Goal: Contribute content: Add original content to the website for others to see

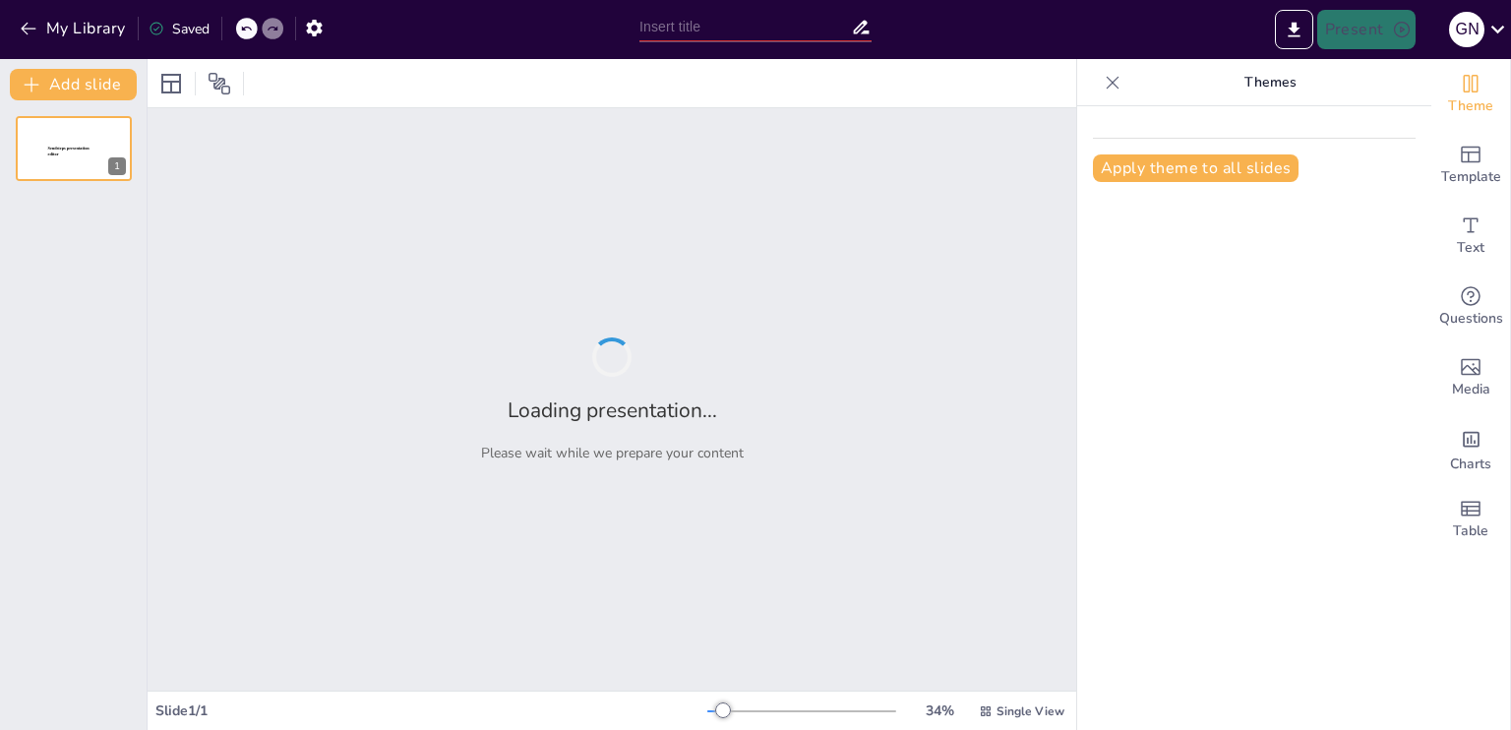
type input "Understanding Water Pollution: Causes and Consequences"
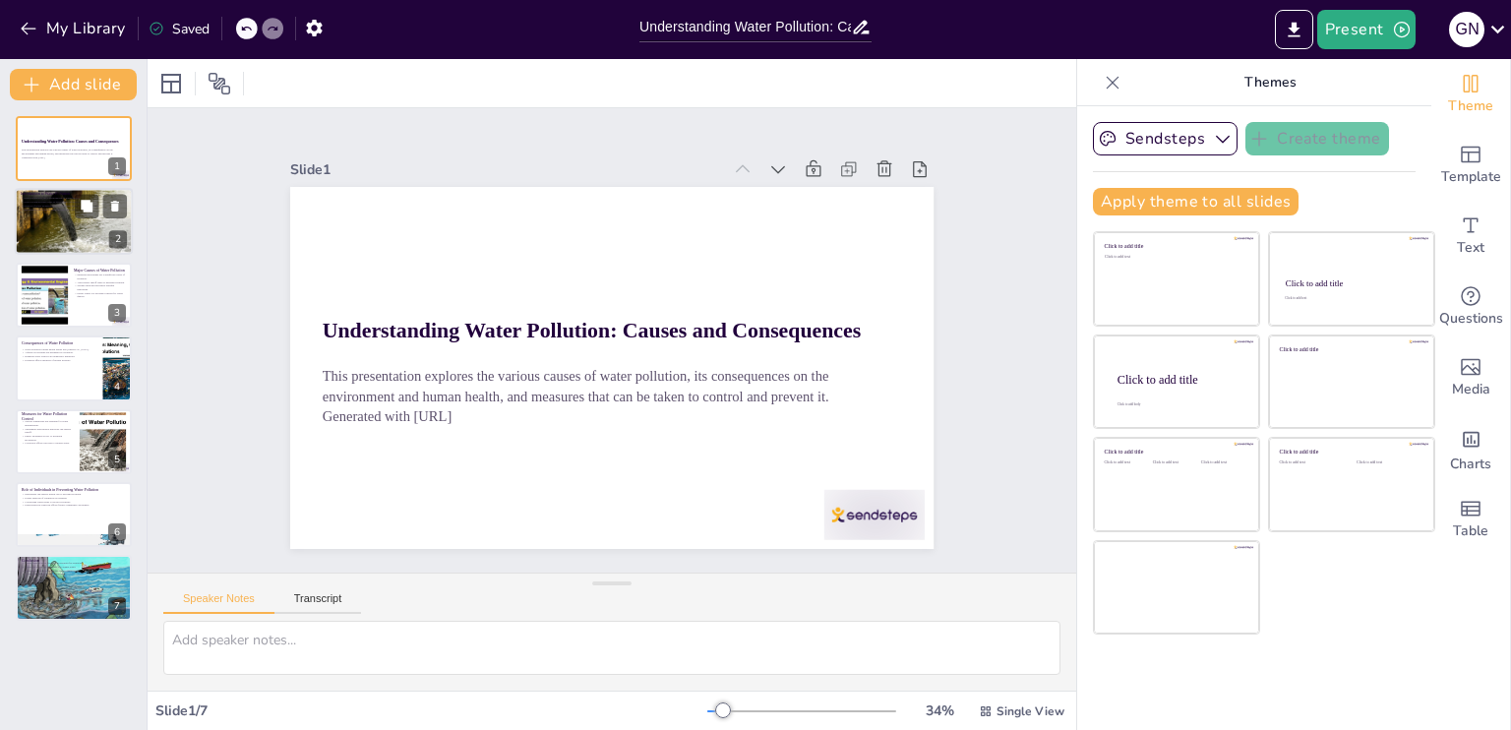
click at [75, 221] on div at bounding box center [74, 222] width 127 height 67
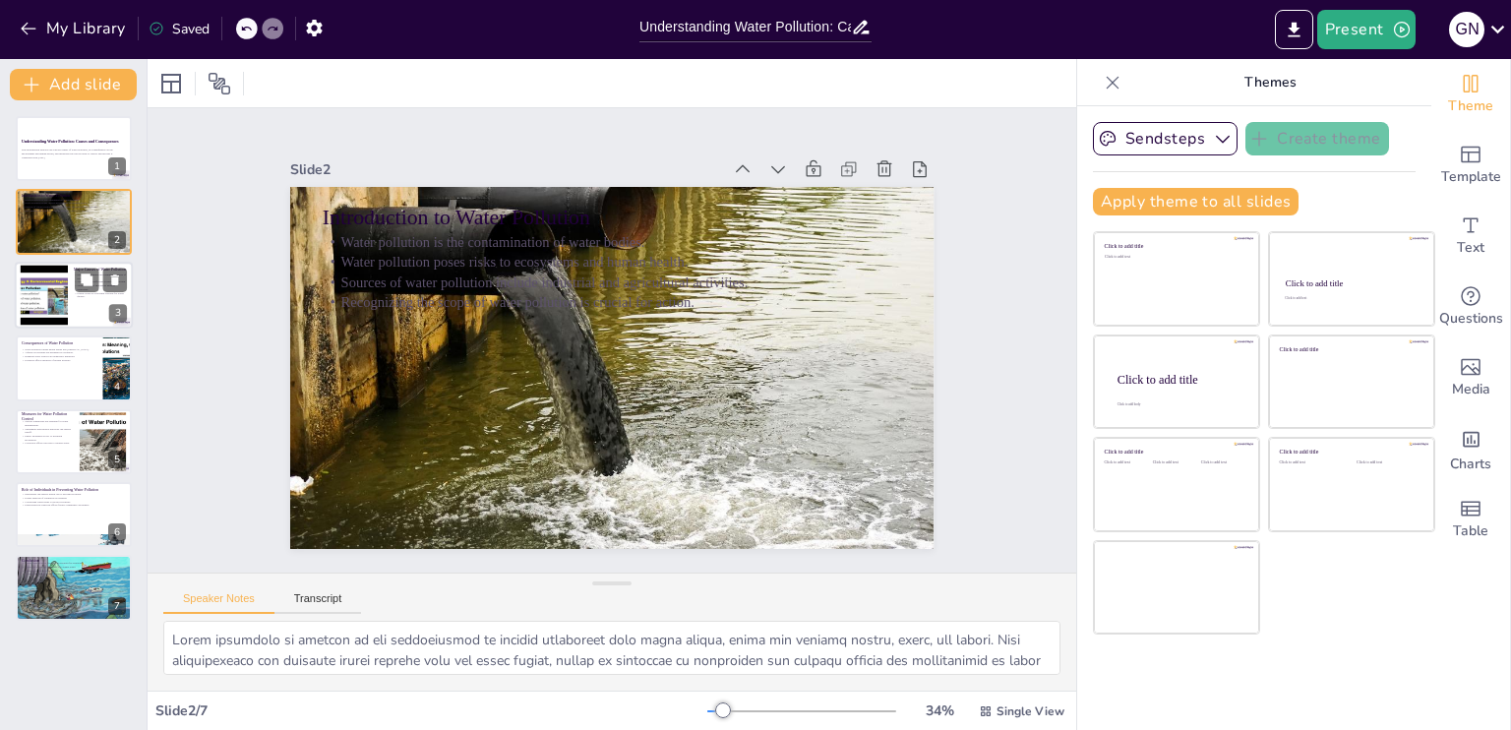
click at [71, 296] on div at bounding box center [74, 295] width 118 height 67
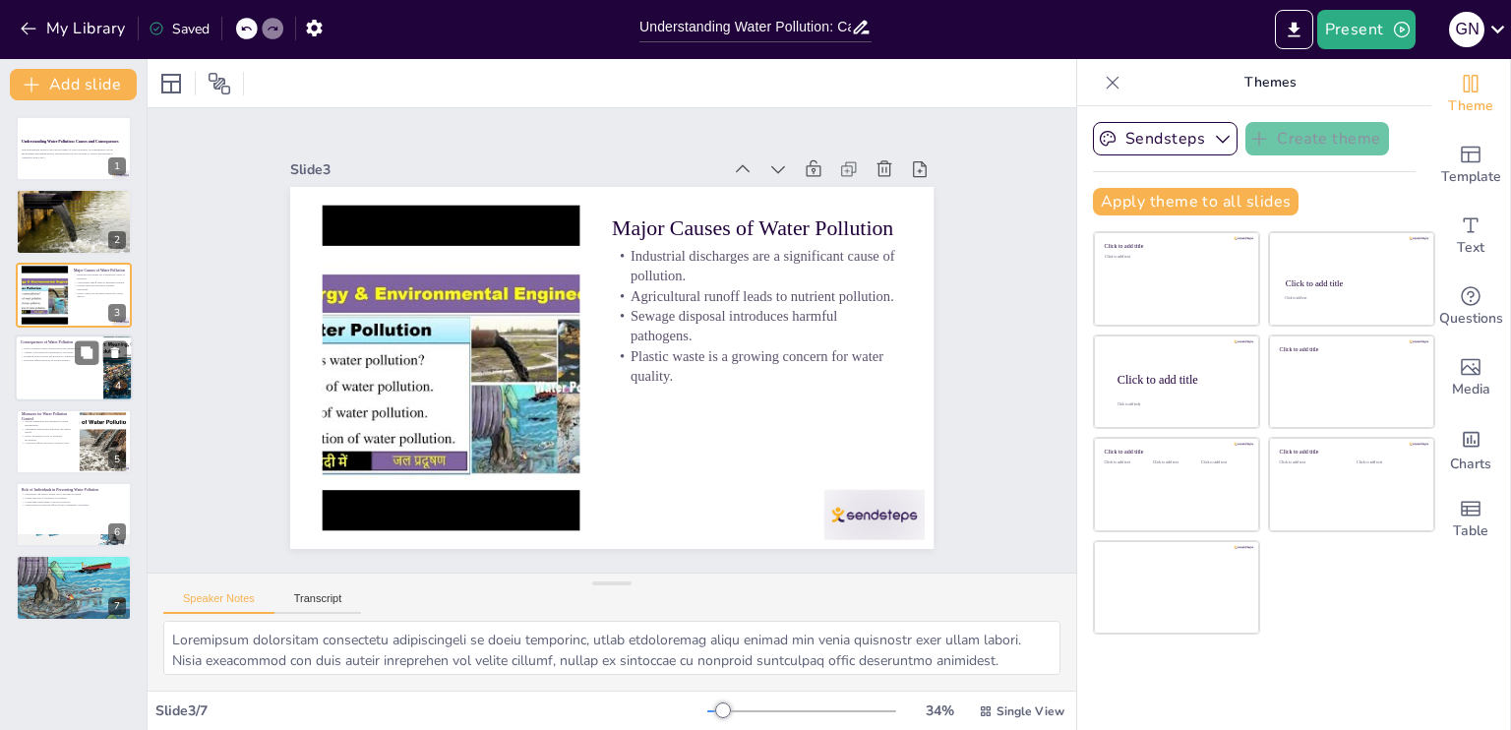
click at [67, 369] on div at bounding box center [74, 368] width 118 height 67
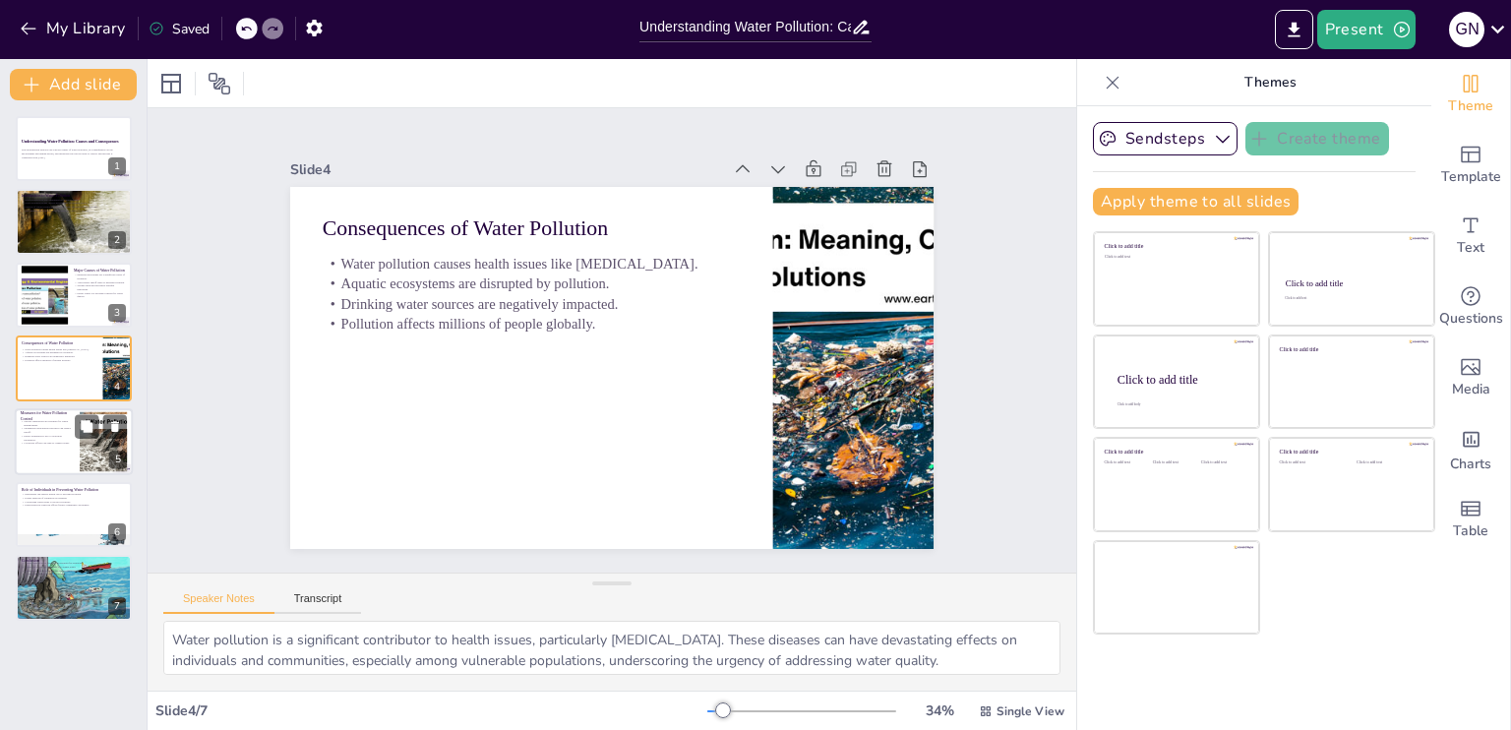
click at [64, 436] on p "Public awareness is key to pollution prevention." at bounding box center [47, 437] width 53 height 7
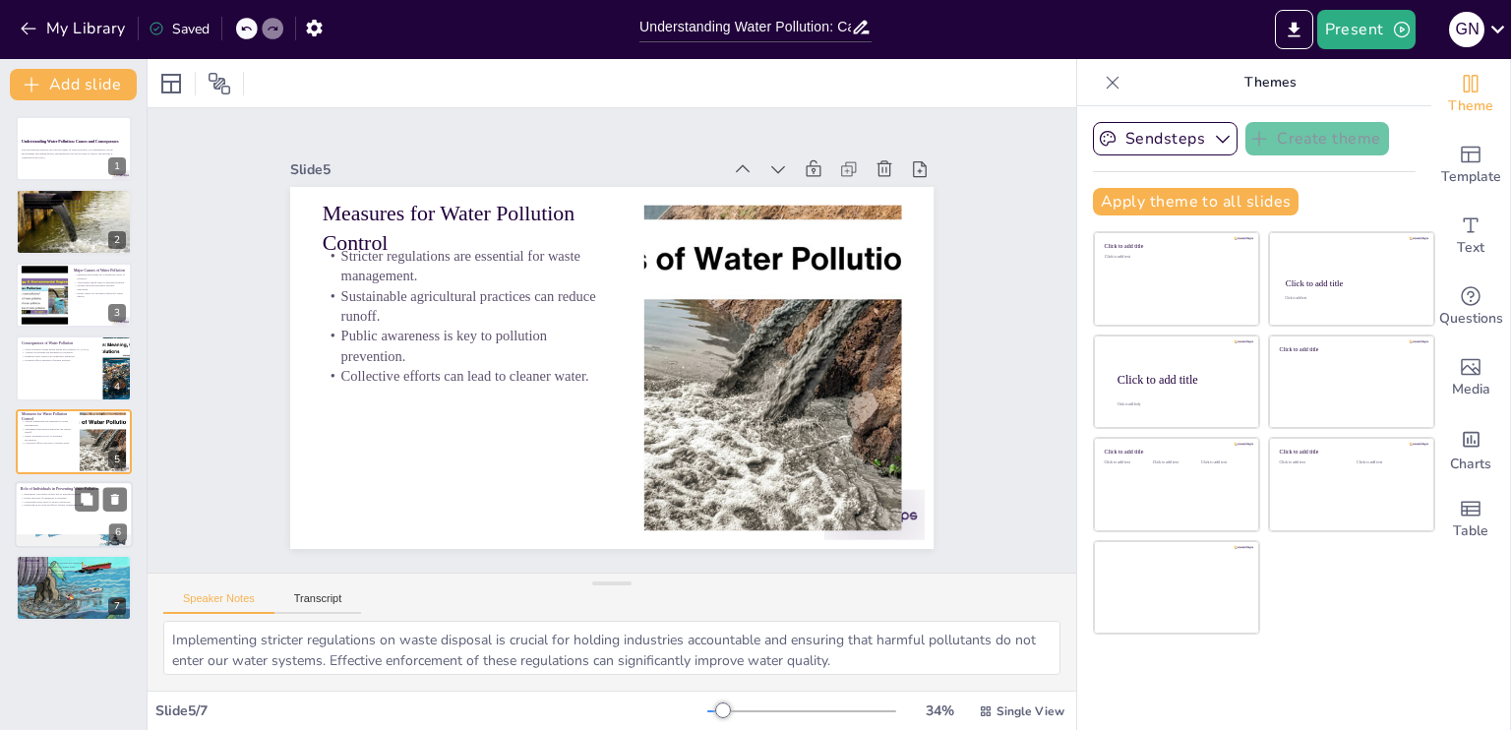
click at [59, 510] on div at bounding box center [74, 514] width 118 height 67
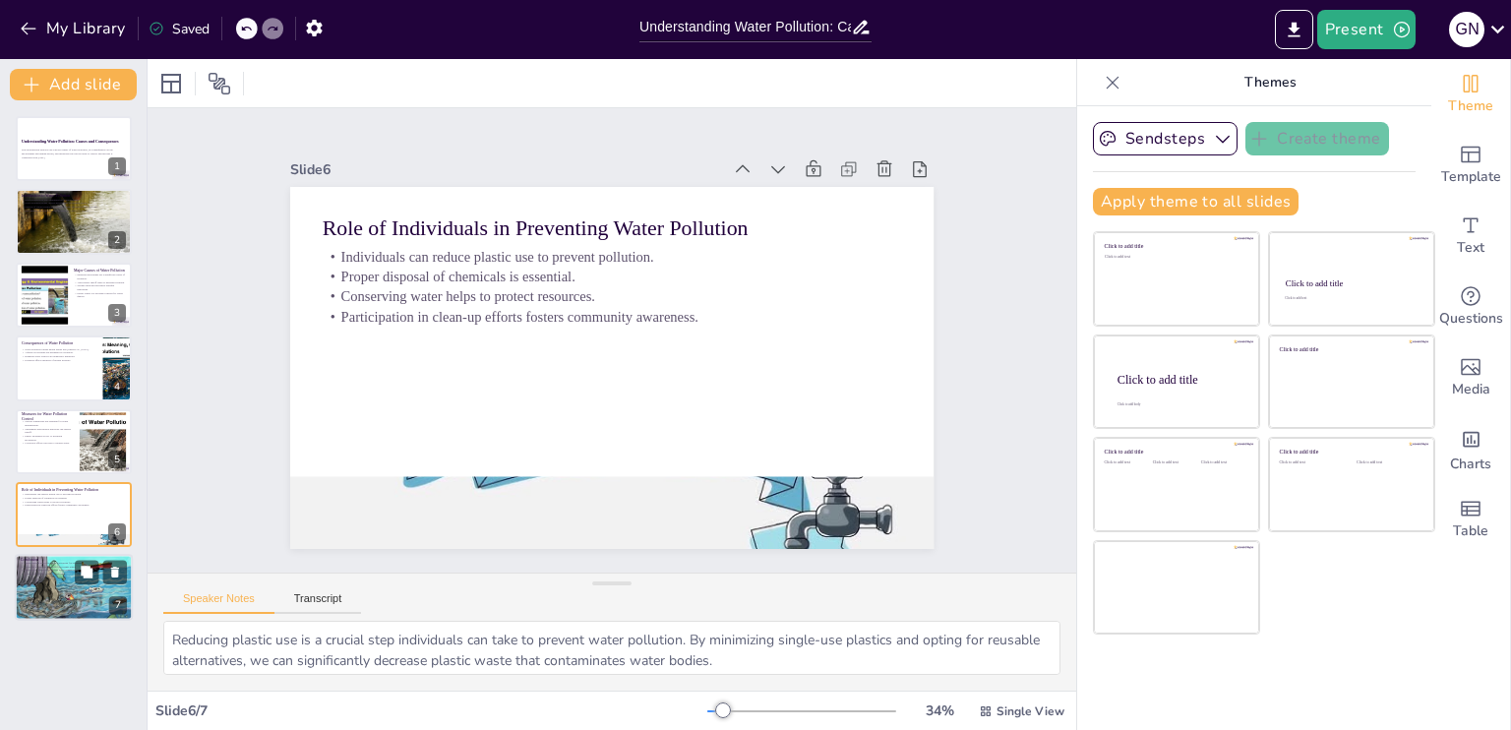
click at [57, 593] on div at bounding box center [74, 588] width 118 height 90
type textarea "Understanding the causes and consequences of water pollution is fundamental for…"
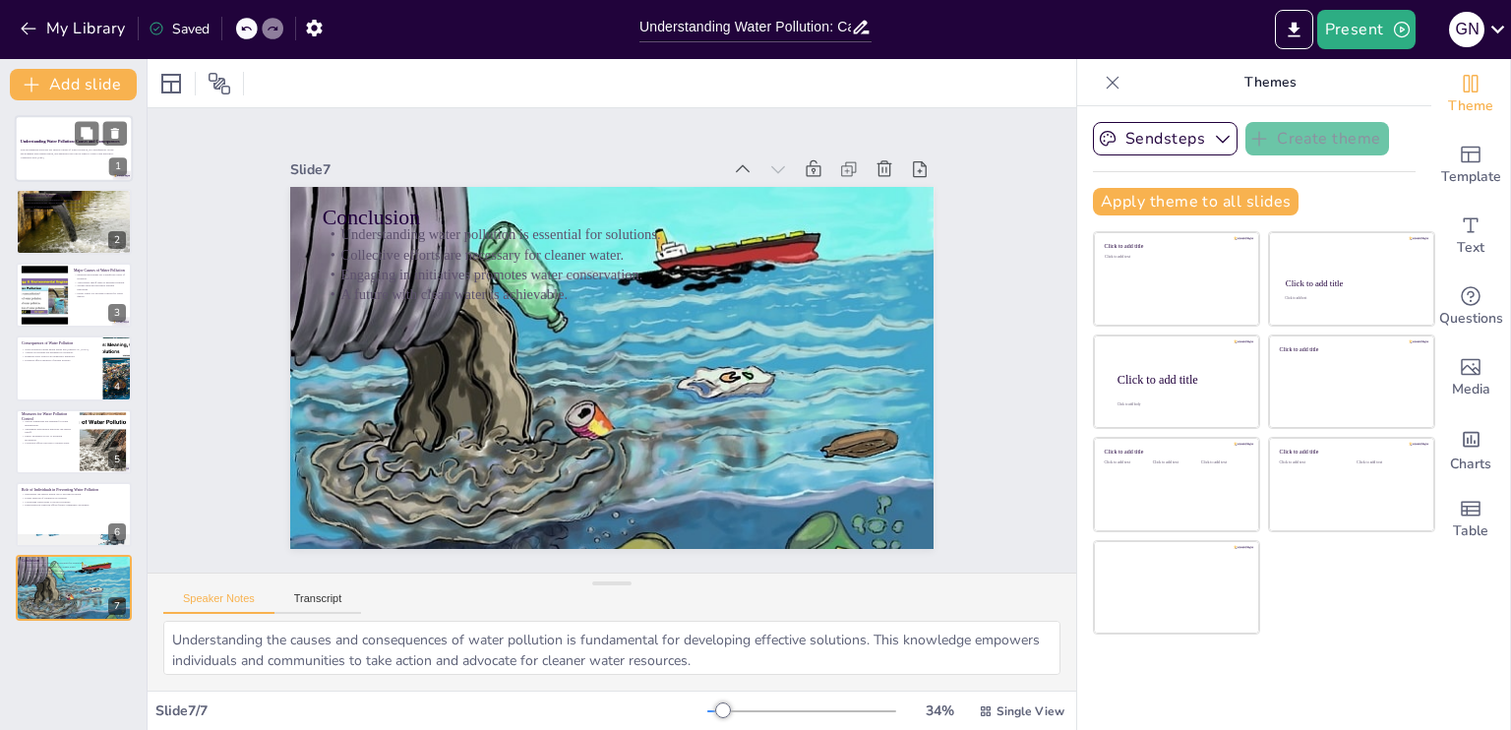
click at [63, 150] on p "This presentation explores the various causes of water pollution, its consequen…" at bounding box center [74, 152] width 106 height 7
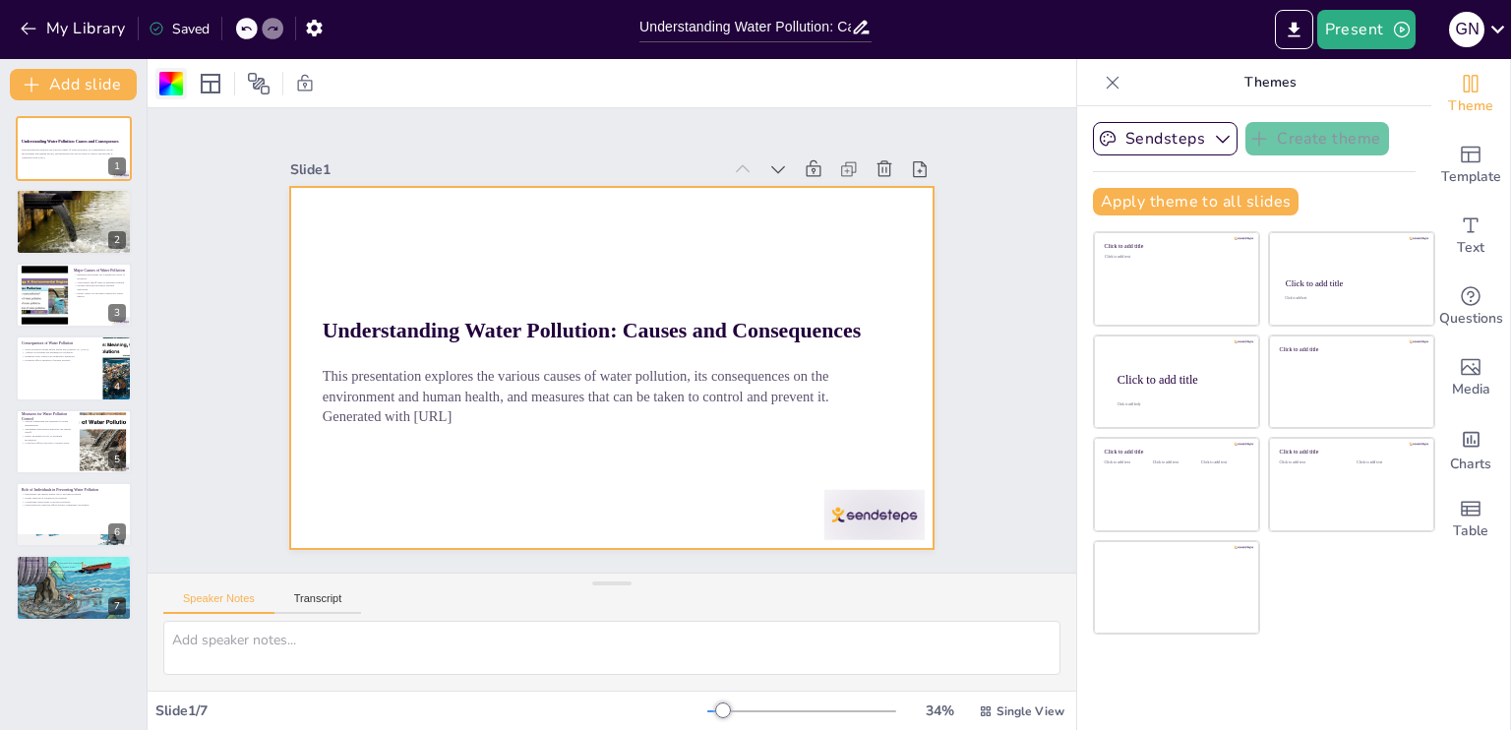
click at [168, 81] on div at bounding box center [171, 84] width 24 height 24
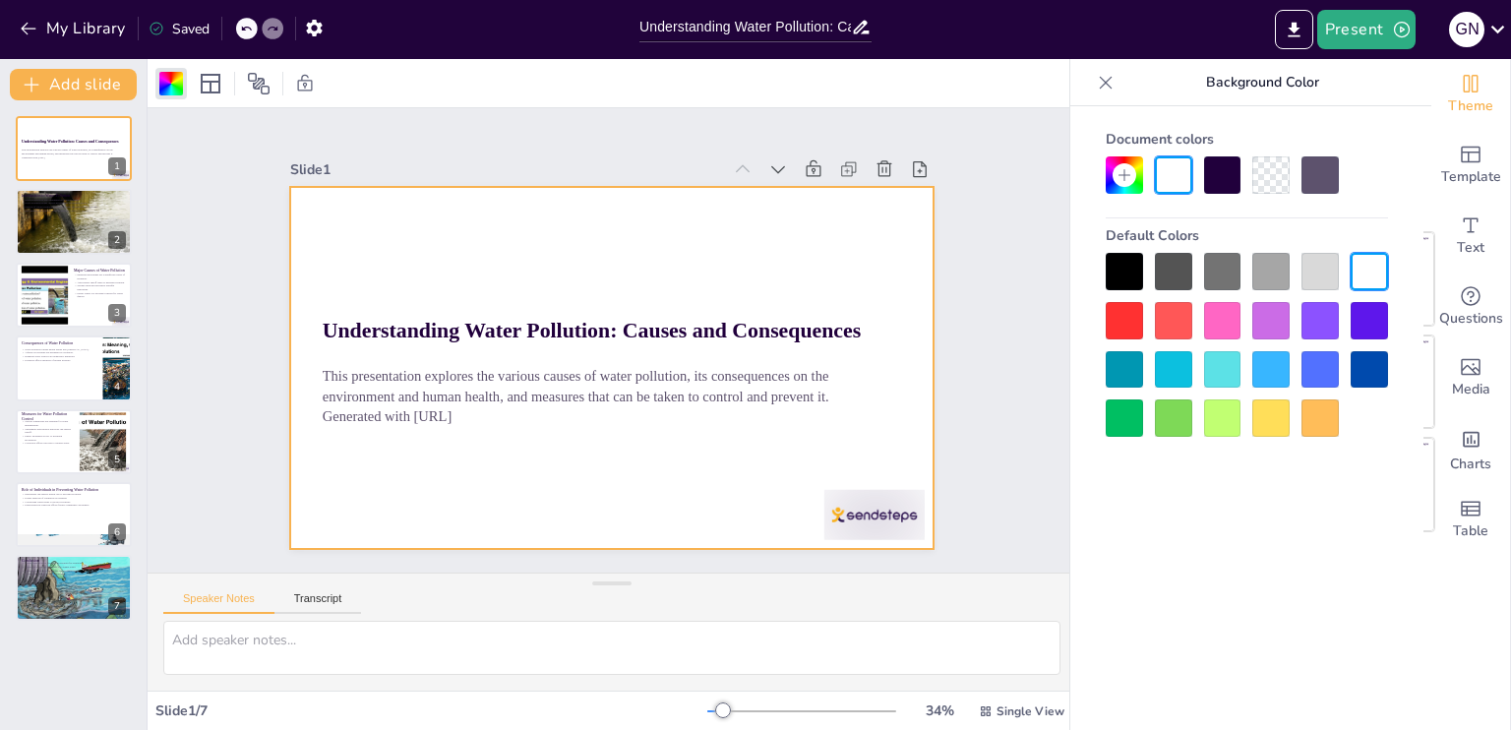
click at [1173, 269] on div at bounding box center [1173, 271] width 37 height 37
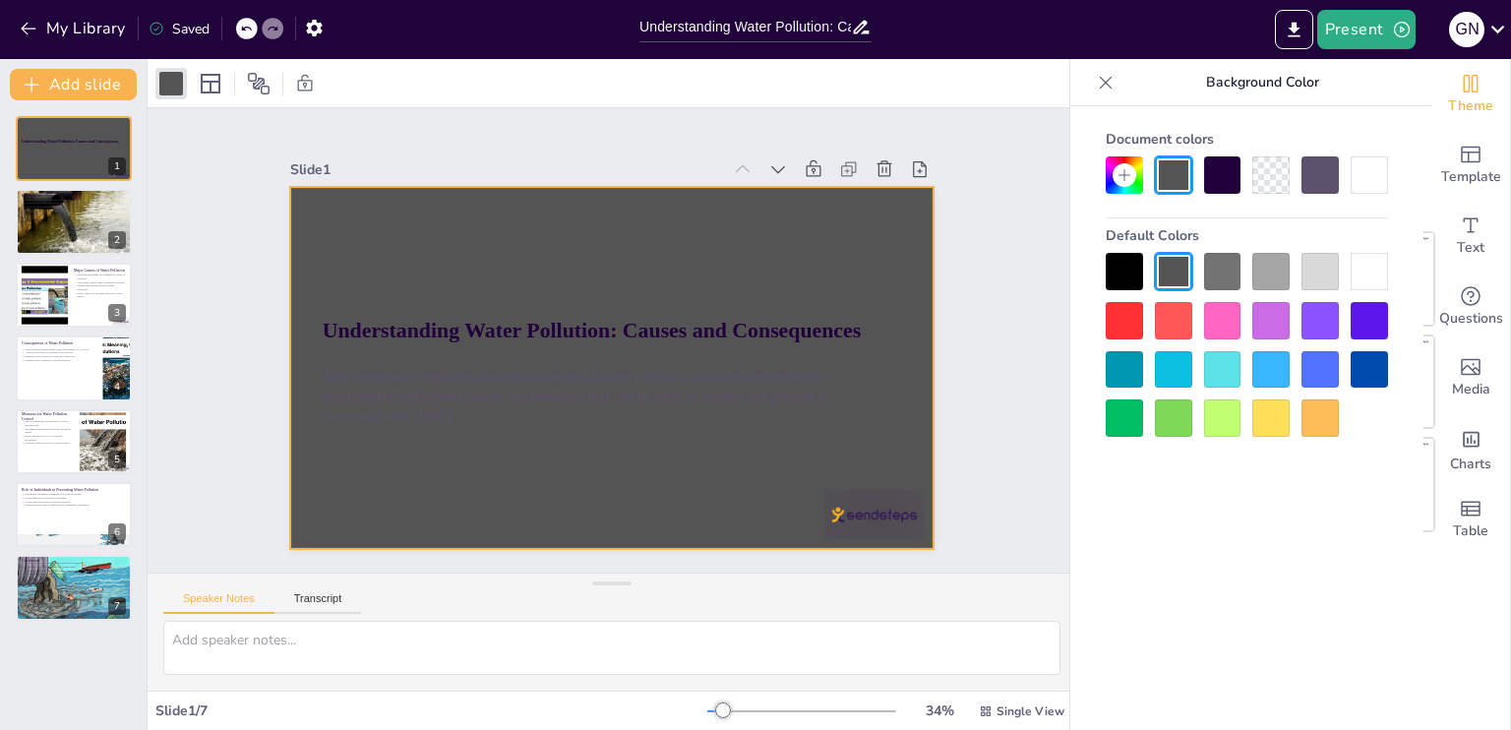
click at [1366, 325] on div at bounding box center [1369, 320] width 37 height 37
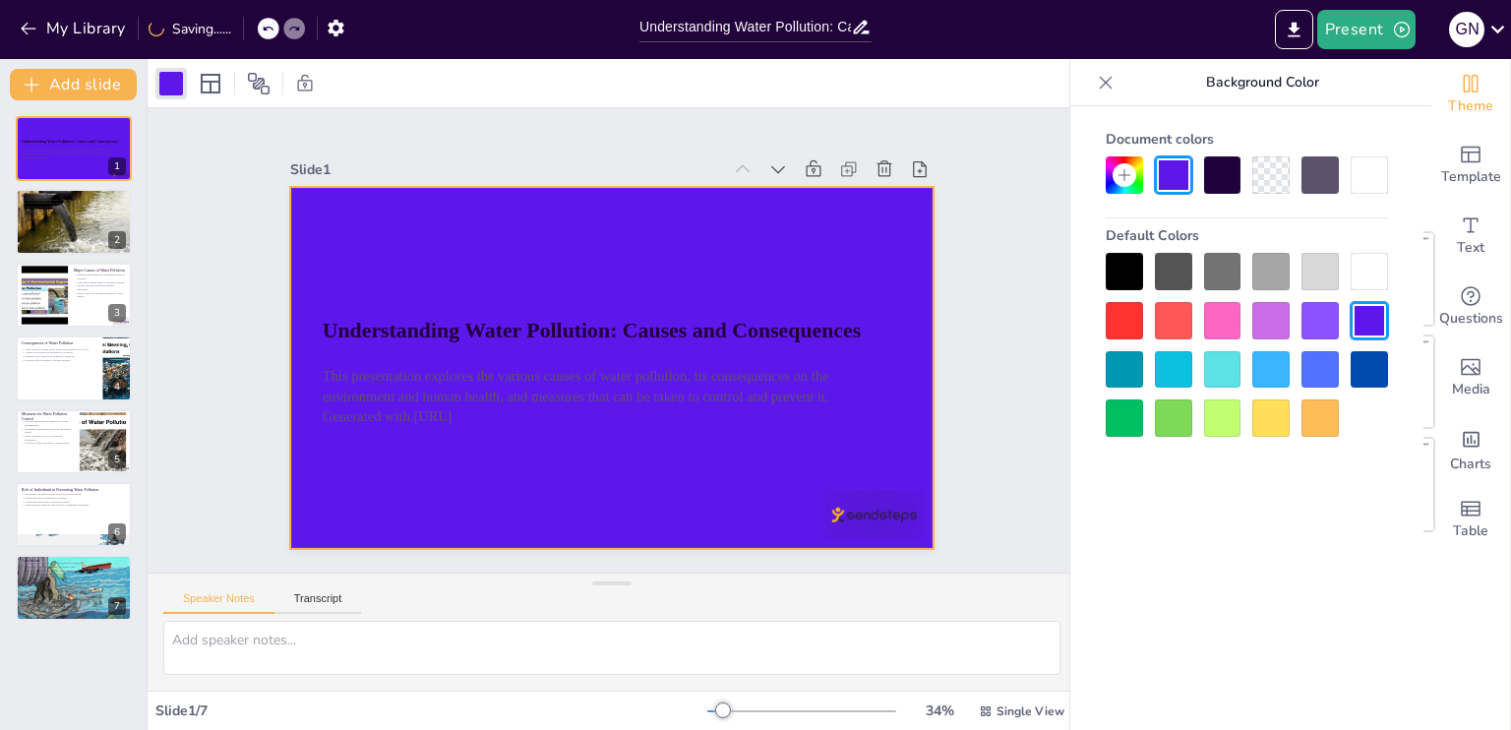
click at [1218, 361] on div at bounding box center [1222, 369] width 37 height 37
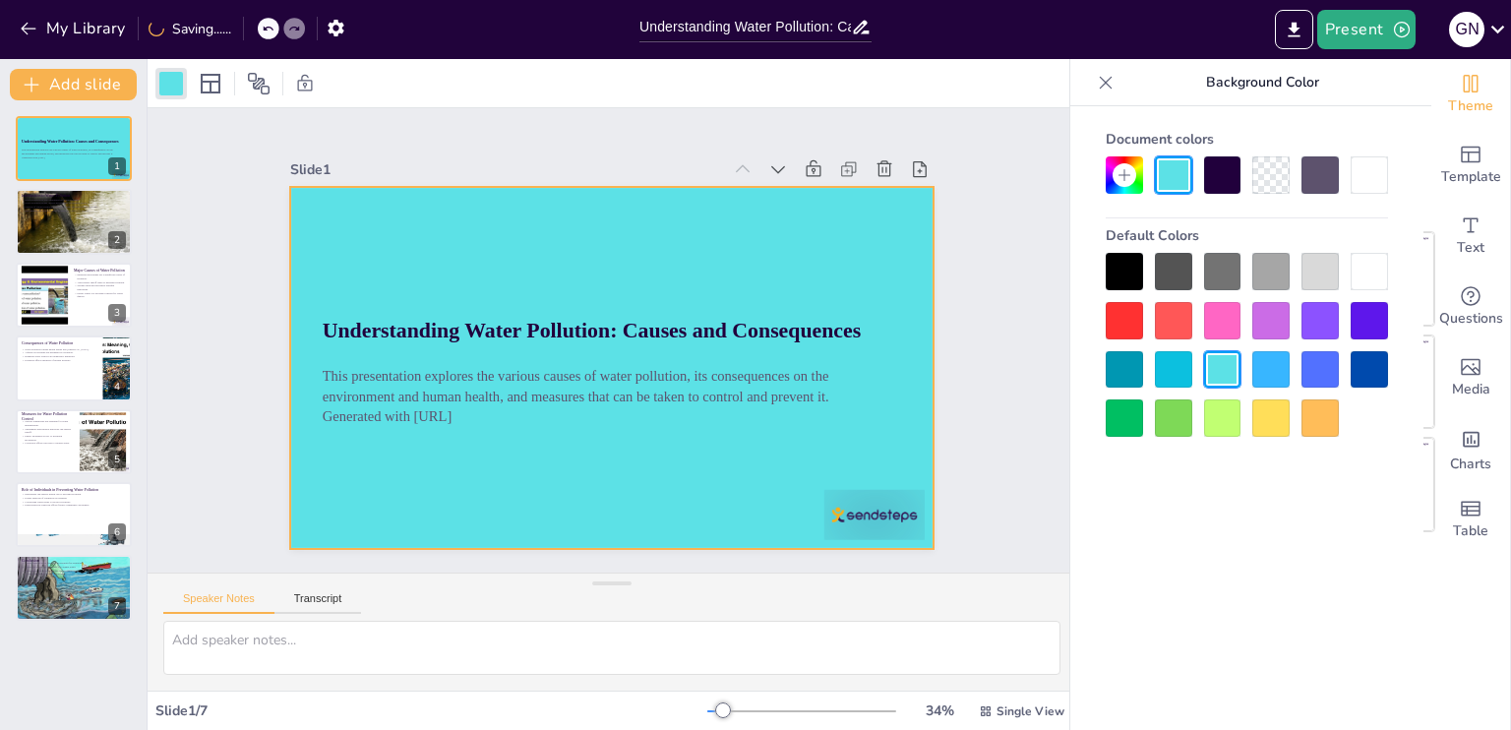
click at [1225, 416] on div at bounding box center [1222, 417] width 37 height 37
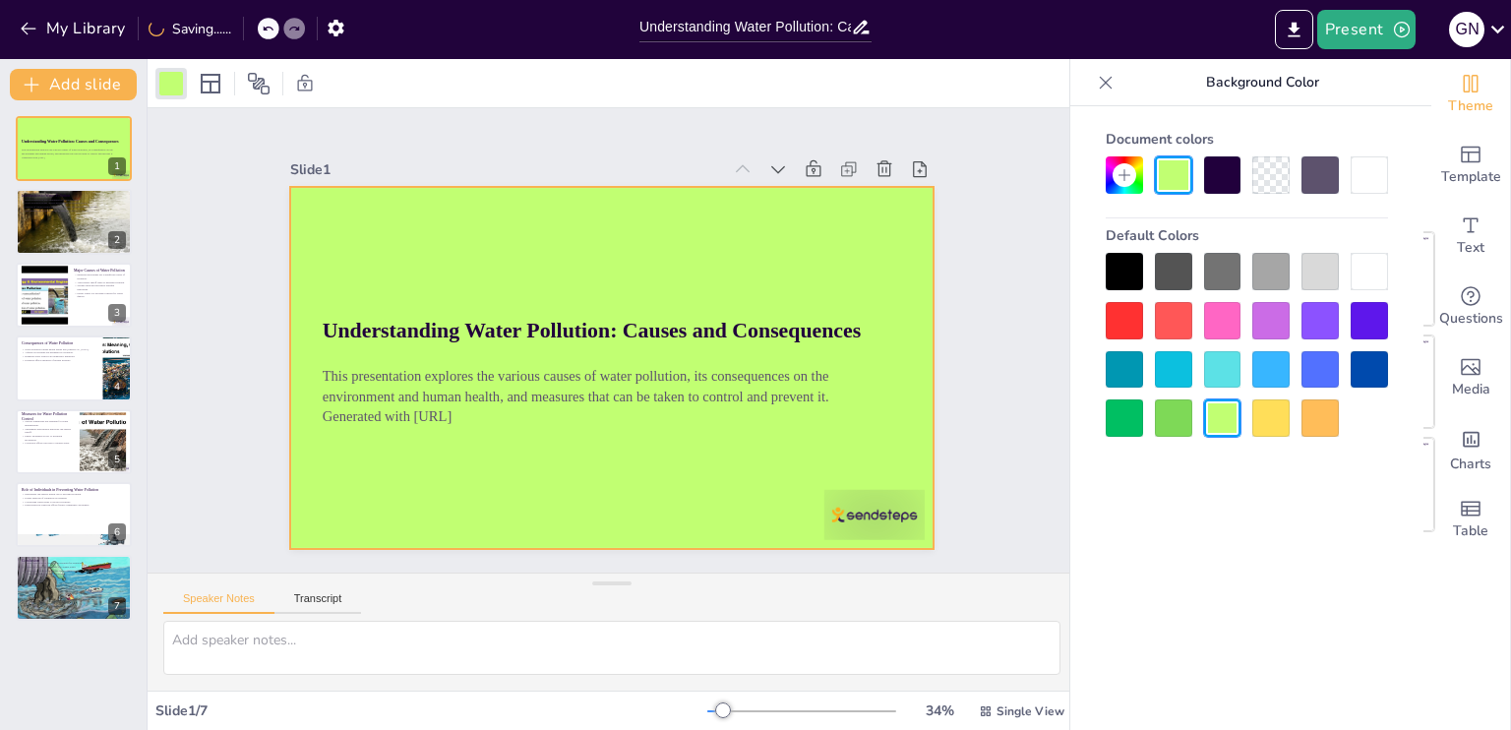
click at [1277, 414] on div at bounding box center [1271, 417] width 37 height 37
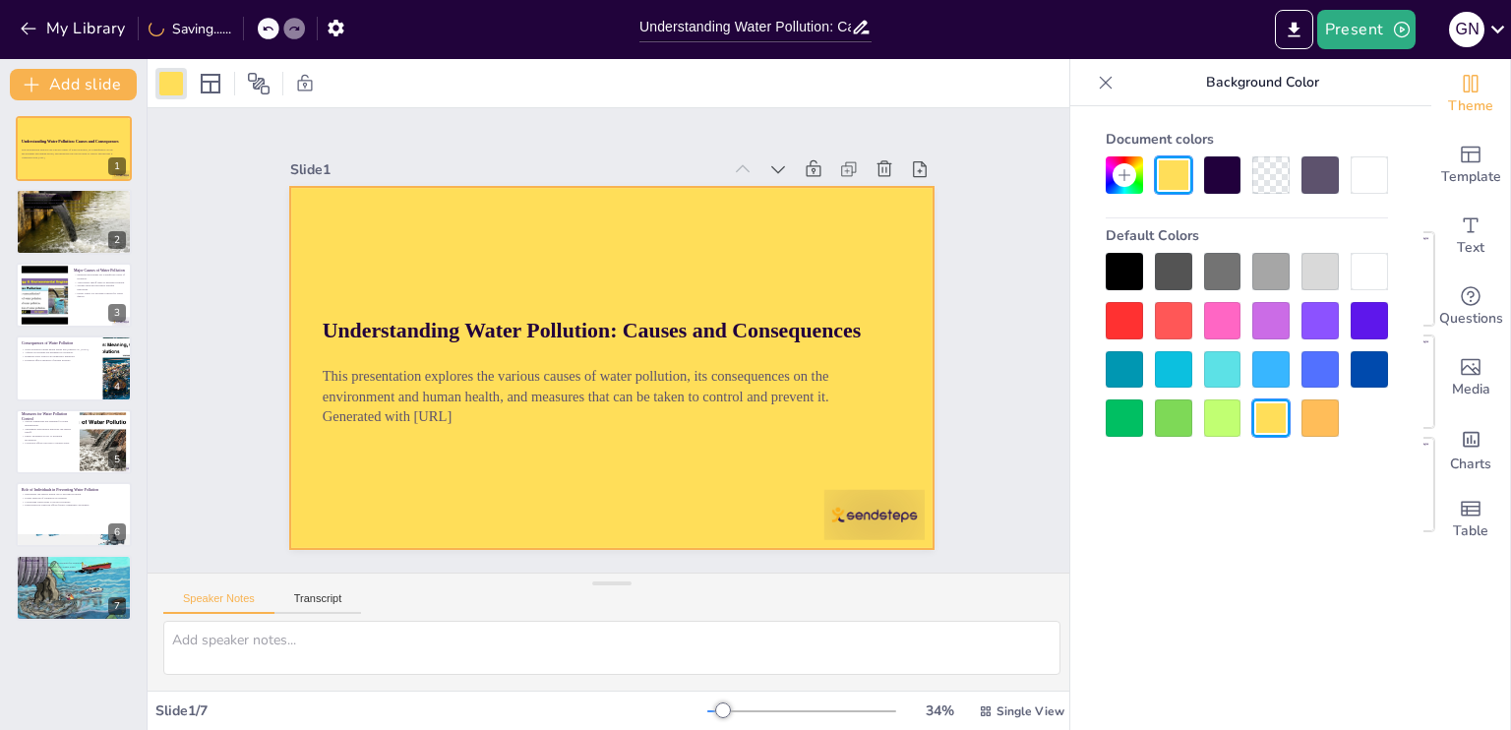
click at [1118, 418] on div at bounding box center [1124, 417] width 37 height 37
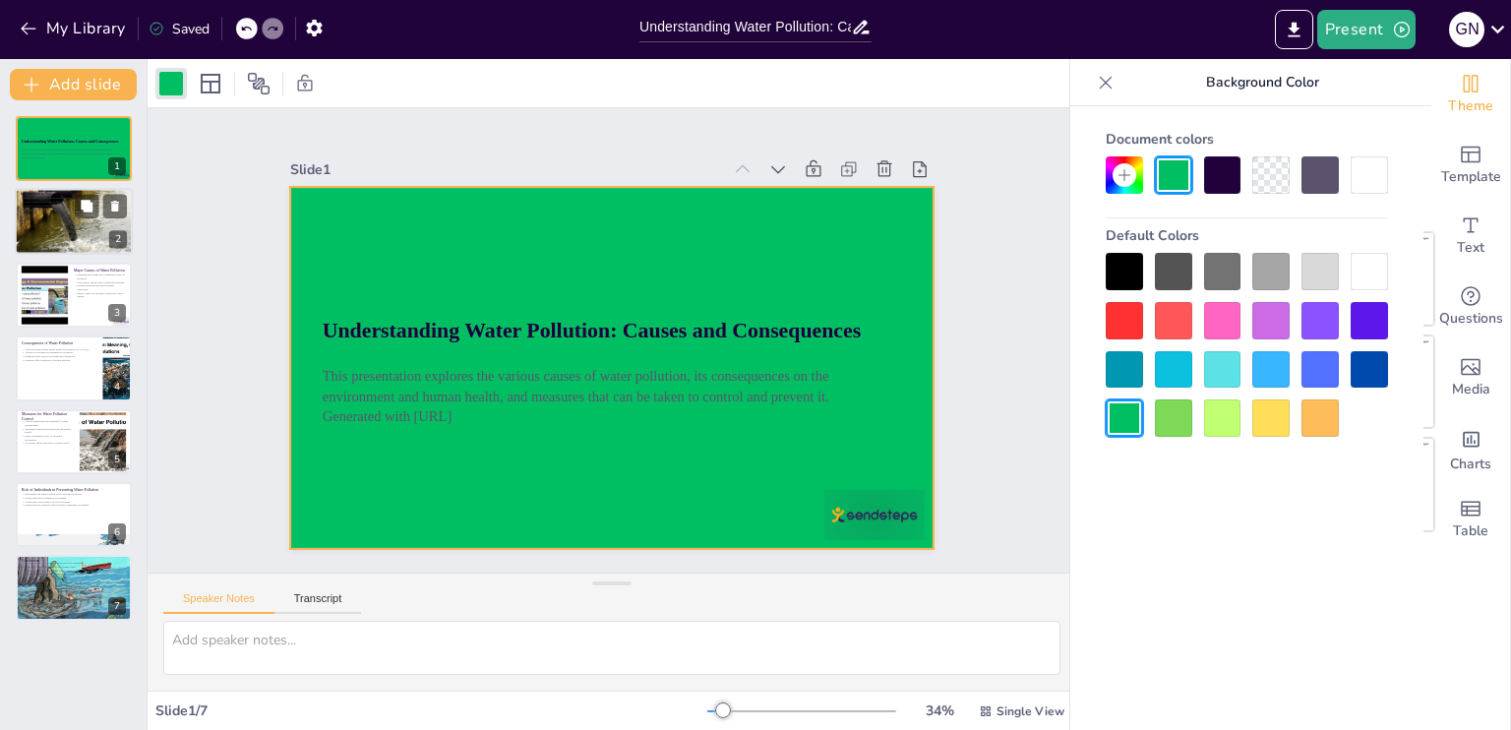
click at [72, 233] on div at bounding box center [74, 222] width 127 height 67
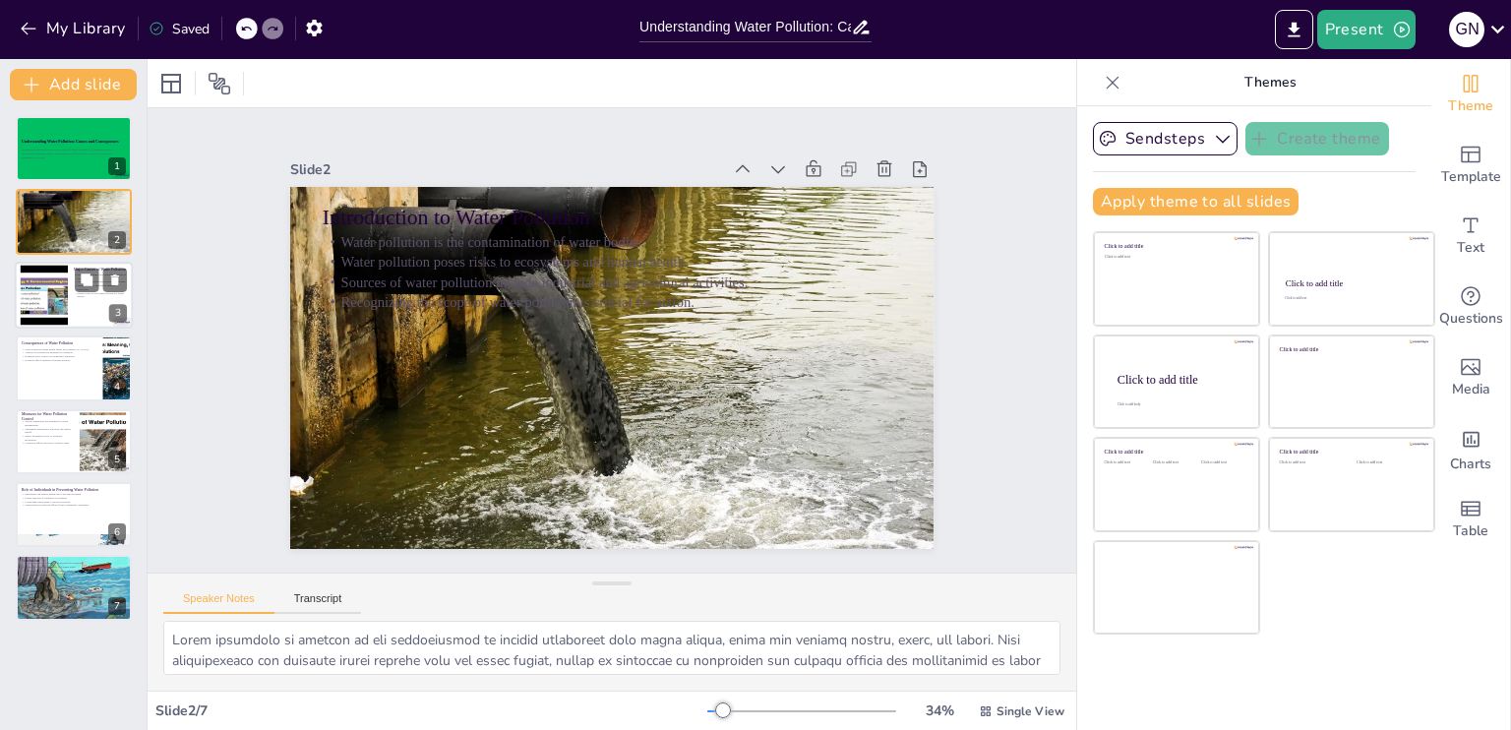
click at [66, 294] on div at bounding box center [44, 295] width 80 height 60
type textarea "Industrial discharges contribute significantly to water pollution, often introd…"
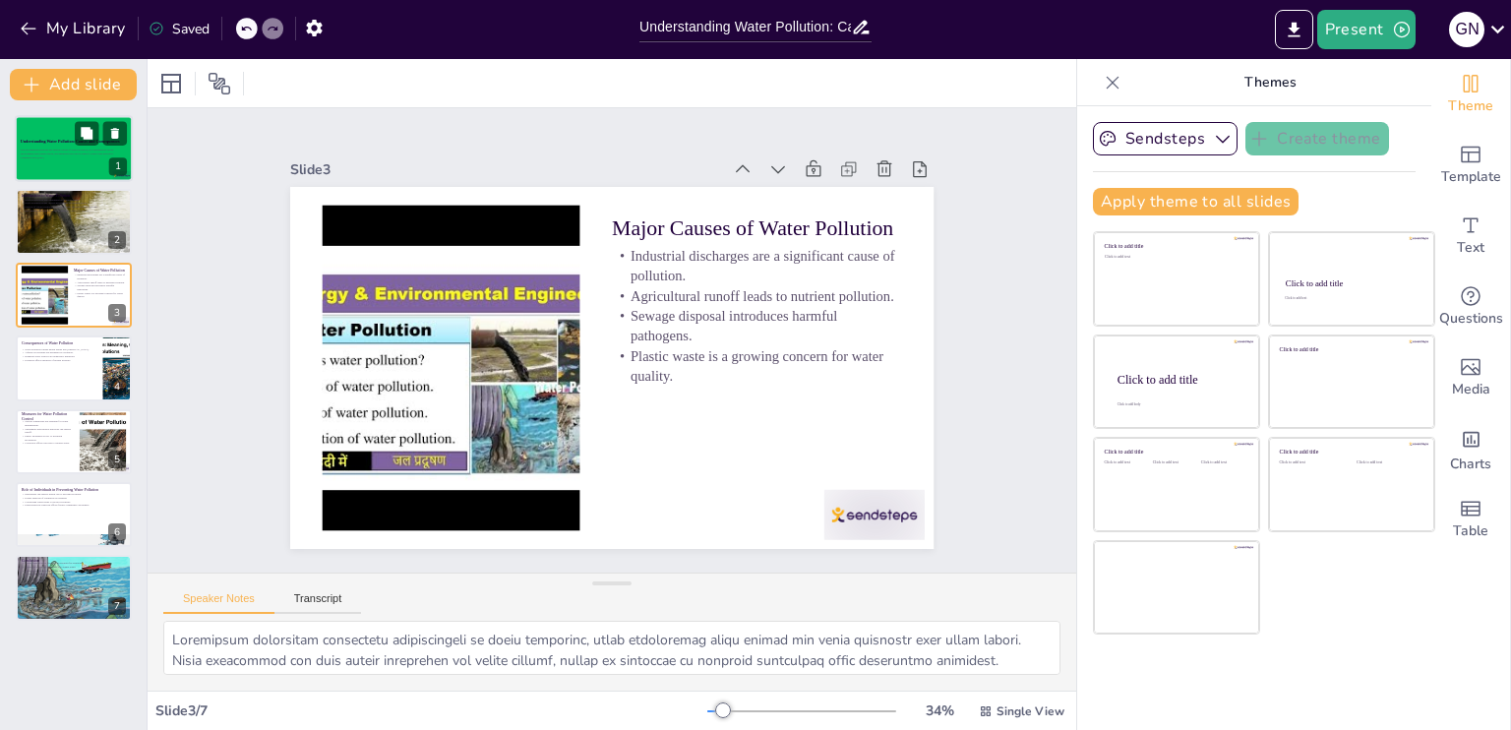
click at [44, 150] on p "This presentation explores the various causes of water pollution, its consequen…" at bounding box center [74, 152] width 106 height 7
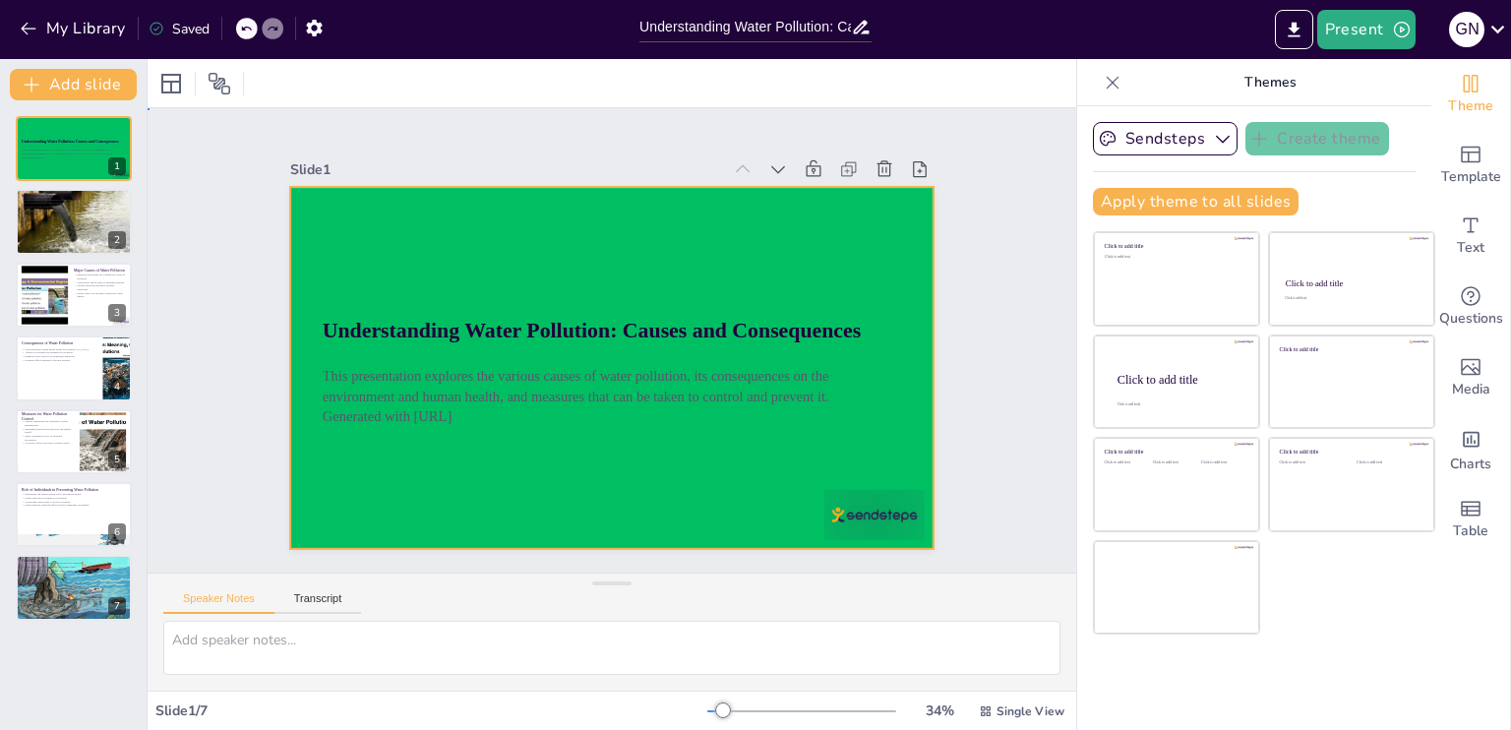
click at [552, 213] on div at bounding box center [598, 364] width 739 height 636
click at [552, 213] on div at bounding box center [593, 361] width 720 height 700
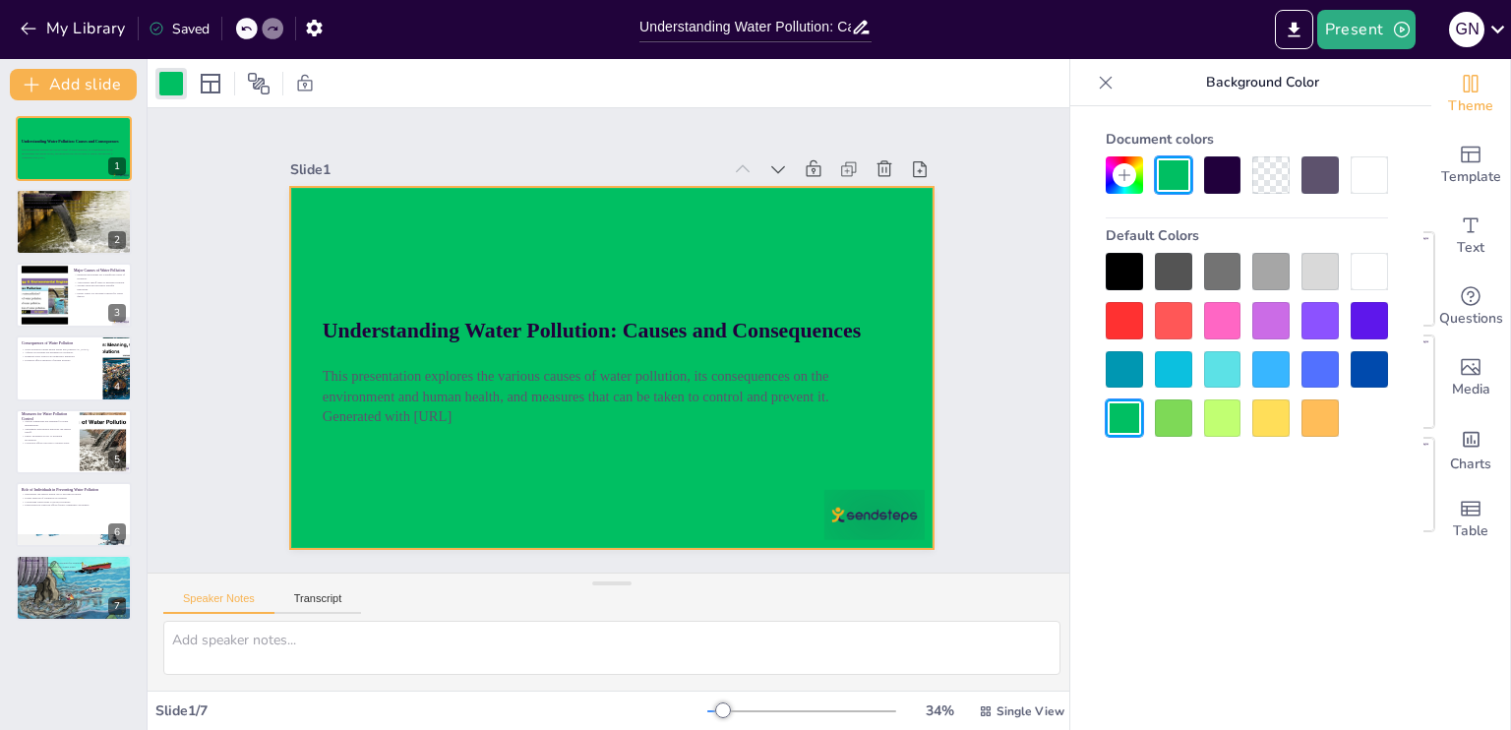
click at [1215, 375] on div at bounding box center [1222, 369] width 37 height 37
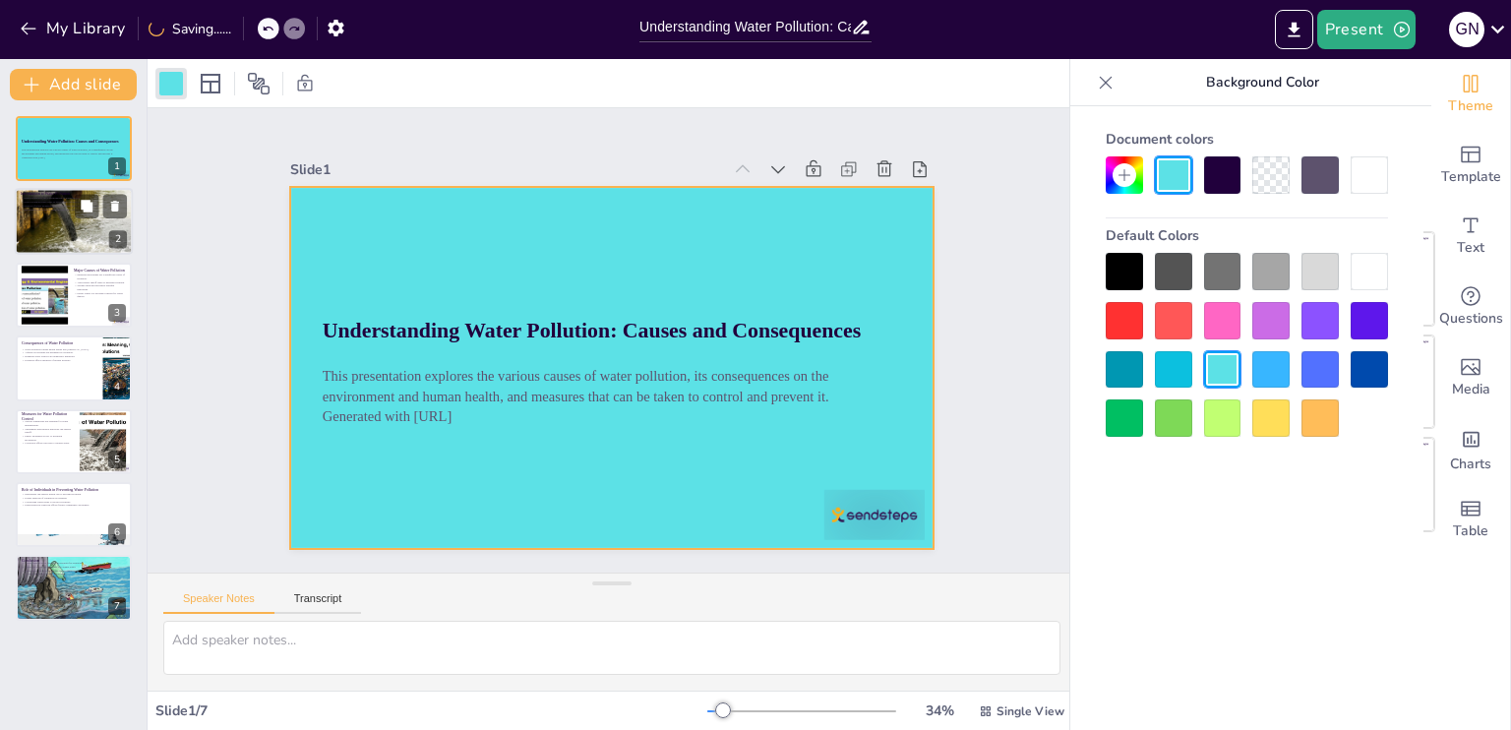
click at [64, 228] on div at bounding box center [74, 222] width 127 height 67
type textarea "Water pollution is defined as the introduction of harmful substances into water…"
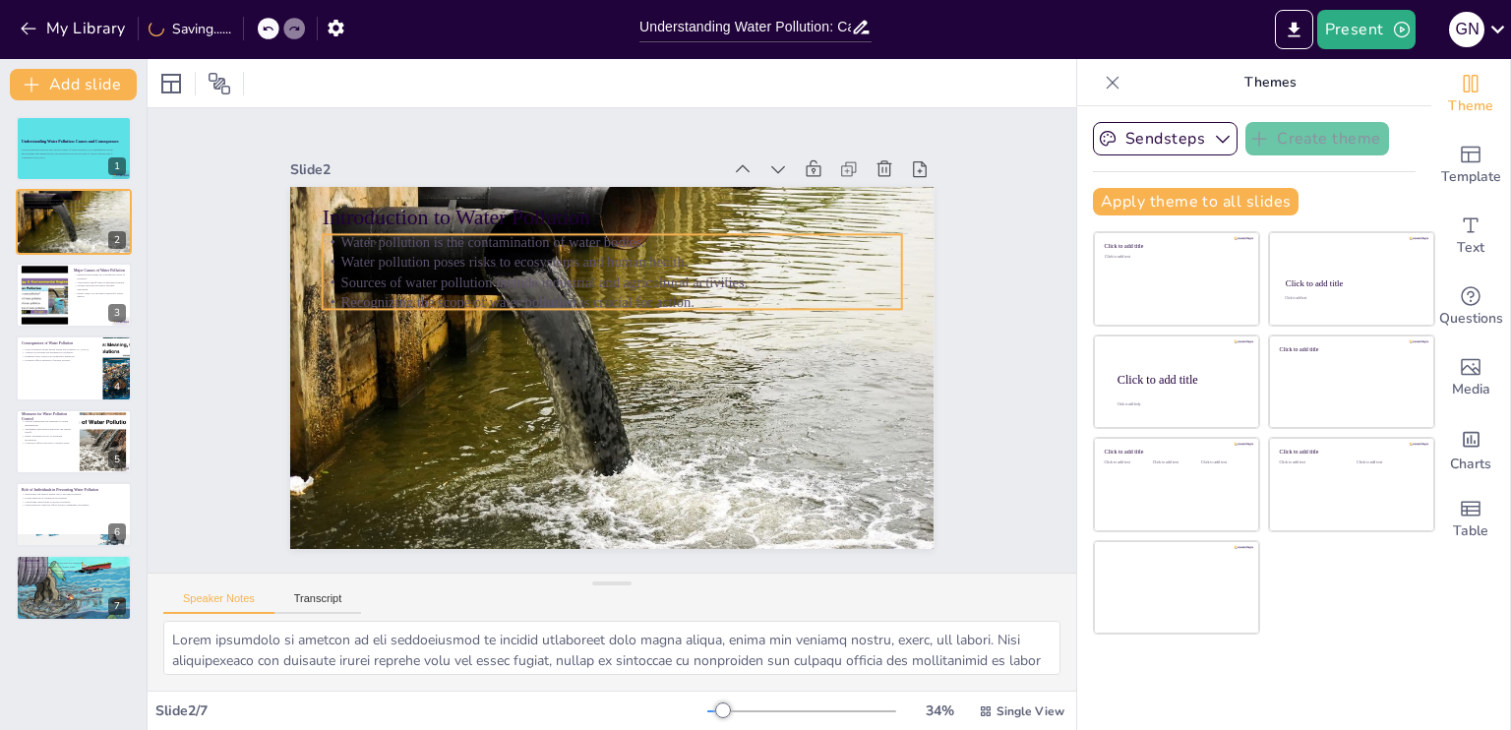
click at [453, 259] on p "Water pollution poses risks to ecosystems and human health." at bounding box center [544, 380] width 307 height 512
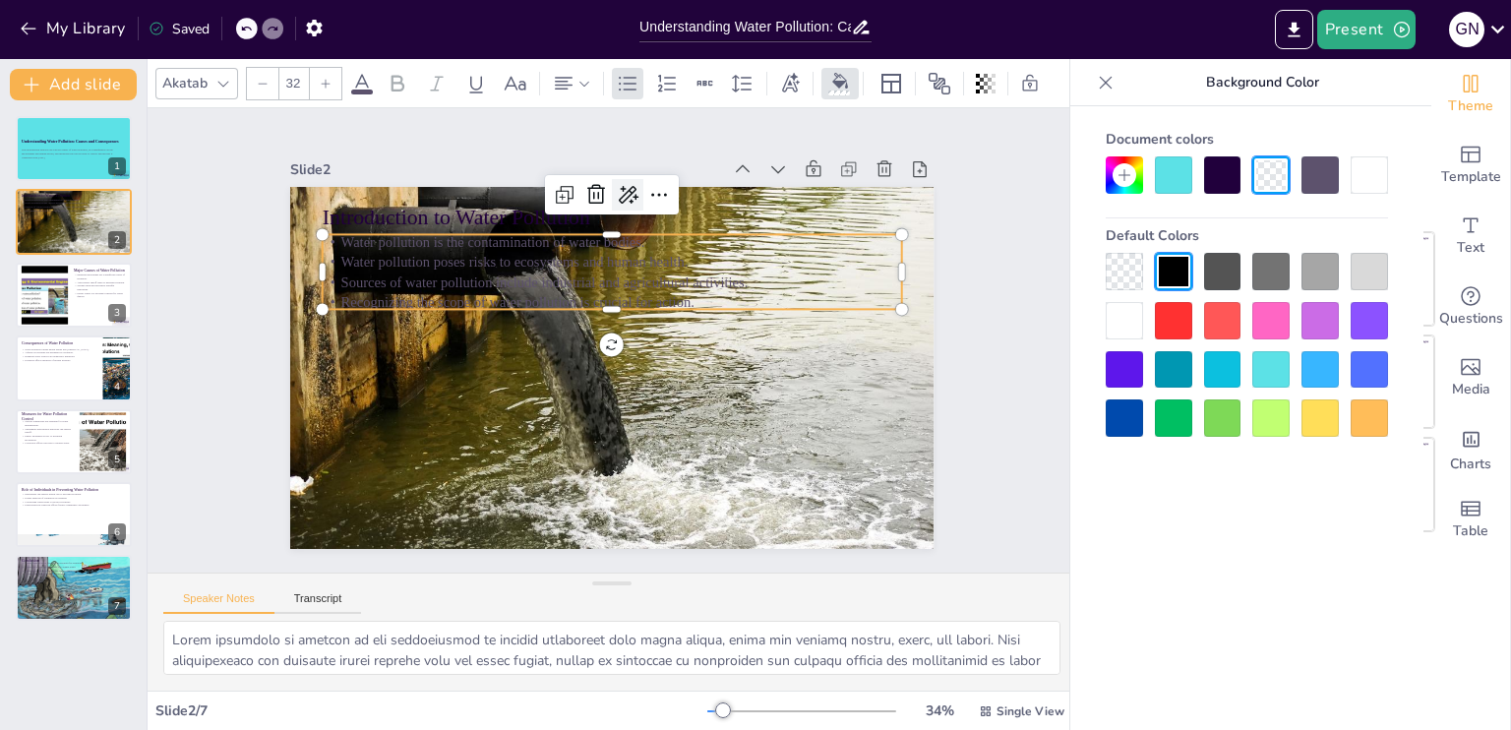
click at [708, 405] on div at bounding box center [729, 426] width 43 height 43
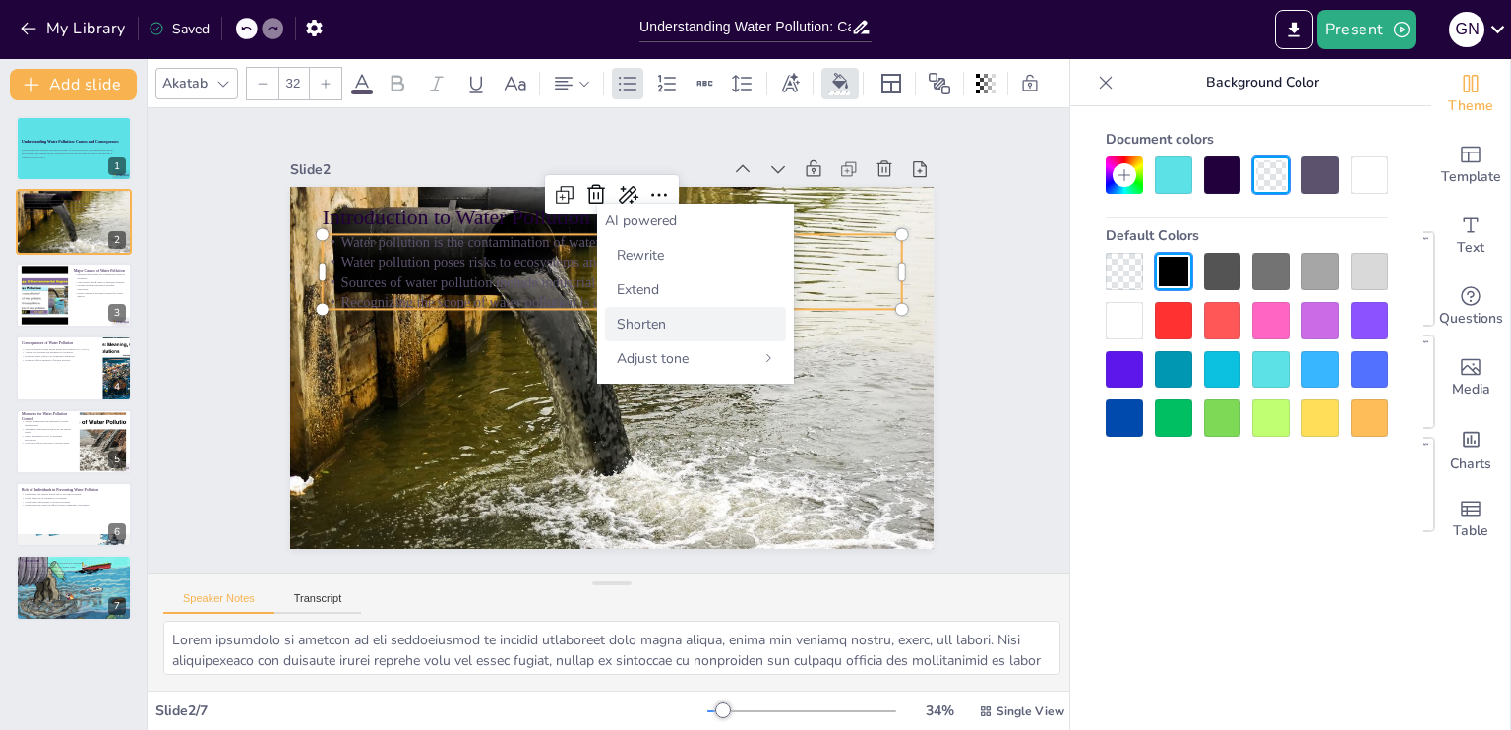
click at [707, 339] on div "Shorten" at bounding box center [695, 324] width 181 height 34
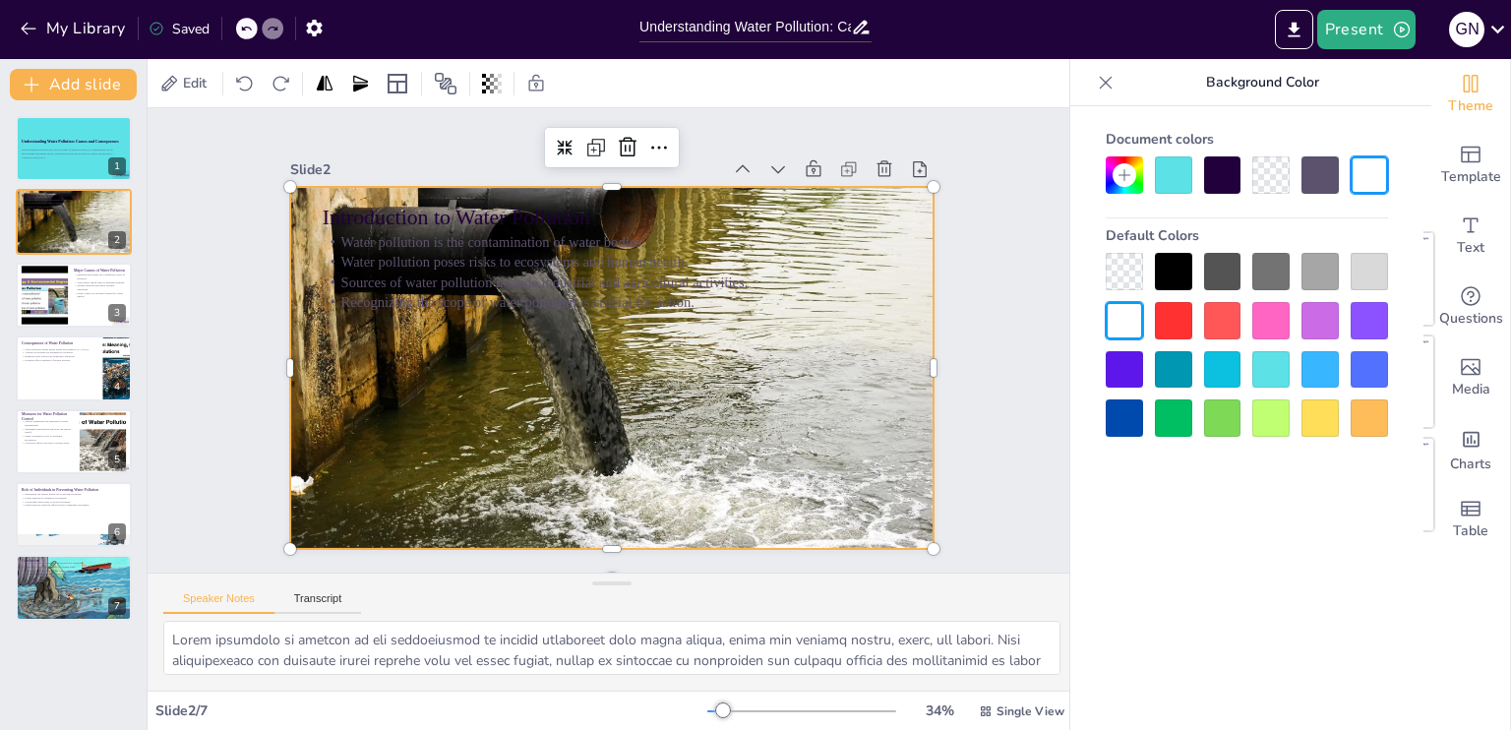
click at [524, 418] on div at bounding box center [609, 312] width 724 height 433
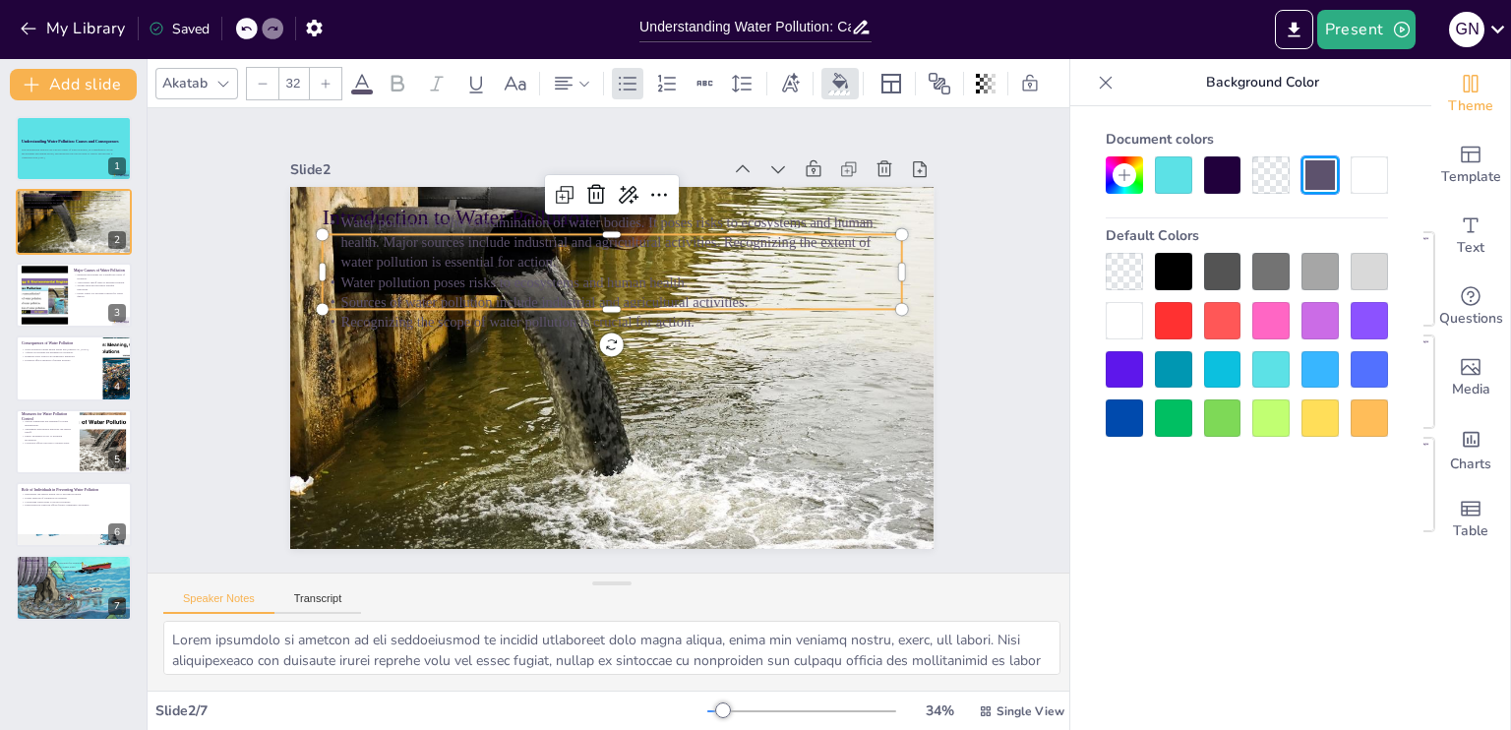
click at [496, 289] on p "Sources of water pollution include industrial and agricultural activities." at bounding box center [586, 368] width 444 height 402
click at [699, 212] on icon at bounding box center [714, 227] width 31 height 31
click at [729, 266] on icon at bounding box center [745, 282] width 32 height 32
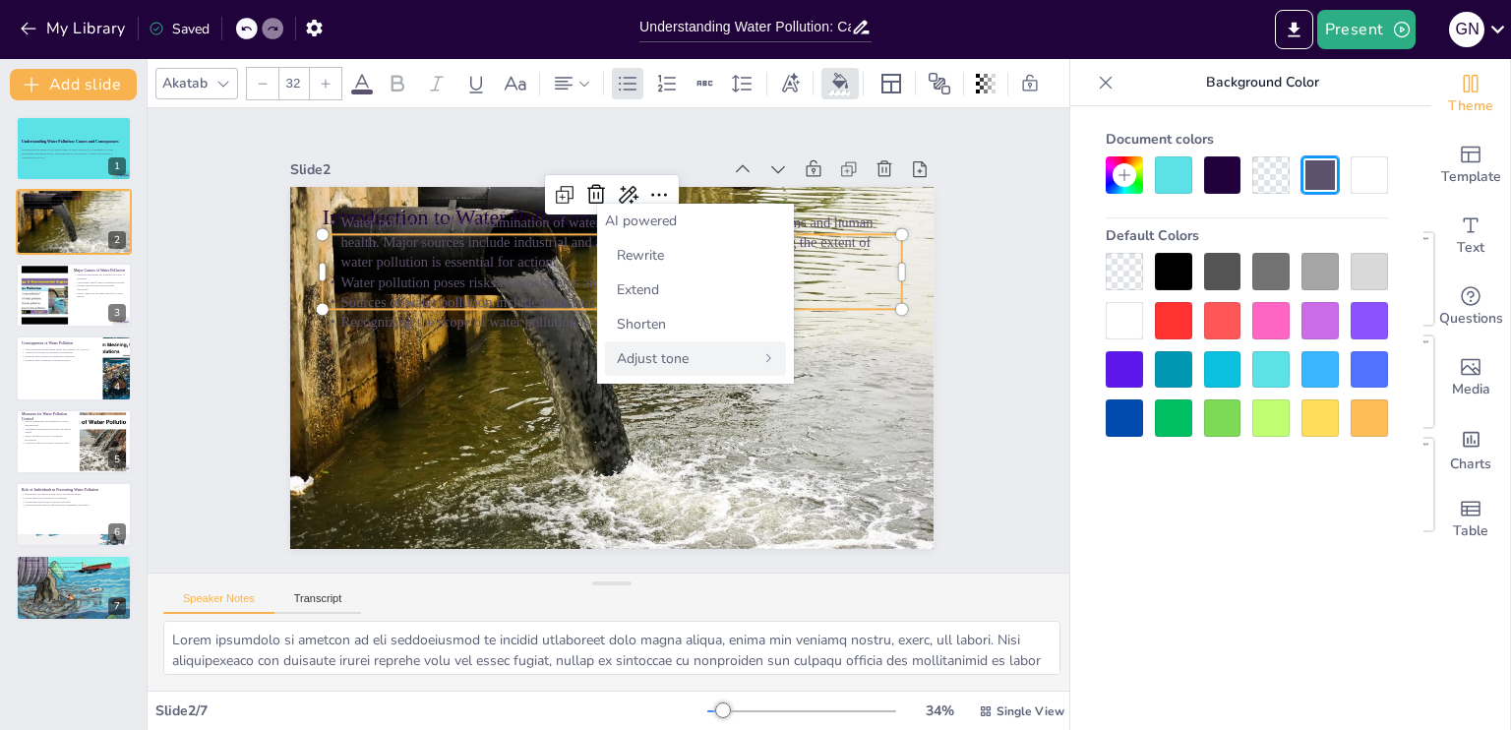
click at [659, 355] on span "Adjust tone" at bounding box center [653, 358] width 72 height 19
click at [646, 286] on span "Neutral" at bounding box center [639, 289] width 45 height 19
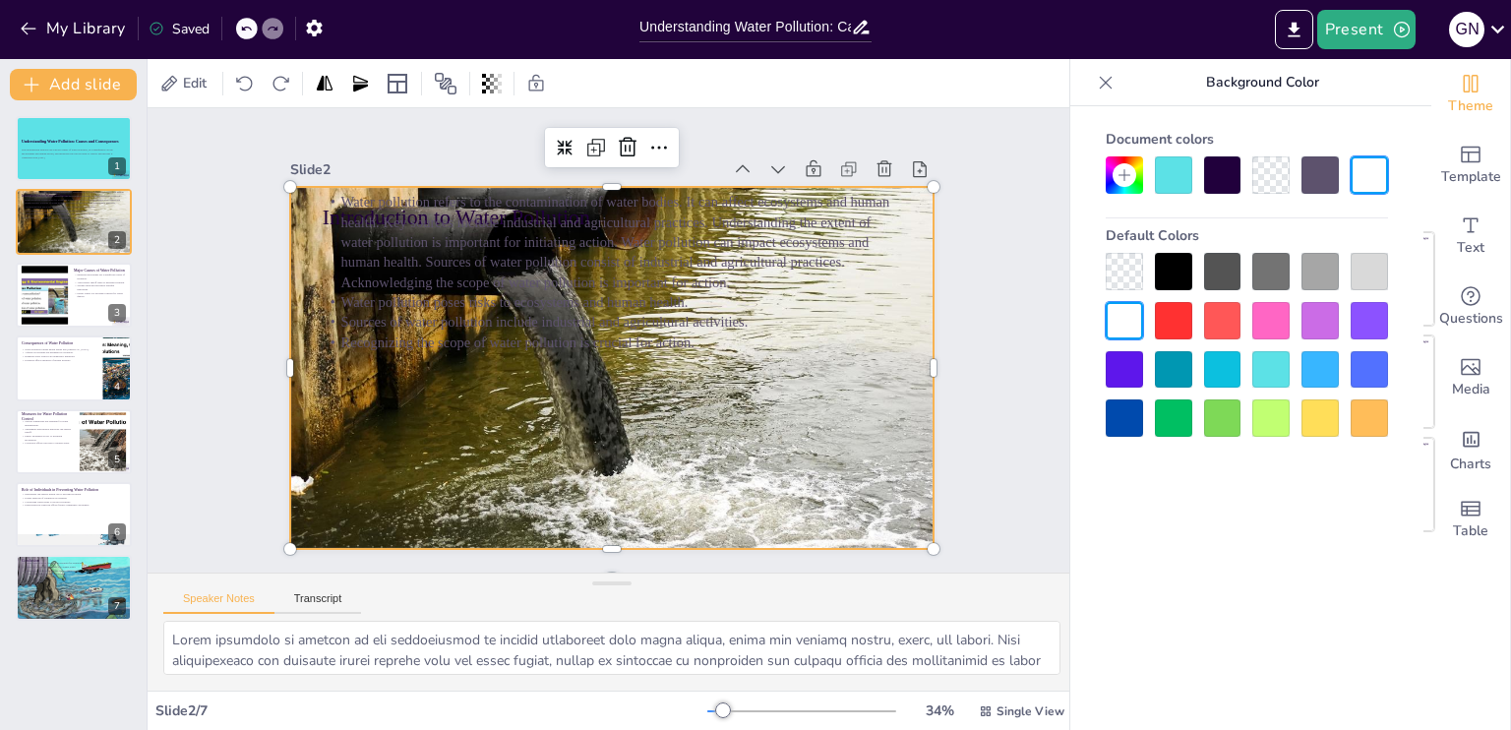
click at [547, 374] on div at bounding box center [609, 312] width 724 height 433
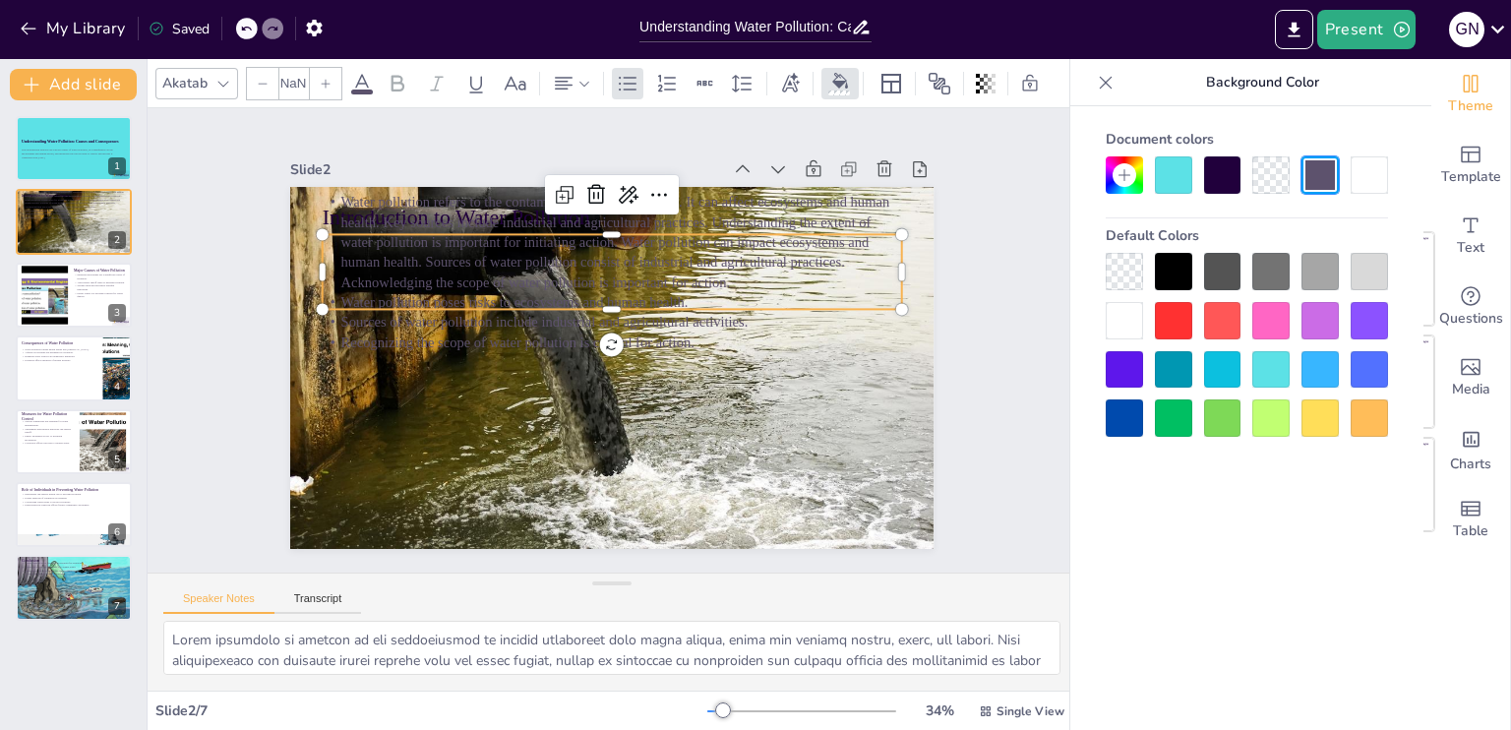
type input "32"
click at [677, 226] on p "Water pollution refers to the contamination of water bodies. It can affect ecos…" at bounding box center [662, 255] width 552 height 377
click at [531, 214] on icon at bounding box center [514, 230] width 33 height 33
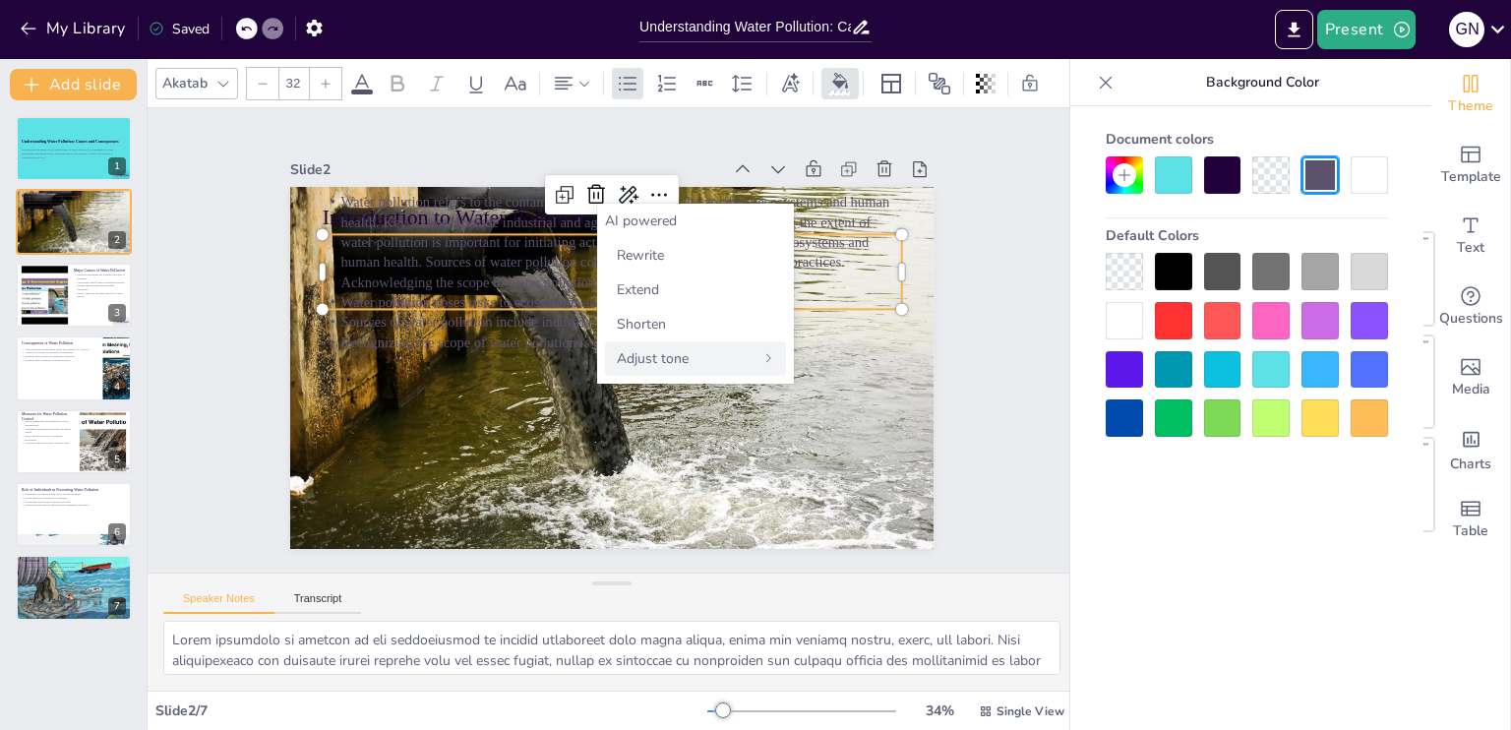
click at [653, 354] on span "Adjust tone" at bounding box center [653, 358] width 72 height 19
click at [641, 261] on span "Casual" at bounding box center [637, 255] width 41 height 19
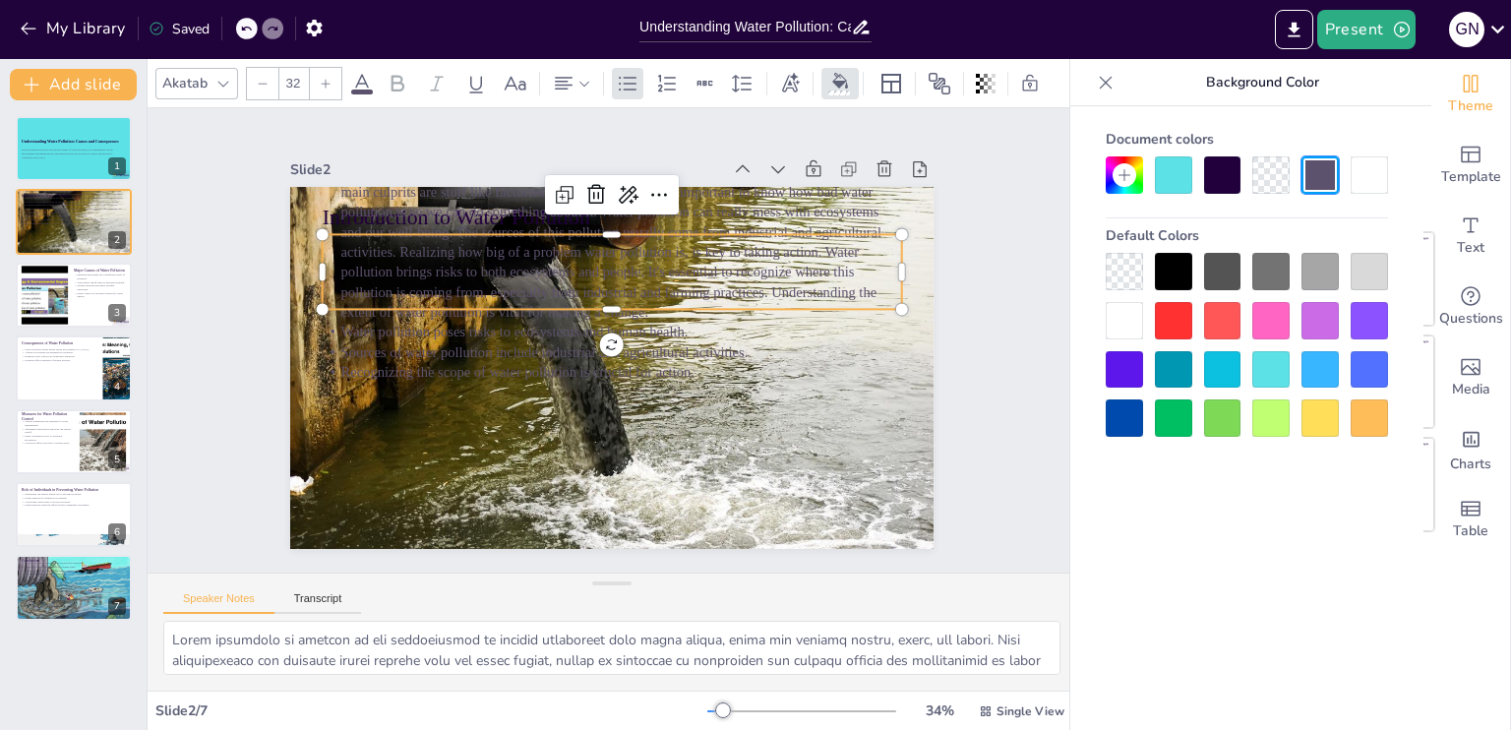
click at [424, 351] on p "Sources of water pollution include industrial and agricultural activities." at bounding box center [602, 347] width 357 height 480
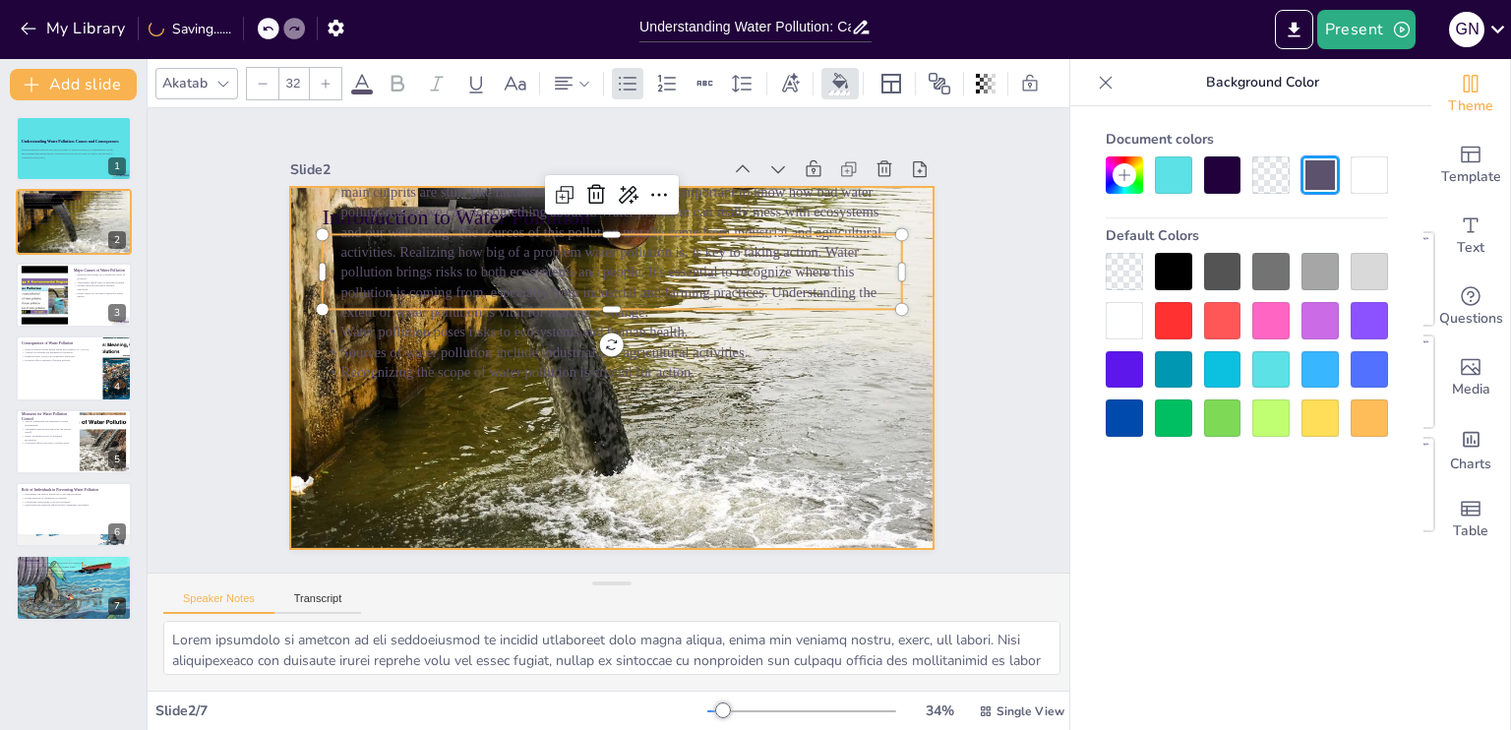
click at [745, 434] on div at bounding box center [591, 322] width 730 height 755
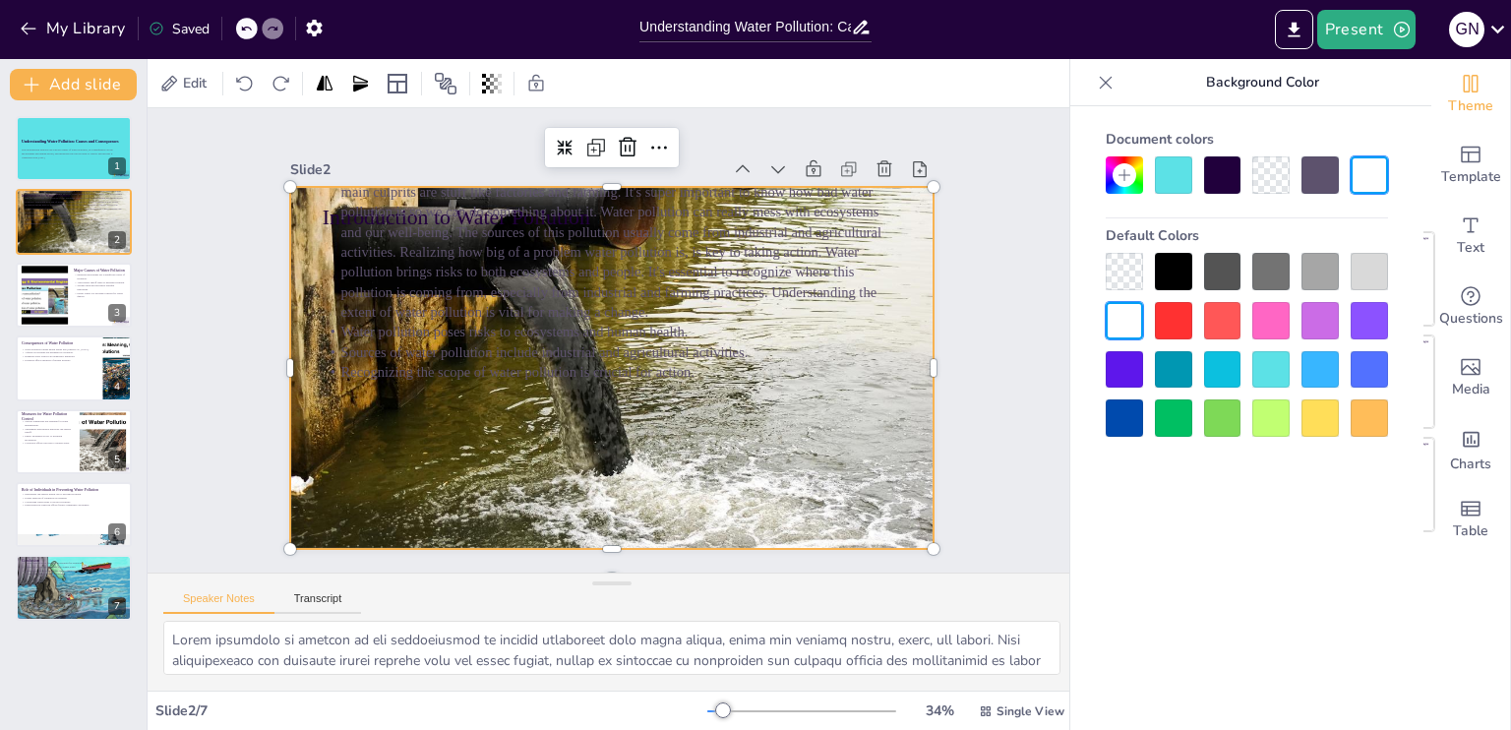
click at [703, 430] on div at bounding box center [640, 335] width 498 height 750
click at [703, 430] on div at bounding box center [602, 367] width 767 height 558
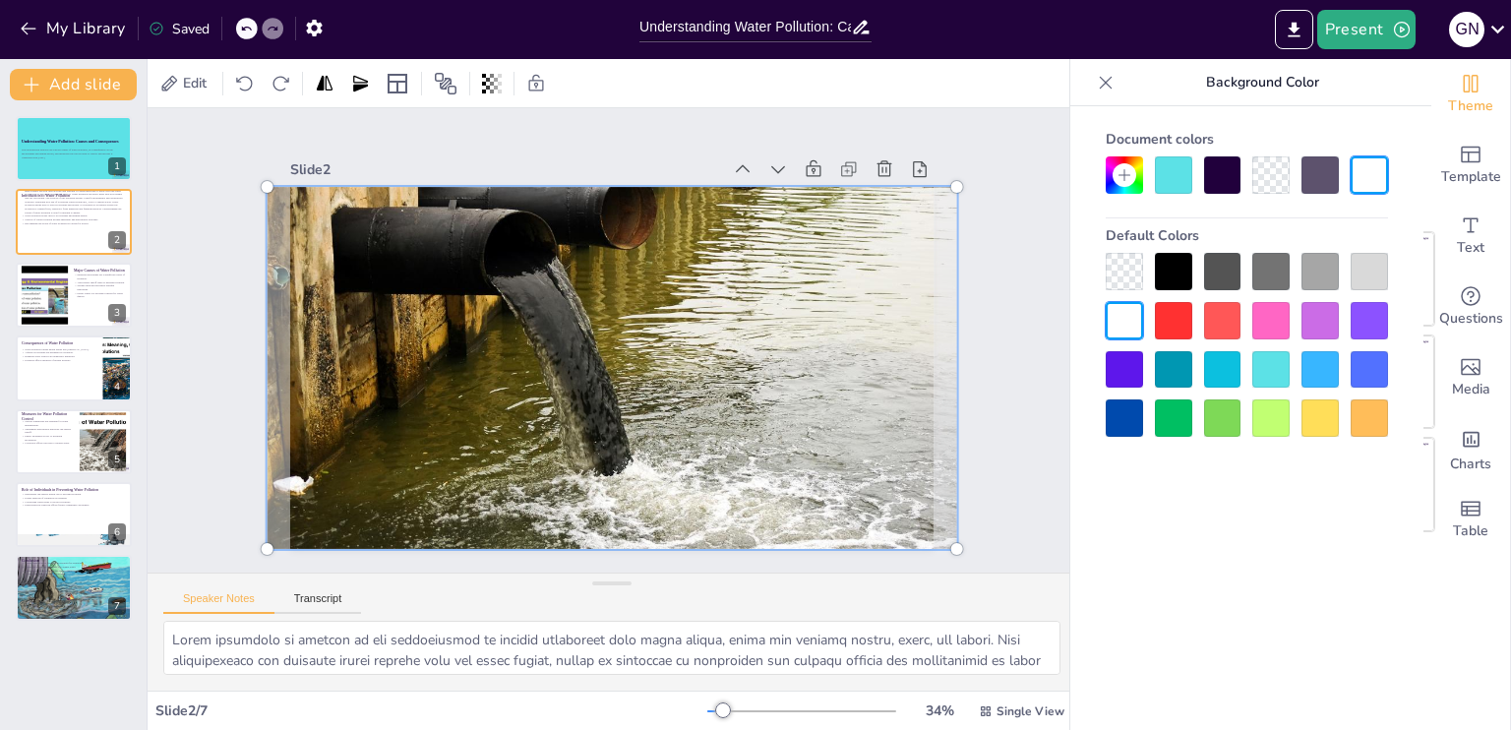
click at [703, 430] on div at bounding box center [635, 326] width 691 height 811
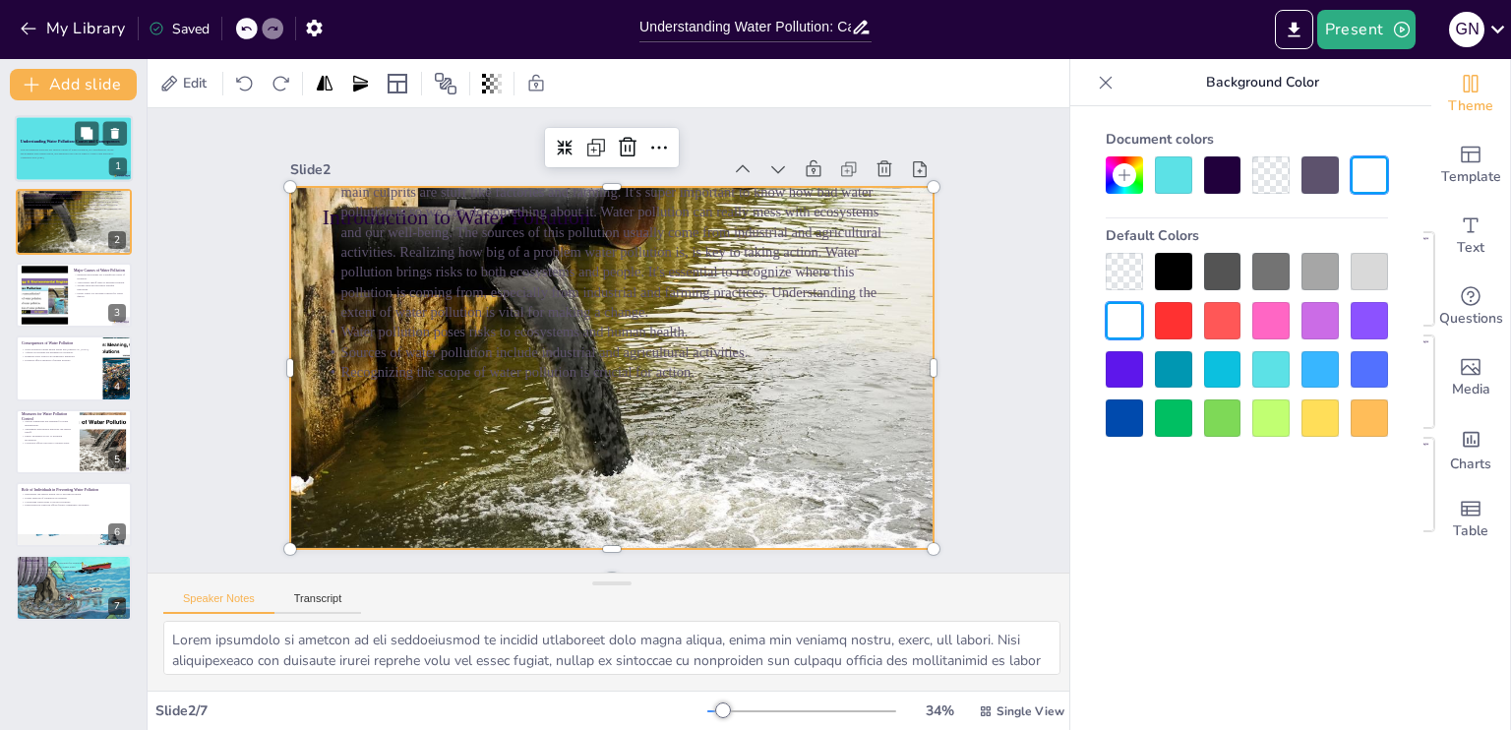
click at [69, 151] on p "This presentation explores the various causes of water pollution, its consequen…" at bounding box center [74, 152] width 106 height 7
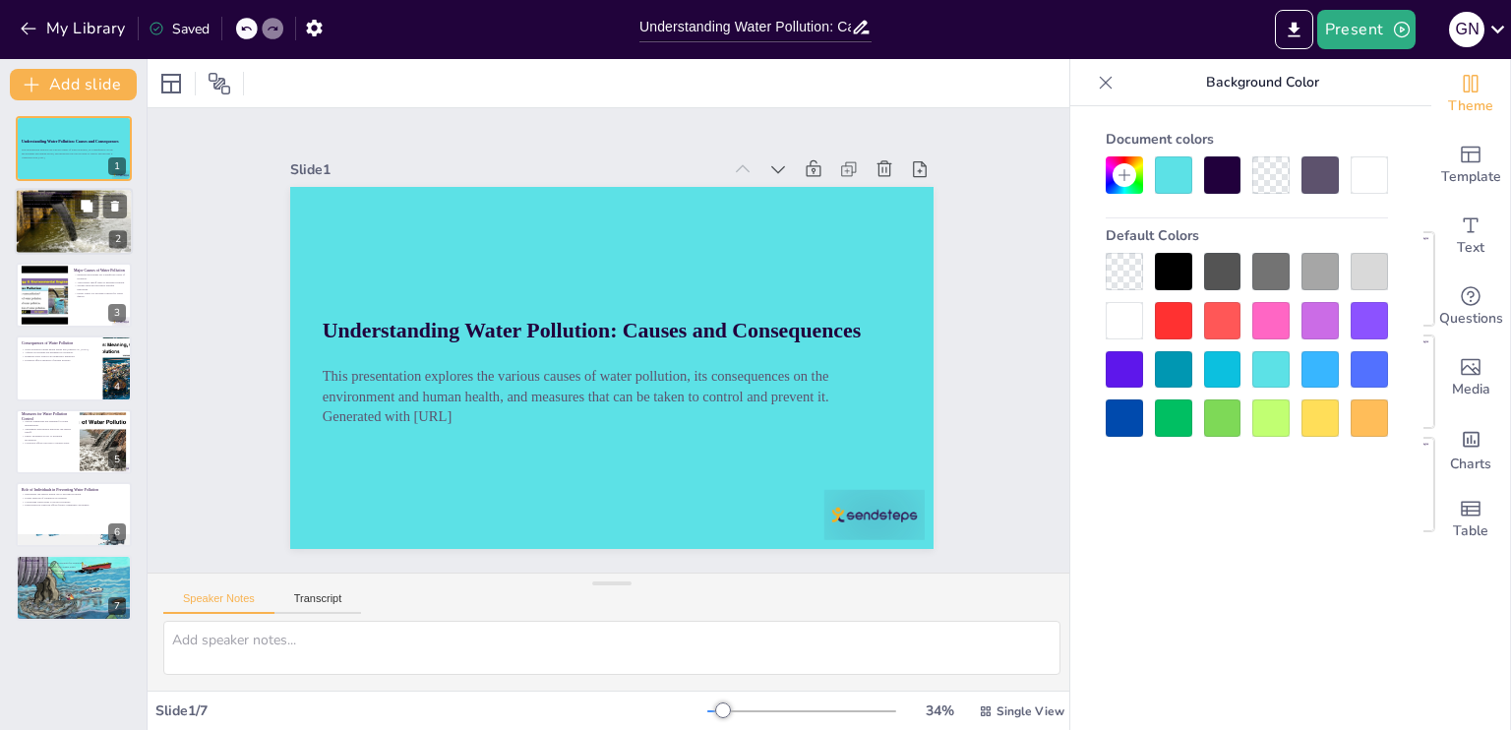
click at [57, 217] on p "Sources of water pollution include industrial and agricultural activities." at bounding box center [74, 219] width 106 height 4
type textarea "Water pollution is defined as the introduction of harmful substances into water…"
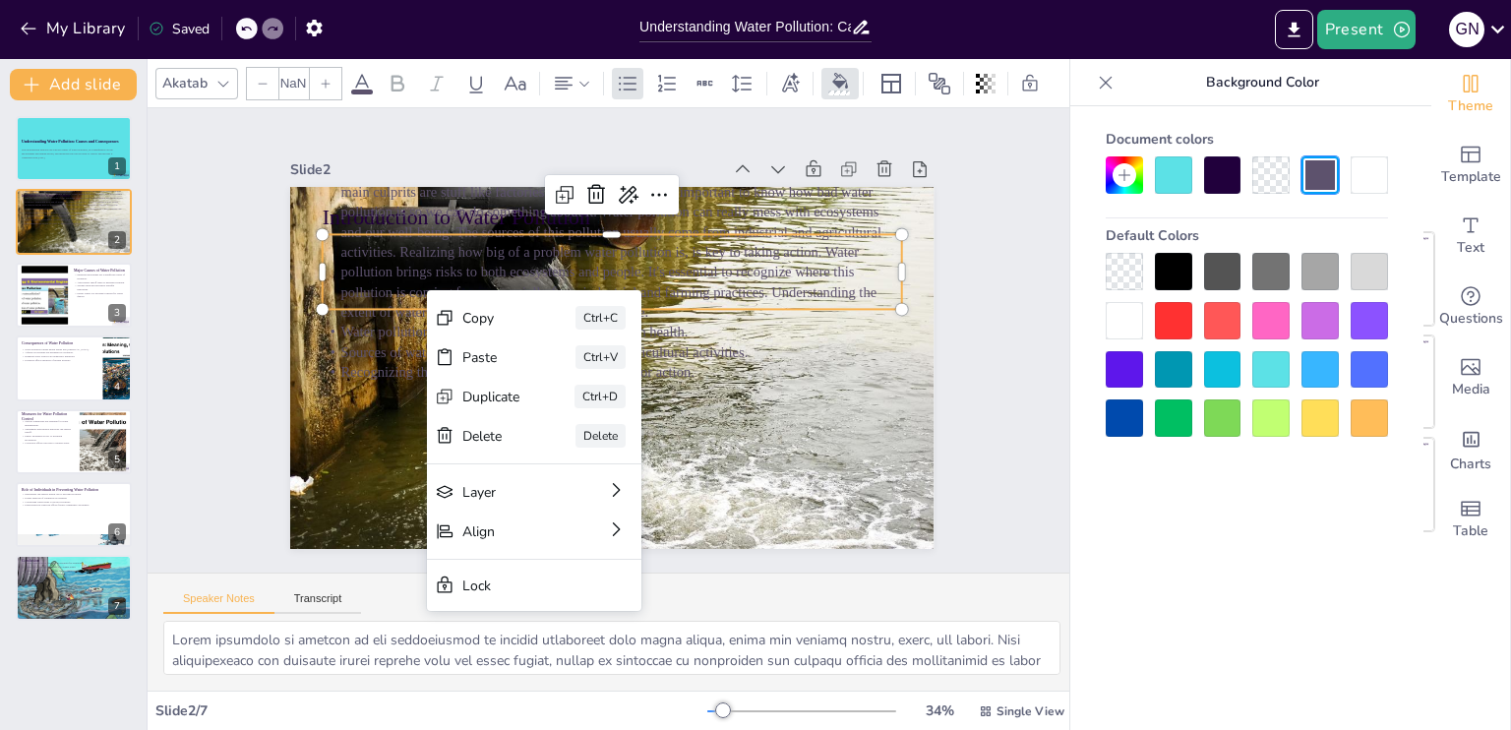
type input "32"
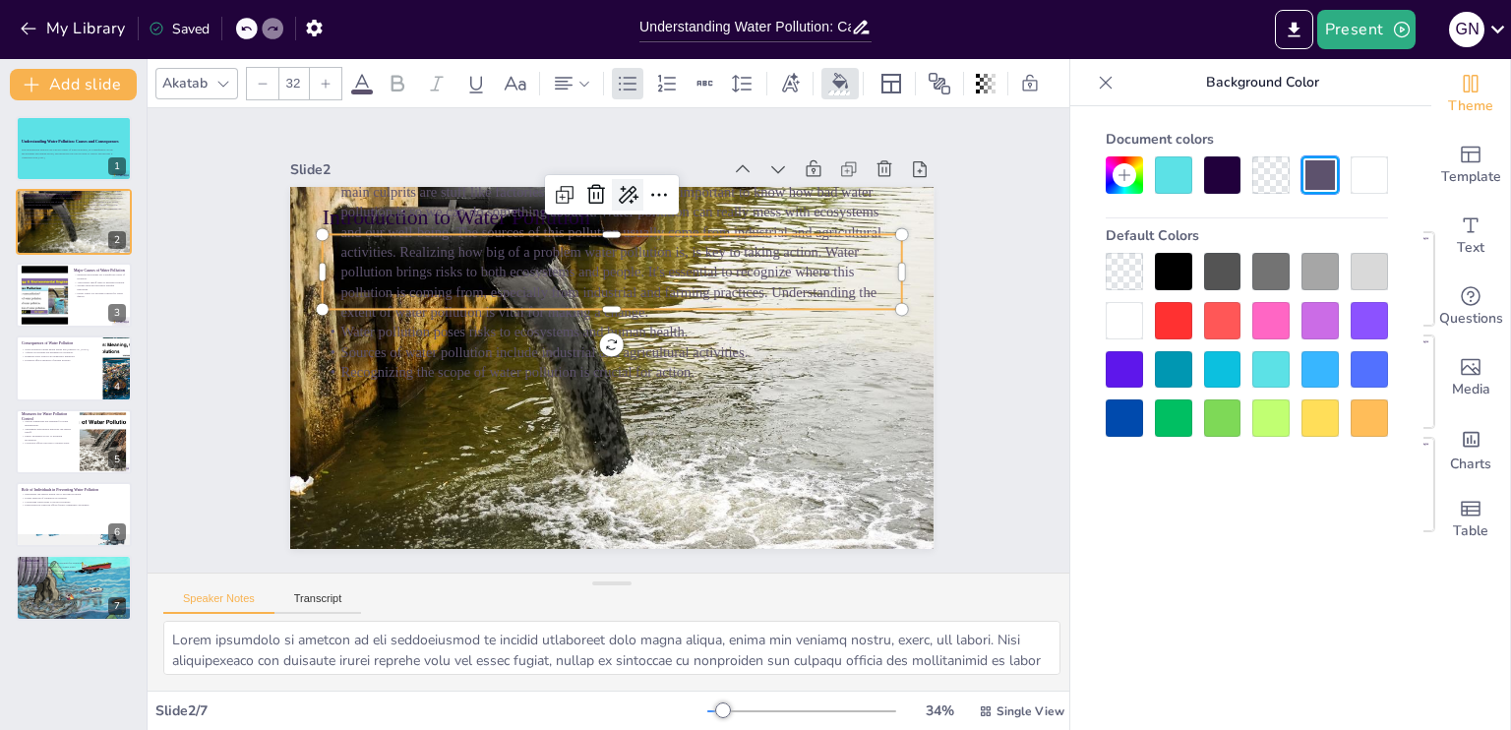
click at [657, 192] on icon at bounding box center [672, 207] width 30 height 30
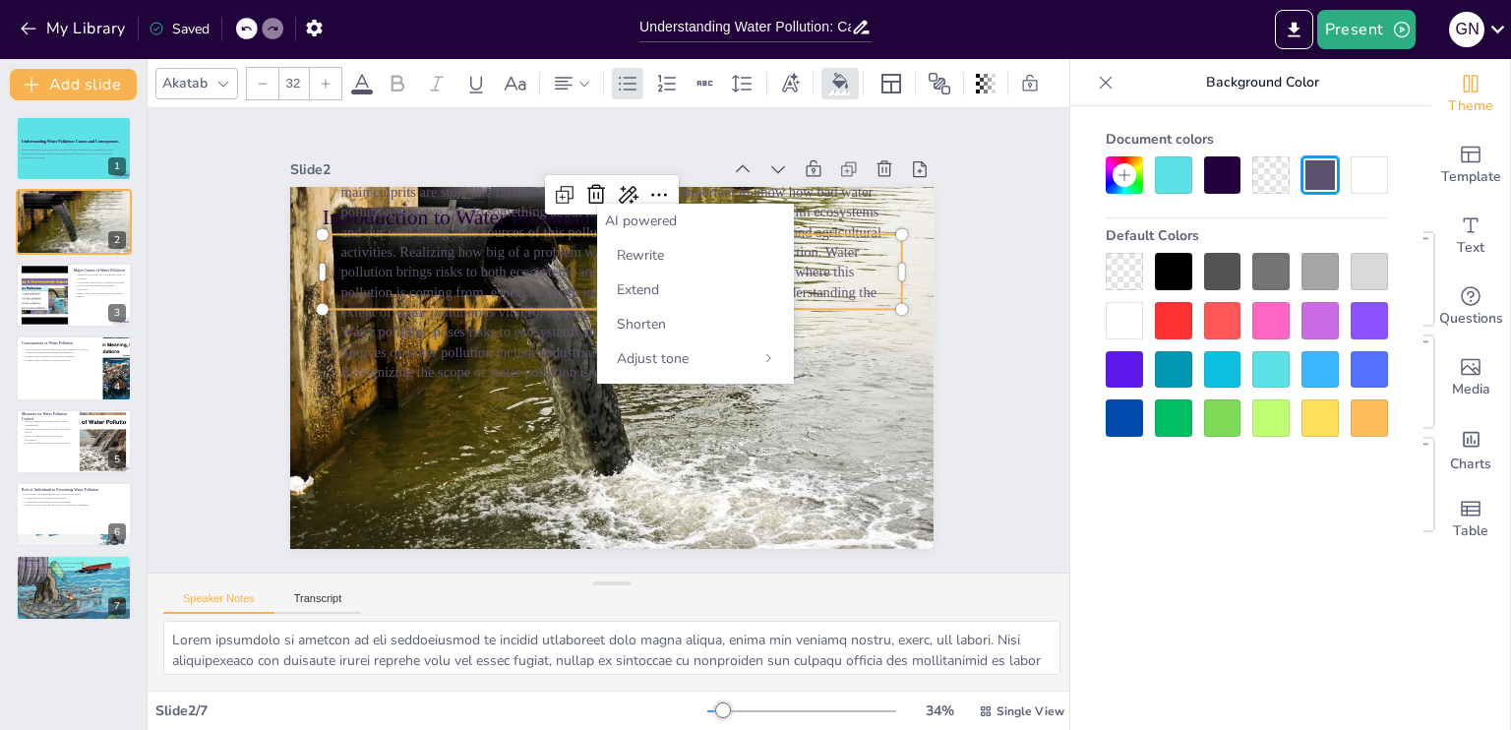
click at [639, 217] on div "AI powered" at bounding box center [695, 221] width 181 height 19
click at [653, 324] on span "Shorten" at bounding box center [641, 324] width 49 height 19
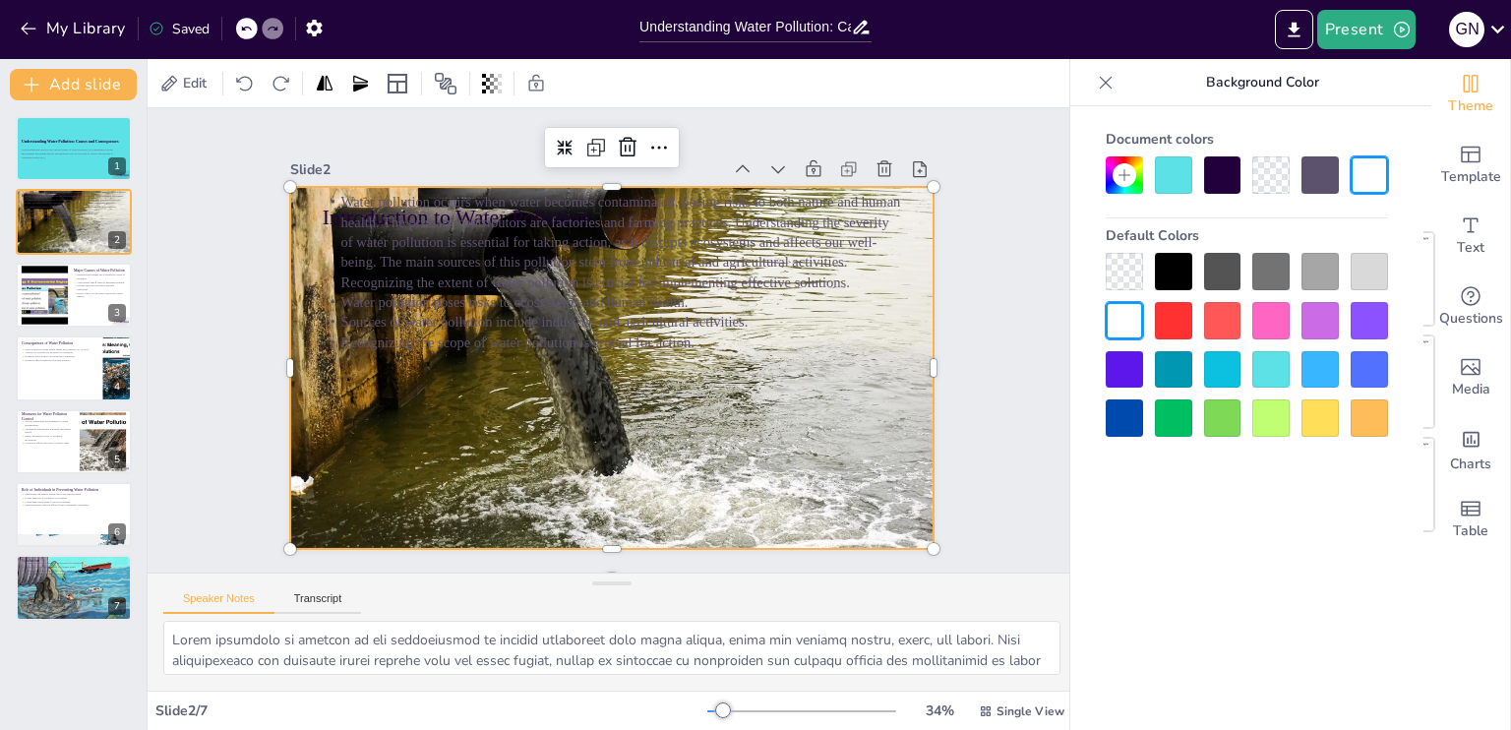
click at [763, 397] on div at bounding box center [598, 364] width 778 height 658
click at [1265, 311] on div at bounding box center [1271, 320] width 37 height 37
click at [780, 410] on div at bounding box center [630, 320] width 755 height 730
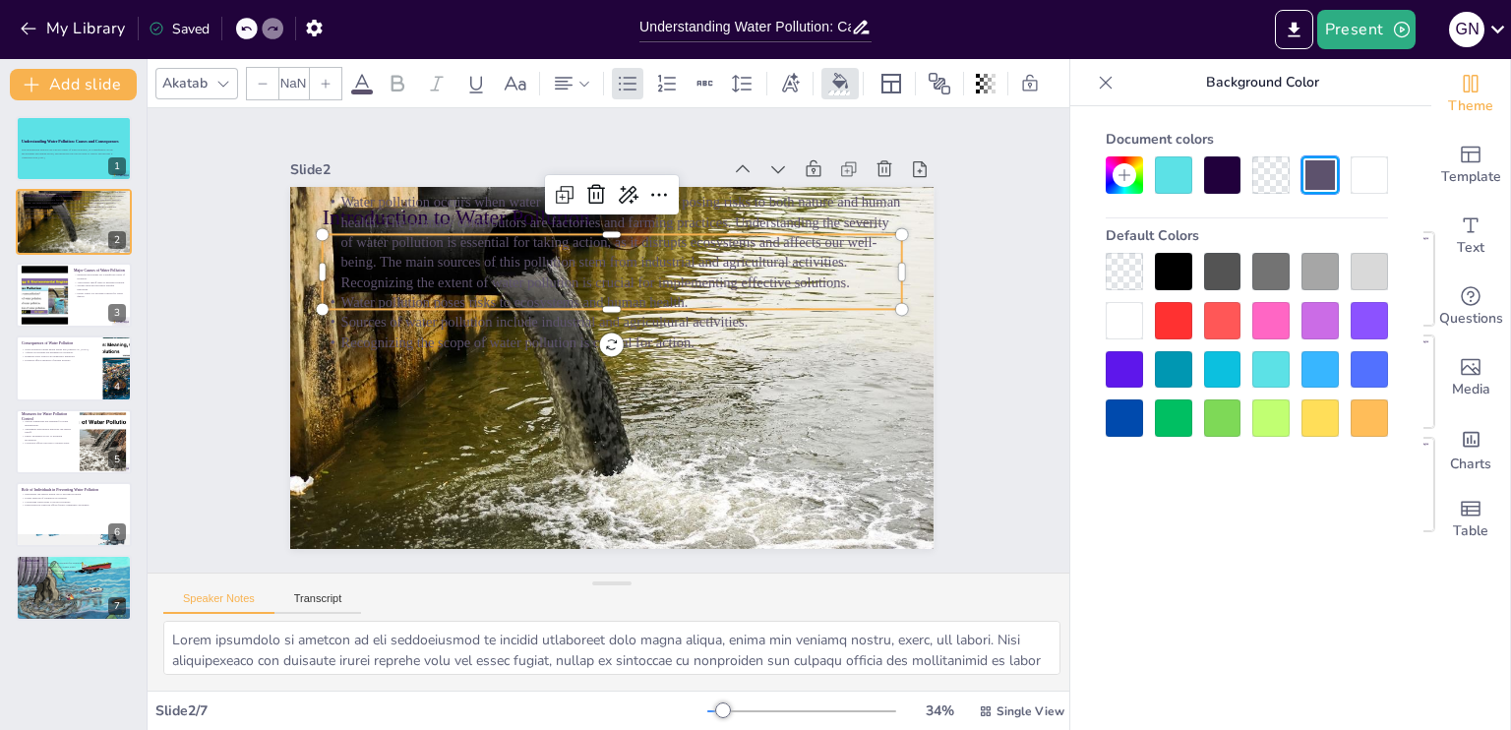
type input "32"
click at [509, 186] on p "Water pollution occurs when water becomes contaminated, posing risks to both na…" at bounding box center [697, 292] width 376 height 552
click at [590, 296] on p "Water pollution poses risks to ecosystems and human health." at bounding box center [575, 352] width 198 height 557
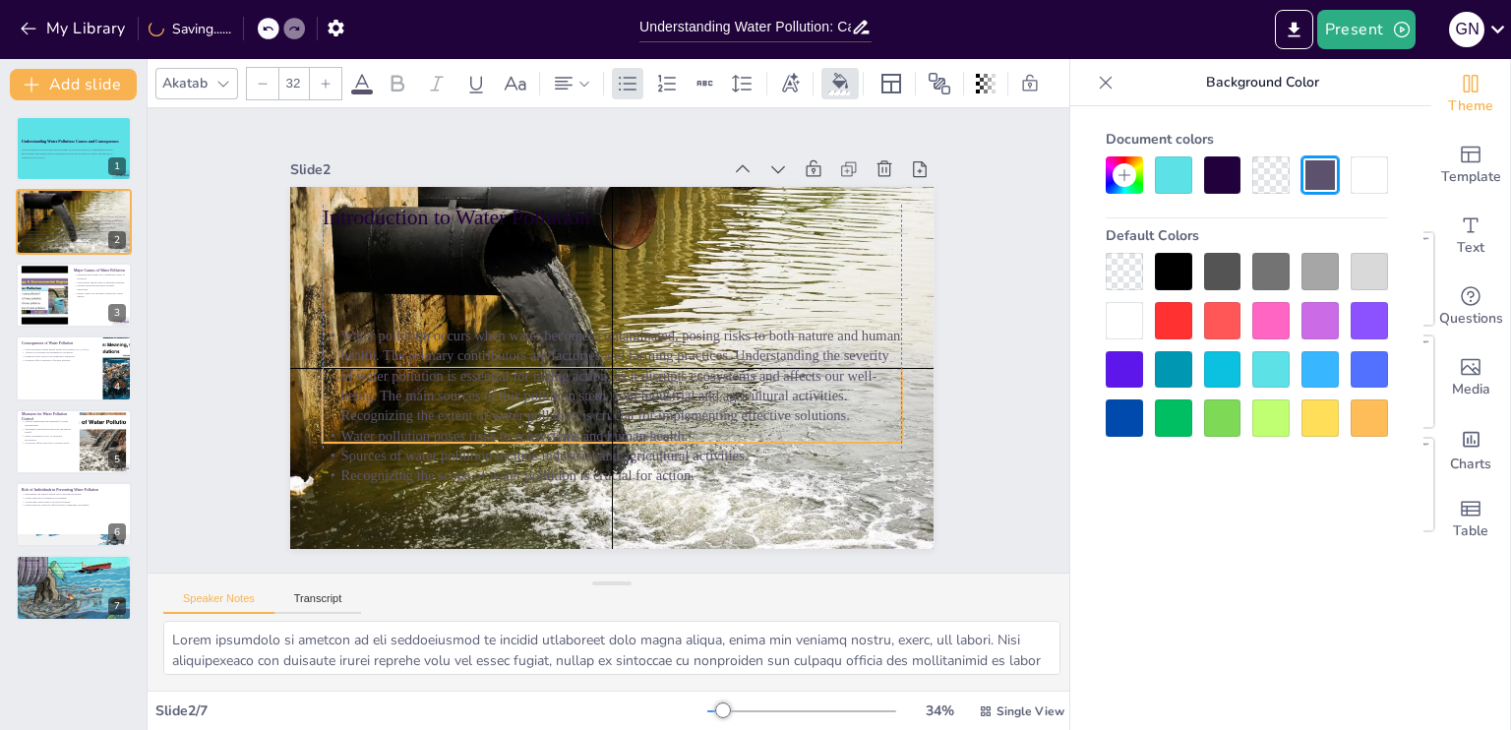
drag, startPoint x: 590, startPoint y: 296, endPoint x: 592, endPoint y: 435, distance: 138.7
click at [592, 435] on p "Water pollution poses risks to ecosystems and human health." at bounding box center [613, 435] width 580 height 21
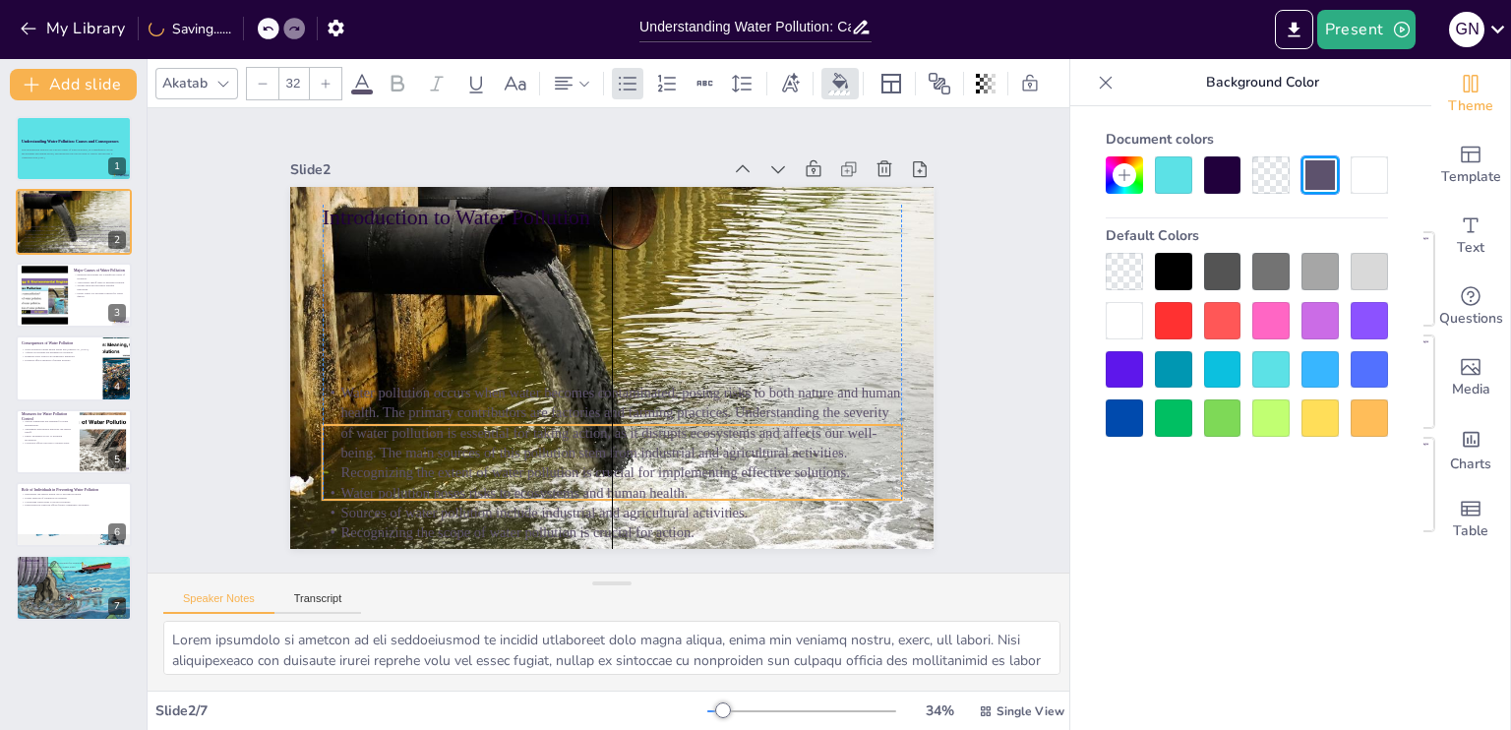
drag, startPoint x: 454, startPoint y: 333, endPoint x: 454, endPoint y: 390, distance: 57.1
click at [454, 390] on p "Water pollution occurs when water becomes contaminated, posing risks to both na…" at bounding box center [658, 261] width 552 height 376
drag, startPoint x: 454, startPoint y: 397, endPoint x: 453, endPoint y: 384, distance: 12.8
click at [453, 384] on p "Water pollution occurs when water becomes contaminated, posing risks to both na…" at bounding box center [563, 406] width 527 height 421
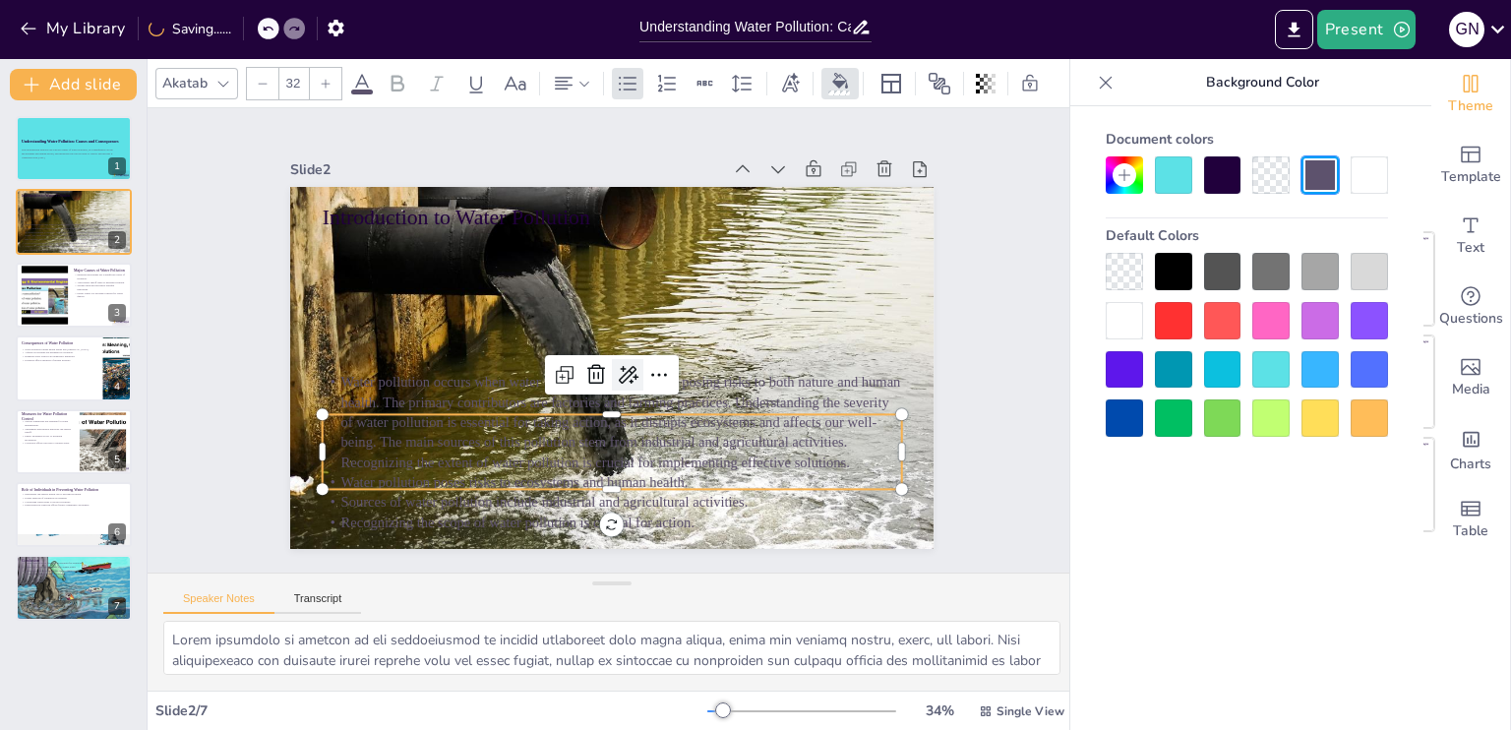
click at [603, 370] on icon at bounding box center [599, 376] width 33 height 33
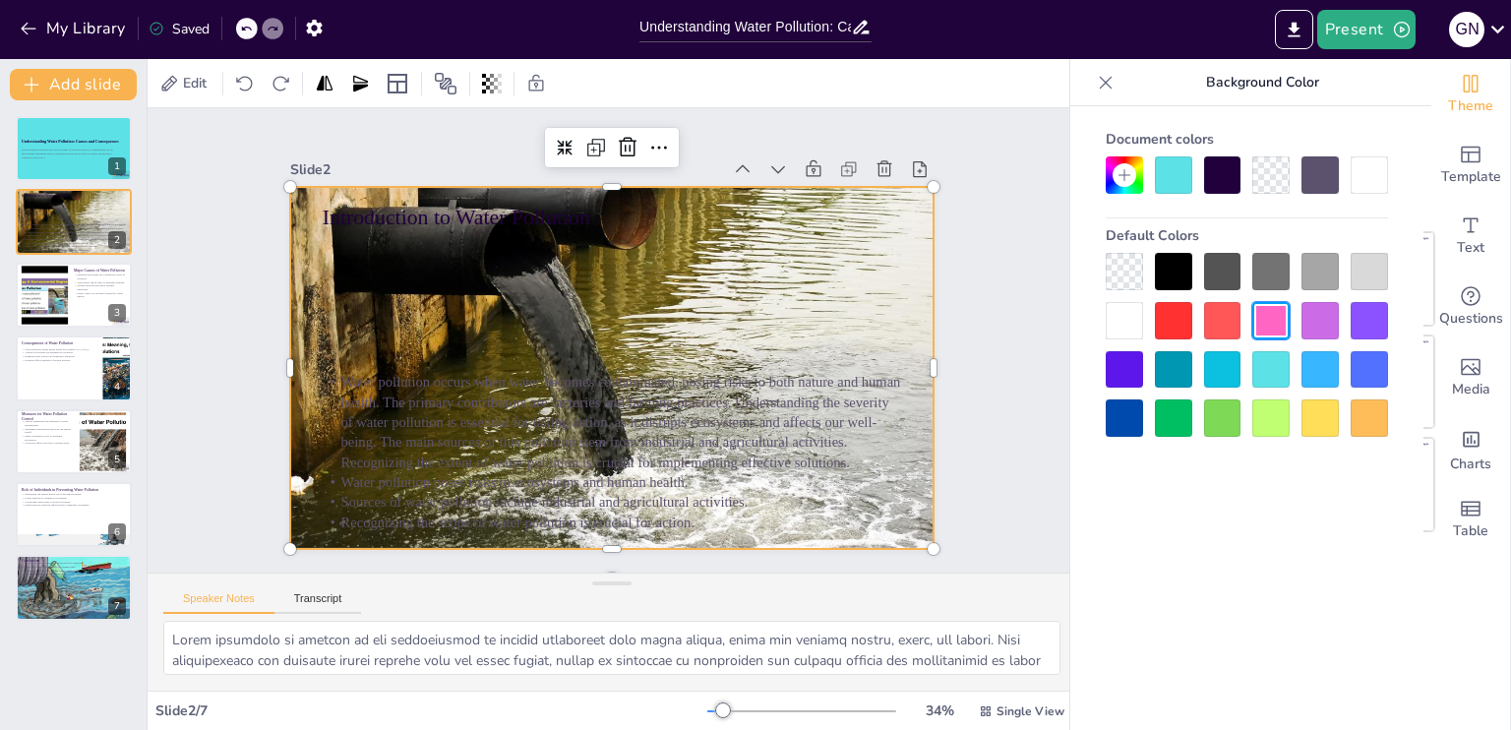
click at [793, 289] on div at bounding box center [586, 331] width 558 height 767
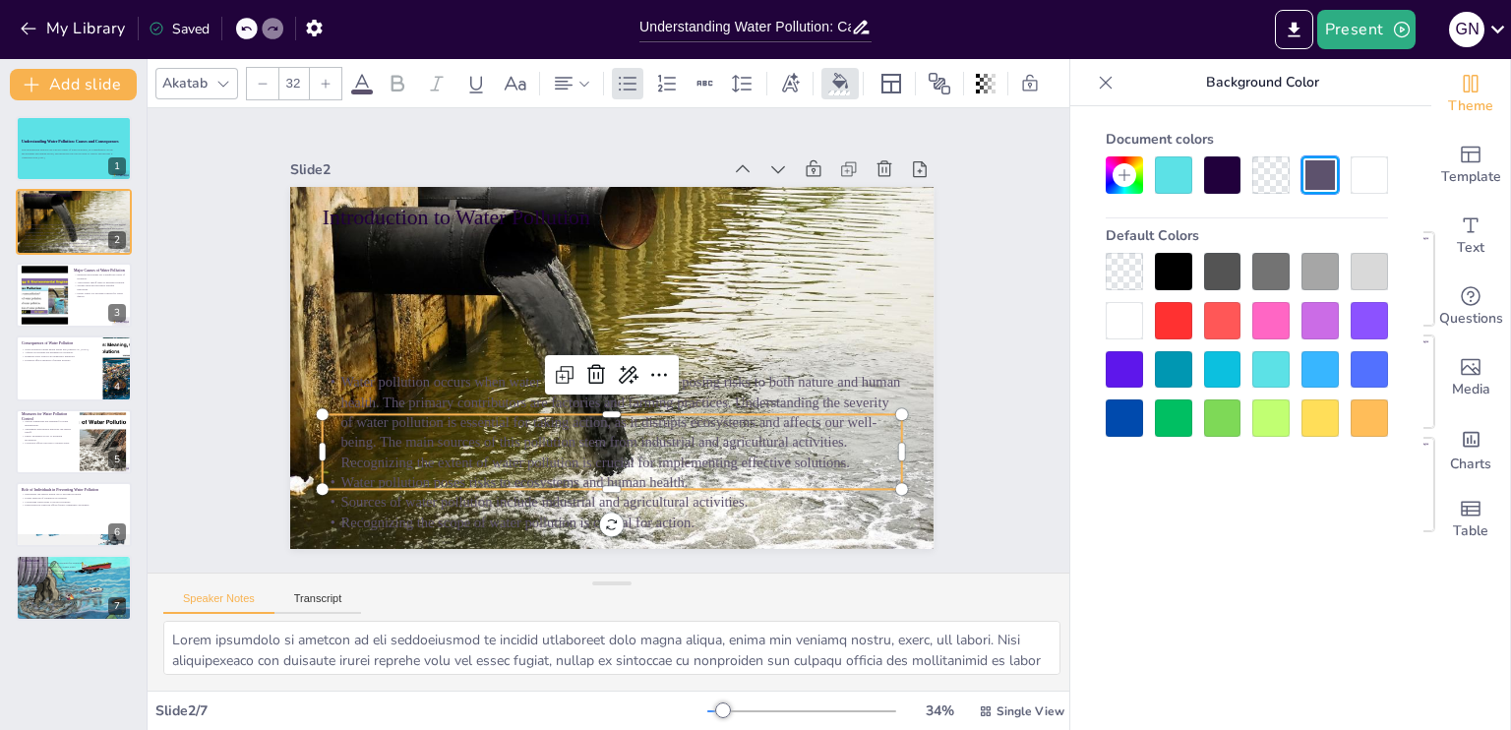
click at [555, 428] on p "Water pollution occurs when water becomes contaminated, posing risks to both na…" at bounding box center [571, 270] width 552 height 377
click at [363, 79] on icon at bounding box center [362, 84] width 24 height 24
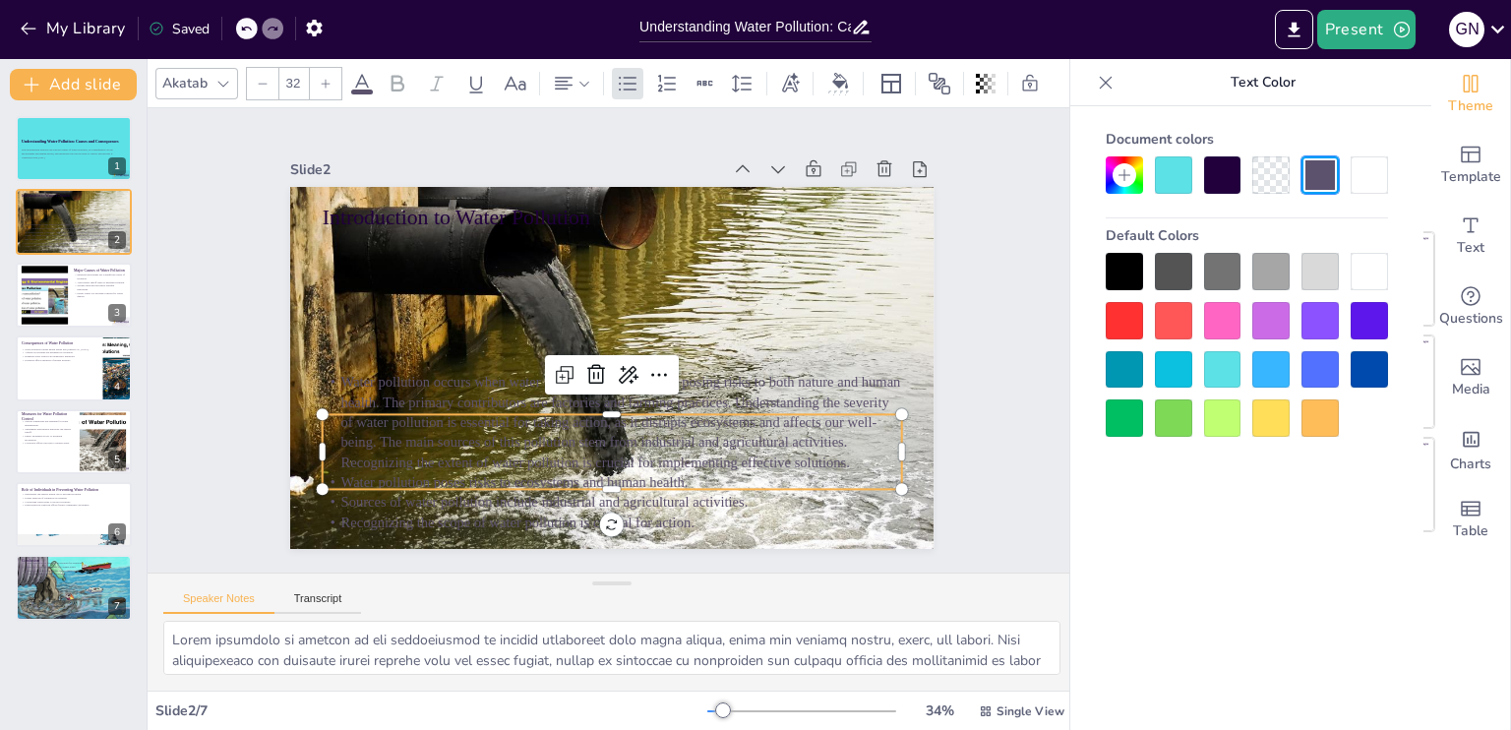
click at [1360, 316] on div at bounding box center [1369, 320] width 37 height 37
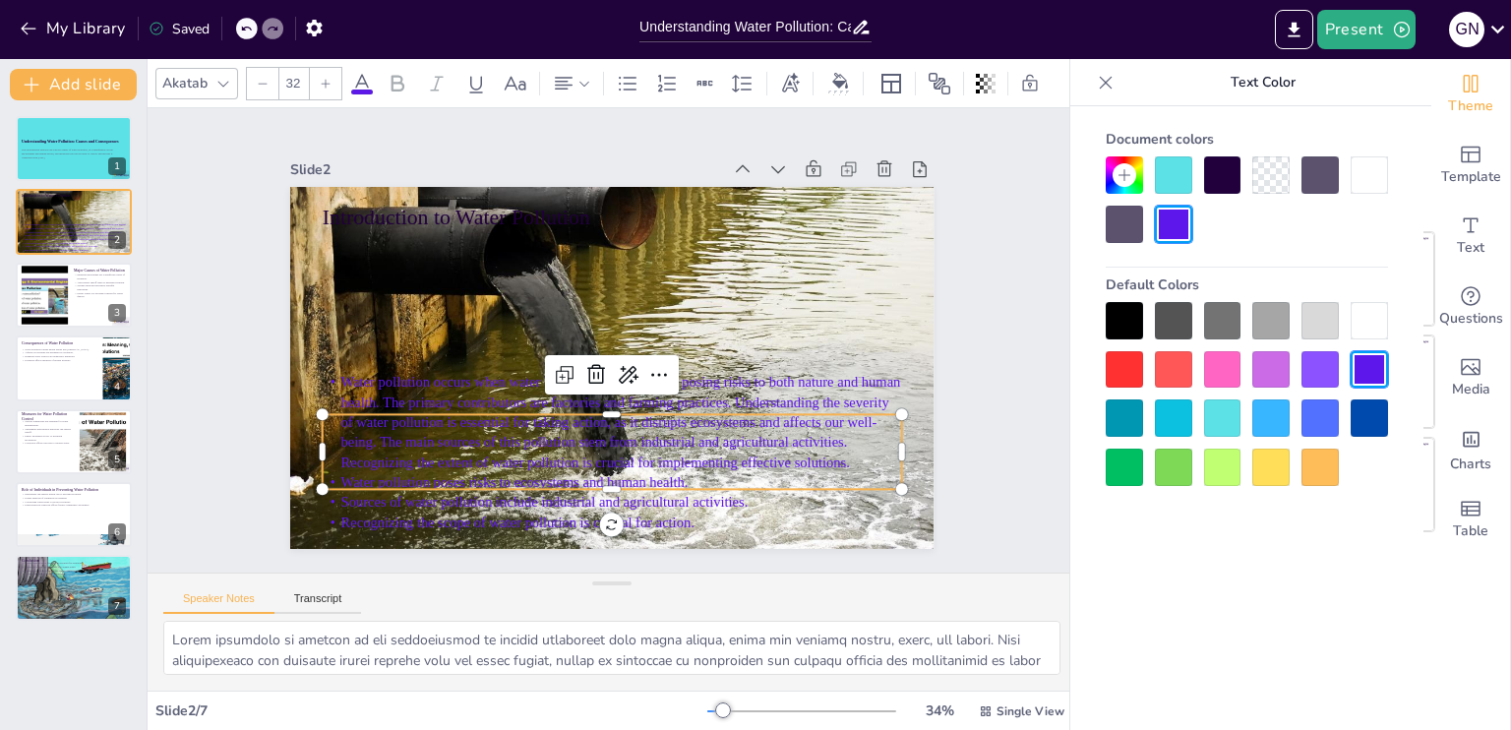
click at [1222, 178] on div at bounding box center [1222, 174] width 37 height 37
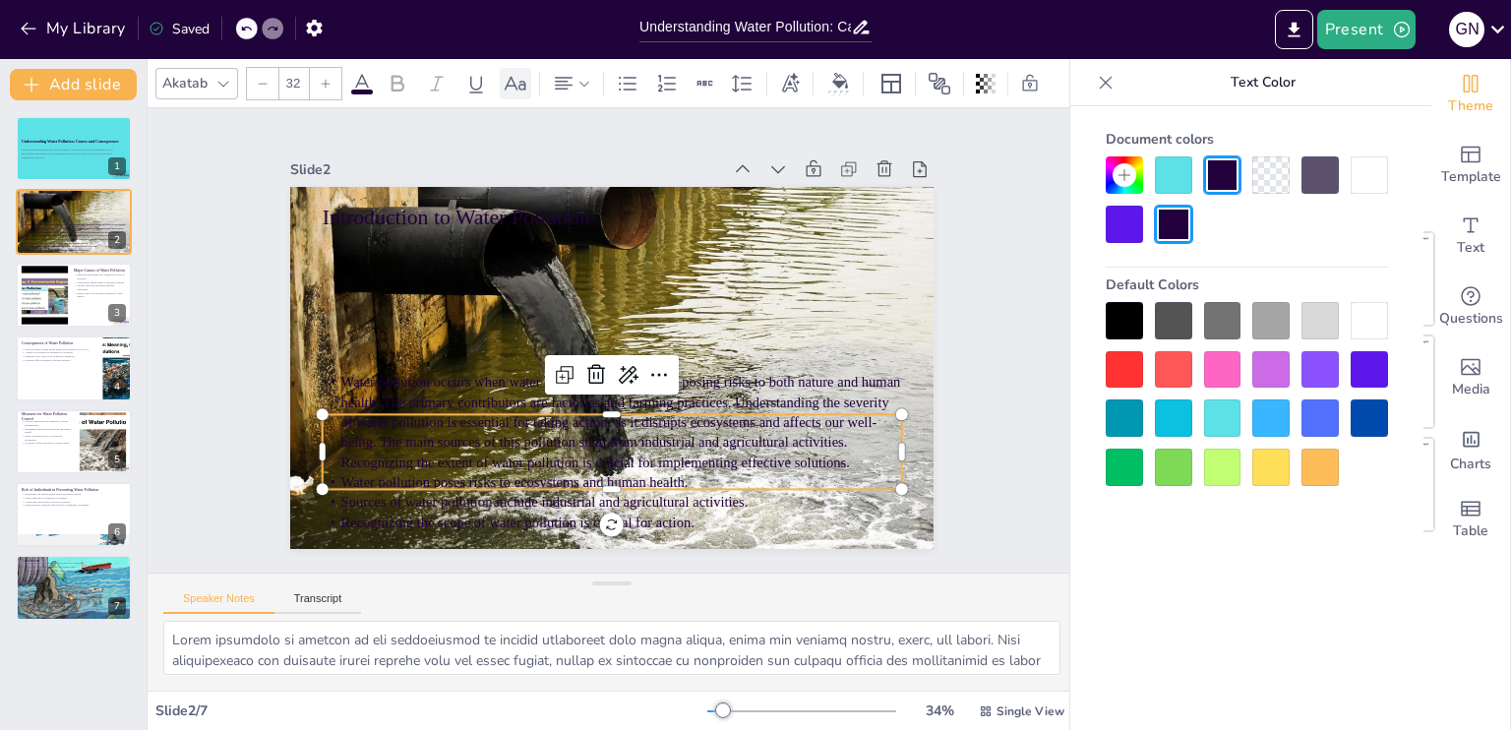
click at [517, 73] on icon at bounding box center [516, 84] width 24 height 24
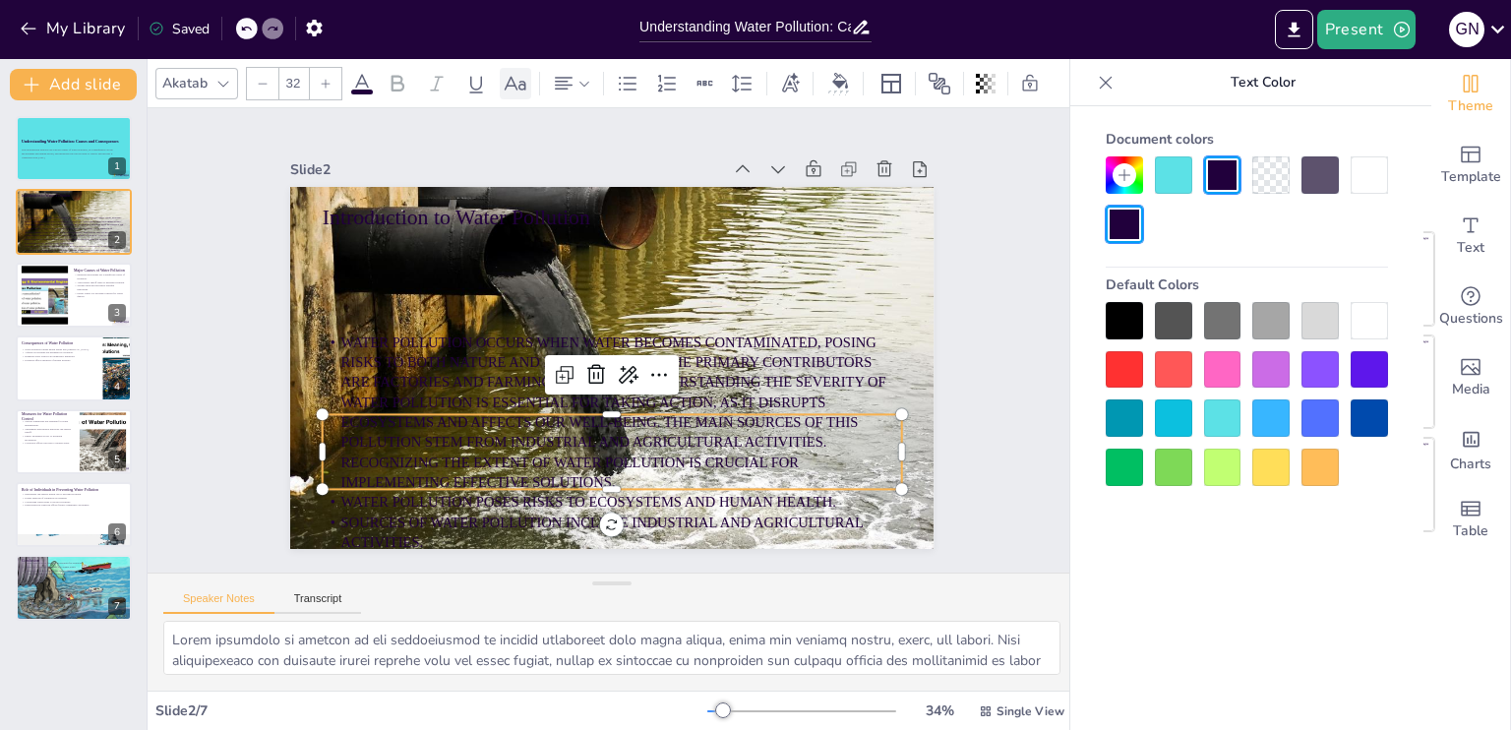
click at [517, 73] on icon at bounding box center [516, 84] width 24 height 24
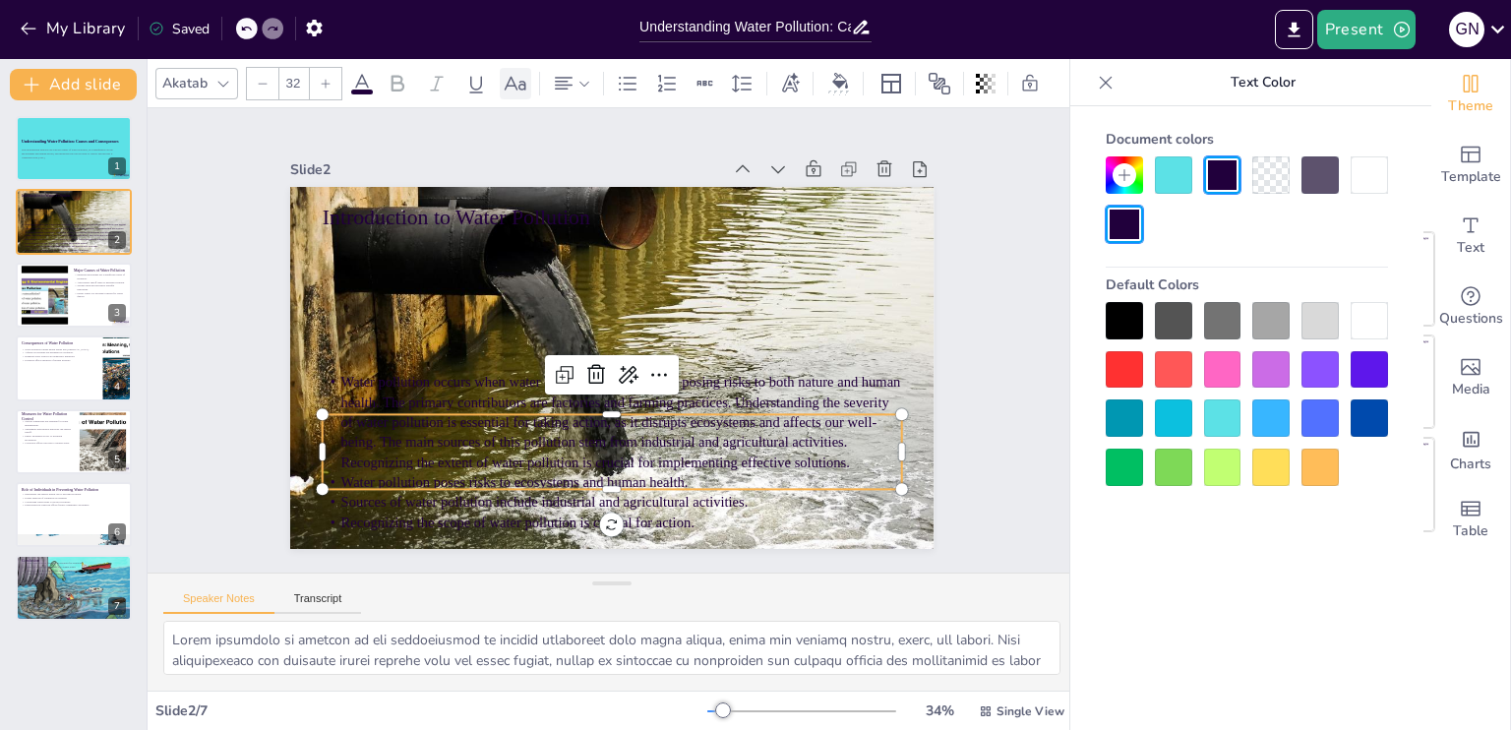
click at [517, 73] on icon at bounding box center [516, 84] width 24 height 24
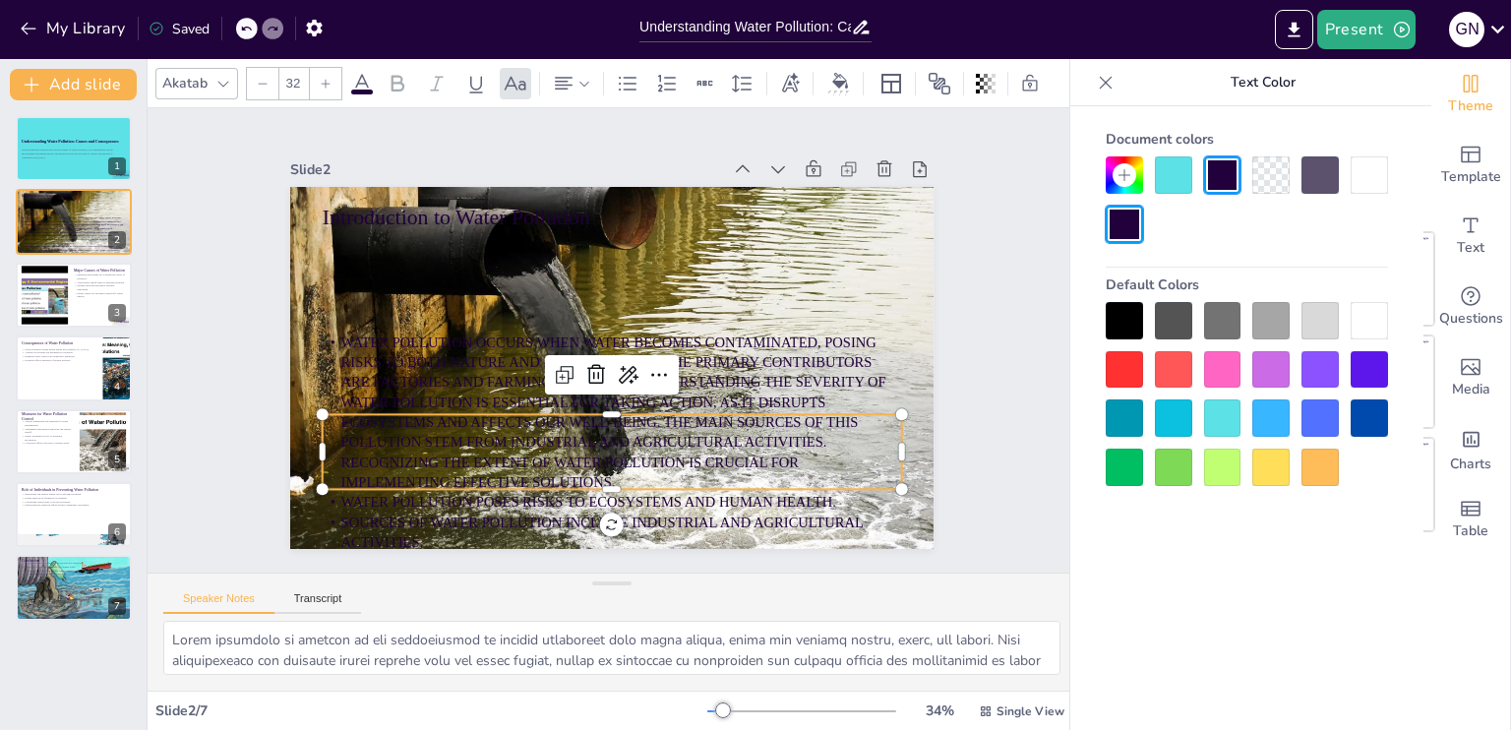
click at [220, 76] on icon at bounding box center [223, 84] width 16 height 16
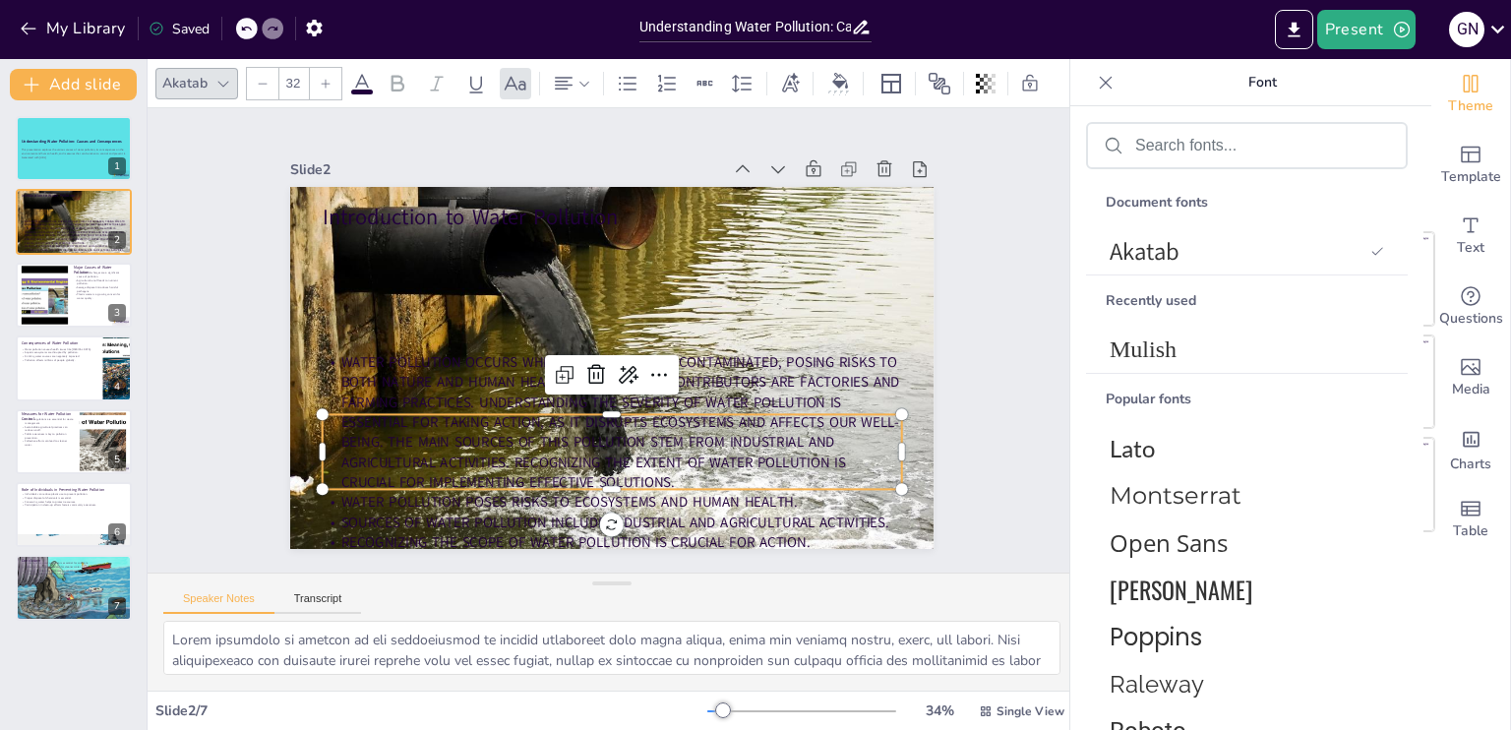
click at [220, 76] on icon at bounding box center [223, 84] width 16 height 16
click at [204, 72] on div "Akatab" at bounding box center [184, 83] width 53 height 27
click at [1149, 582] on span "[PERSON_NAME]" at bounding box center [1243, 589] width 267 height 35
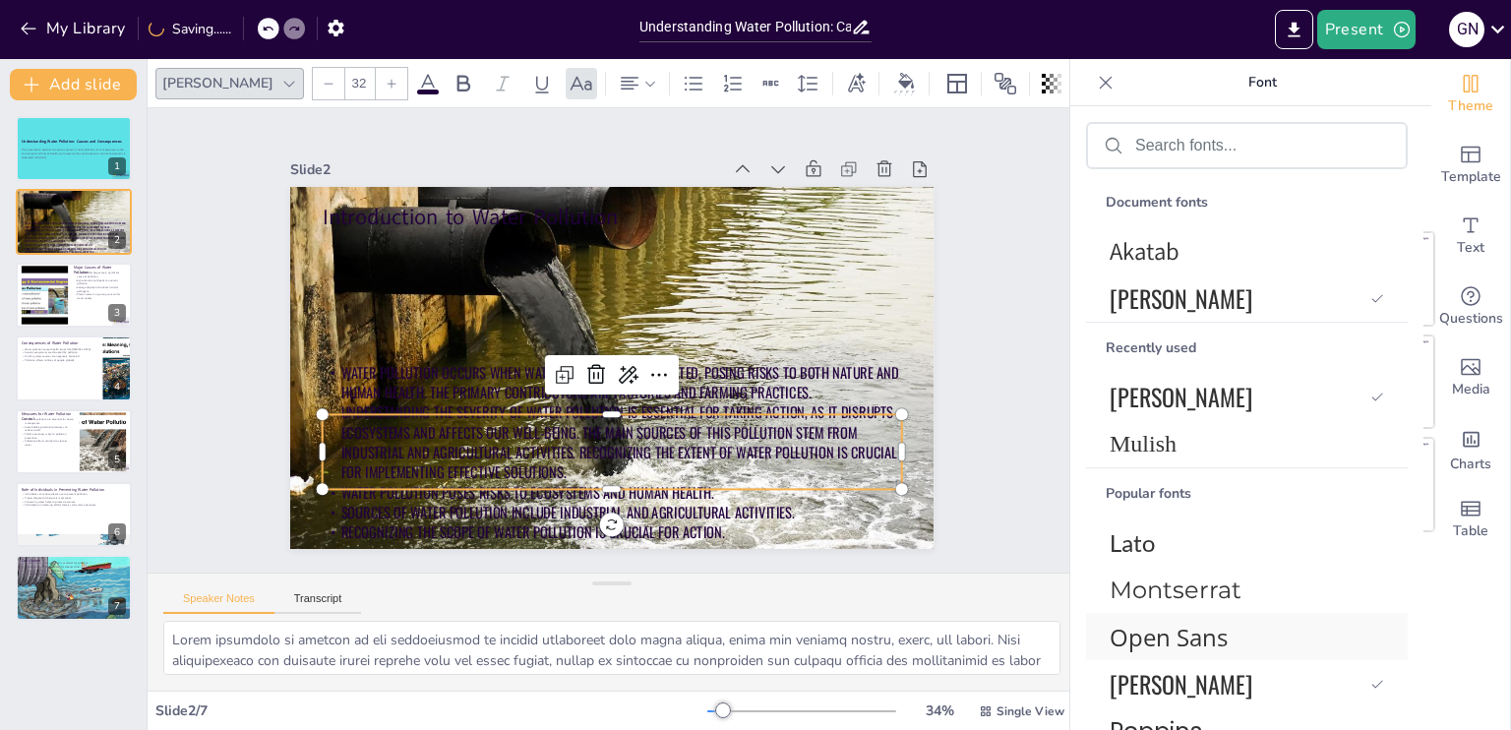
click at [1139, 632] on span "Open Sans" at bounding box center [1243, 637] width 267 height 32
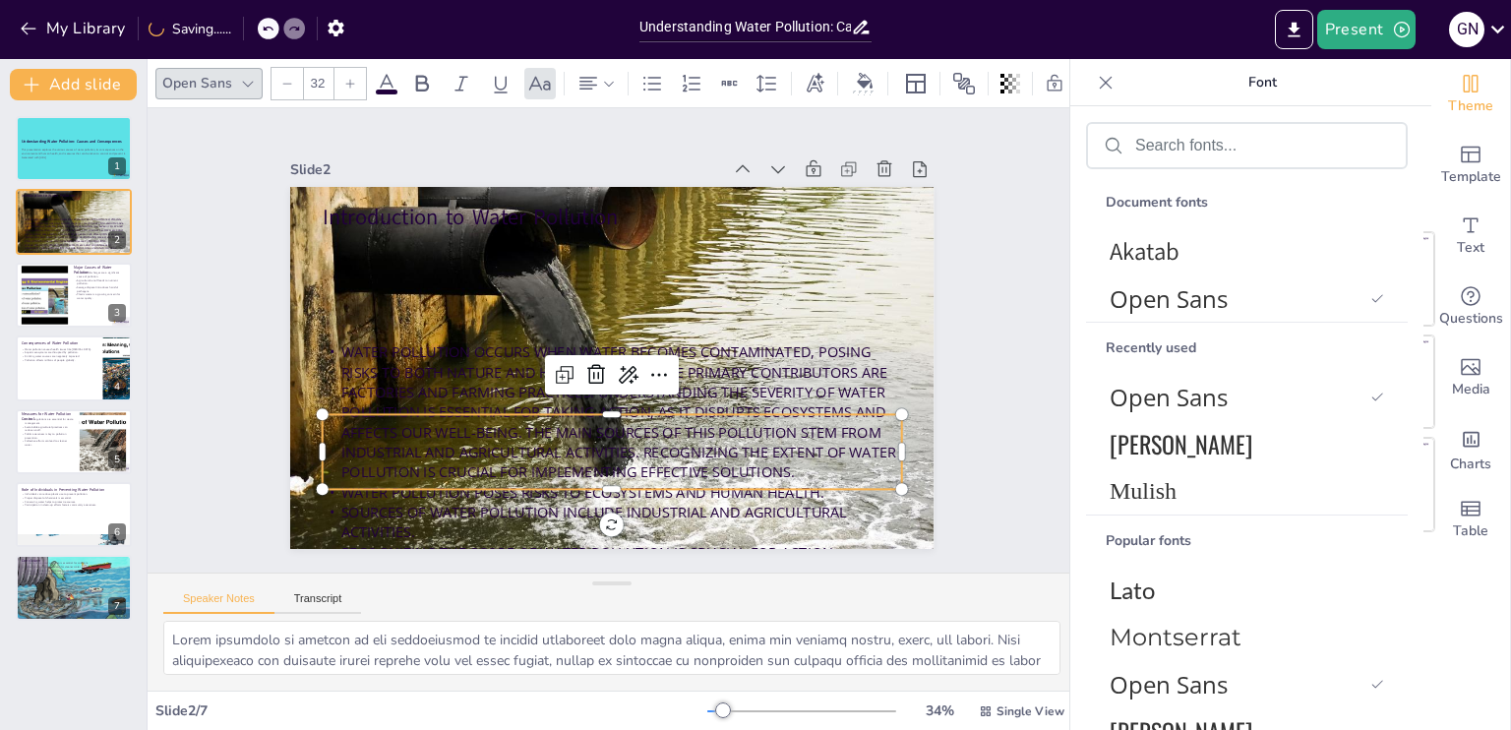
click at [398, 365] on span "Water pollution occurs when water becomes contaminated, posing risks to both na…" at bounding box center [575, 276] width 540 height 386
click at [557, 365] on span "Water pollution occurs when water becomes contaminated, posing risks to both na…" at bounding box center [673, 356] width 232 height 560
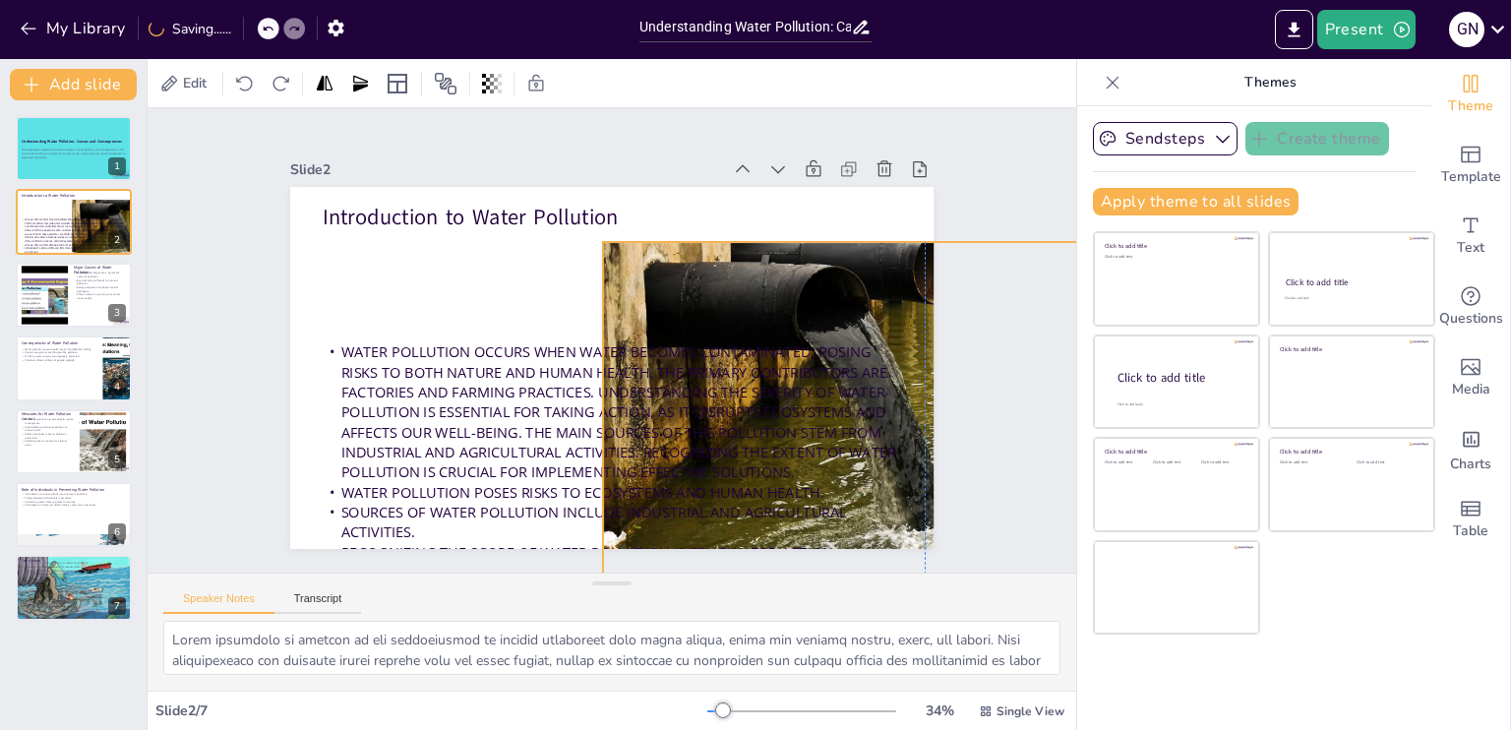
drag, startPoint x: 357, startPoint y: 339, endPoint x: 689, endPoint y: 395, distance: 336.1
click at [689, 395] on span "Water pollution occurs when water becomes contaminated, posing risks to both na…" at bounding box center [562, 287] width 460 height 487
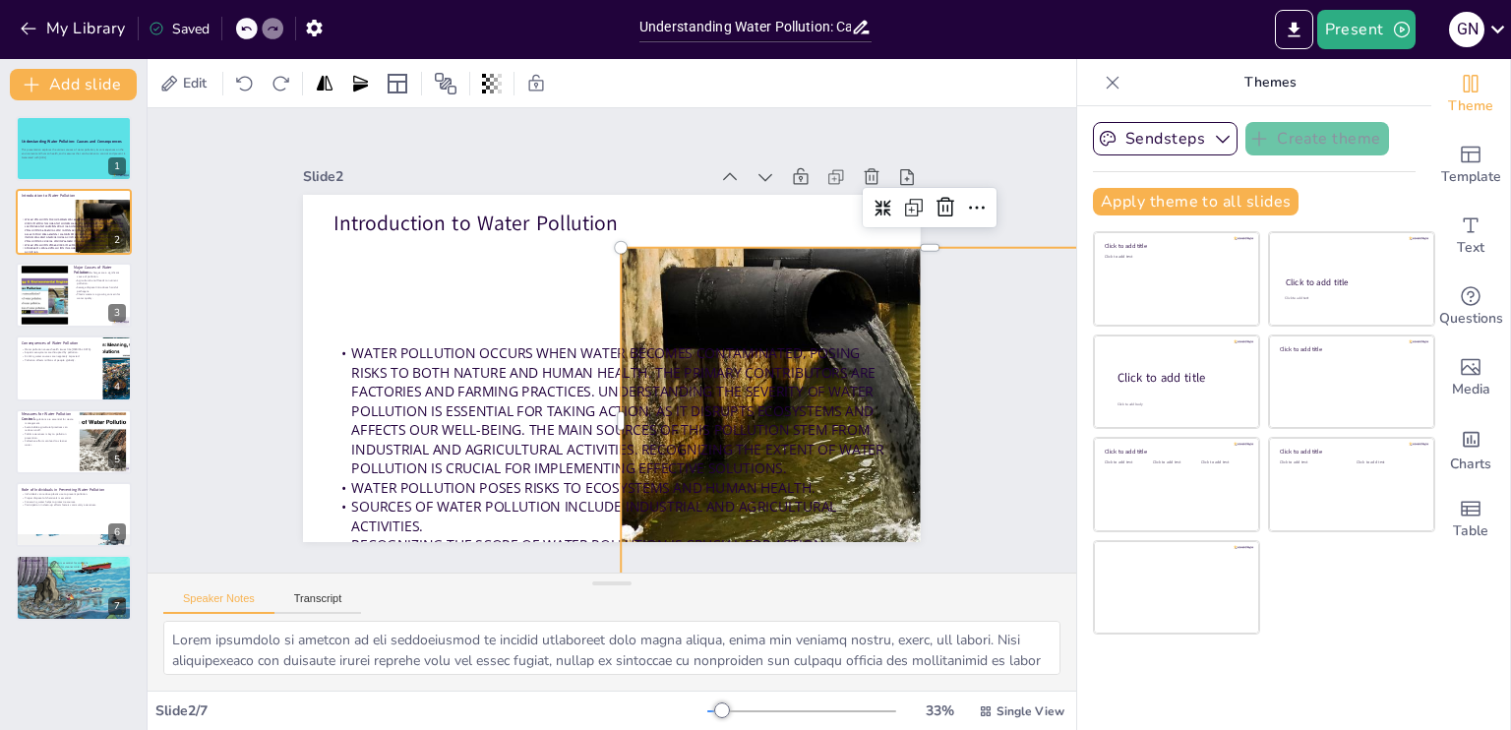
click at [767, 338] on span "Water pollution occurs when water becomes contaminated, posing risks to both na…" at bounding box center [642, 407] width 533 height 330
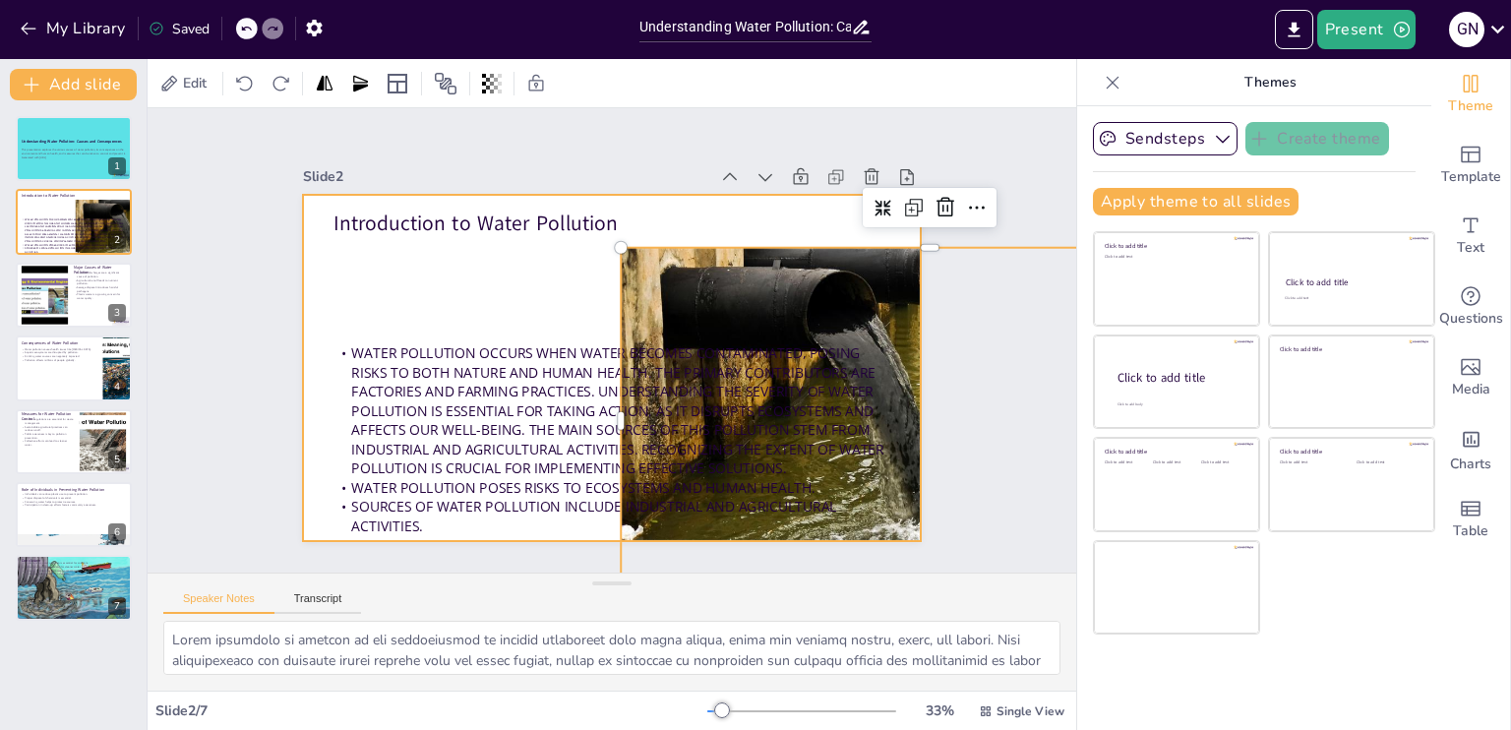
drag, startPoint x: 497, startPoint y: 402, endPoint x: 440, endPoint y: 323, distance: 98.0
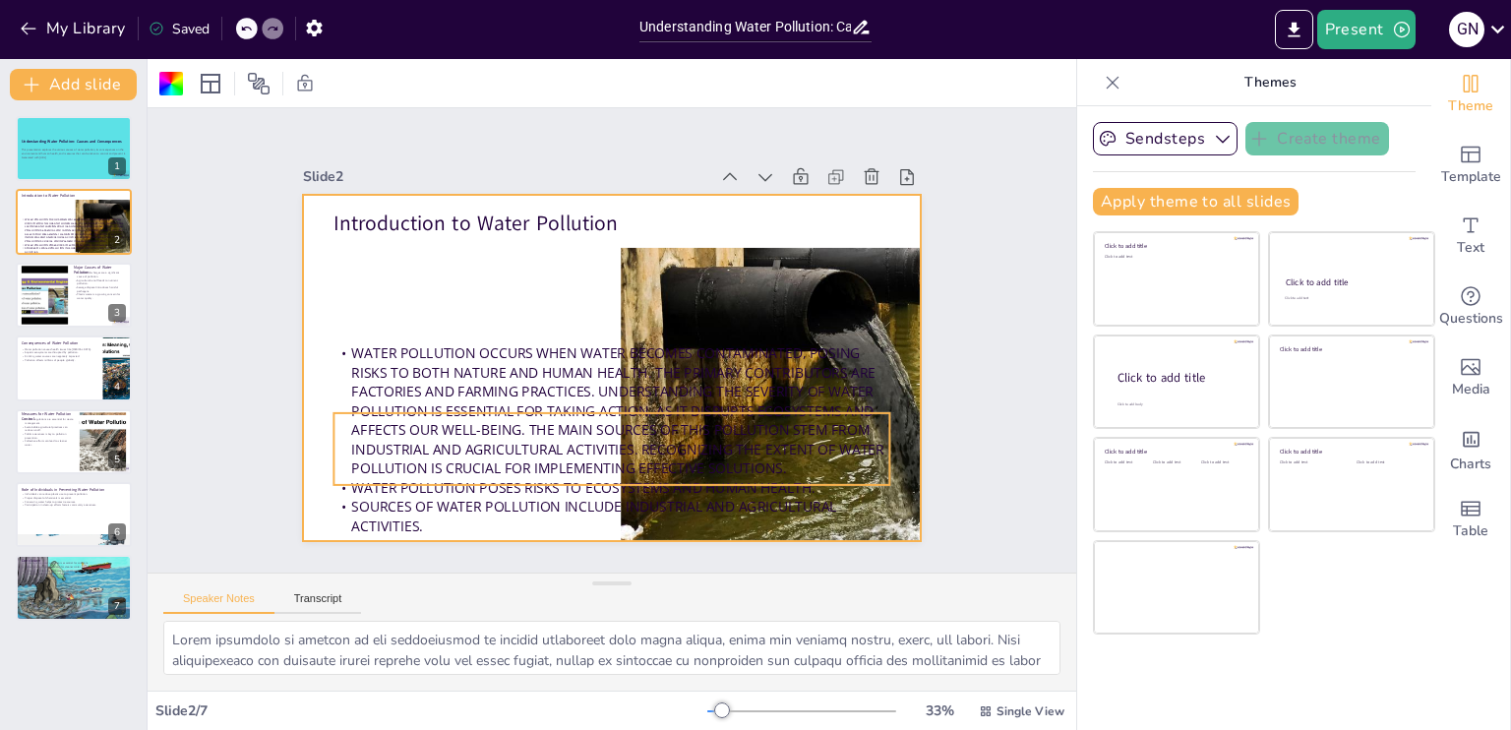
drag, startPoint x: 455, startPoint y: 398, endPoint x: 419, endPoint y: 355, distance: 55.9
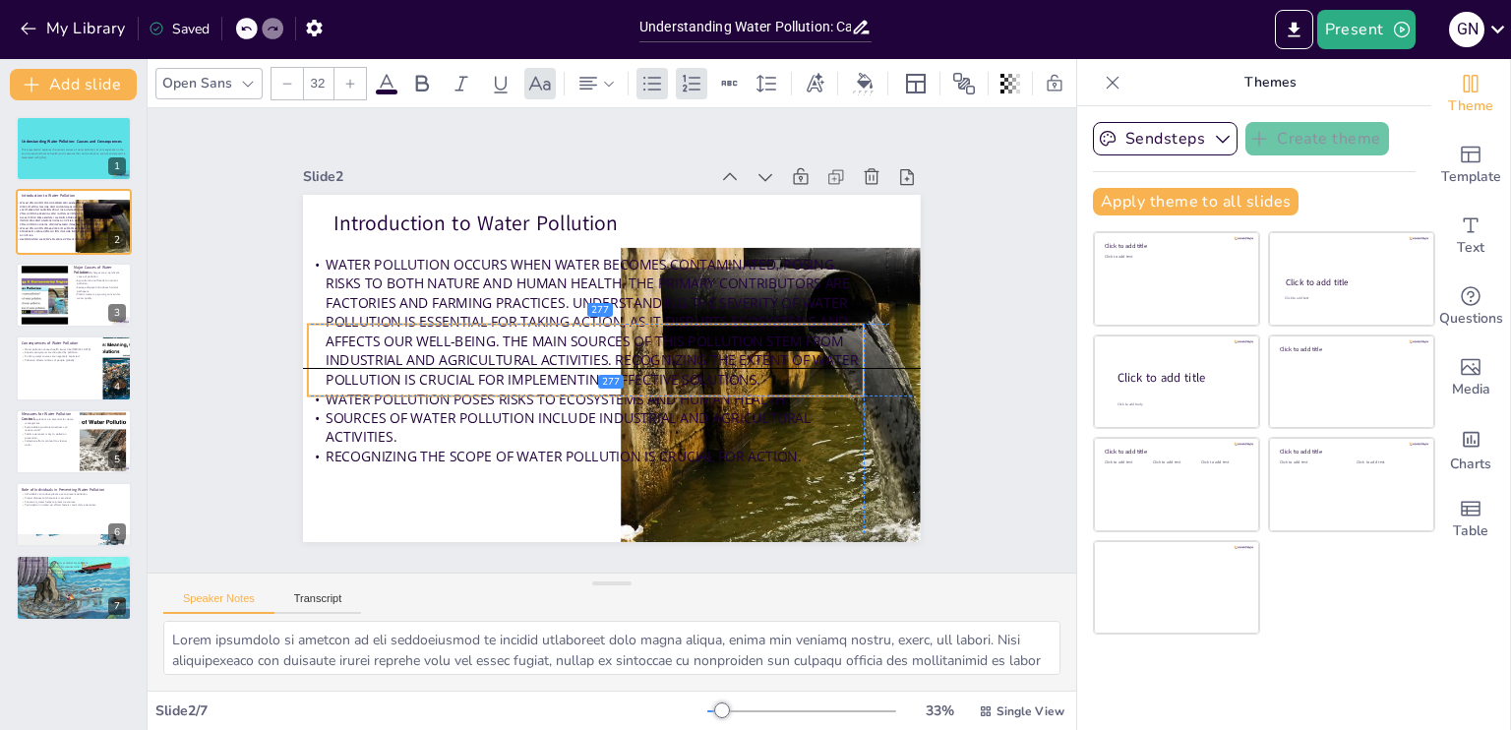
drag, startPoint x: 370, startPoint y: 421, endPoint x: 346, endPoint y: 334, distance: 90.7
click at [534, 334] on span "Water pollution occurs when water becomes contaminated, posing risks to both na…" at bounding box center [627, 317] width 187 height 541
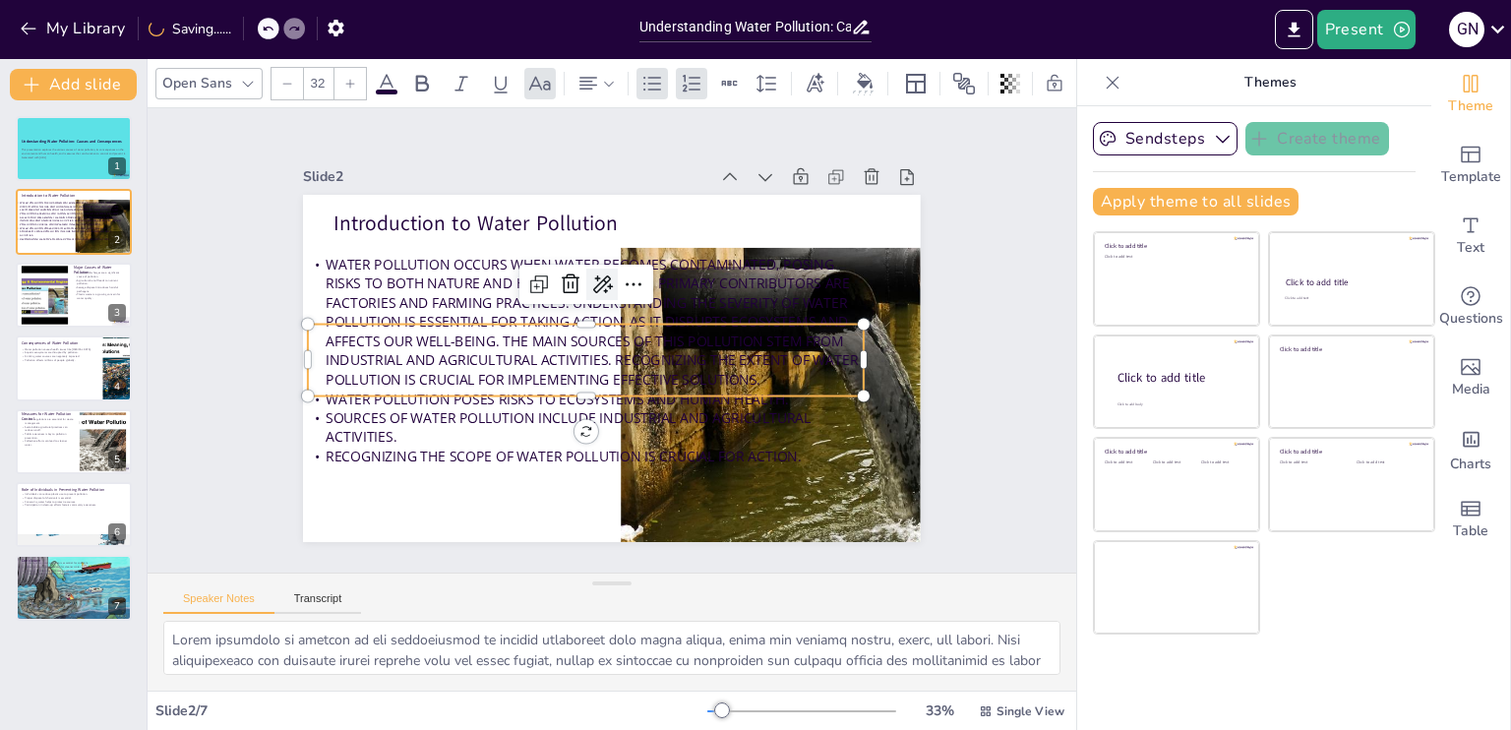
click at [641, 358] on icon at bounding box center [657, 374] width 33 height 33
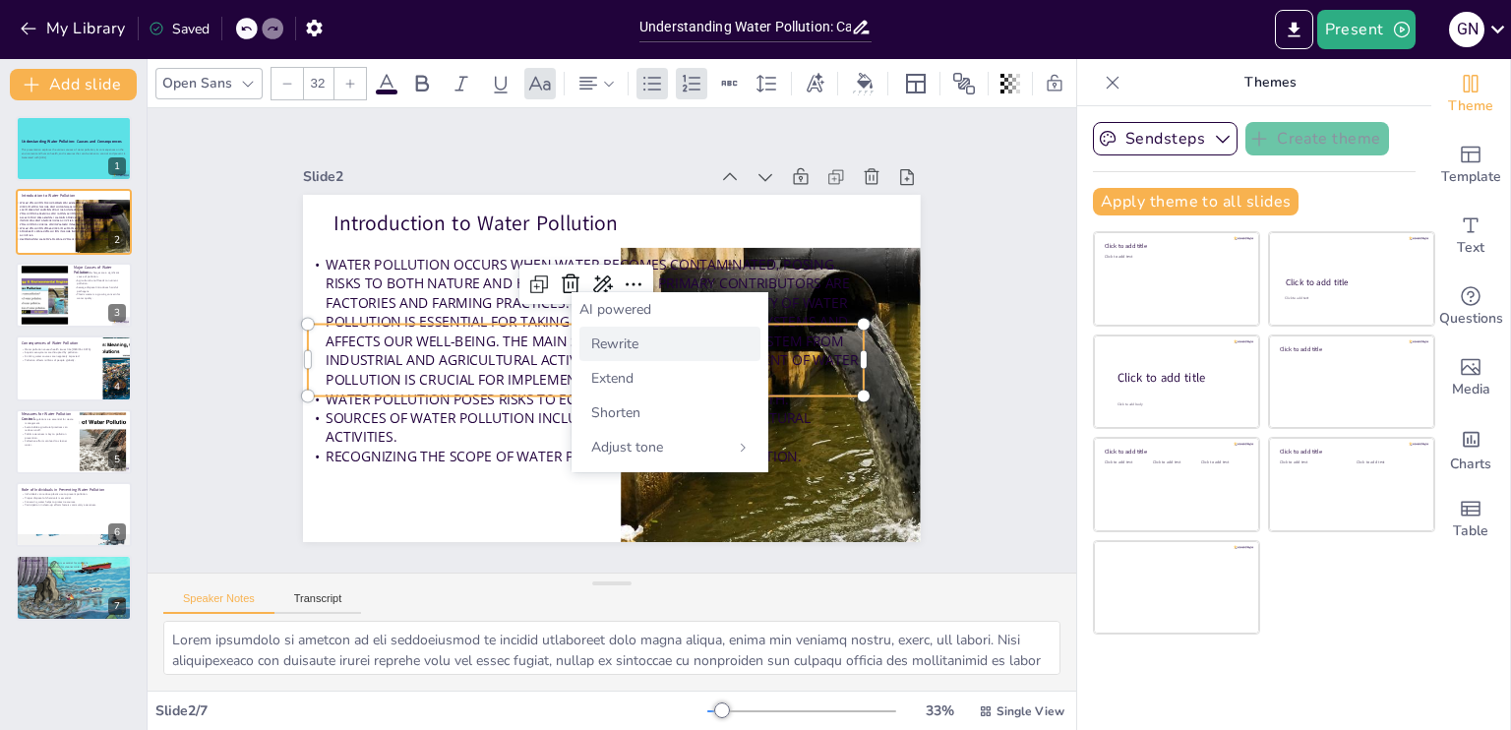
click at [613, 355] on div "Rewrite" at bounding box center [670, 344] width 181 height 34
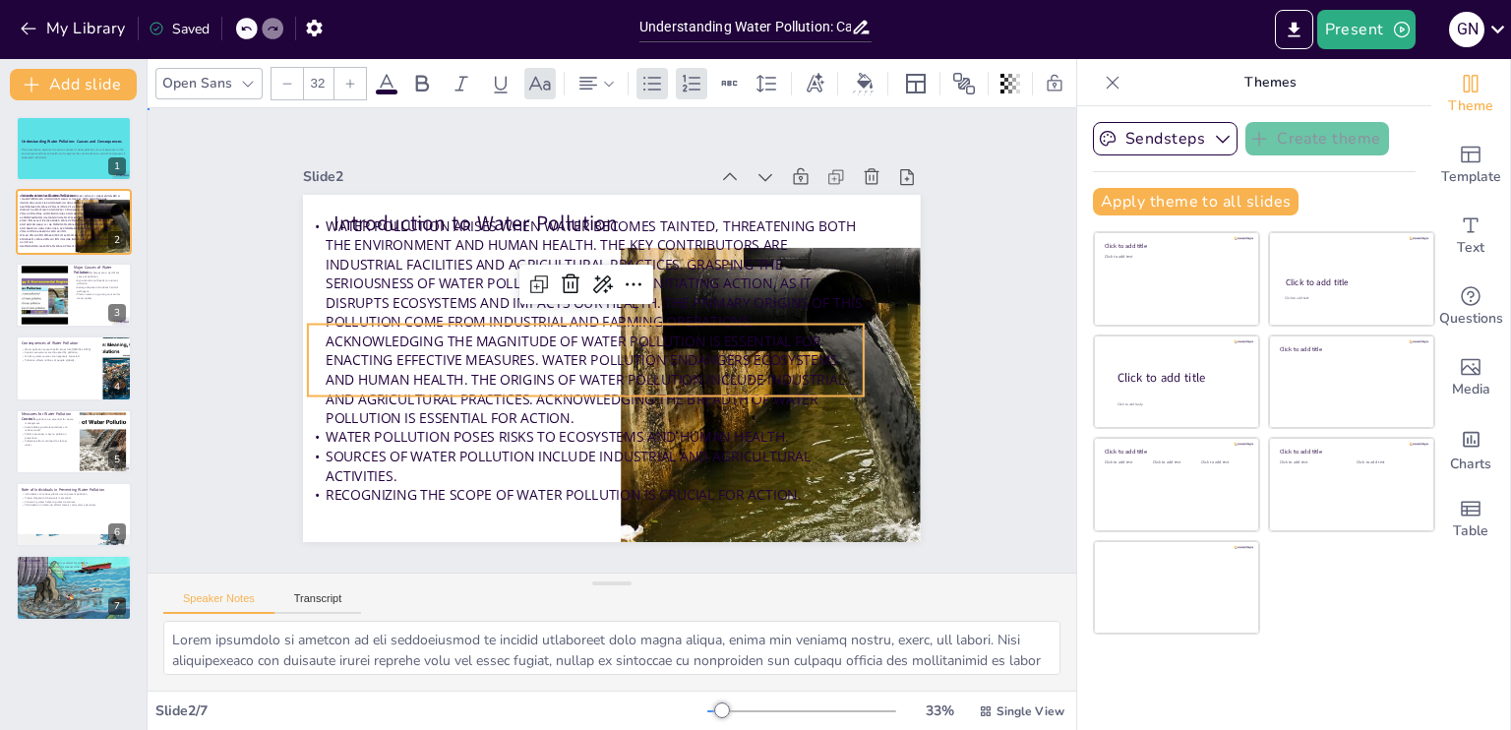
click at [179, 454] on div "Slide 1 Understanding Water Pollution: Causes and Consequences This presentatio…" at bounding box center [612, 340] width 867 height 1037
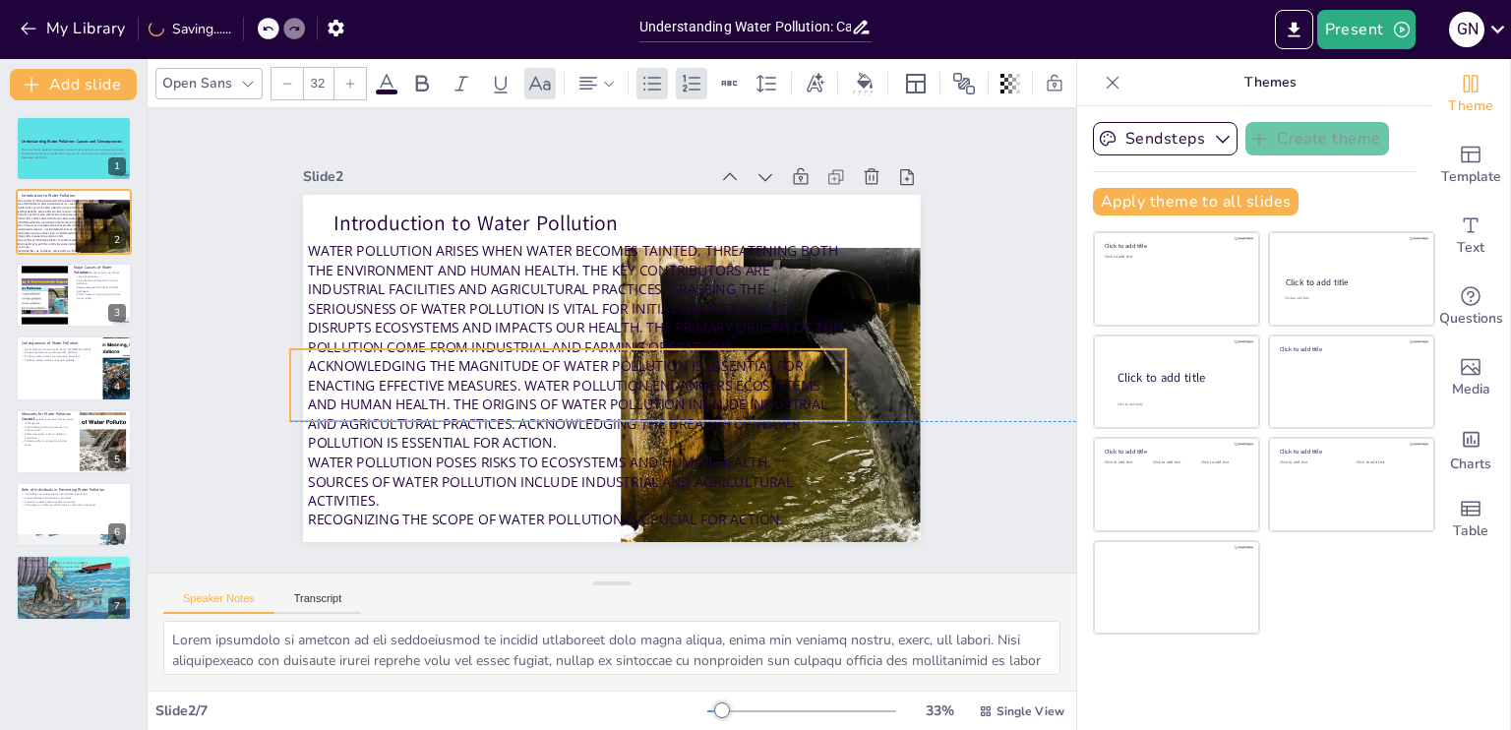
drag, startPoint x: 463, startPoint y: 270, endPoint x: 446, endPoint y: 290, distance: 27.2
click at [446, 290] on span "Water pollution arises when water becomes tainted, threatening both the environ…" at bounding box center [655, 313] width 521 height 482
click at [632, 351] on icon at bounding box center [646, 365] width 28 height 28
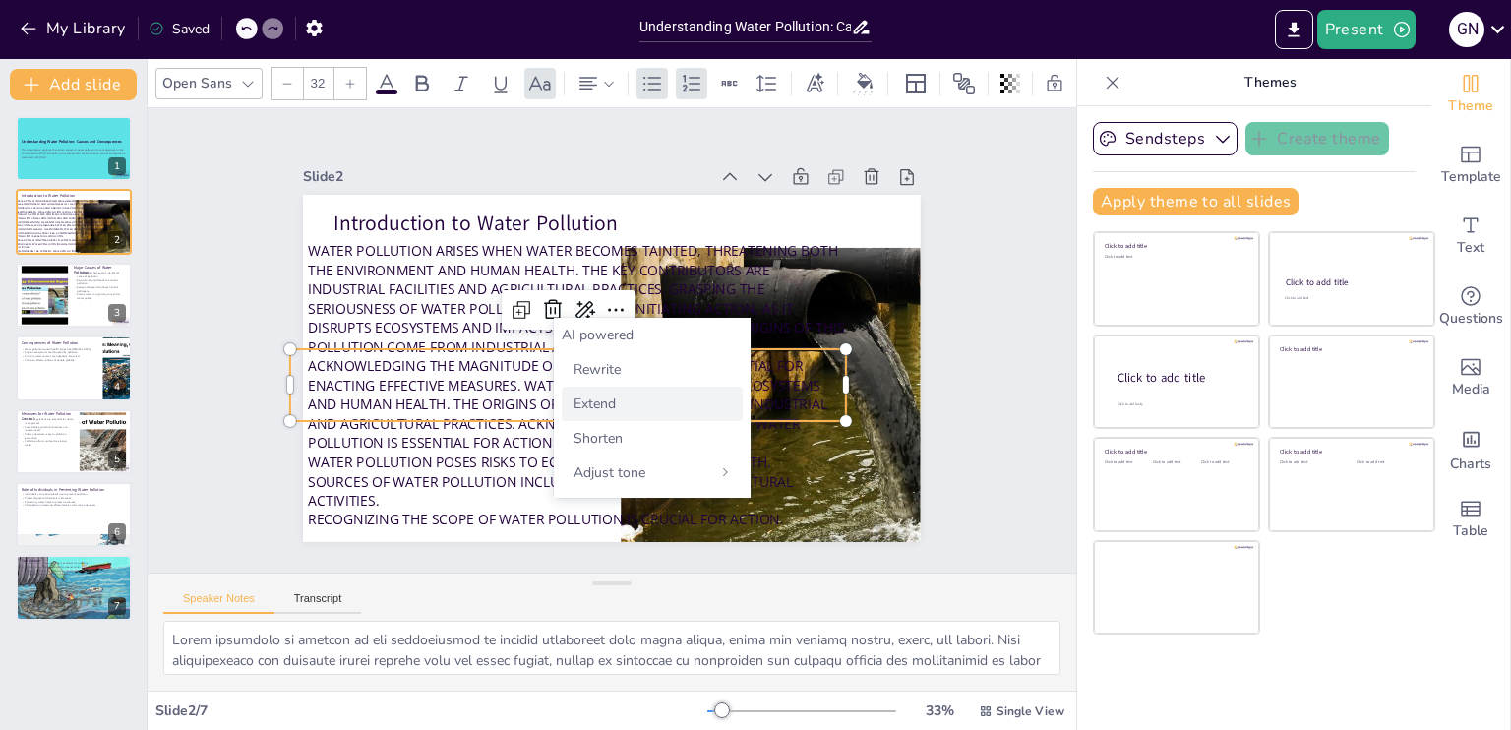
click at [598, 408] on span "Extend" at bounding box center [595, 404] width 42 height 19
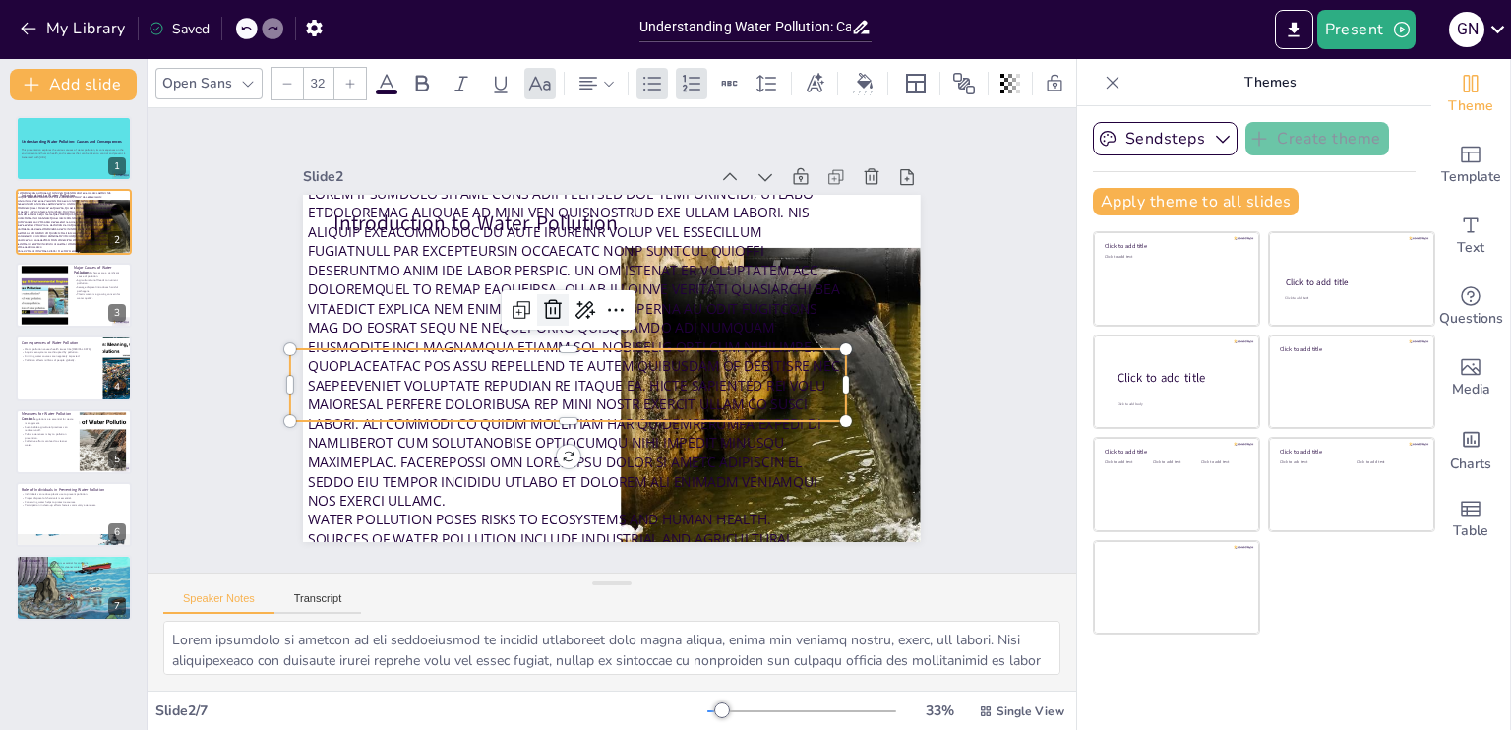
click at [622, 391] on icon at bounding box center [635, 404] width 26 height 27
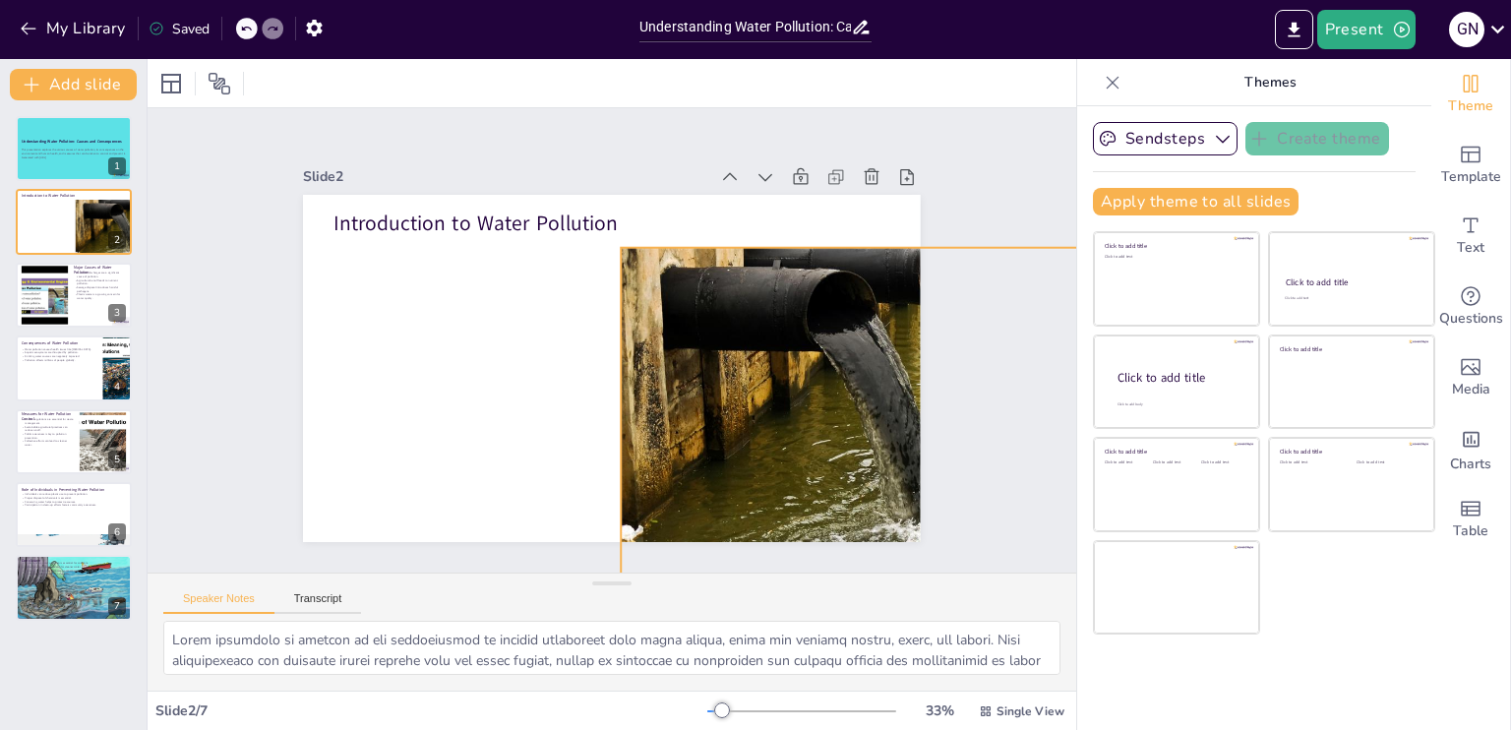
drag, startPoint x: 733, startPoint y: 377, endPoint x: 640, endPoint y: 381, distance: 93.6
drag, startPoint x: 643, startPoint y: 312, endPoint x: 614, endPoint y: 316, distance: 29.8
click at [694, 292] on div at bounding box center [458, 50] width 701 height 724
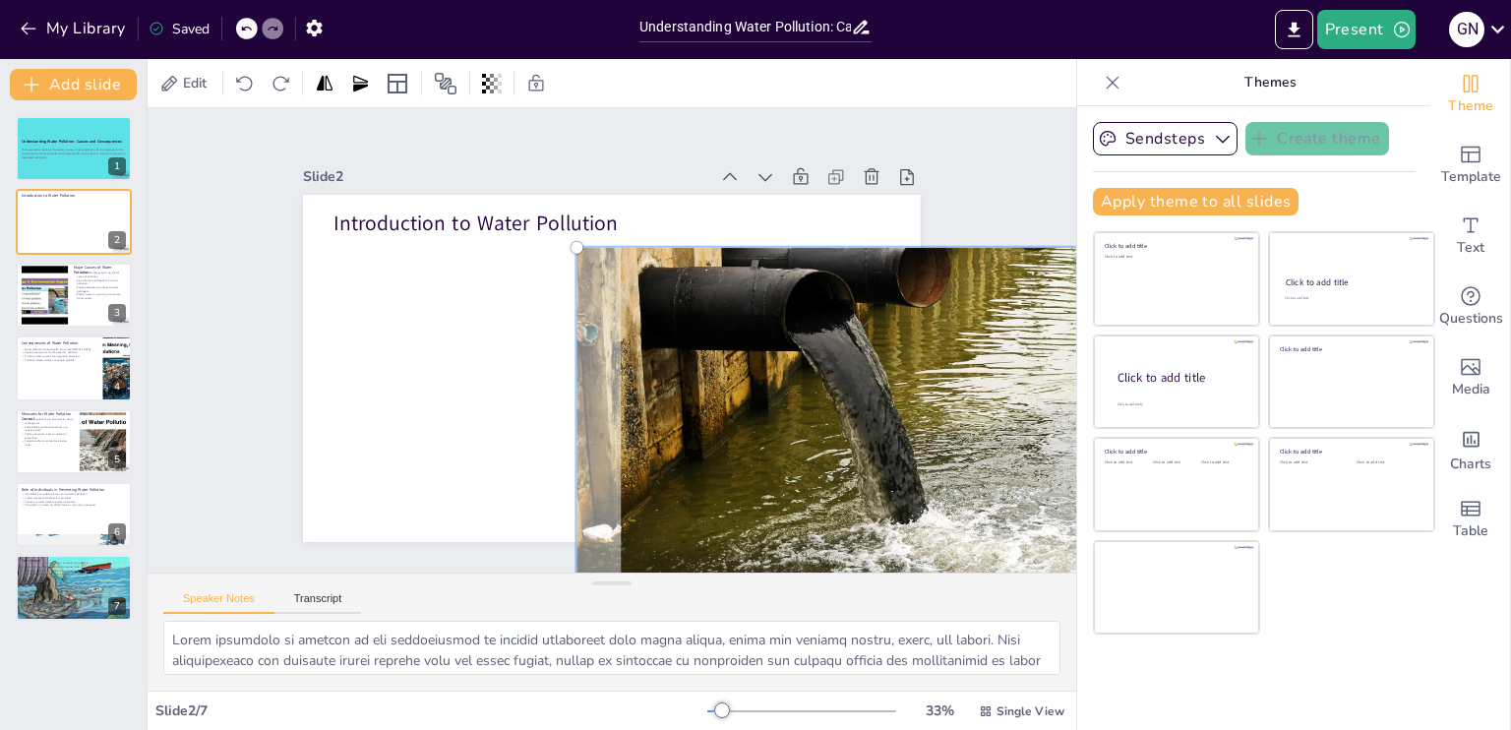
drag, startPoint x: 629, startPoint y: 292, endPoint x: 512, endPoint y: 290, distance: 117.1
click at [512, 290] on div "Introduction to Water Pollution" at bounding box center [636, 354] width 609 height 708
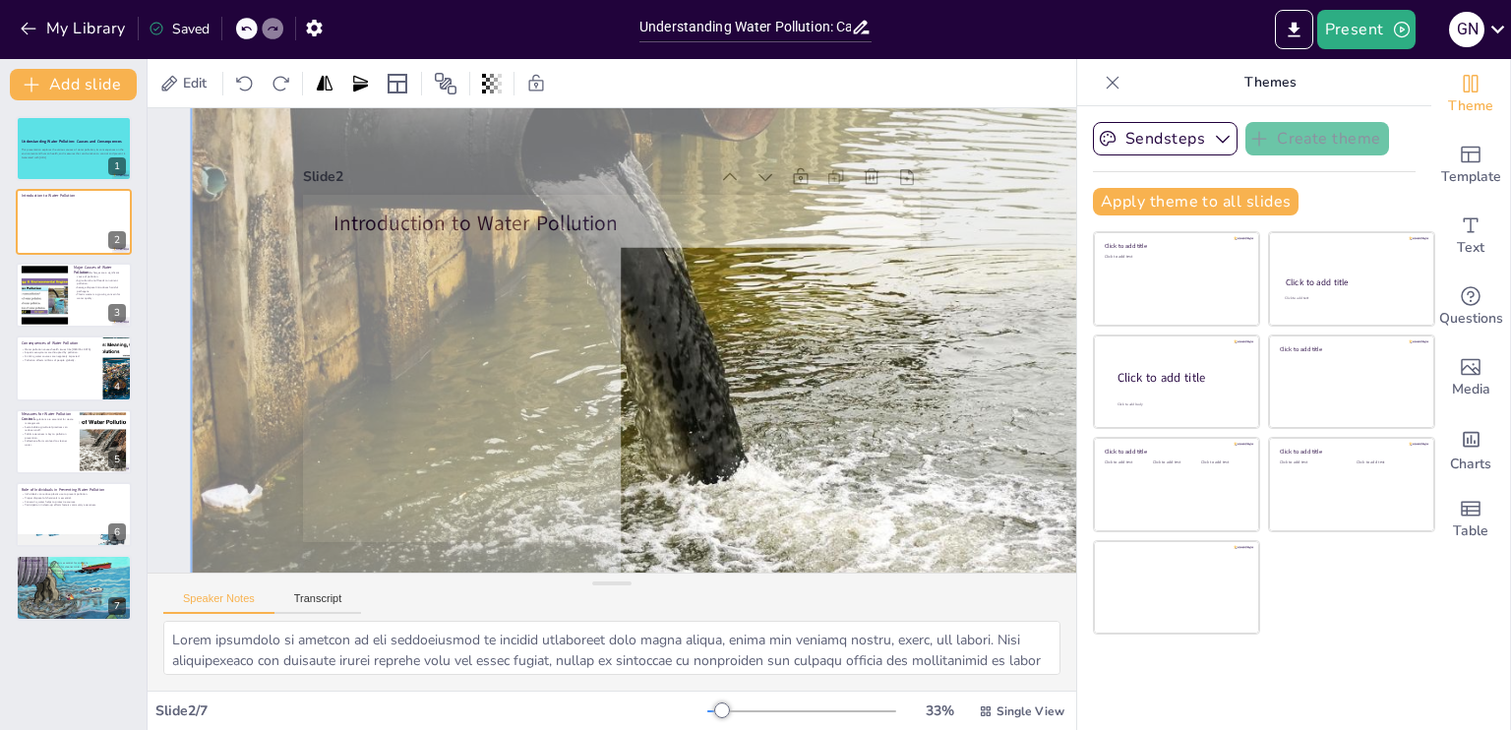
drag, startPoint x: 563, startPoint y: 237, endPoint x: 179, endPoint y: 339, distance: 397.1
click at [253, 339] on div at bounding box center [581, 239] width 656 height 1098
click at [424, 281] on div at bounding box center [506, 349] width 1123 height 681
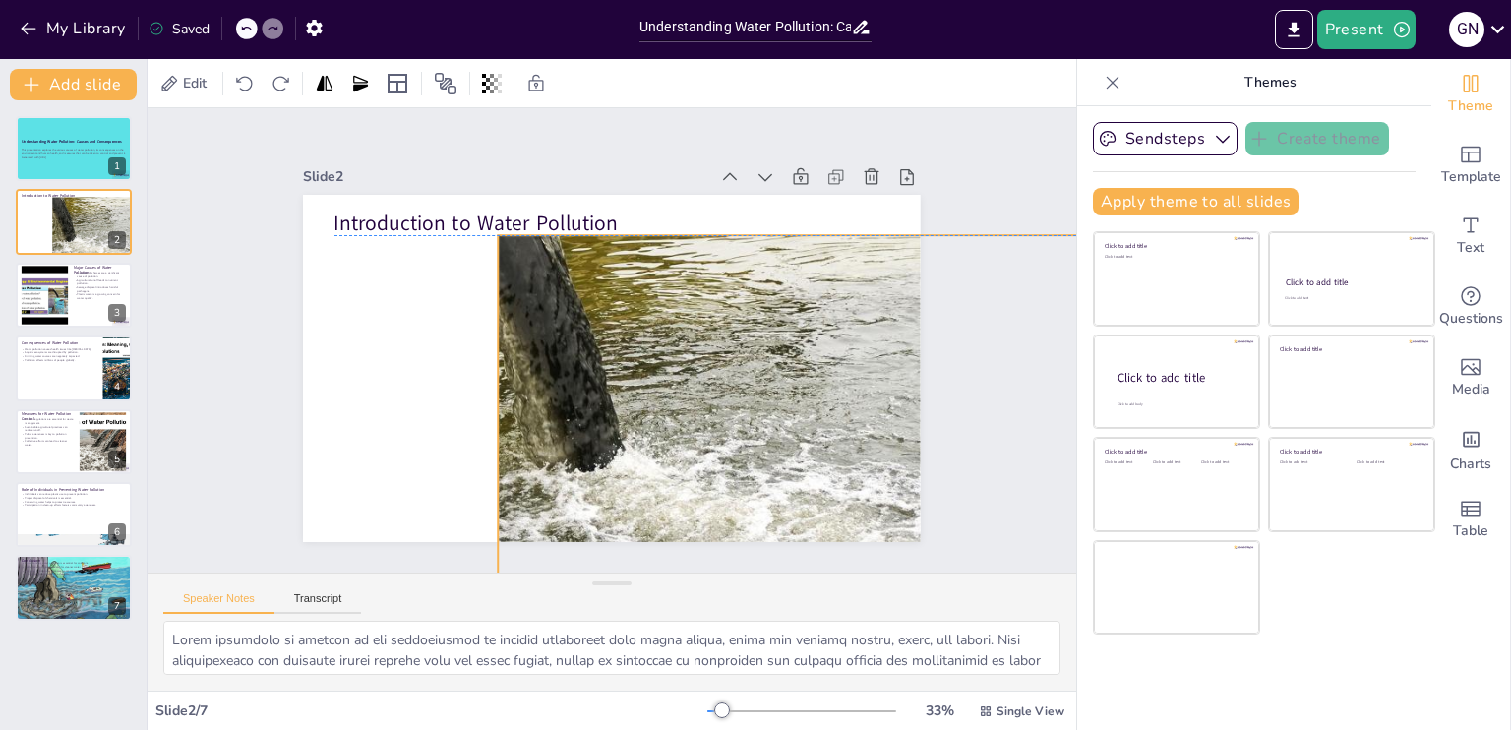
drag, startPoint x: 750, startPoint y: 375, endPoint x: 627, endPoint y: 370, distance: 123.1
click at [627, 370] on div at bounding box center [627, 374] width 1097 height 654
click at [627, 370] on div at bounding box center [631, 308] width 998 height 1180
click at [627, 370] on div at bounding box center [627, 374] width 1097 height 655
click at [81, 300] on div at bounding box center [74, 295] width 118 height 67
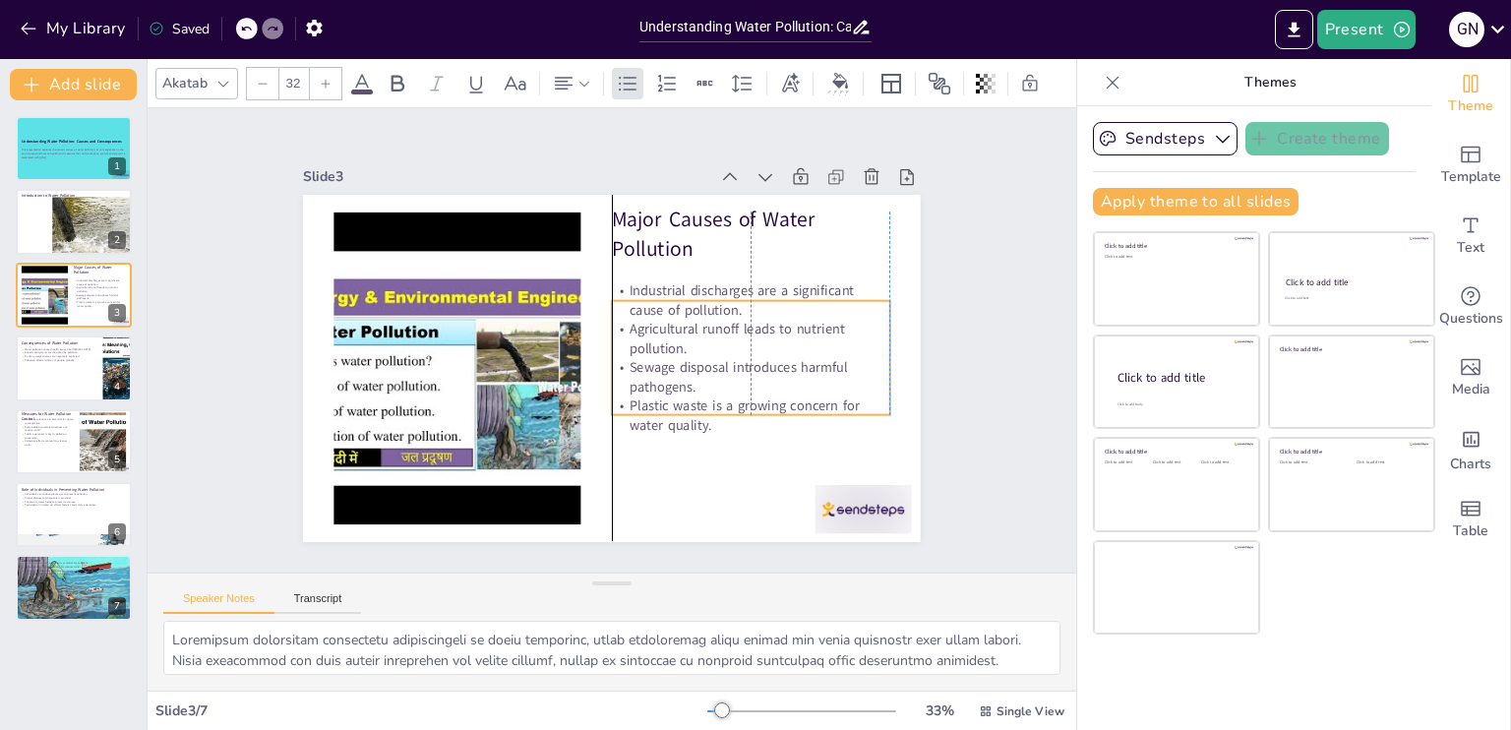
drag, startPoint x: 675, startPoint y: 285, endPoint x: 676, endPoint y: 326, distance: 40.4
click at [621, 326] on p "Agricultural runoff leads to nutrient pollution." at bounding box center [491, 273] width 260 height 172
click at [81, 357] on icon at bounding box center [87, 353] width 14 height 14
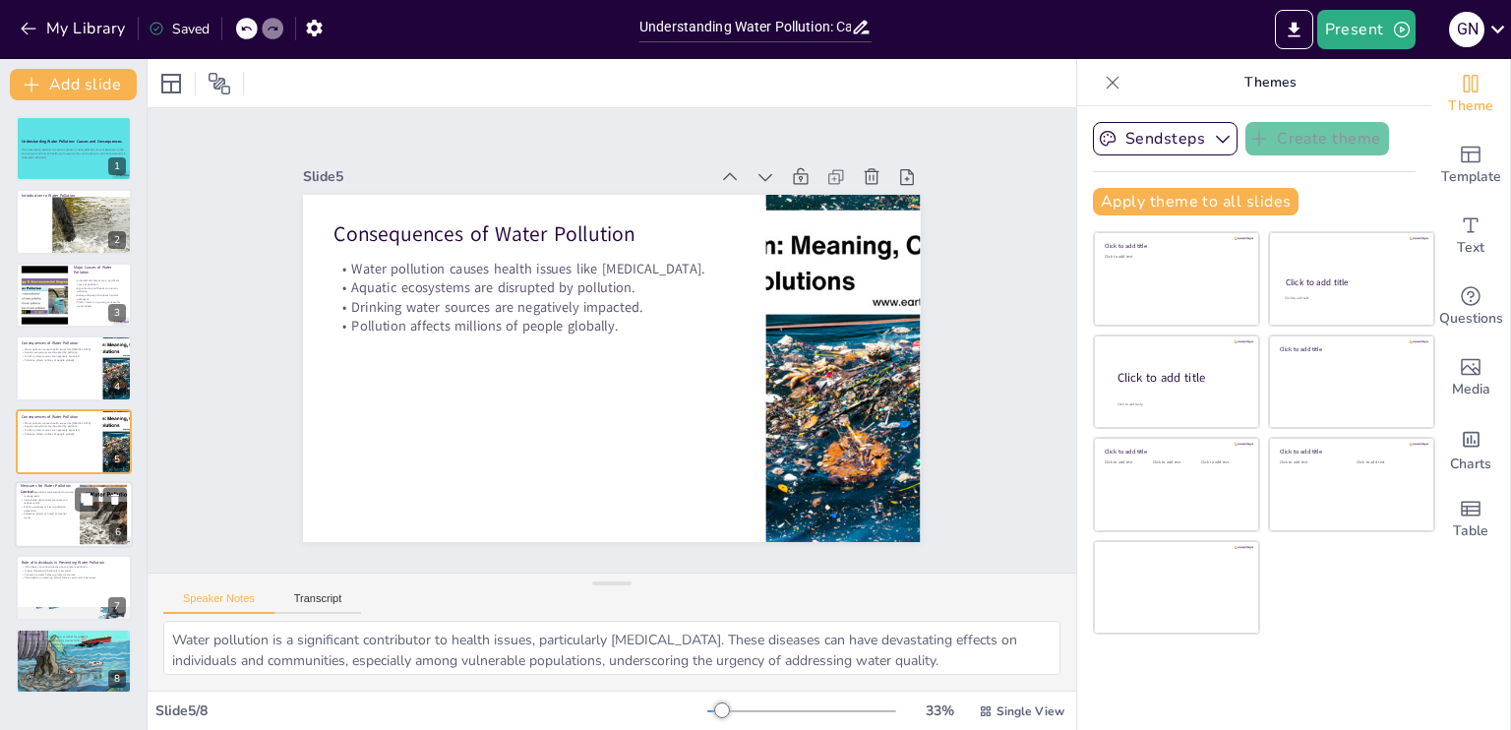
click at [71, 521] on div at bounding box center [74, 514] width 118 height 67
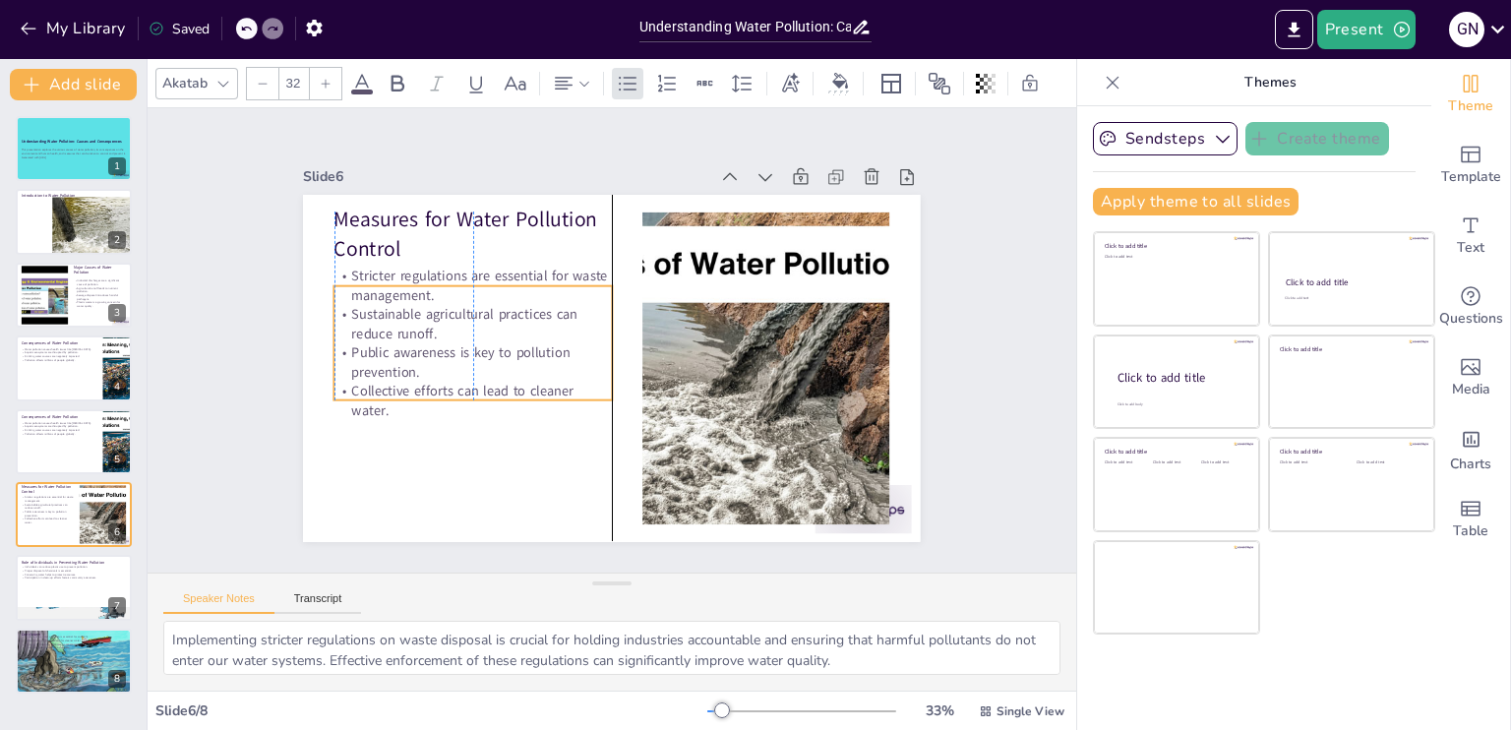
drag, startPoint x: 374, startPoint y: 318, endPoint x: 374, endPoint y: 342, distance: 24.6
click at [614, 342] on p "Public awareness is key to pollution prevention." at bounding box center [700, 450] width 172 height 260
click at [31, 577] on p "Participation in clean-up efforts fosters community awareness." at bounding box center [74, 579] width 106 height 4
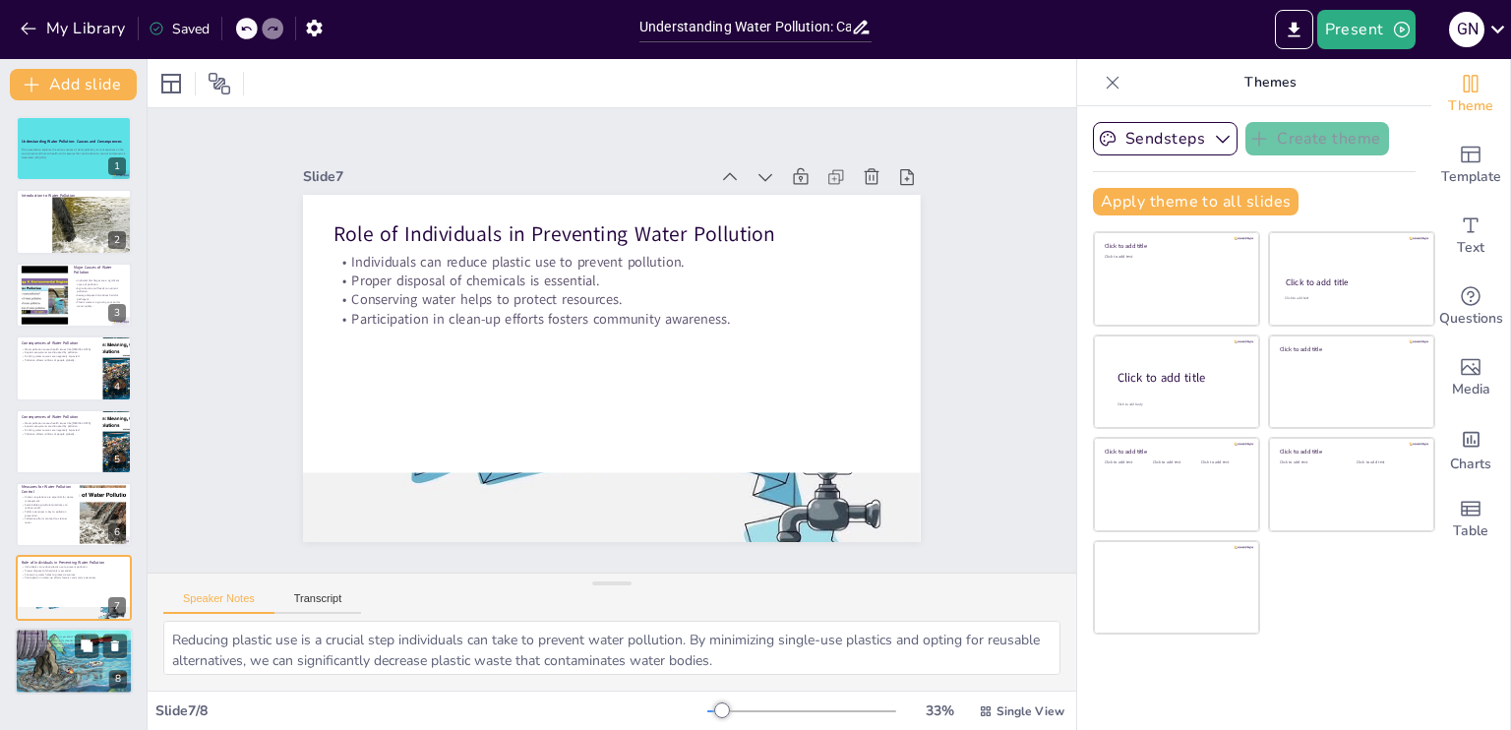
click at [57, 649] on div at bounding box center [74, 661] width 118 height 90
type textarea "Understanding the causes and consequences of water pollution is fundamental for…"
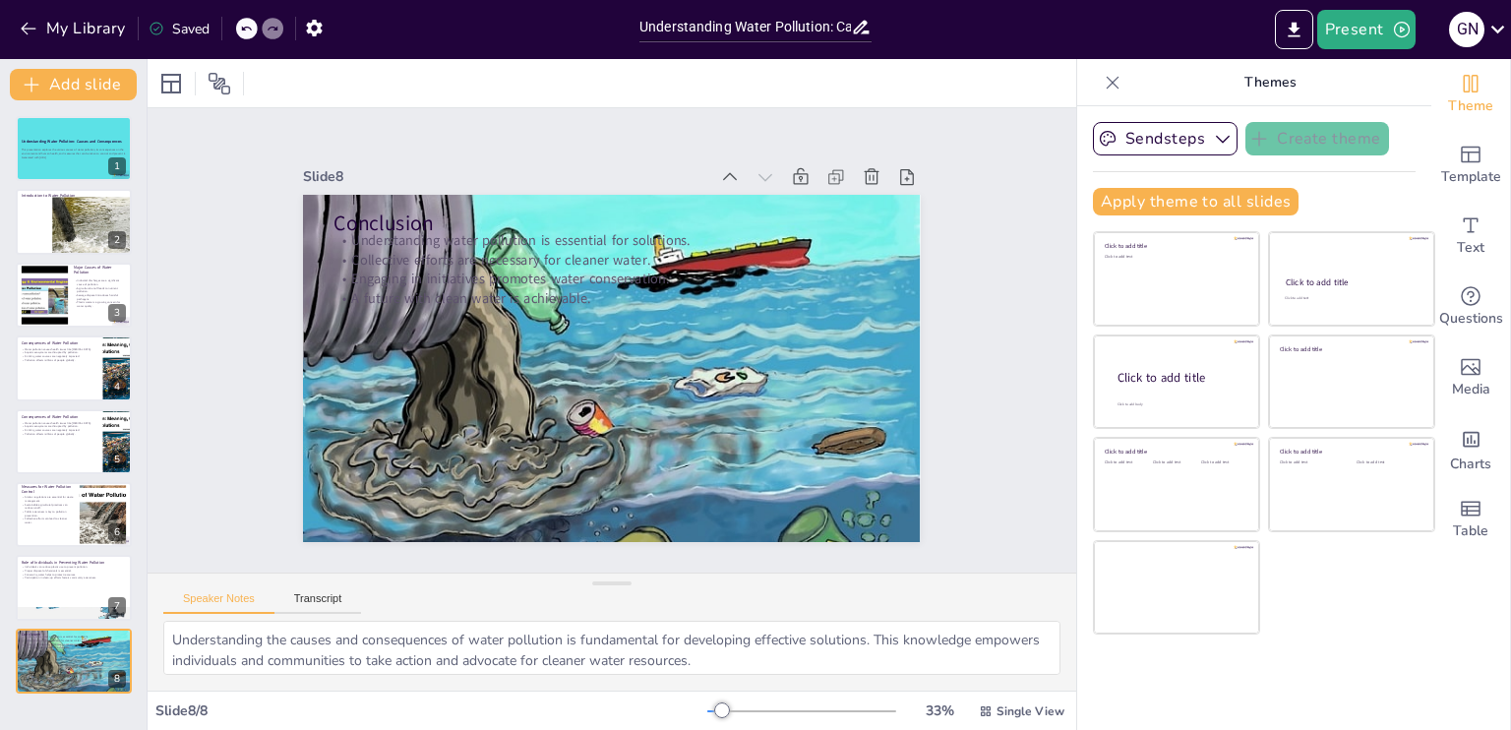
scroll to position [128, 0]
click at [981, 706] on div "Single View" at bounding box center [1021, 711] width 93 height 31
click at [972, 629] on span "Single View" at bounding box center [988, 628] width 90 height 19
click at [1008, 709] on span "Single View" at bounding box center [1031, 711] width 68 height 16
click at [977, 674] on span "List View" at bounding box center [994, 667] width 103 height 19
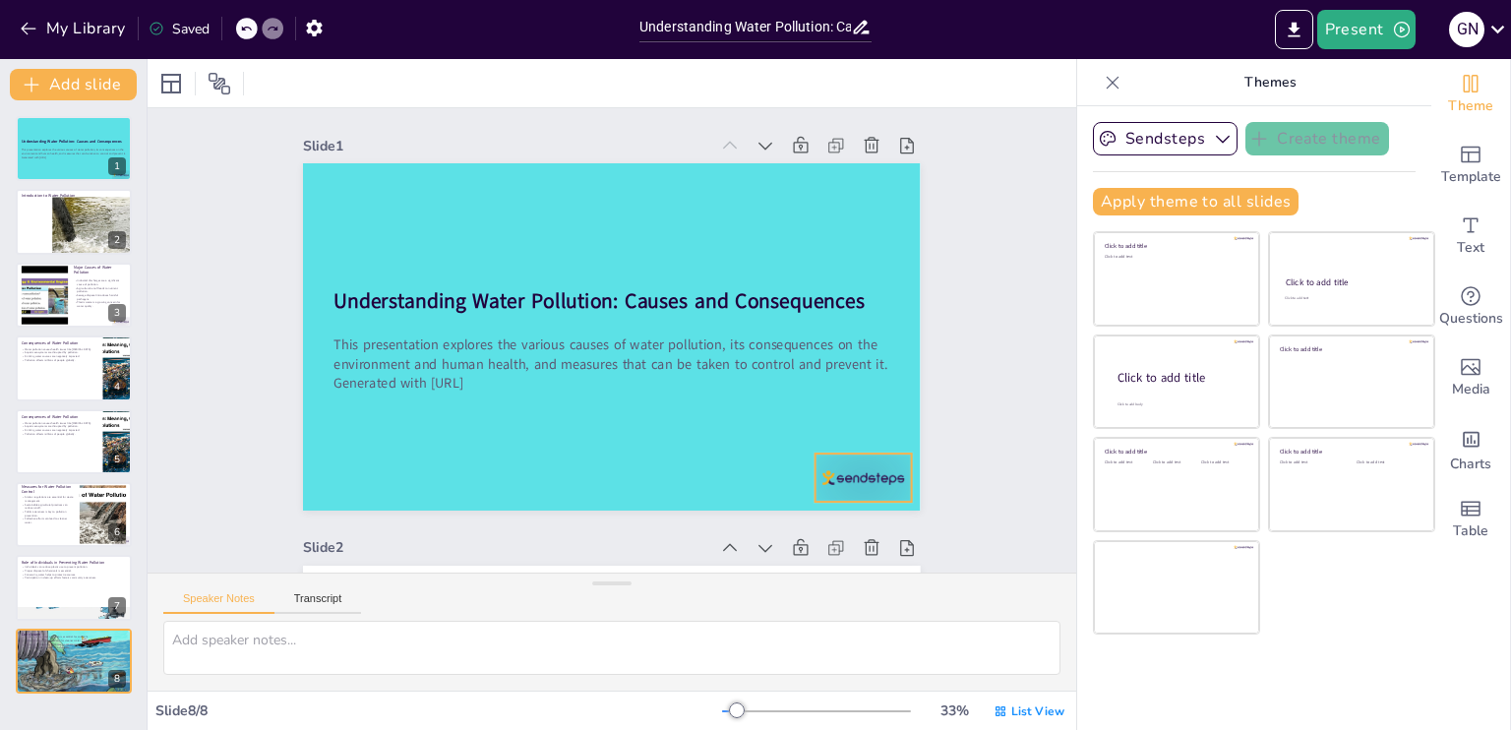
scroll to position [0, 0]
click at [760, 561] on div at bounding box center [707, 611] width 104 height 100
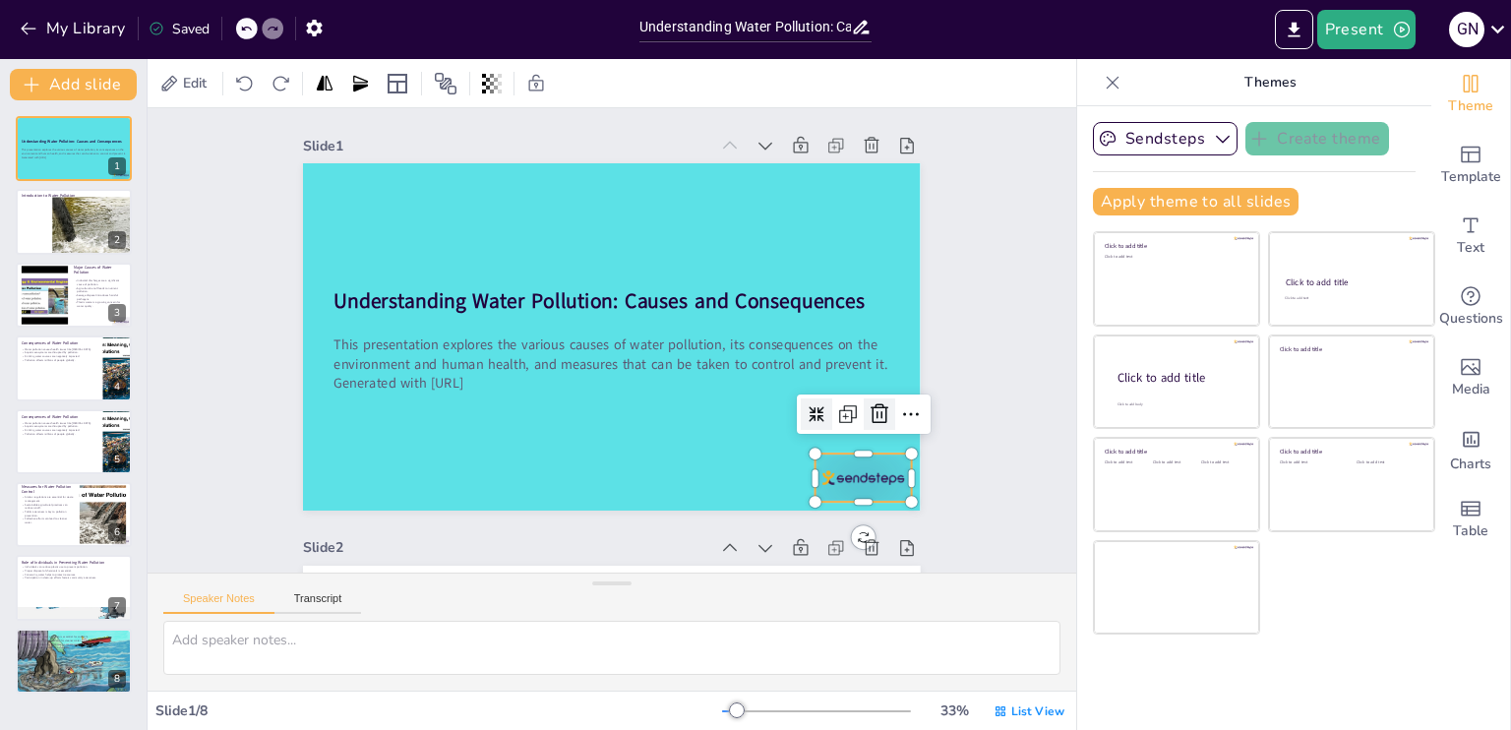
click at [456, 141] on icon at bounding box center [438, 123] width 33 height 33
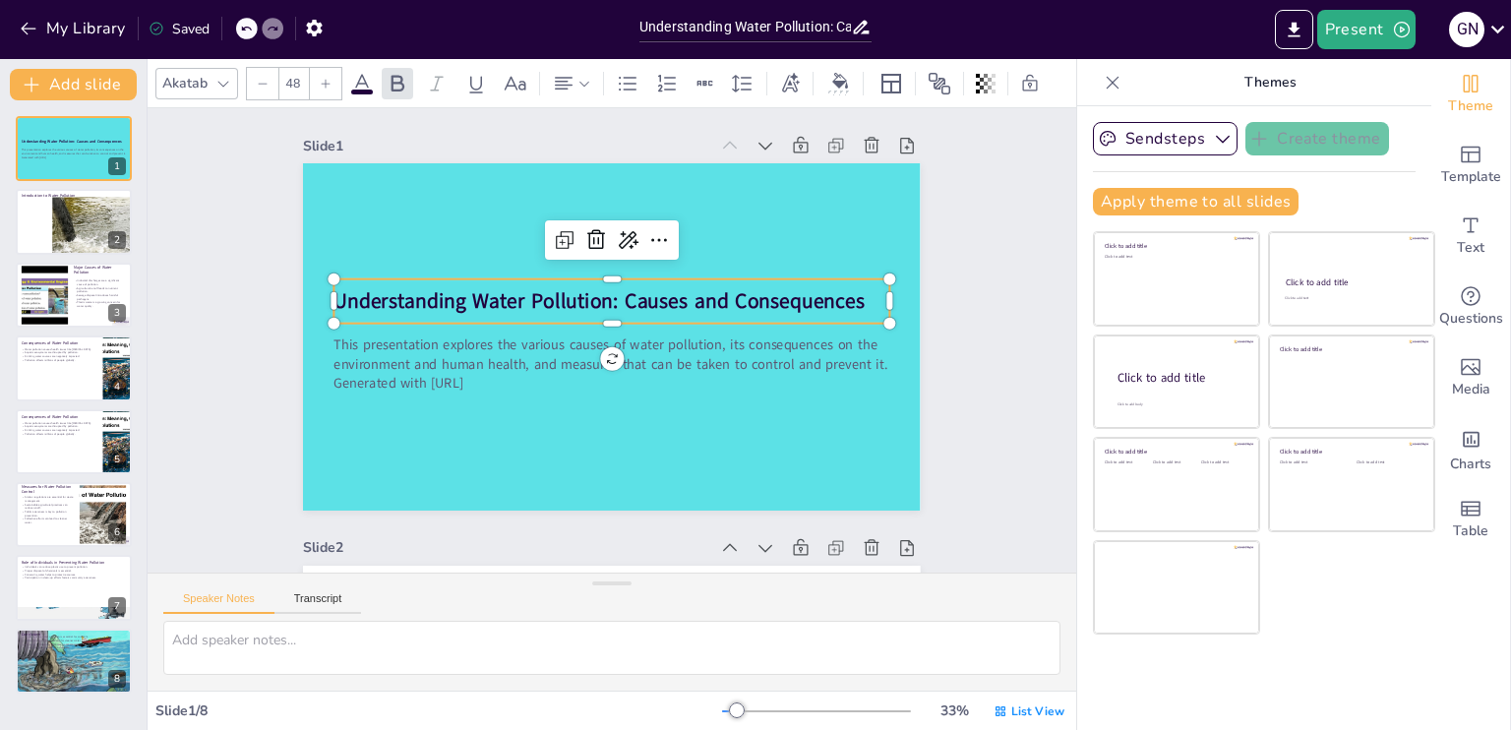
click at [483, 308] on strong "Understanding Water Pollution: Causes and Consequences" at bounding box center [578, 364] width 191 height 514
click at [468, 72] on icon at bounding box center [476, 84] width 24 height 24
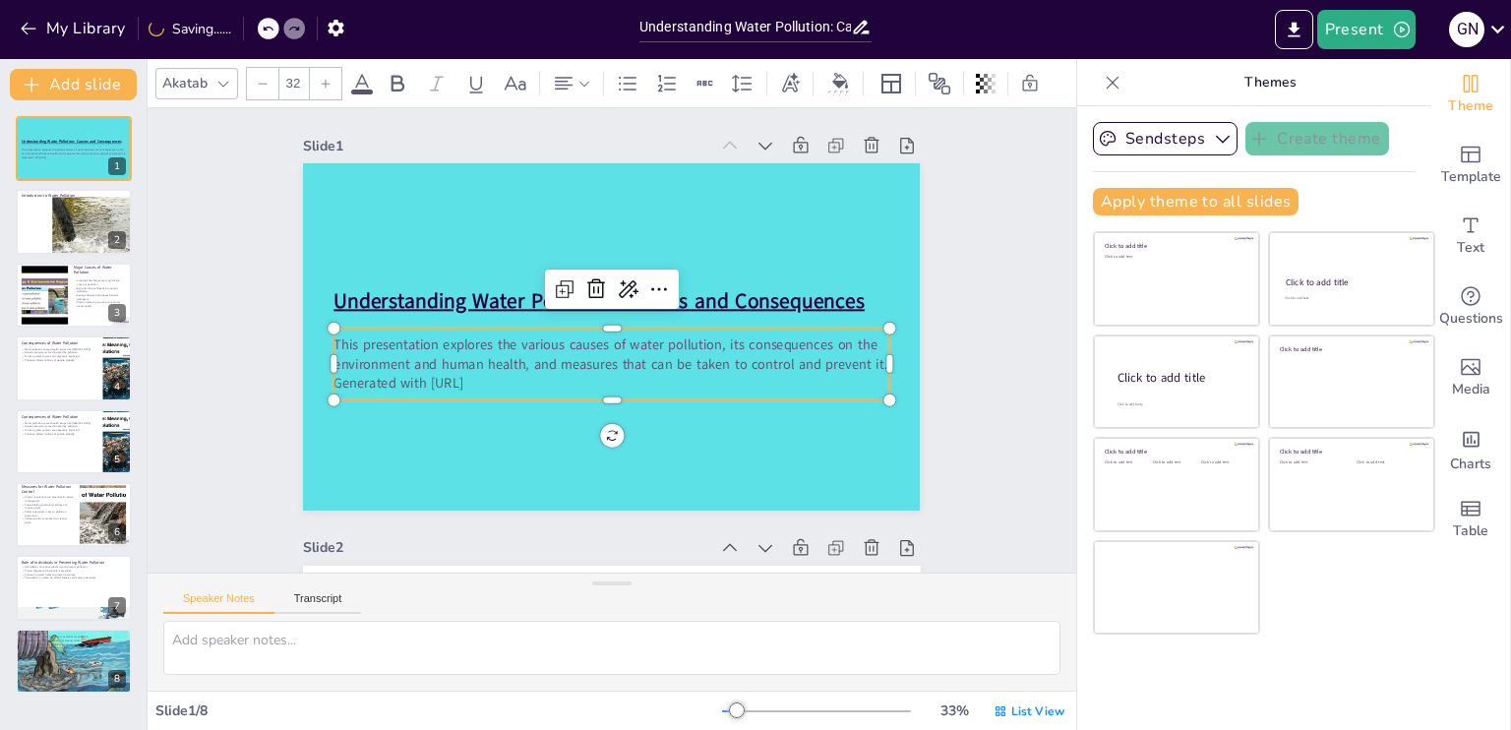
click at [434, 367] on p "This presentation explores the various causes of water pollution, its consequen…" at bounding box center [615, 326] width 552 height 153
click at [325, 79] on icon at bounding box center [326, 83] width 9 height 9
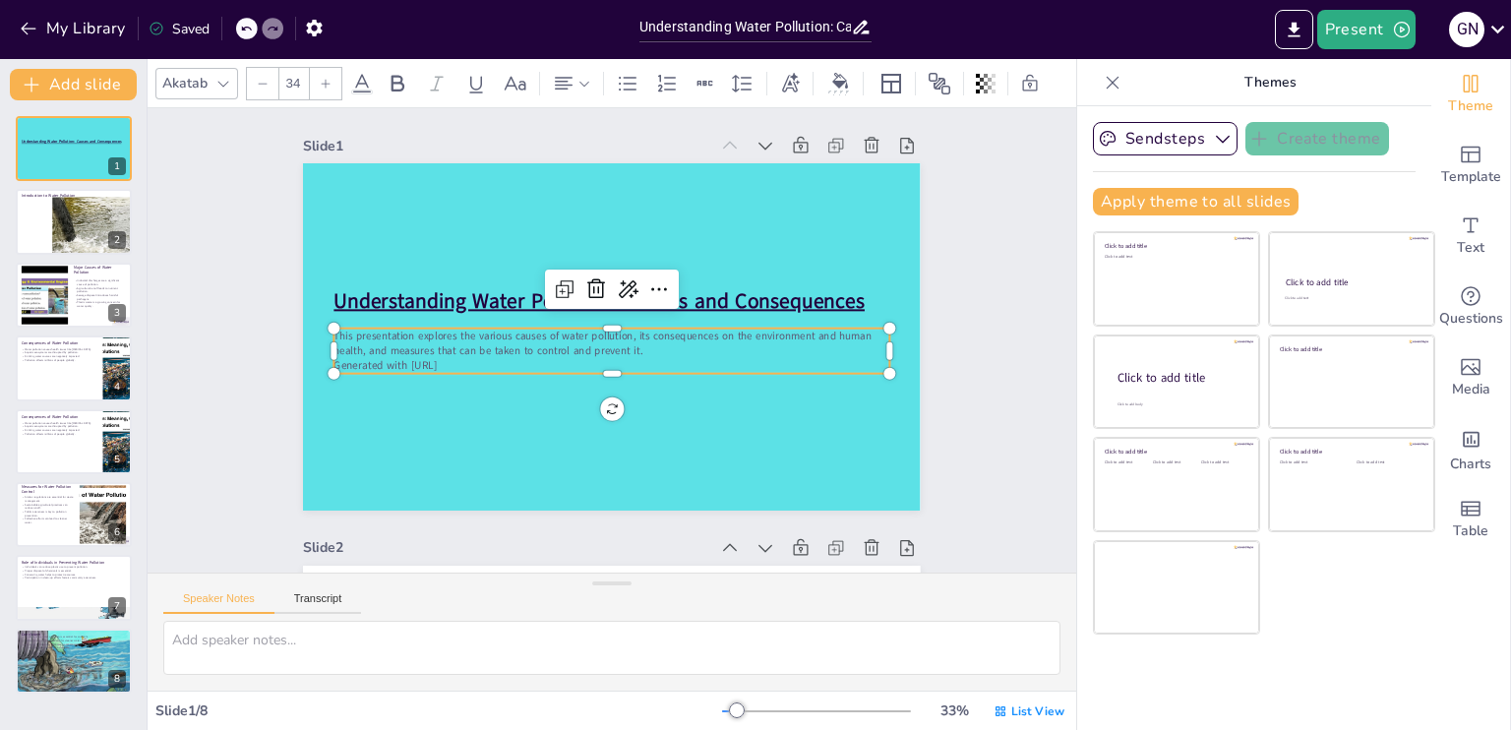
click at [325, 79] on icon at bounding box center [326, 83] width 9 height 9
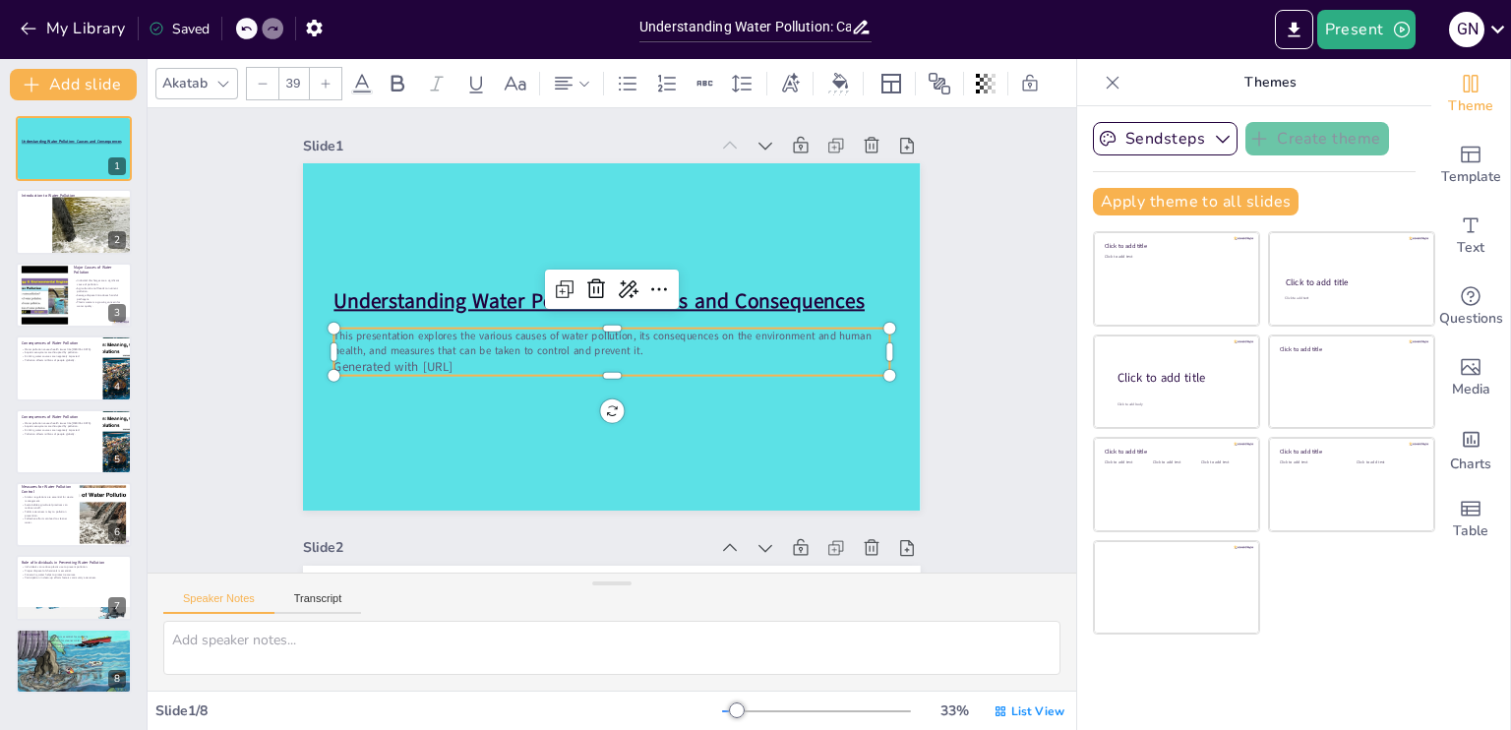
click at [325, 79] on icon at bounding box center [326, 83] width 9 height 9
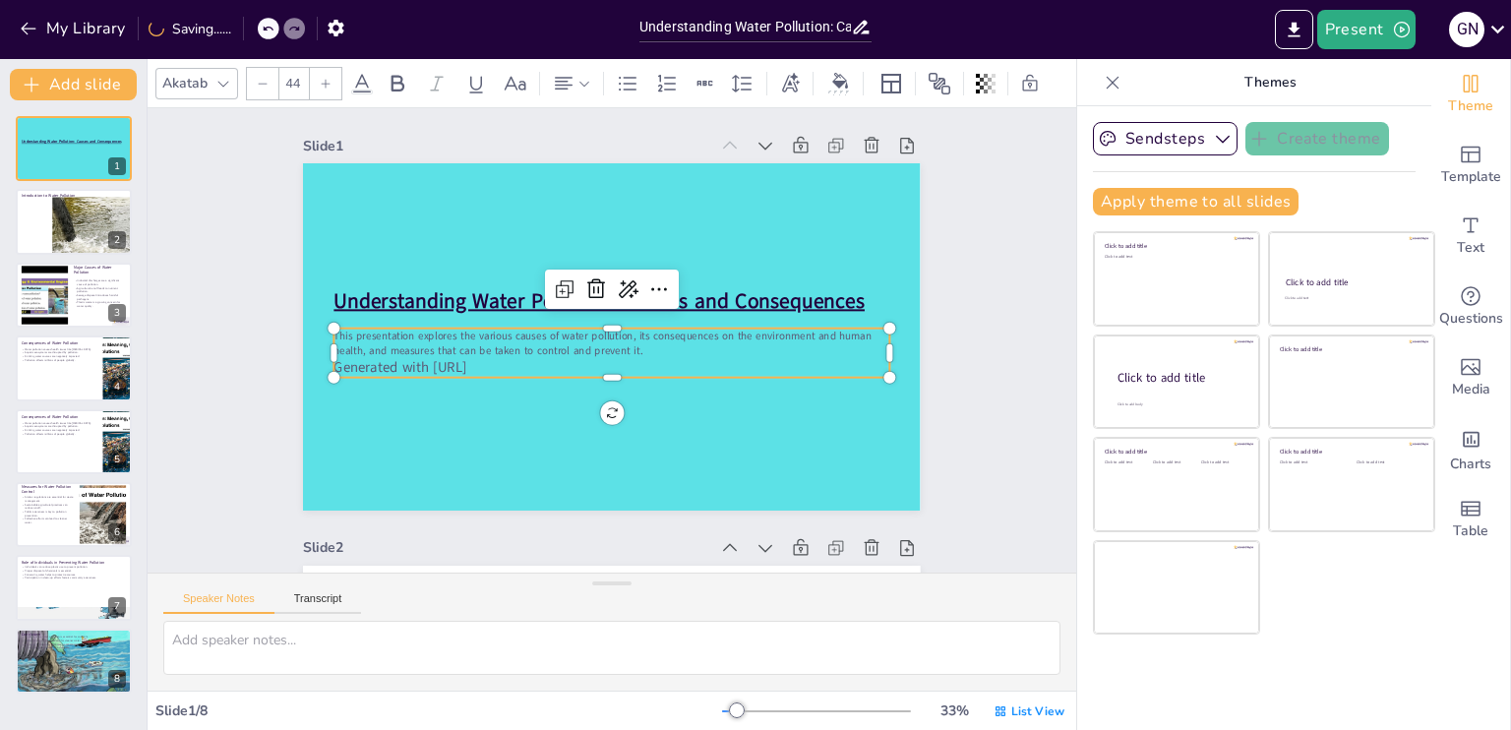
click at [265, 78] on icon at bounding box center [263, 84] width 12 height 12
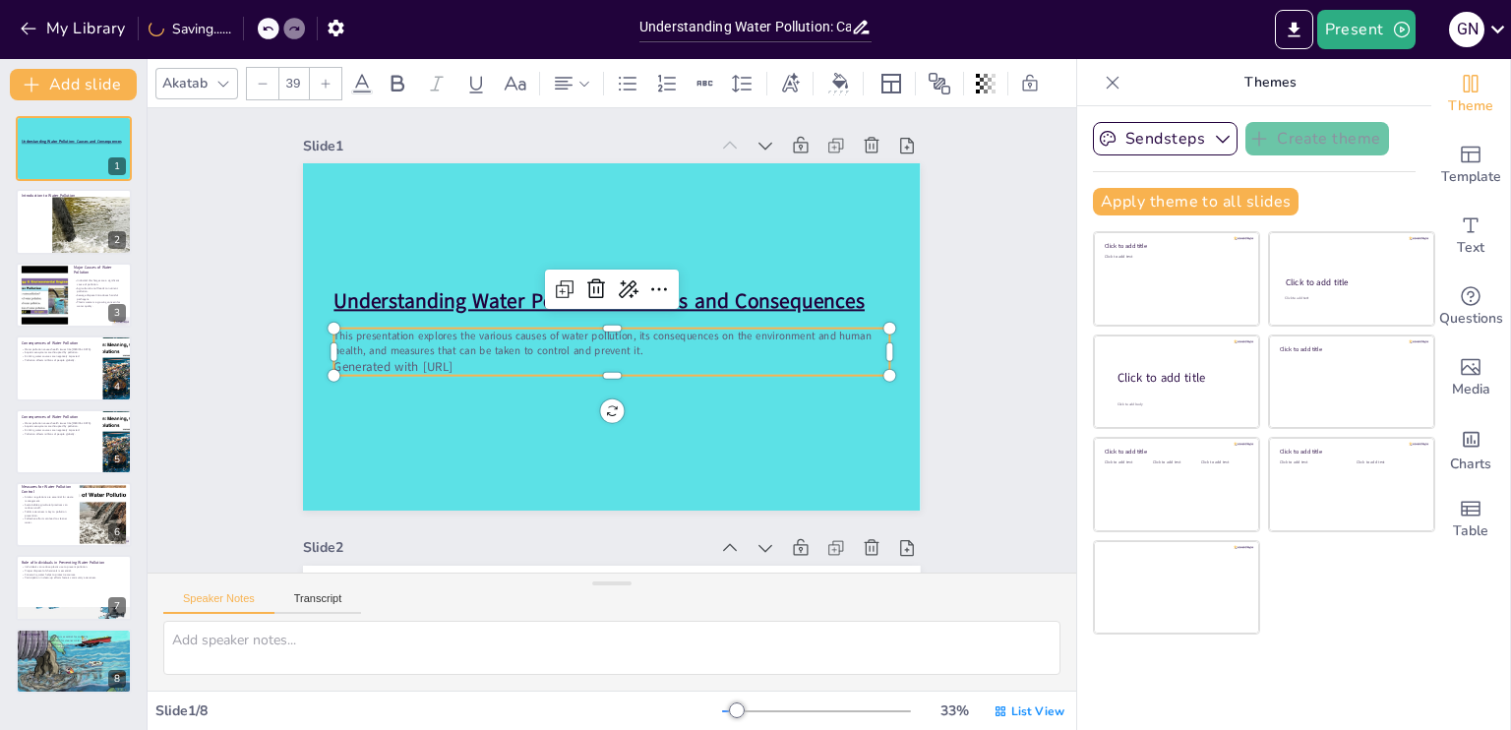
click at [265, 78] on icon at bounding box center [263, 84] width 12 height 12
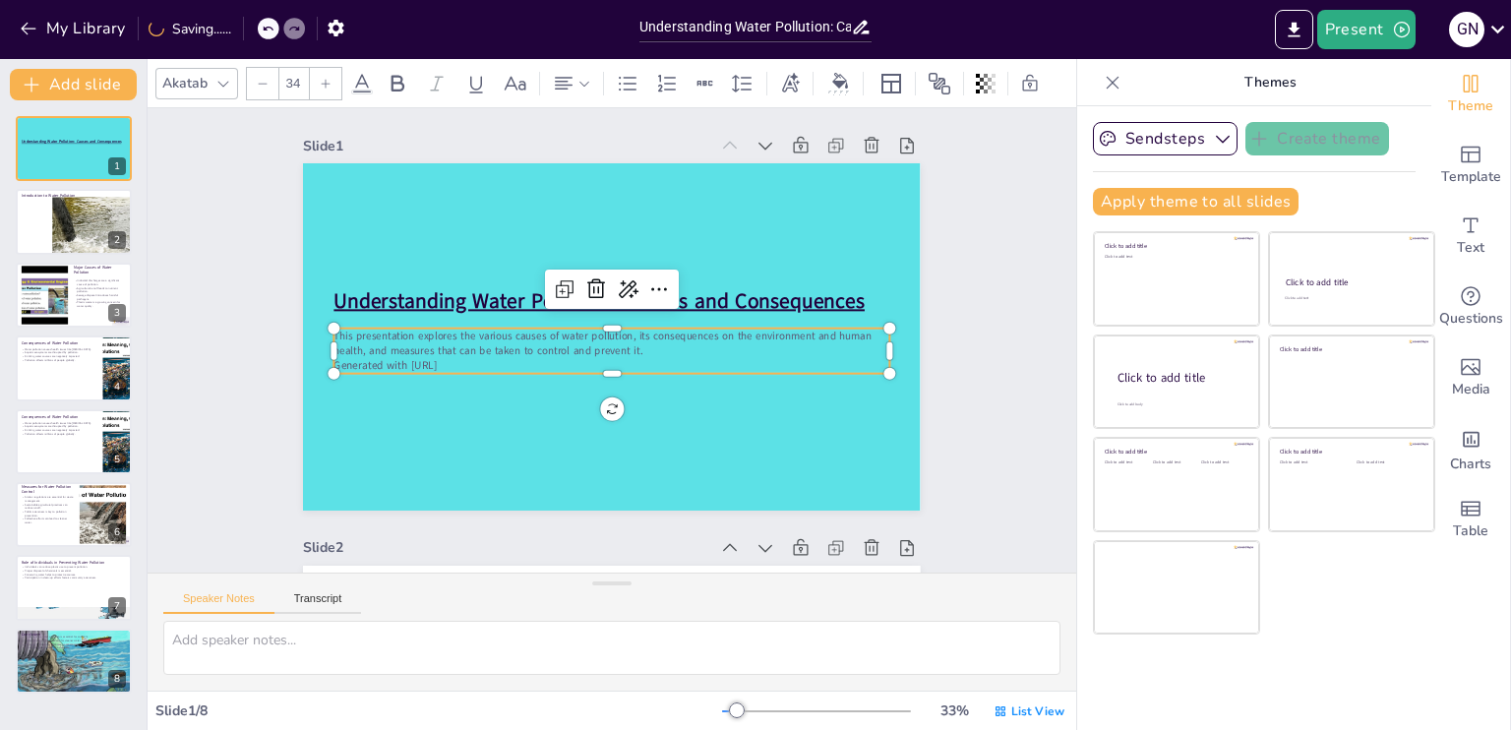
click at [265, 78] on icon at bounding box center [263, 84] width 12 height 12
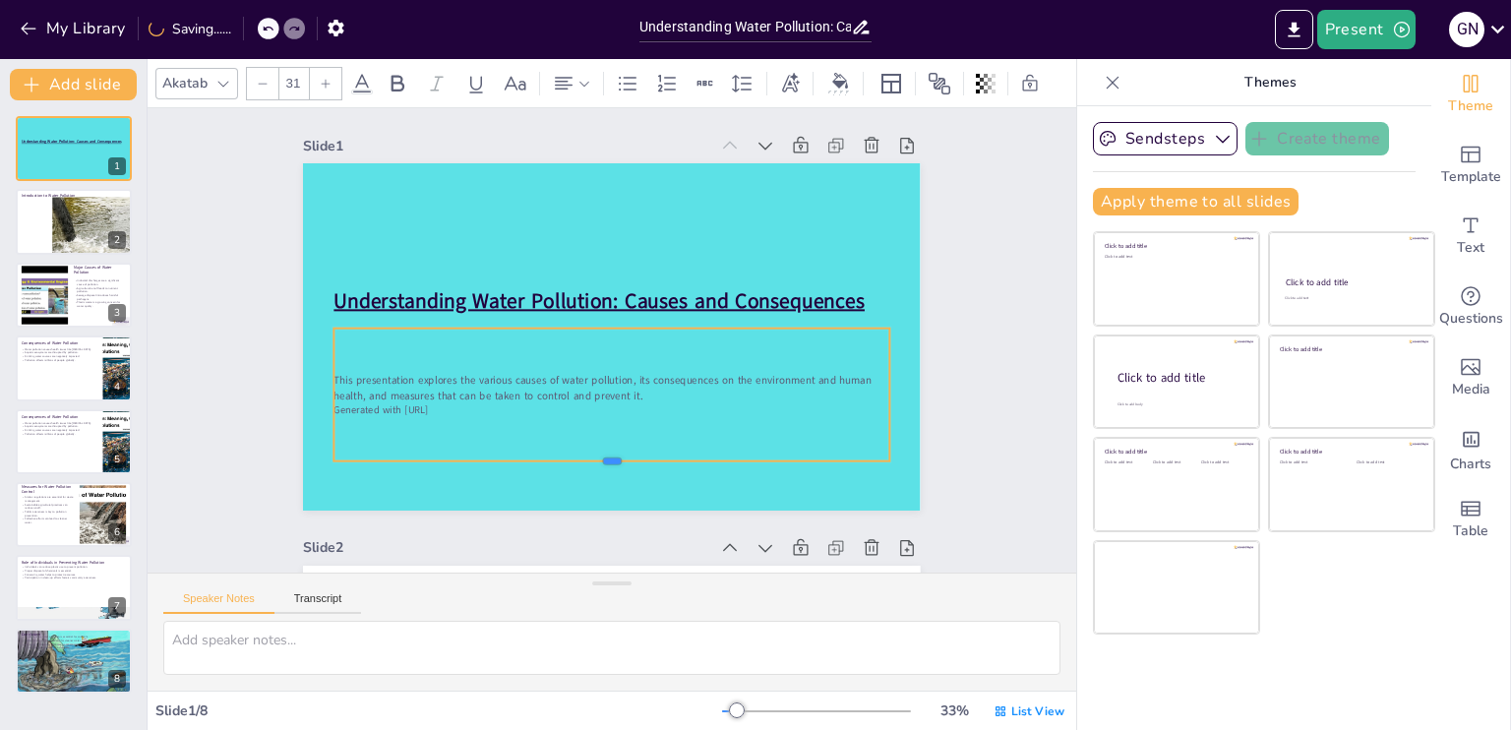
drag, startPoint x: 599, startPoint y: 377, endPoint x: 600, endPoint y: 520, distance: 143.7
click at [600, 520] on div at bounding box center [525, 437] width 423 height 384
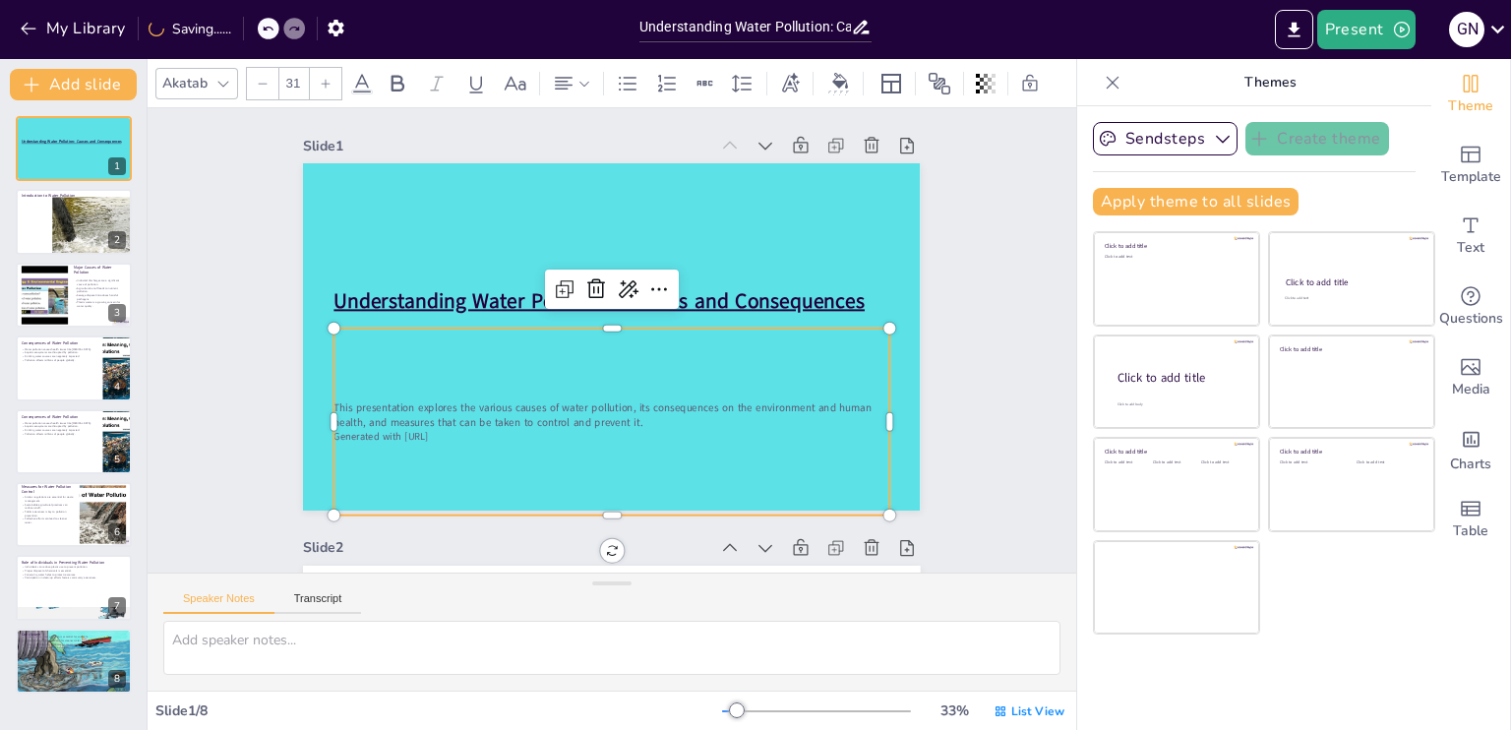
type input "33"
drag, startPoint x: 556, startPoint y: 415, endPoint x: 556, endPoint y: 359, distance: 56.1
click at [556, 359] on div "This presentation explores the various causes of water pollution, its consequen…" at bounding box center [682, 380] width 440 height 575
drag, startPoint x: 555, startPoint y: 355, endPoint x: 555, endPoint y: 279, distance: 75.8
click at [555, 279] on div "Understanding Water Pollution: Causes and Consequences This presentation explor…" at bounding box center [613, 344] width 695 height 521
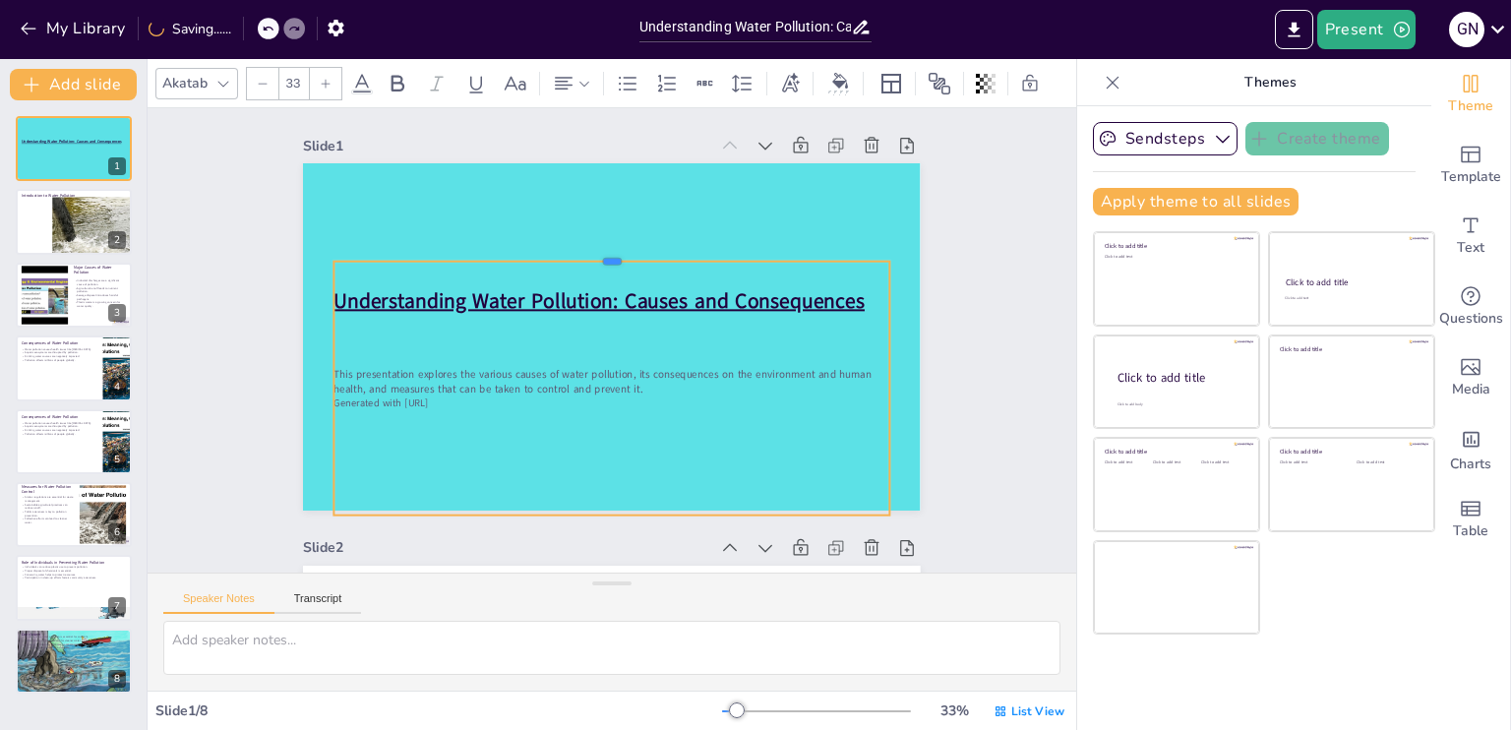
drag, startPoint x: 595, startPoint y: 328, endPoint x: 595, endPoint y: 260, distance: 67.9
drag, startPoint x: 595, startPoint y: 260, endPoint x: 329, endPoint y: 365, distance: 286.7
click at [329, 365] on div "This presentation explores the various causes of water pollution, its consequen…" at bounding box center [579, 376] width 583 height 562
drag, startPoint x: 329, startPoint y: 365, endPoint x: 374, endPoint y: 374, distance: 46.1
click at [503, 374] on div "This presentation explores the various causes of water pollution, its consequen…" at bounding box center [659, 335] width 312 height 580
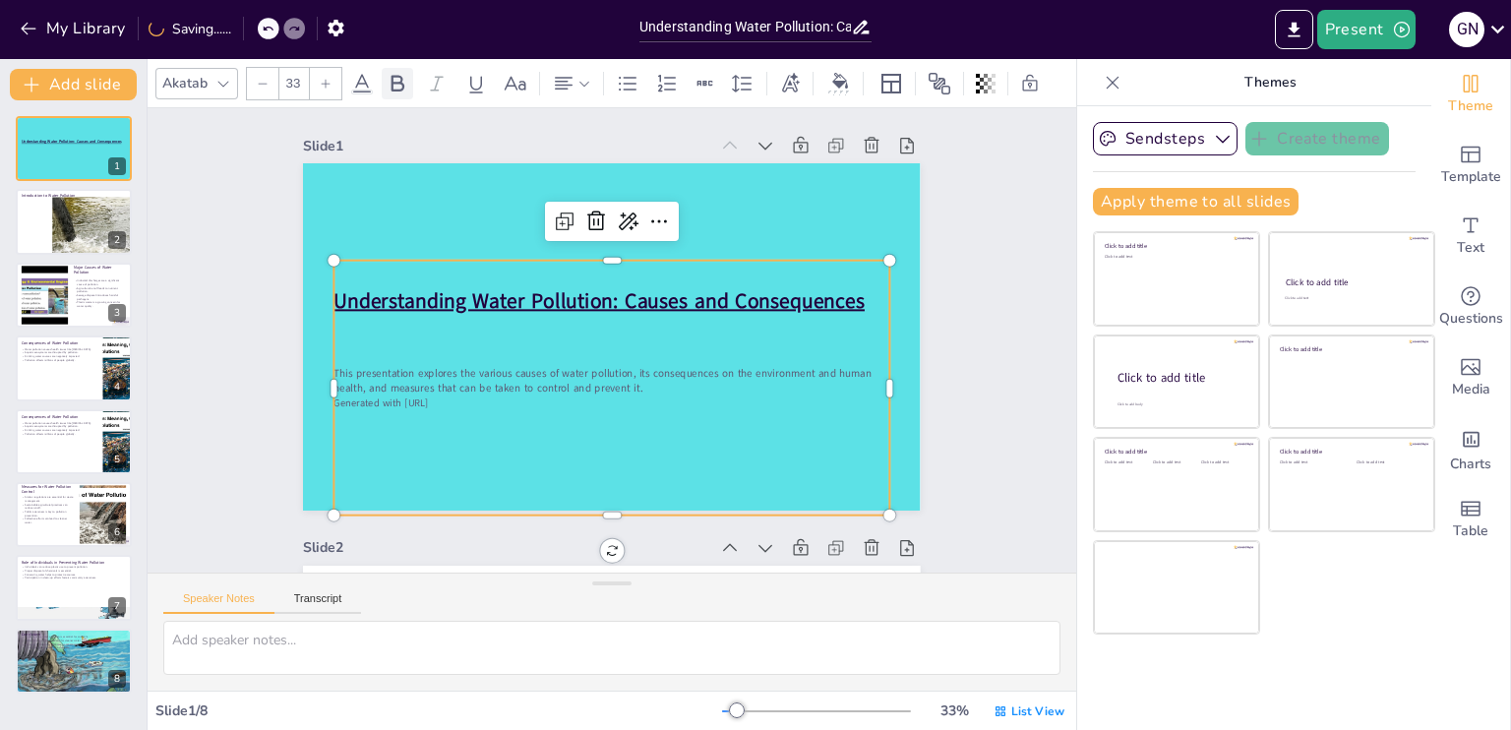
click at [397, 76] on icon at bounding box center [398, 83] width 13 height 17
click at [836, 259] on icon at bounding box center [850, 273] width 28 height 28
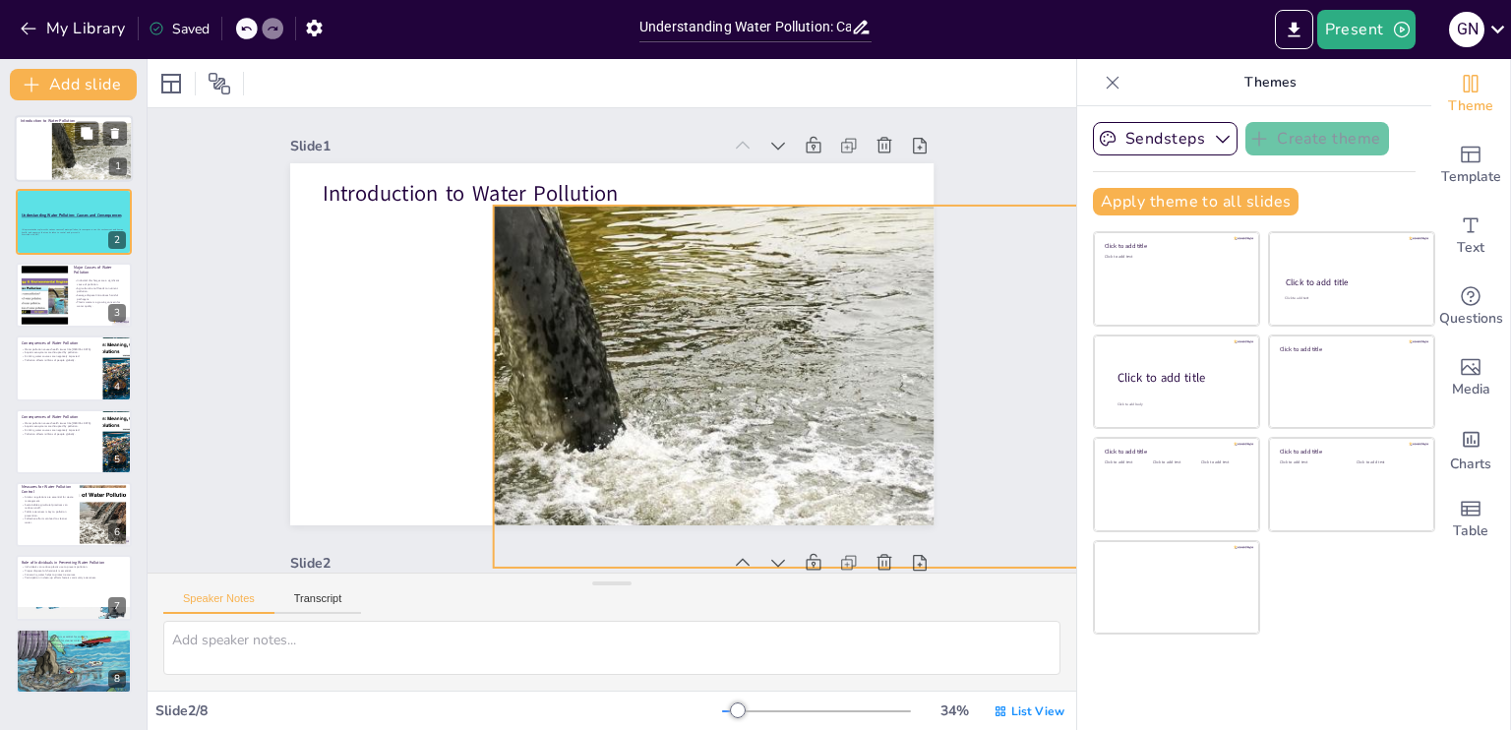
click at [65, 148] on div at bounding box center [69, 137] width 201 height 105
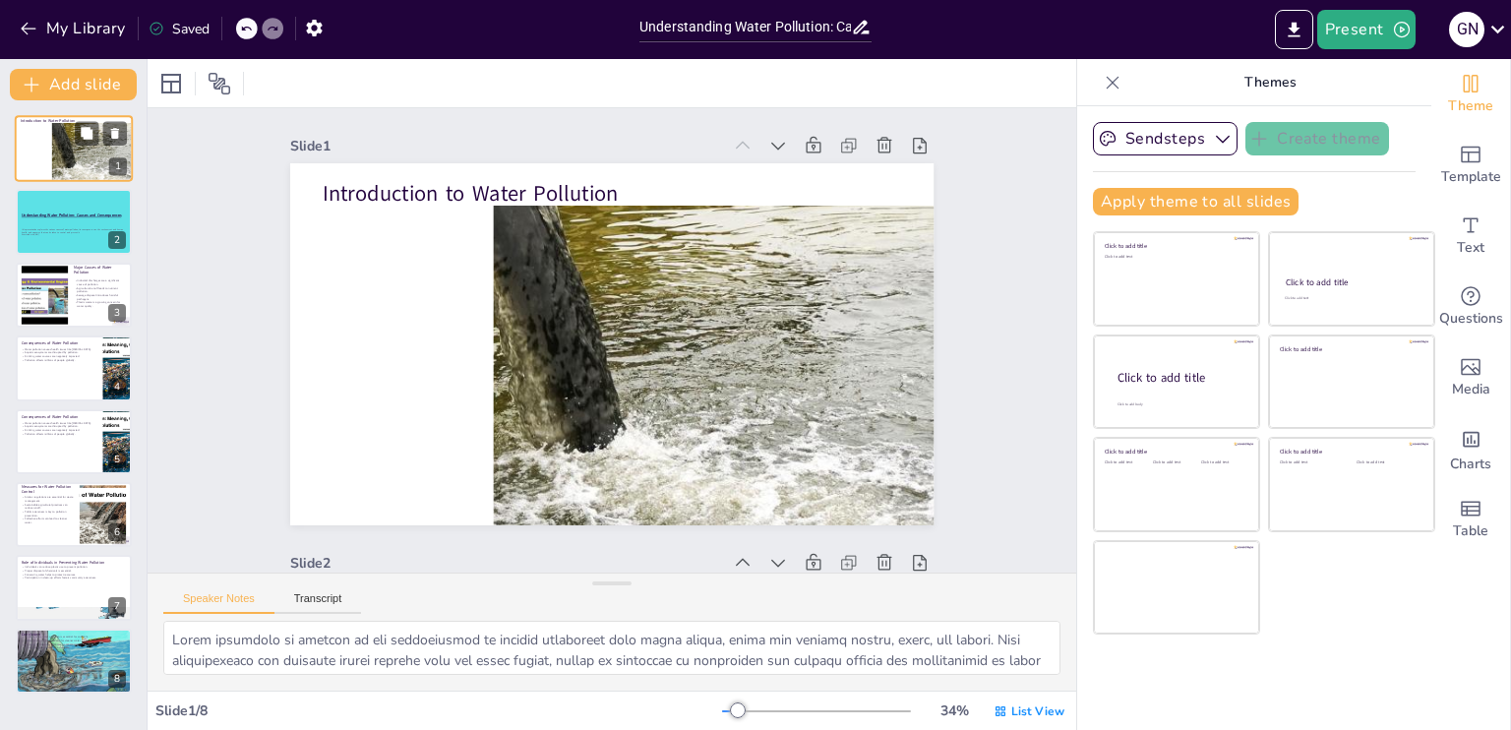
scroll to position [4, 0]
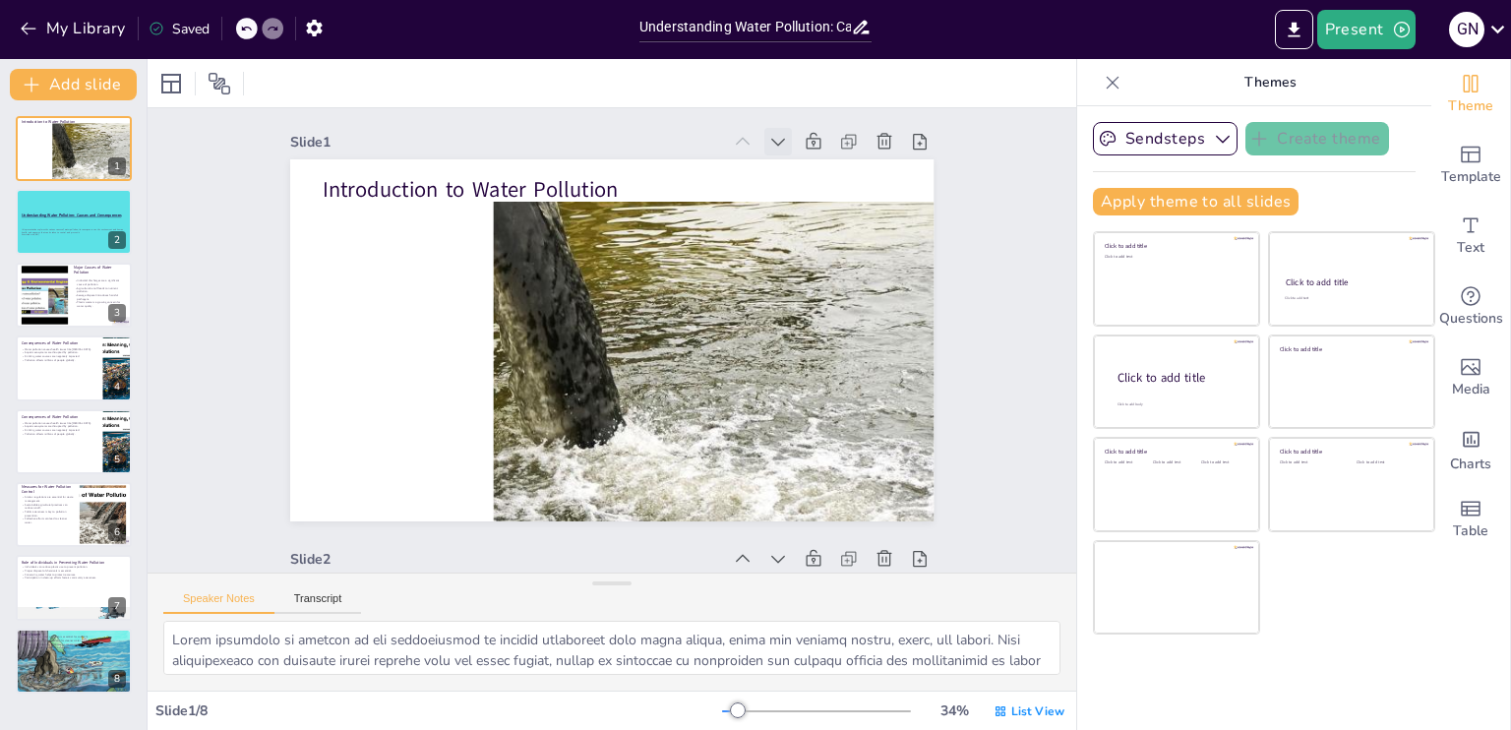
click at [738, 560] on icon at bounding box center [725, 573] width 26 height 26
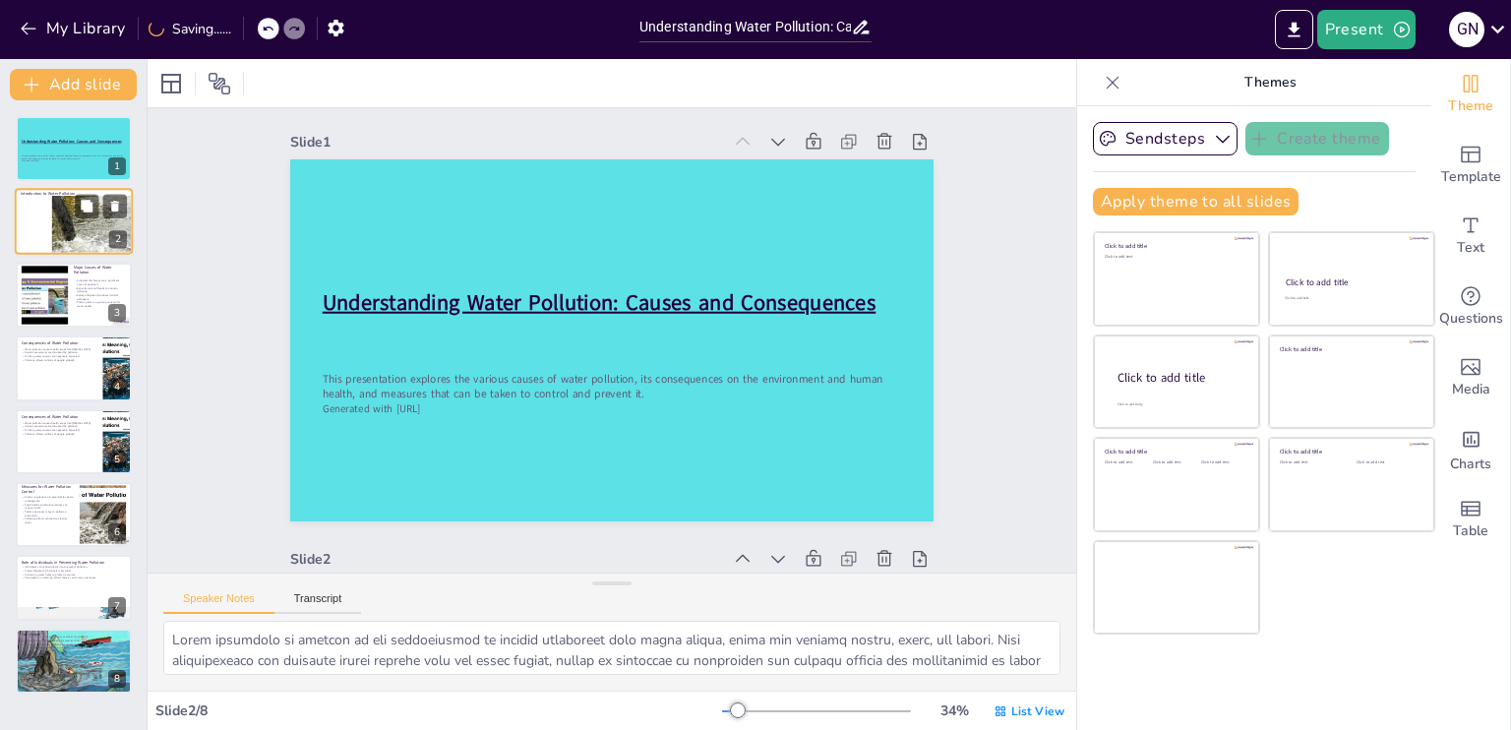
click at [83, 234] on div at bounding box center [69, 209] width 201 height 105
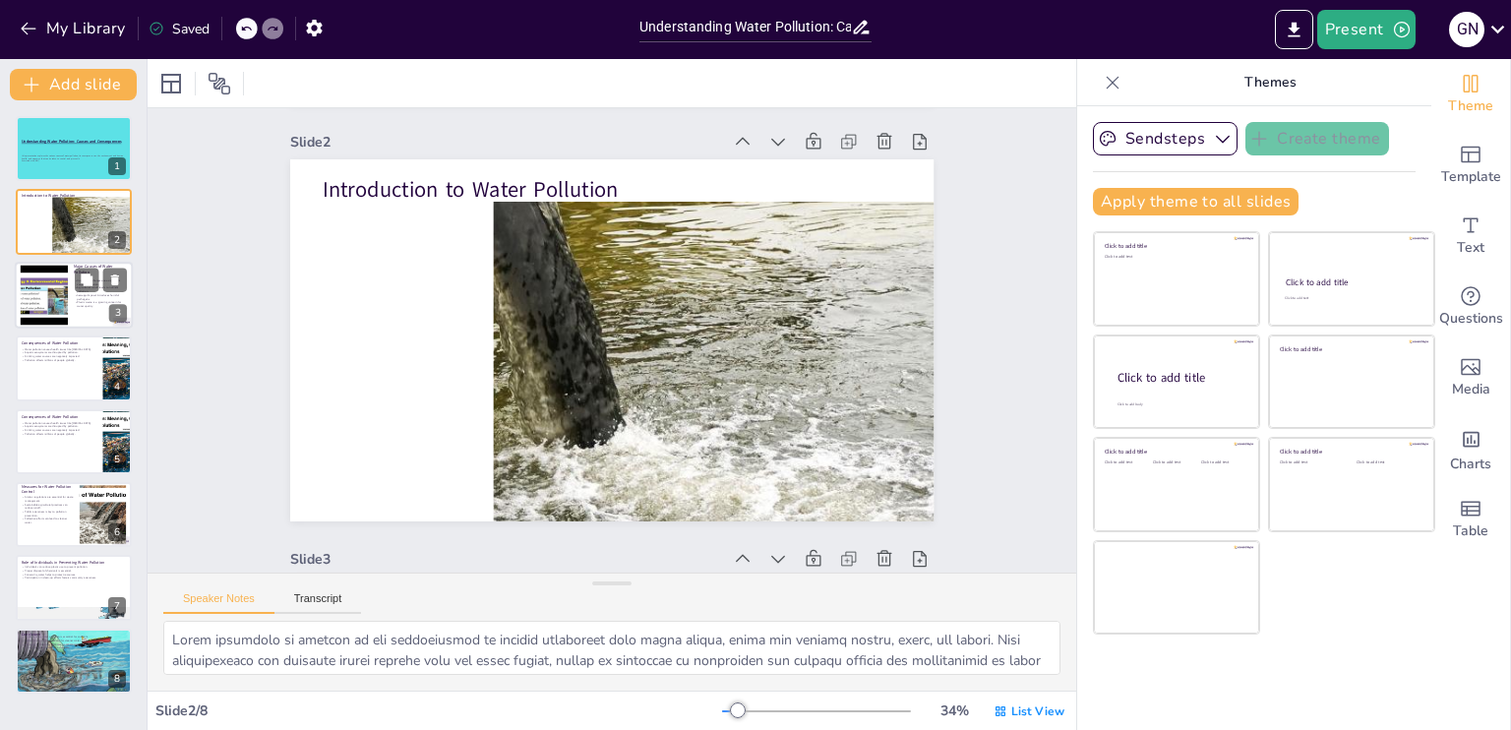
click at [76, 295] on p "Sewage disposal introduces harmful pathogens." at bounding box center [100, 296] width 53 height 7
type textarea "Industrial discharges contribute significantly to water pollution, often introd…"
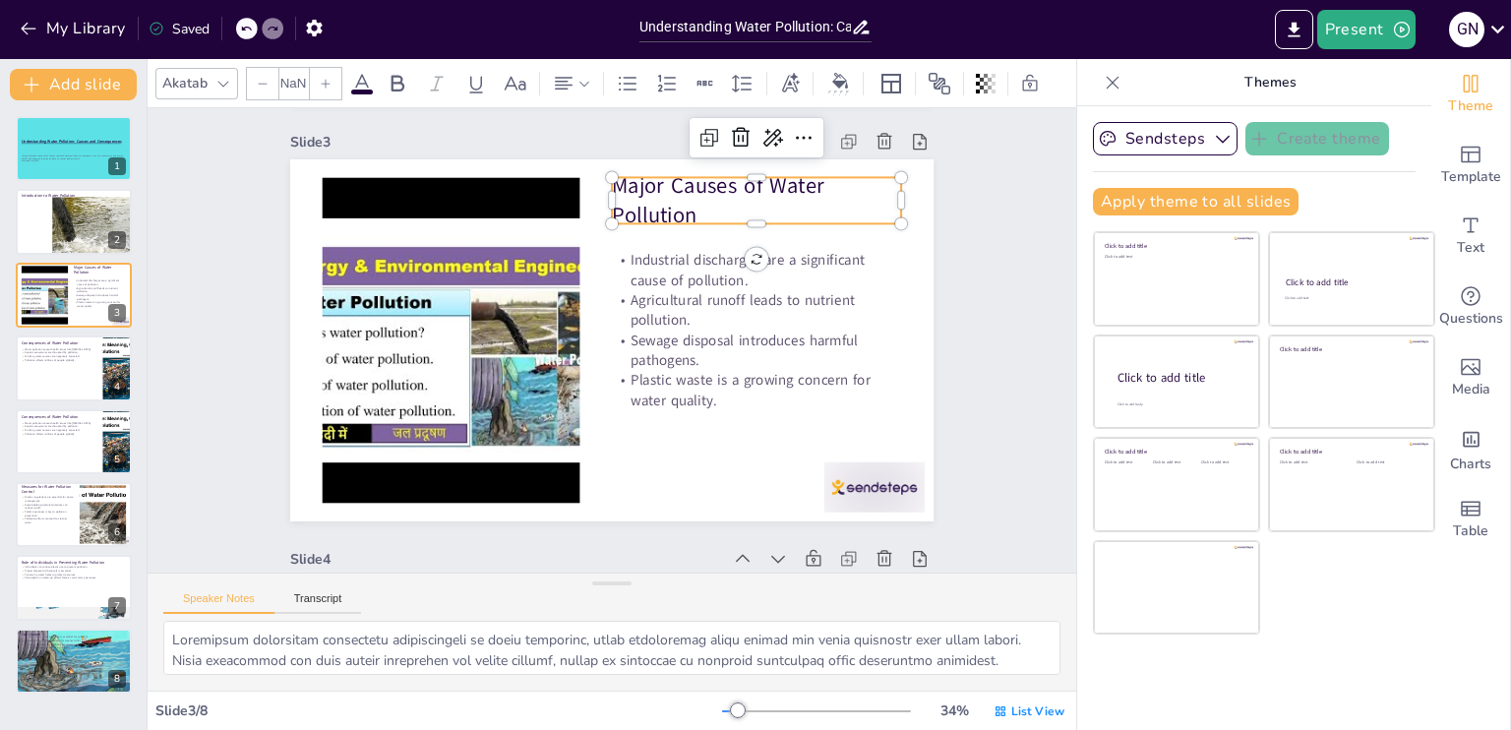
type input "48"
click at [629, 414] on p "Major Causes of Water Pollution" at bounding box center [619, 542] width 238 height 256
click at [478, 81] on icon at bounding box center [476, 84] width 14 height 17
click at [89, 381] on div at bounding box center [74, 368] width 118 height 67
type textarea "Water pollution is a significant contributor to health issues, particularly [ME…"
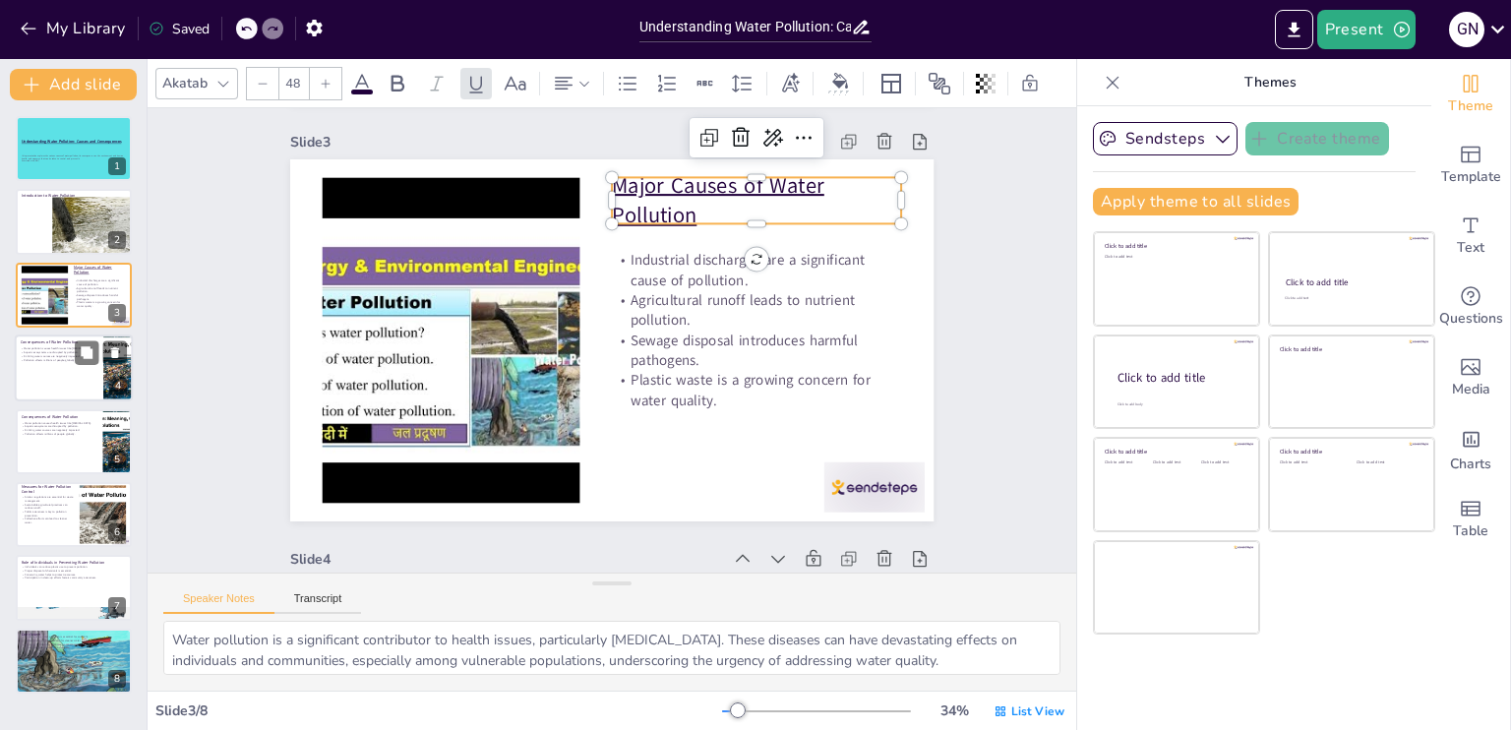
scroll to position [1255, 0]
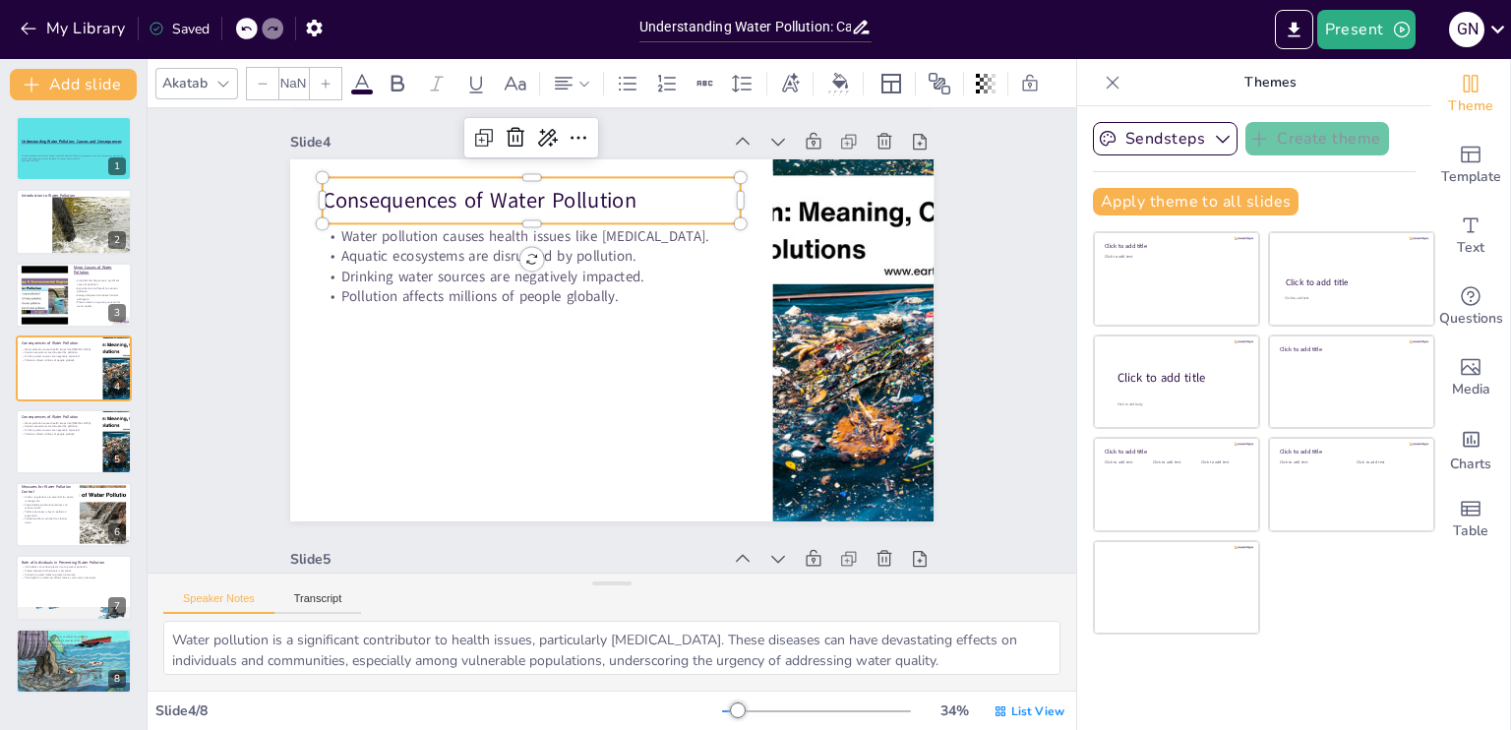
type input "48"
click at [413, 291] on p "Consequences of Water Pollution" at bounding box center [530, 479] width 235 height 377
click at [472, 76] on icon at bounding box center [476, 84] width 24 height 24
click at [63, 428] on p "Drinking water sources are negatively impacted." at bounding box center [59, 430] width 77 height 4
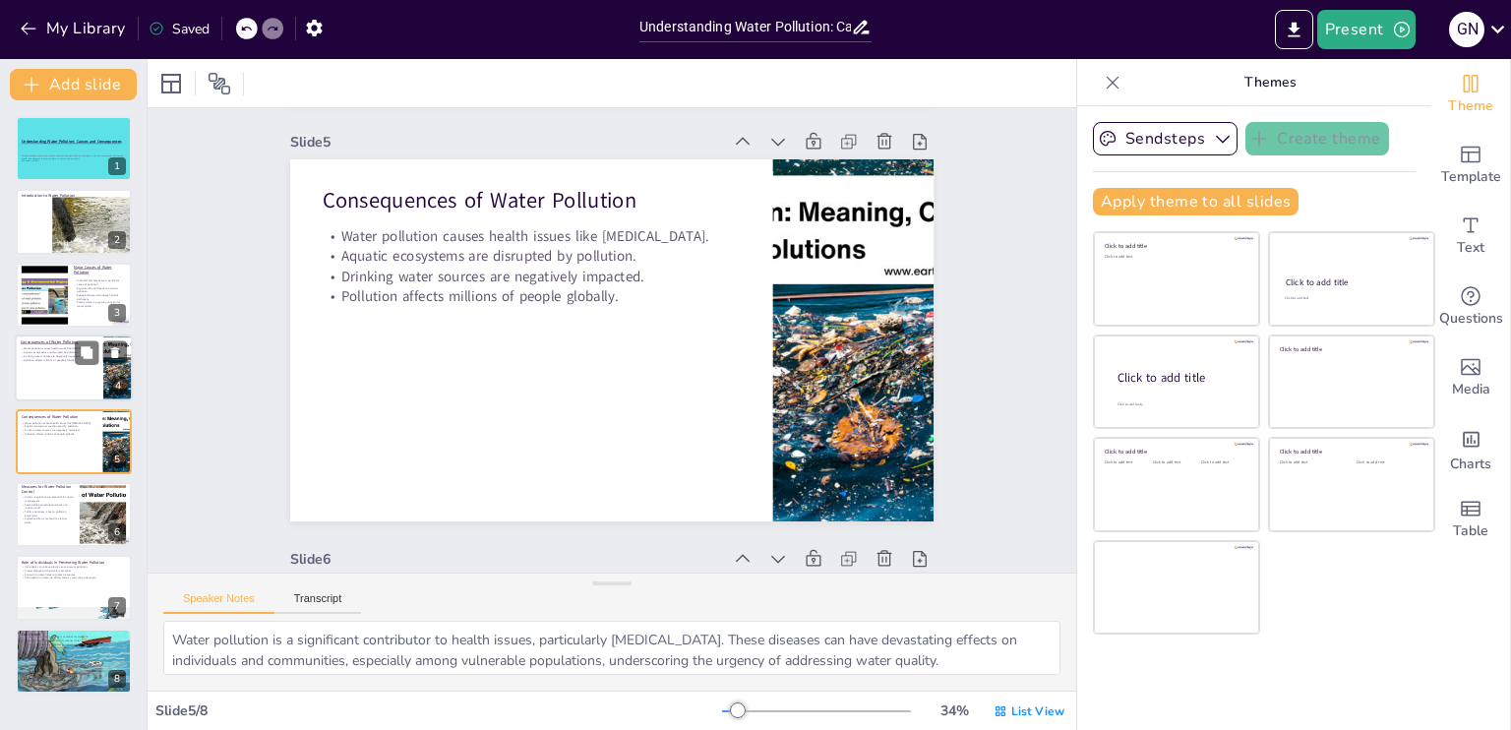
click at [65, 355] on p "Drinking water sources are negatively impacted." at bounding box center [59, 356] width 77 height 4
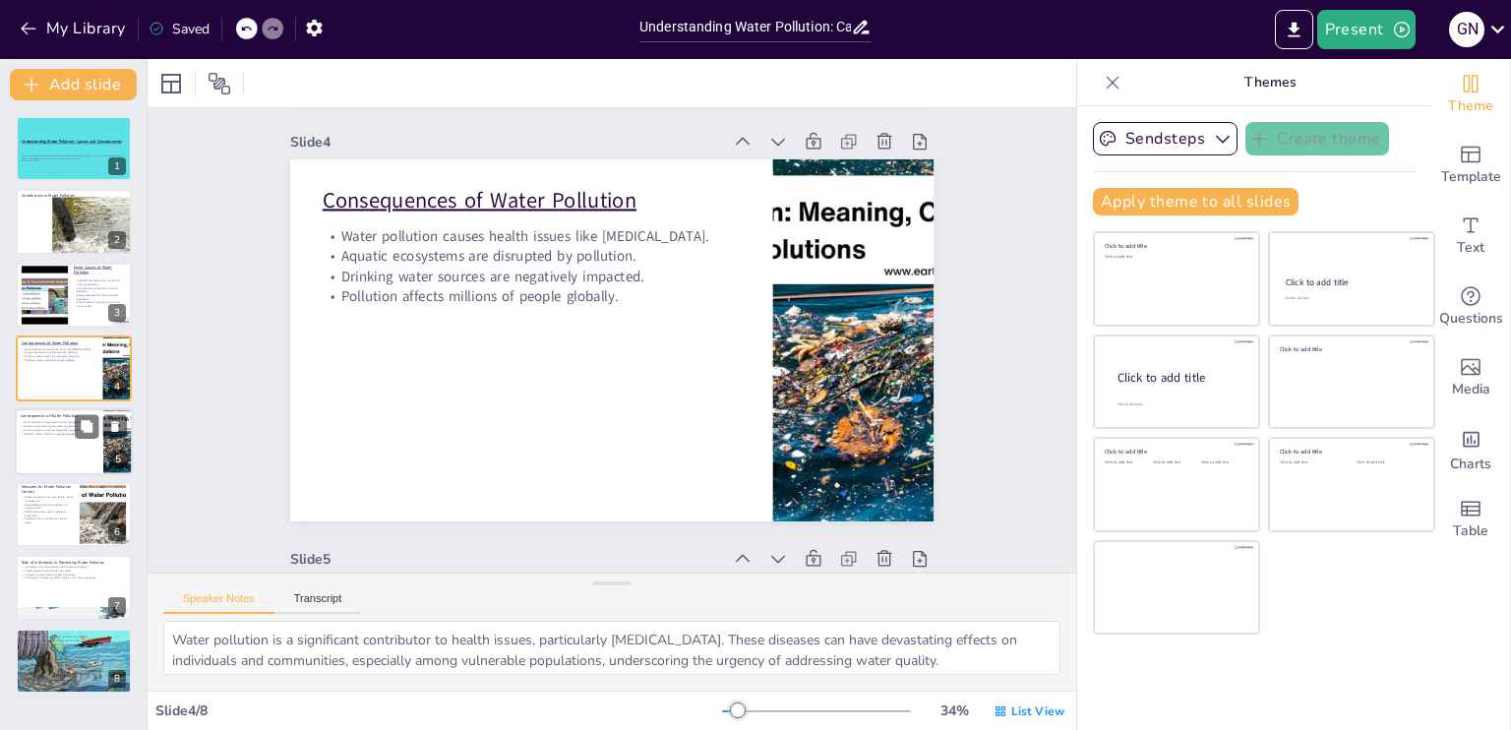
click at [50, 422] on p "Water pollution causes health issues like [MEDICAL_DATA]." at bounding box center [59, 422] width 77 height 4
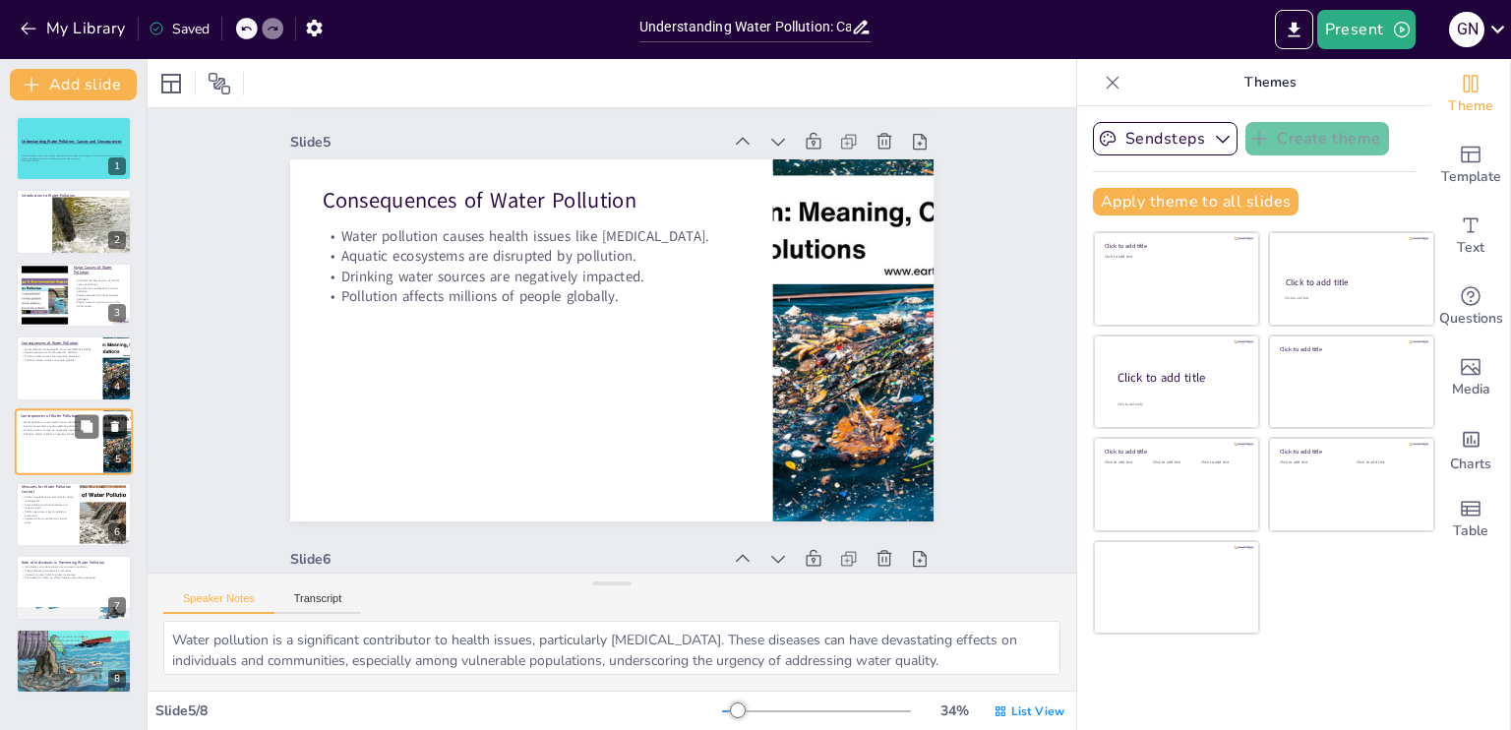
click at [118, 421] on icon at bounding box center [115, 426] width 8 height 11
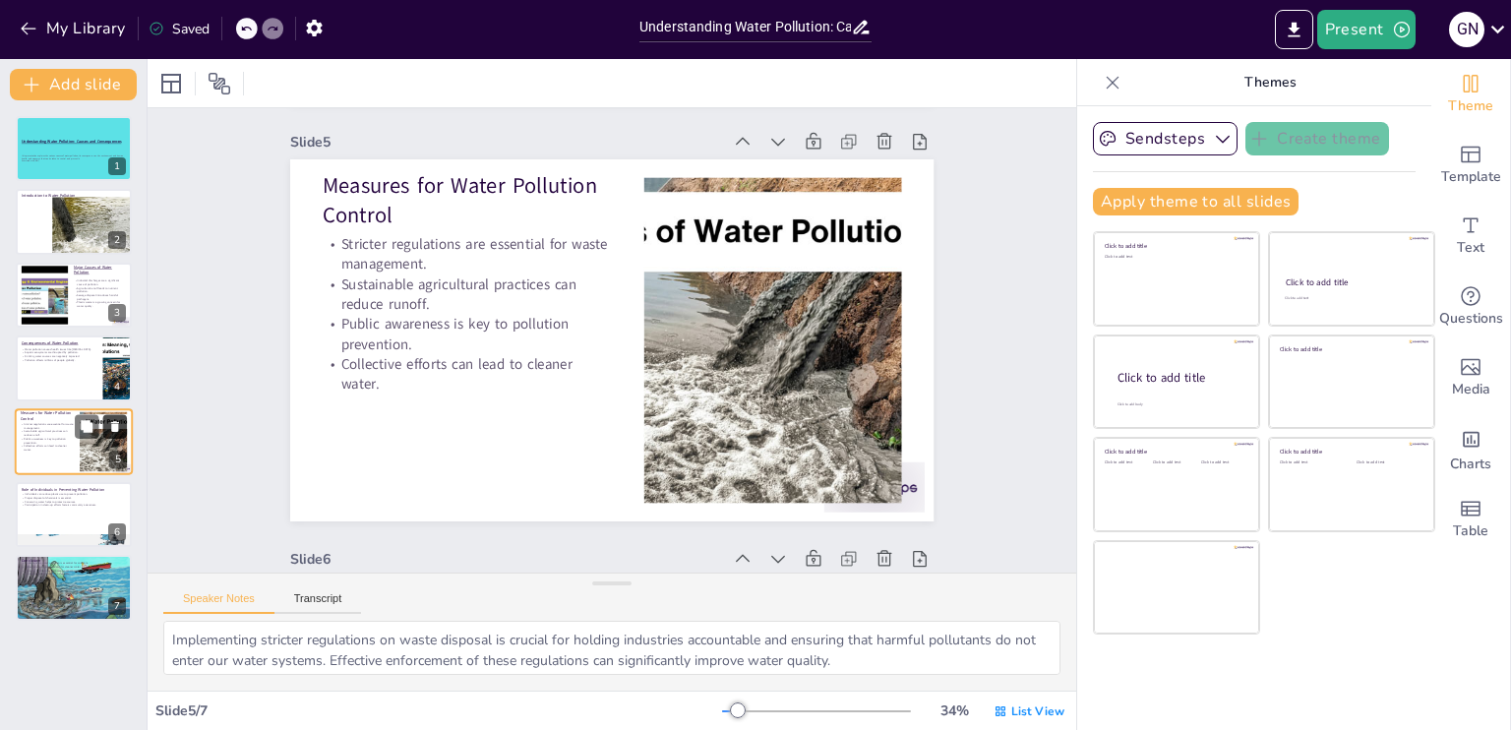
click at [118, 421] on icon at bounding box center [115, 426] width 8 height 11
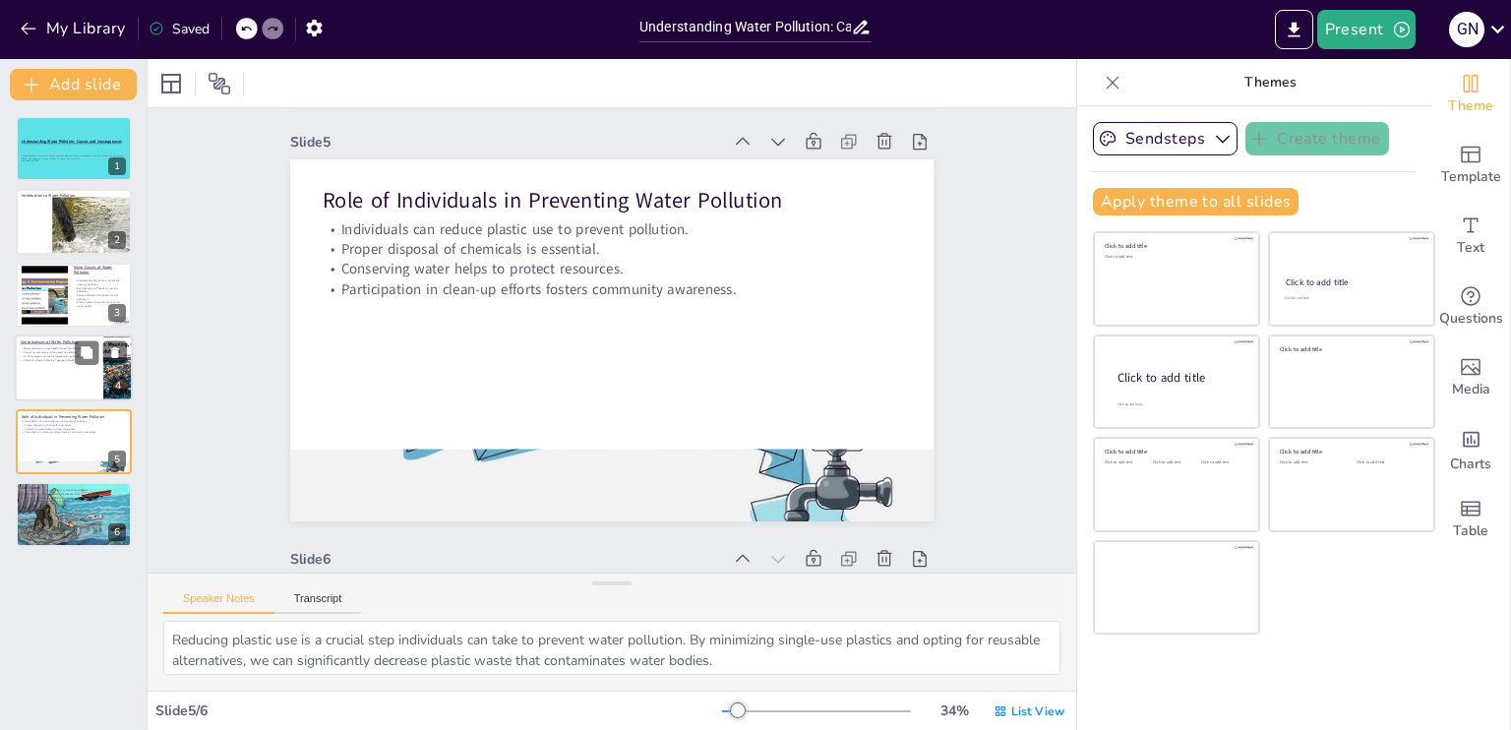
click at [61, 348] on p "Water pollution causes health issues like [MEDICAL_DATA]." at bounding box center [59, 349] width 77 height 4
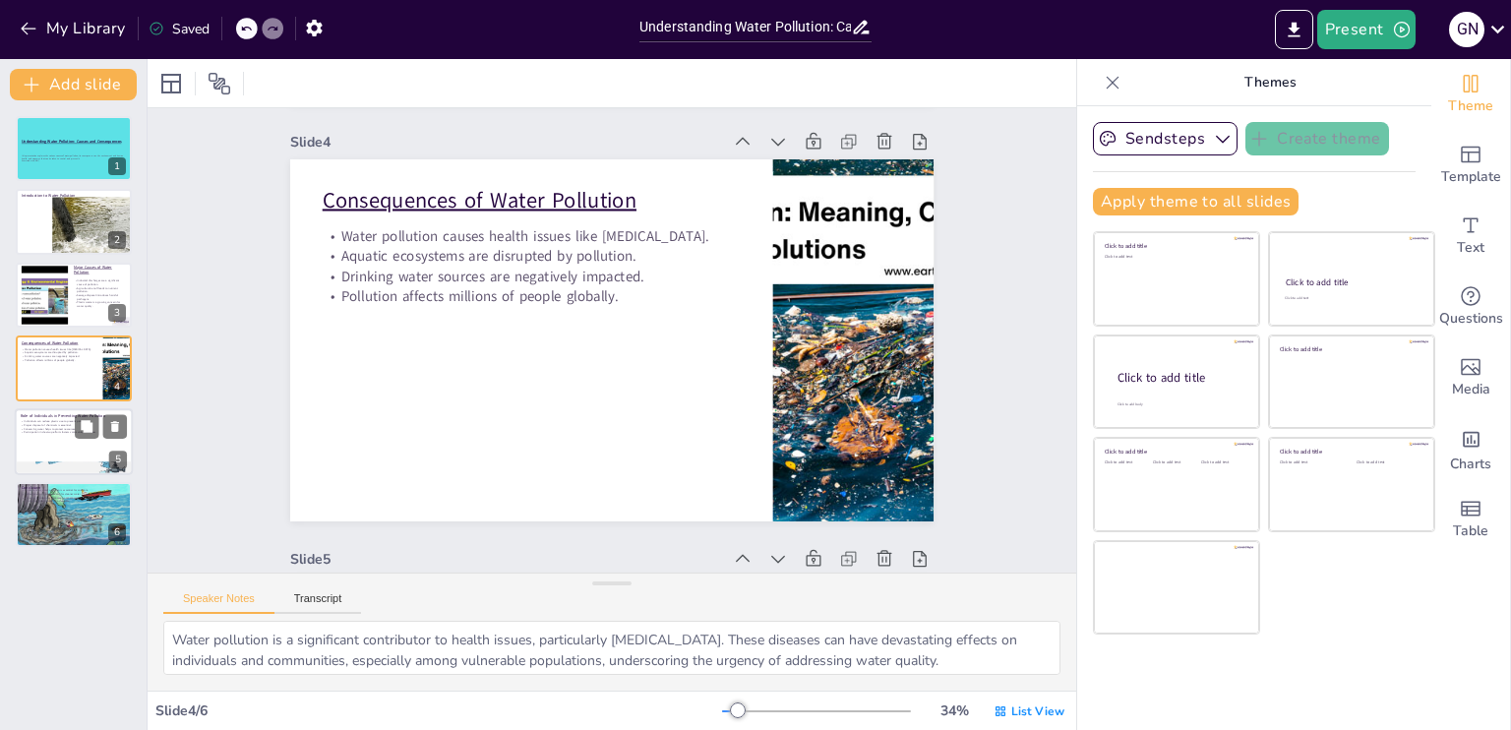
click at [60, 428] on p "Conserving water helps to protect resources." at bounding box center [74, 428] width 106 height 4
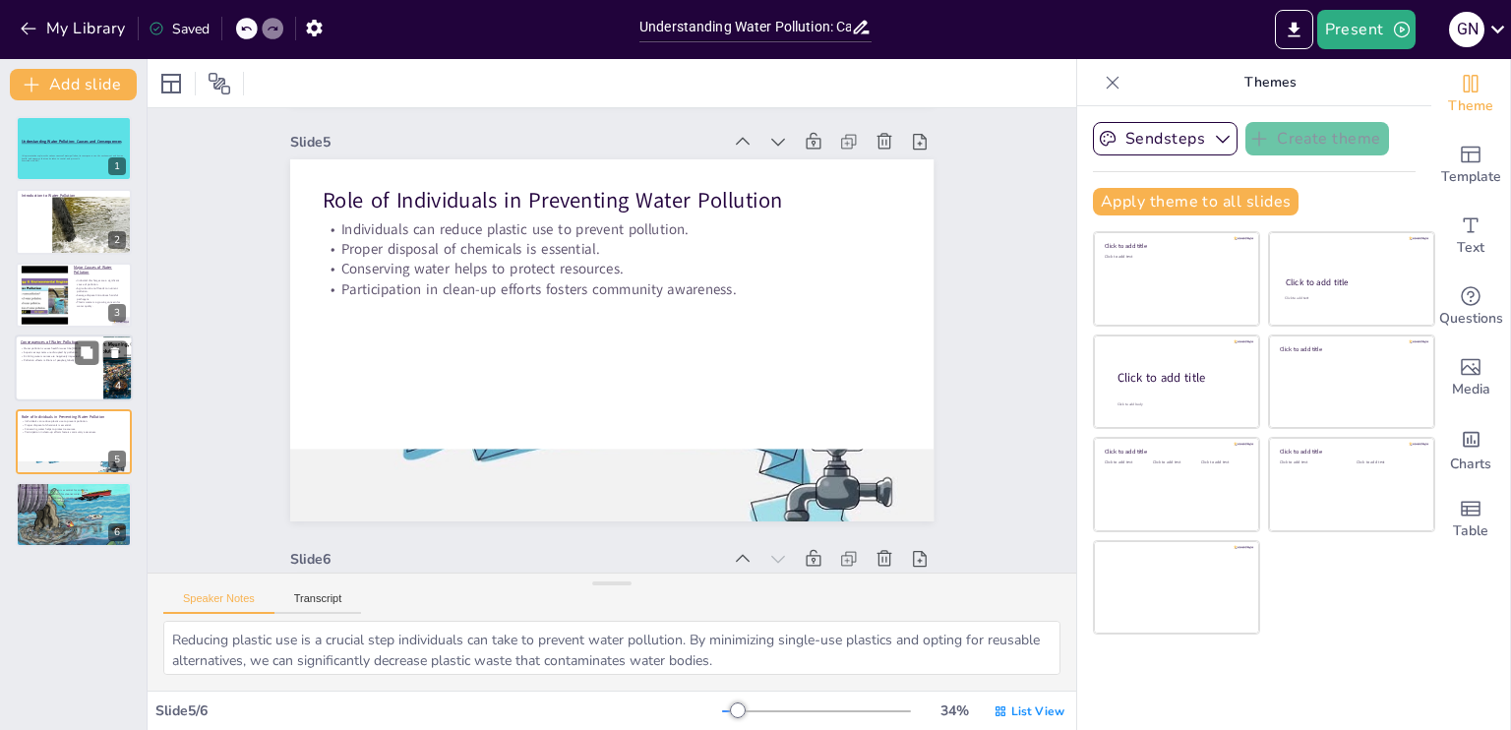
click at [57, 344] on div "Consequences of Water Pollution" at bounding box center [59, 342] width 77 height 9
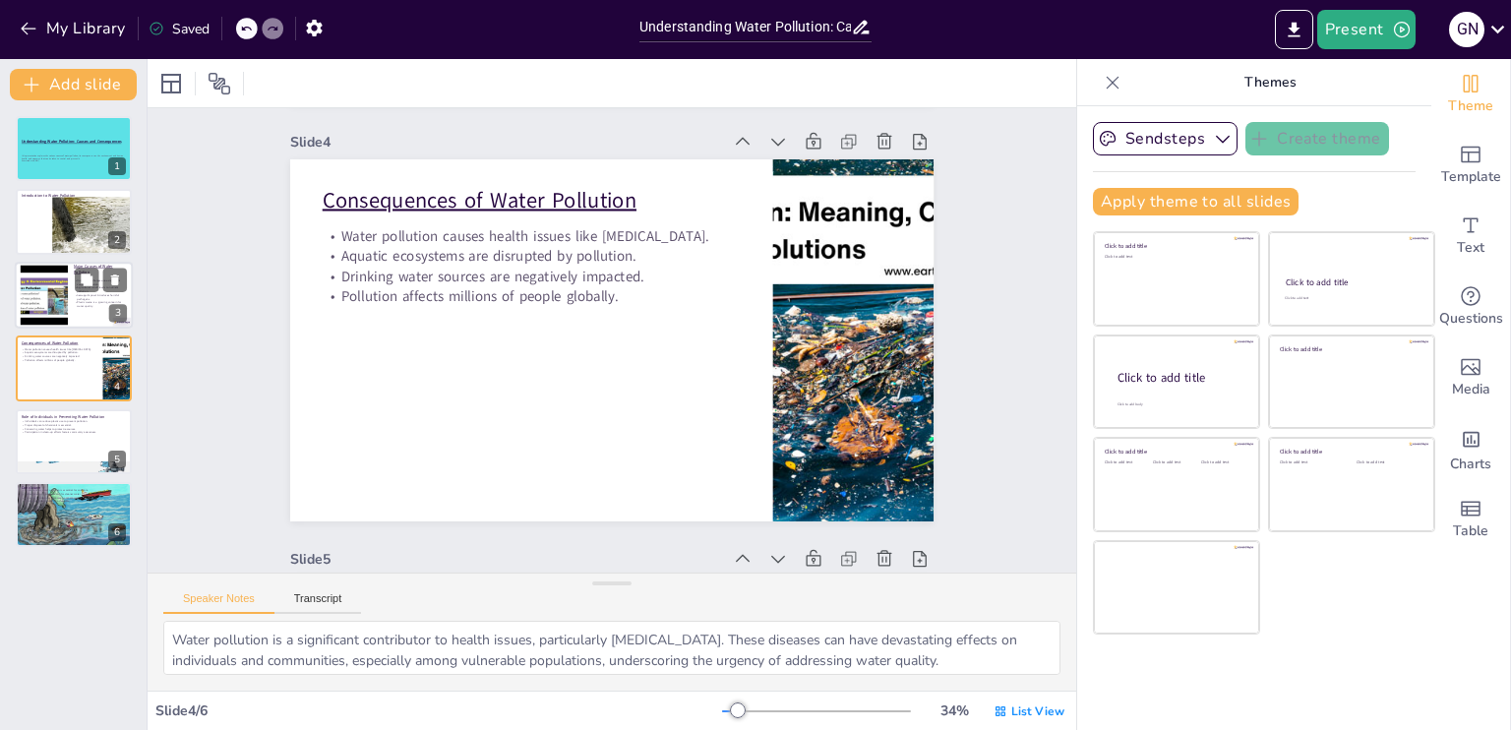
click at [51, 292] on div at bounding box center [44, 295] width 80 height 60
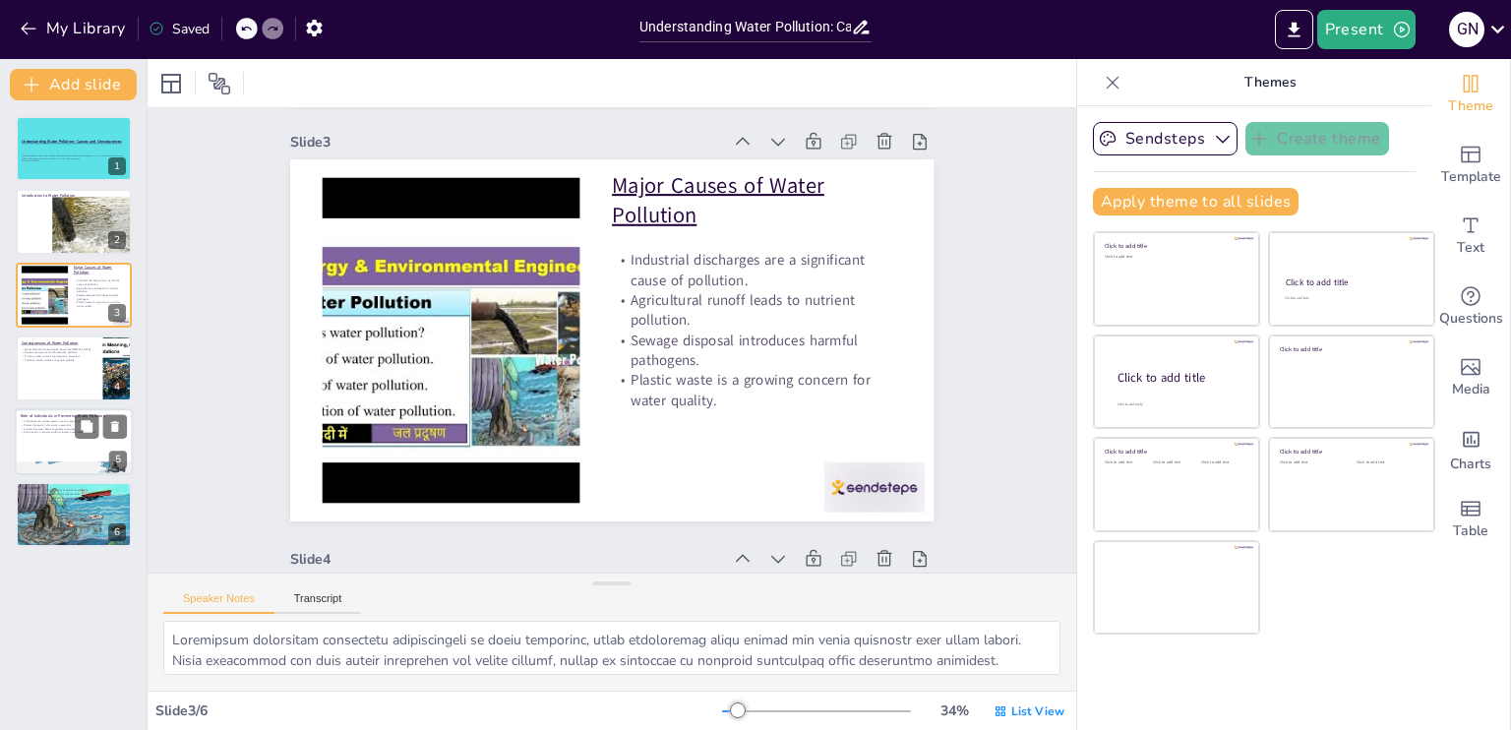
click at [58, 450] on div at bounding box center [74, 441] width 118 height 67
type textarea "Reducing plastic use is a crucial step individuals can take to prevent water po…"
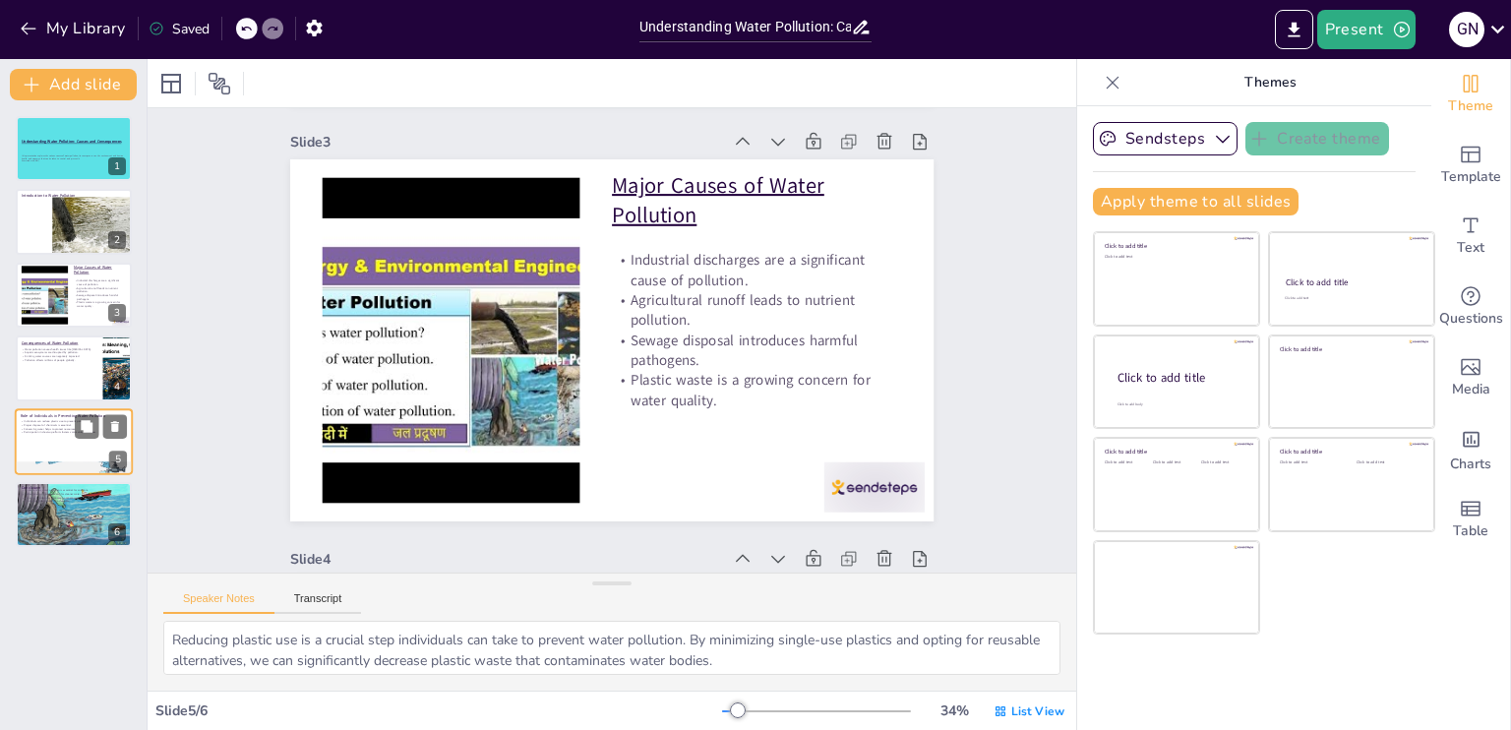
scroll to position [1673, 0]
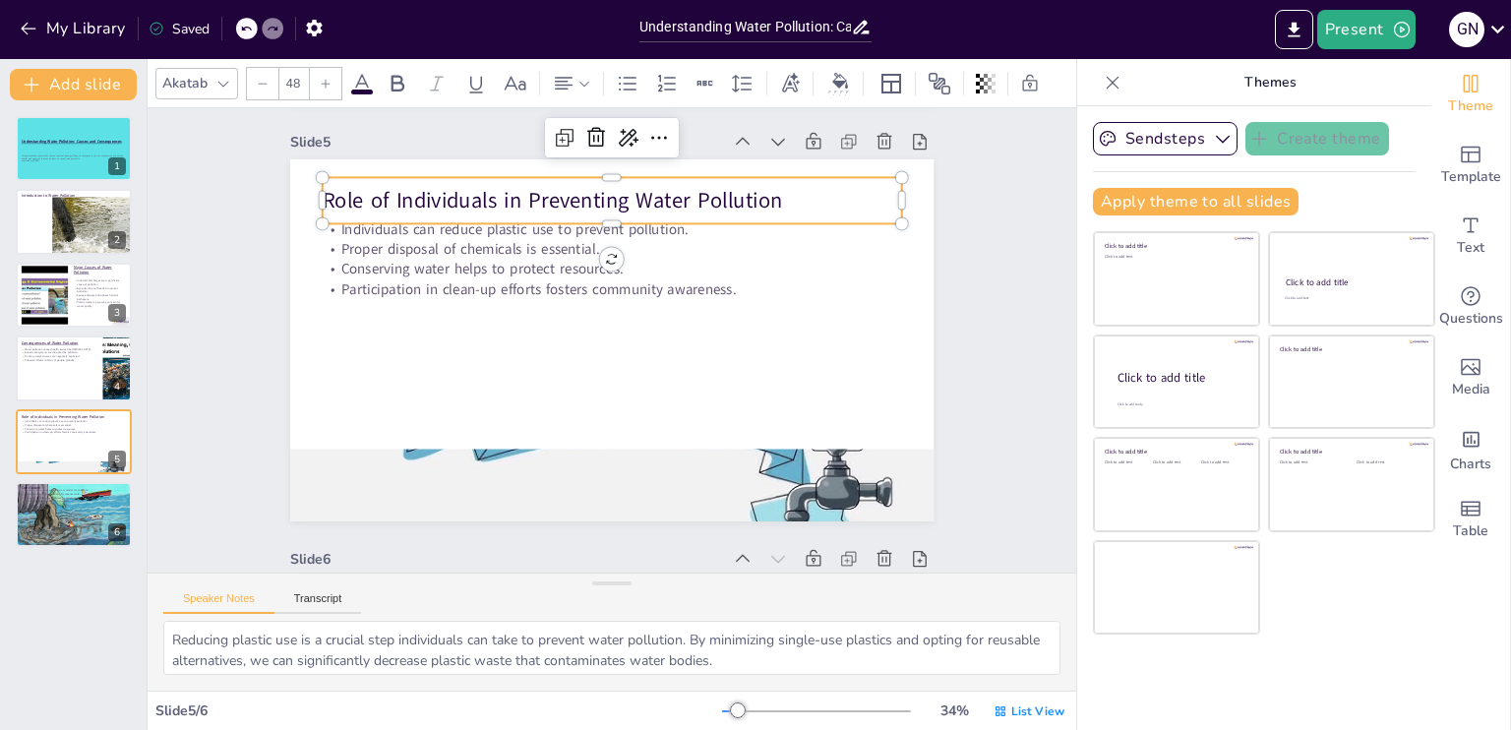
click at [674, 198] on p "Role of Individuals in Preventing Water Pollution" at bounding box center [749, 311] width 151 height 573
click at [464, 76] on icon at bounding box center [476, 84] width 24 height 24
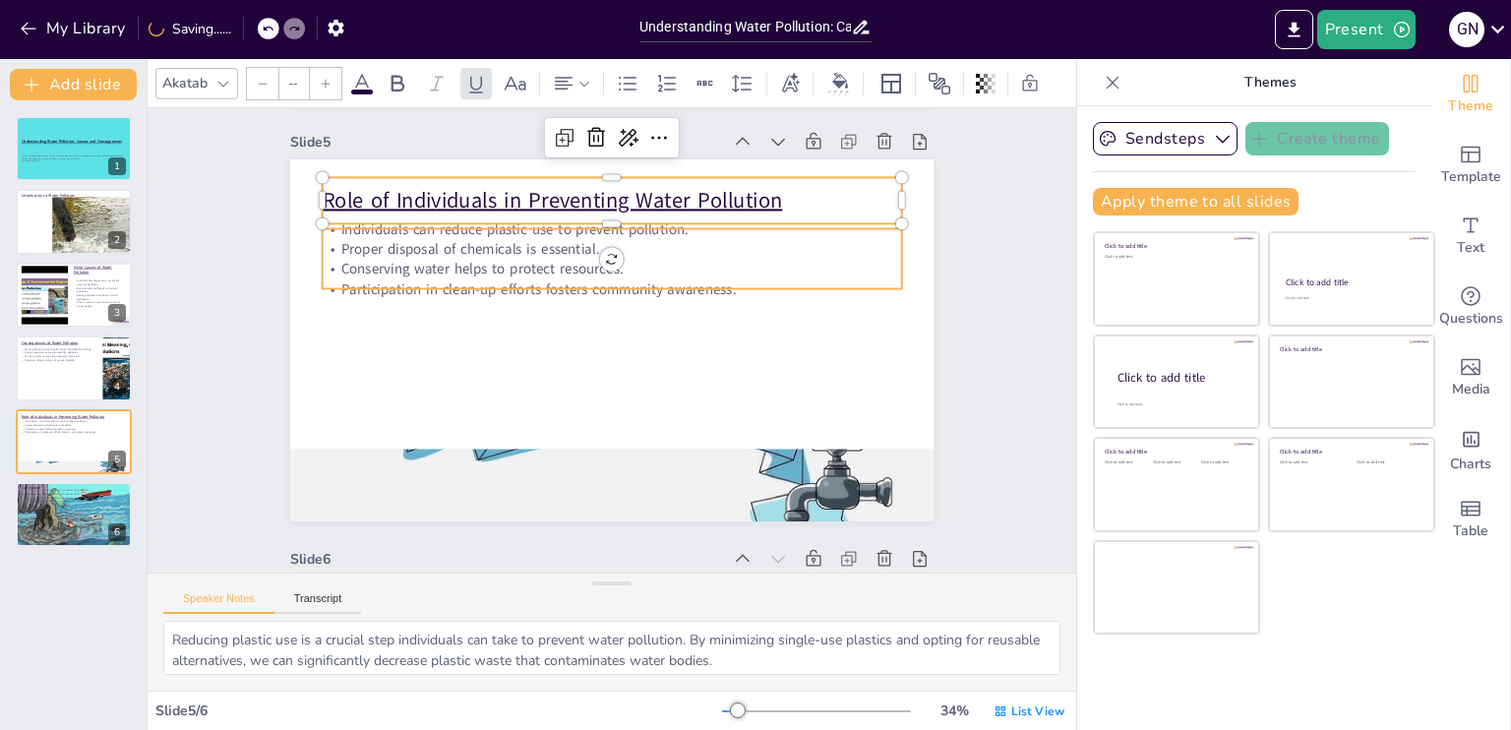
type input "32"
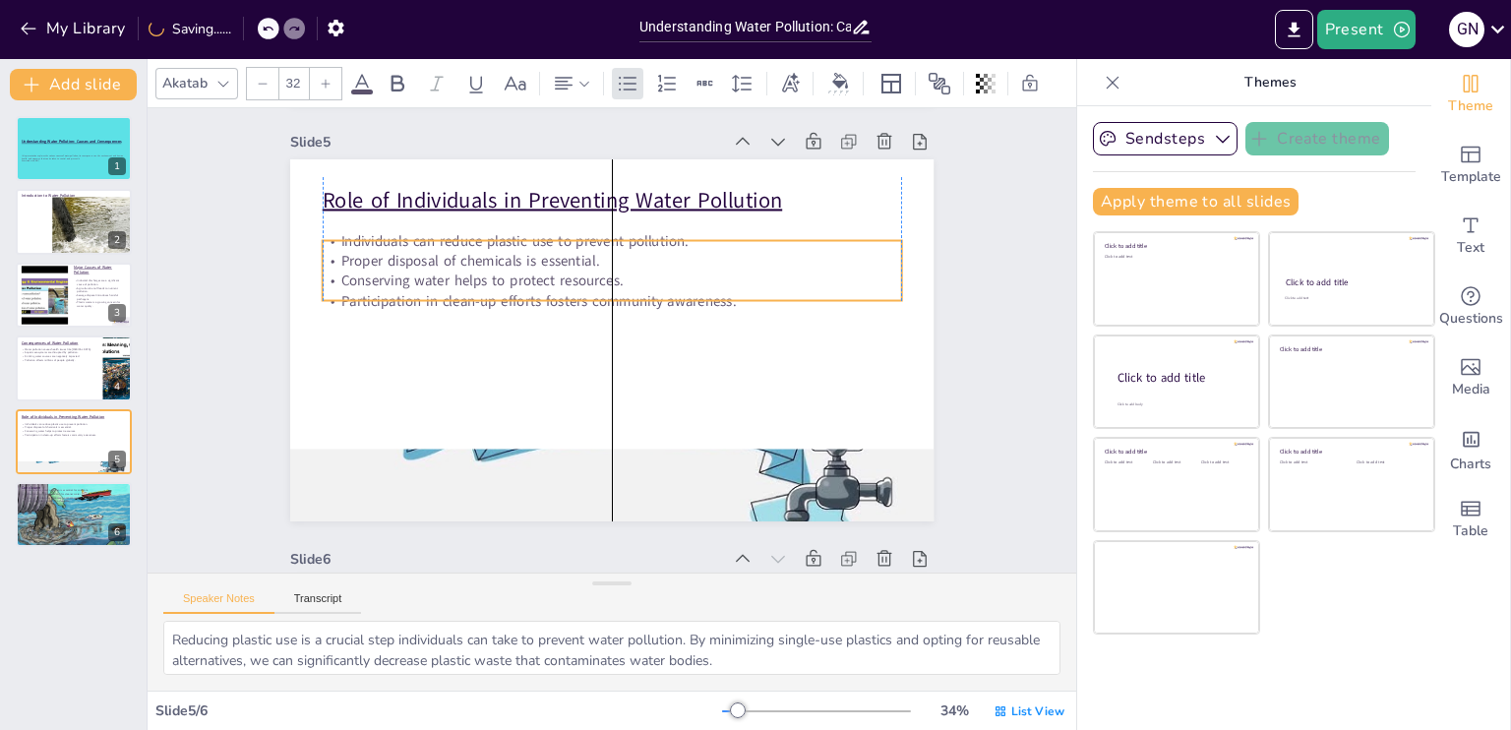
drag, startPoint x: 452, startPoint y: 237, endPoint x: 452, endPoint y: 249, distance: 11.8
click at [457, 249] on p "Individuals can reduce plastic use to prevent pollution." at bounding box center [679, 266] width 444 height 402
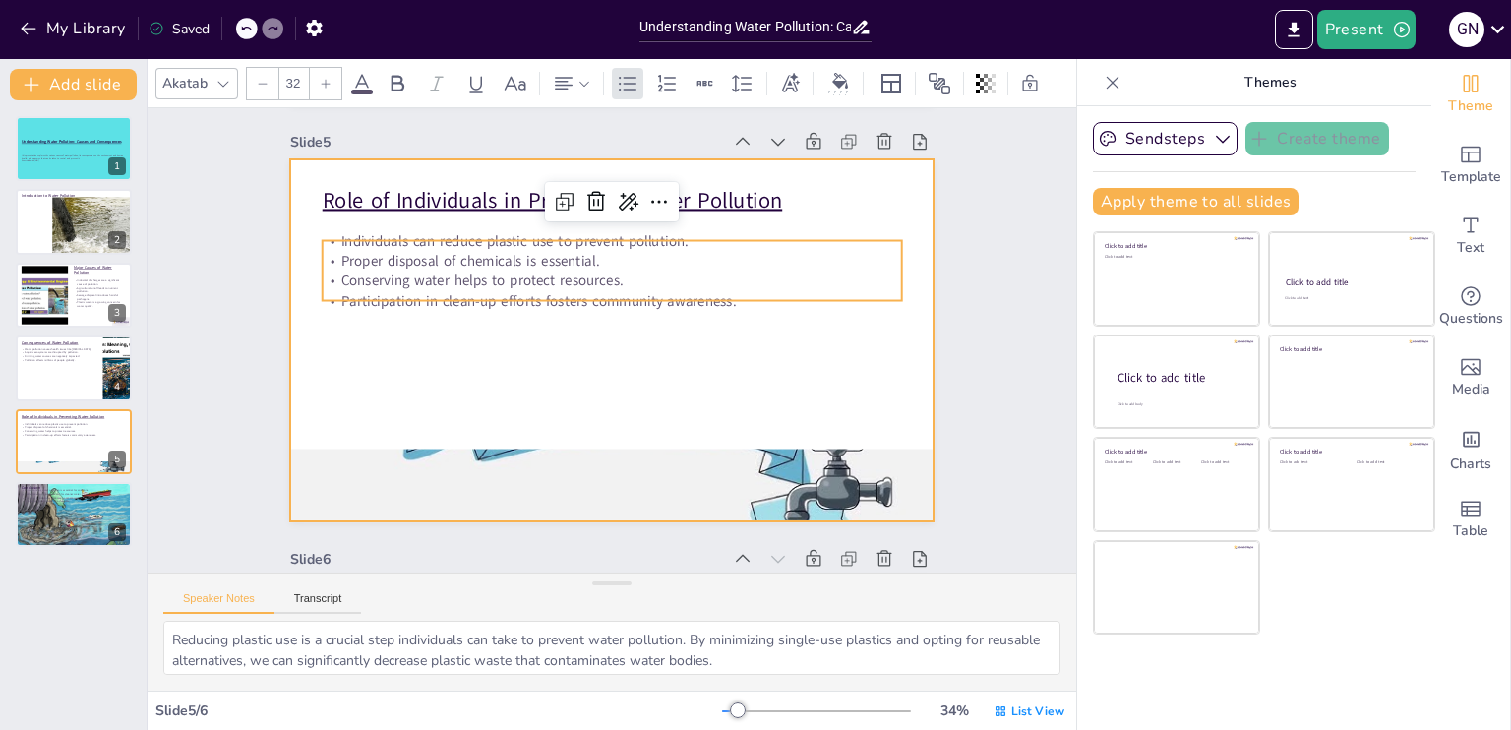
click at [354, 370] on div at bounding box center [611, 340] width 671 height 734
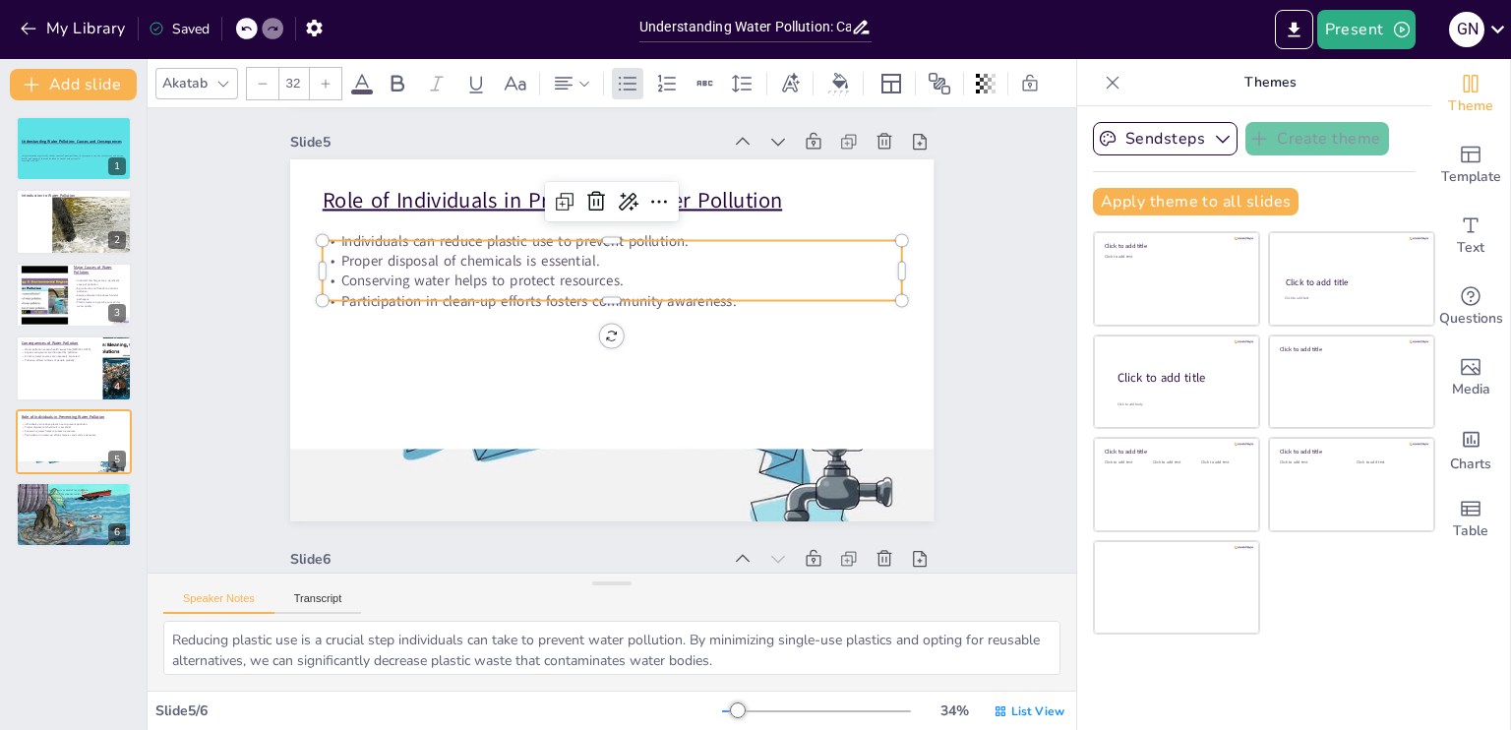
click at [470, 262] on p "Proper disposal of chemicals is essential." at bounding box center [671, 287] width 402 height 444
click at [575, 80] on icon at bounding box center [564, 84] width 24 height 24
click at [576, 208] on icon at bounding box center [571, 216] width 18 height 19
click at [225, 76] on icon at bounding box center [223, 84] width 16 height 16
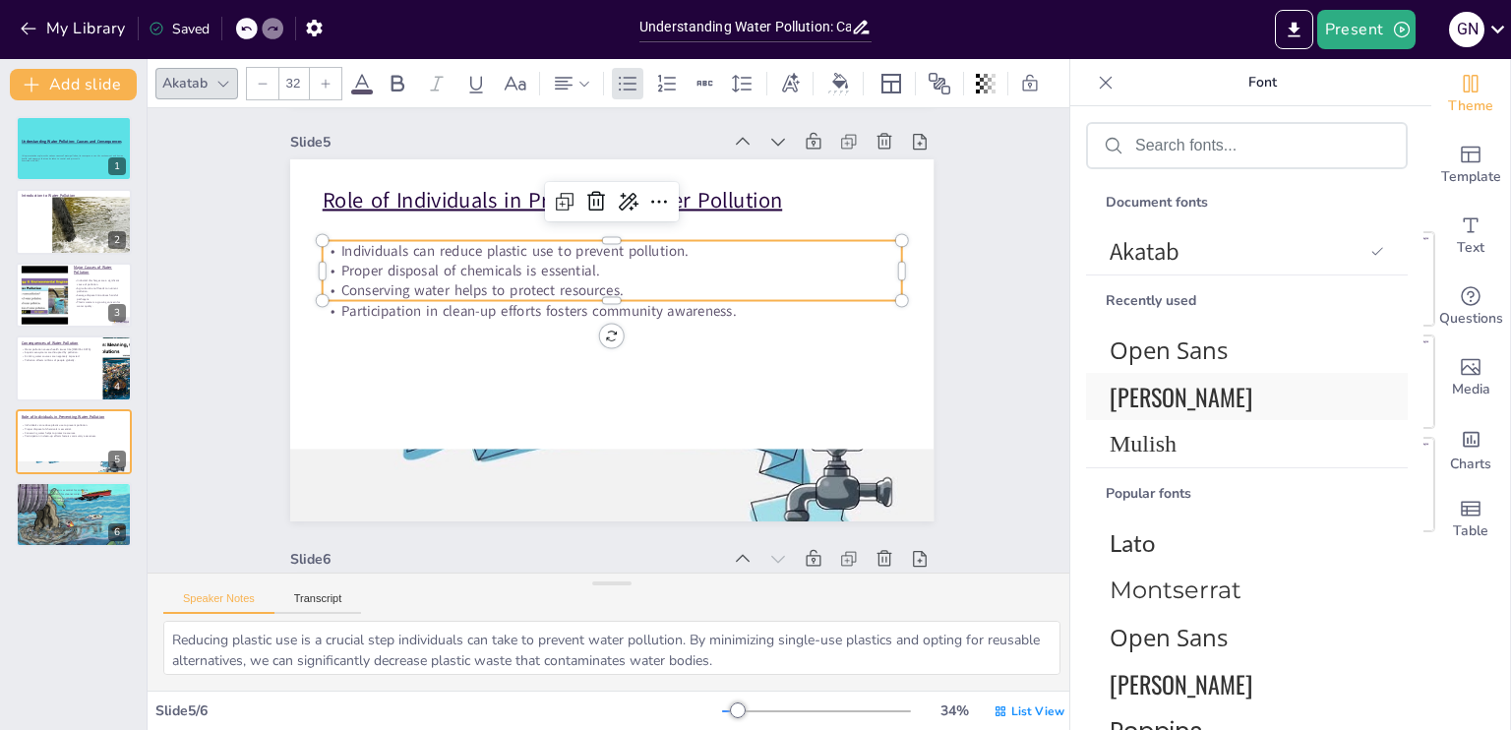
click at [1149, 404] on span "[PERSON_NAME]" at bounding box center [1243, 396] width 267 height 35
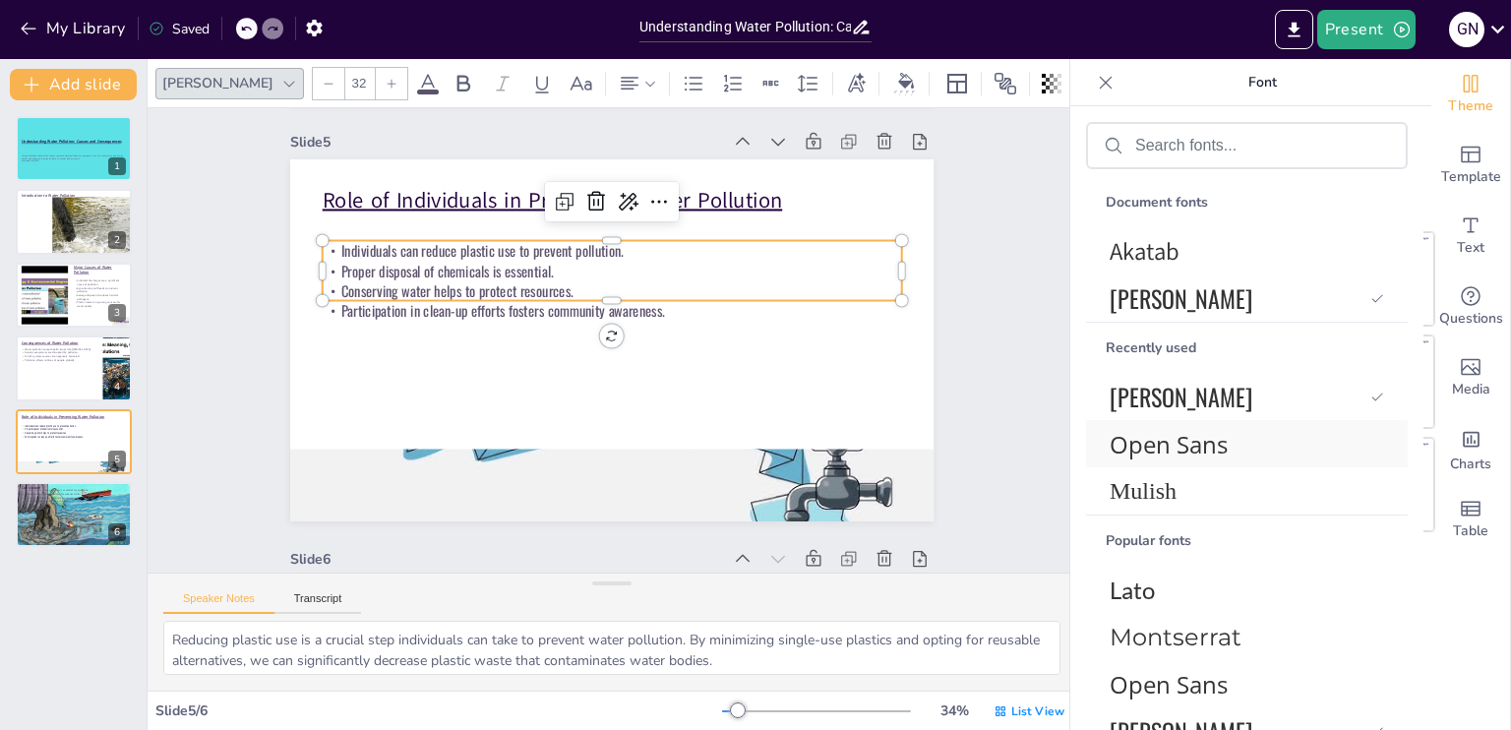
click at [1148, 442] on span "Open Sans" at bounding box center [1243, 444] width 267 height 32
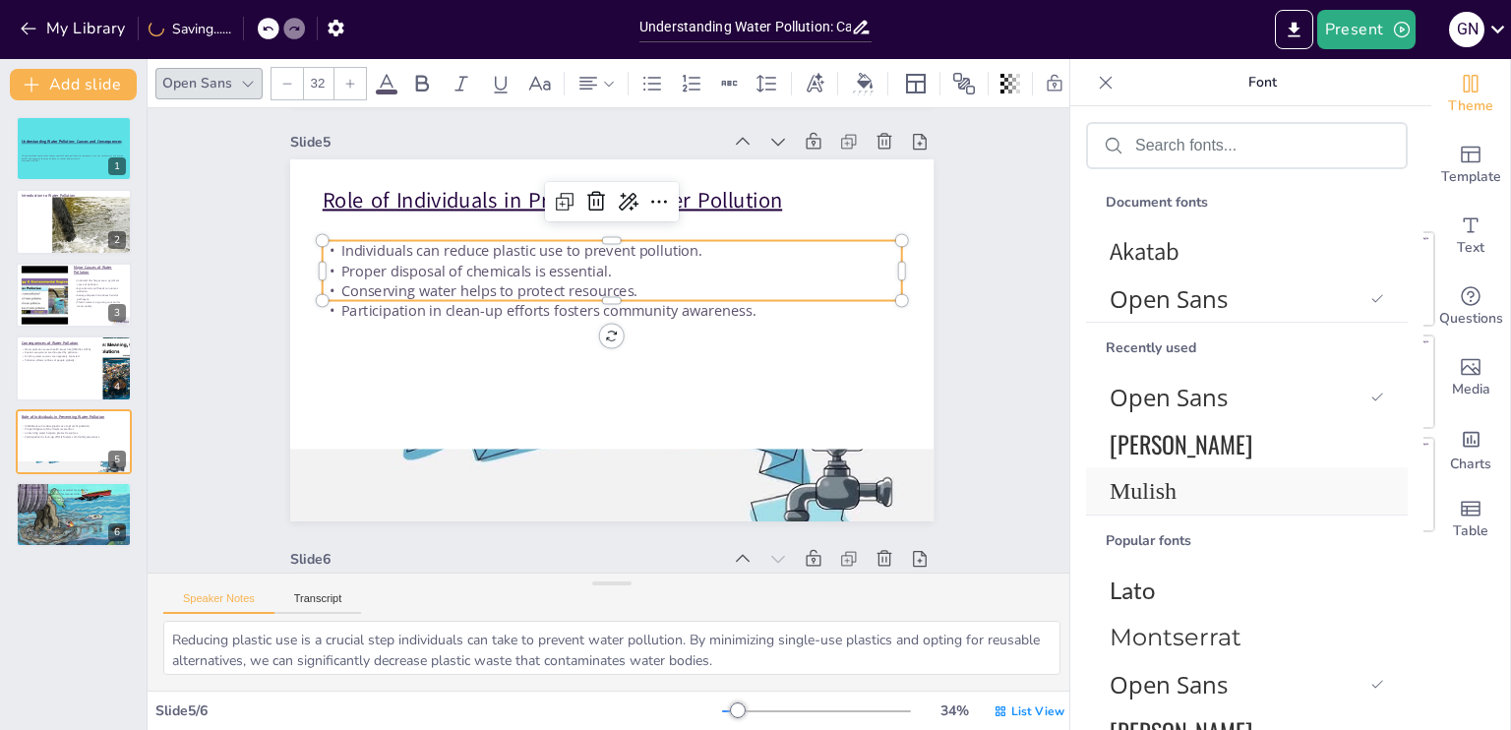
click at [1151, 487] on span "Mulish" at bounding box center [1243, 491] width 267 height 27
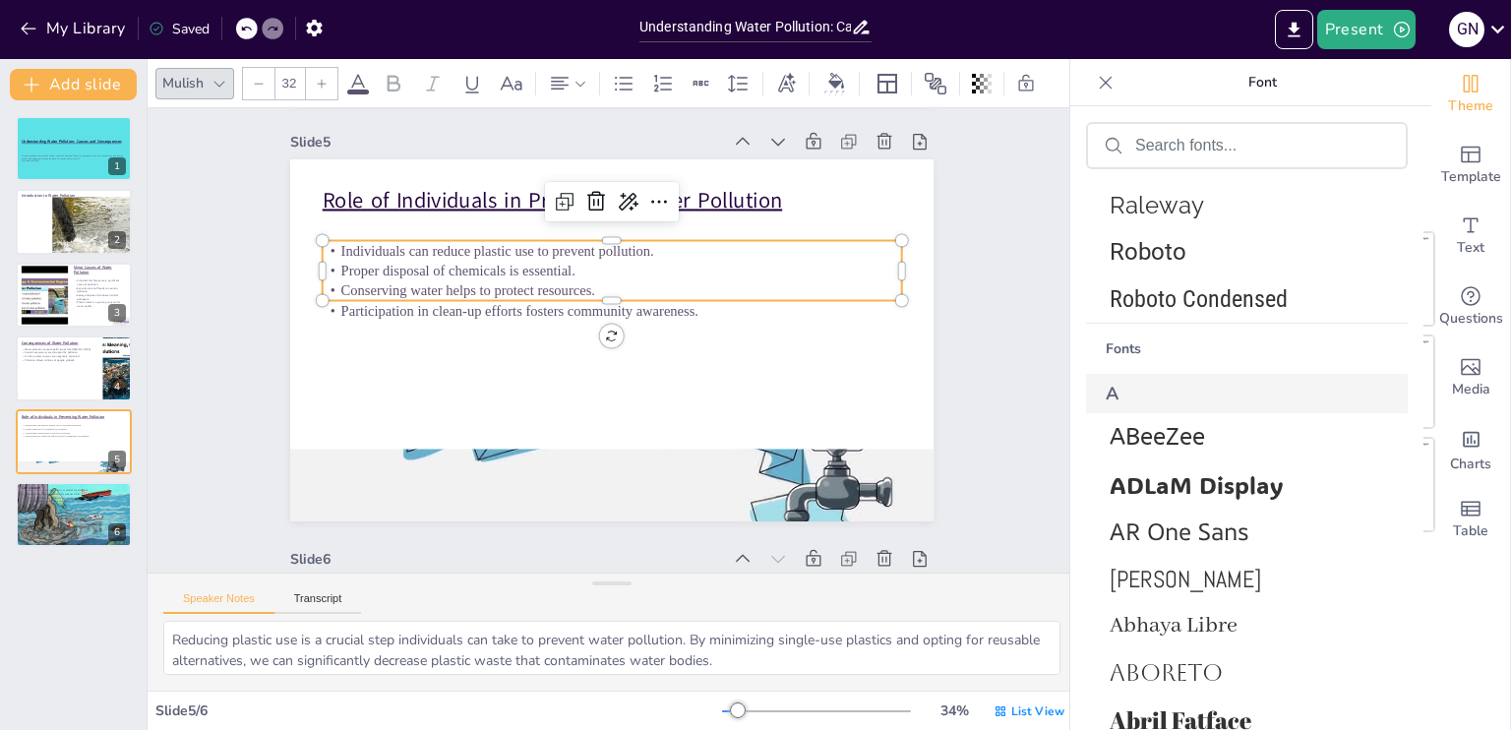
scroll to position [624, 0]
click at [1149, 470] on span "ADLaM Display" at bounding box center [1243, 481] width 267 height 31
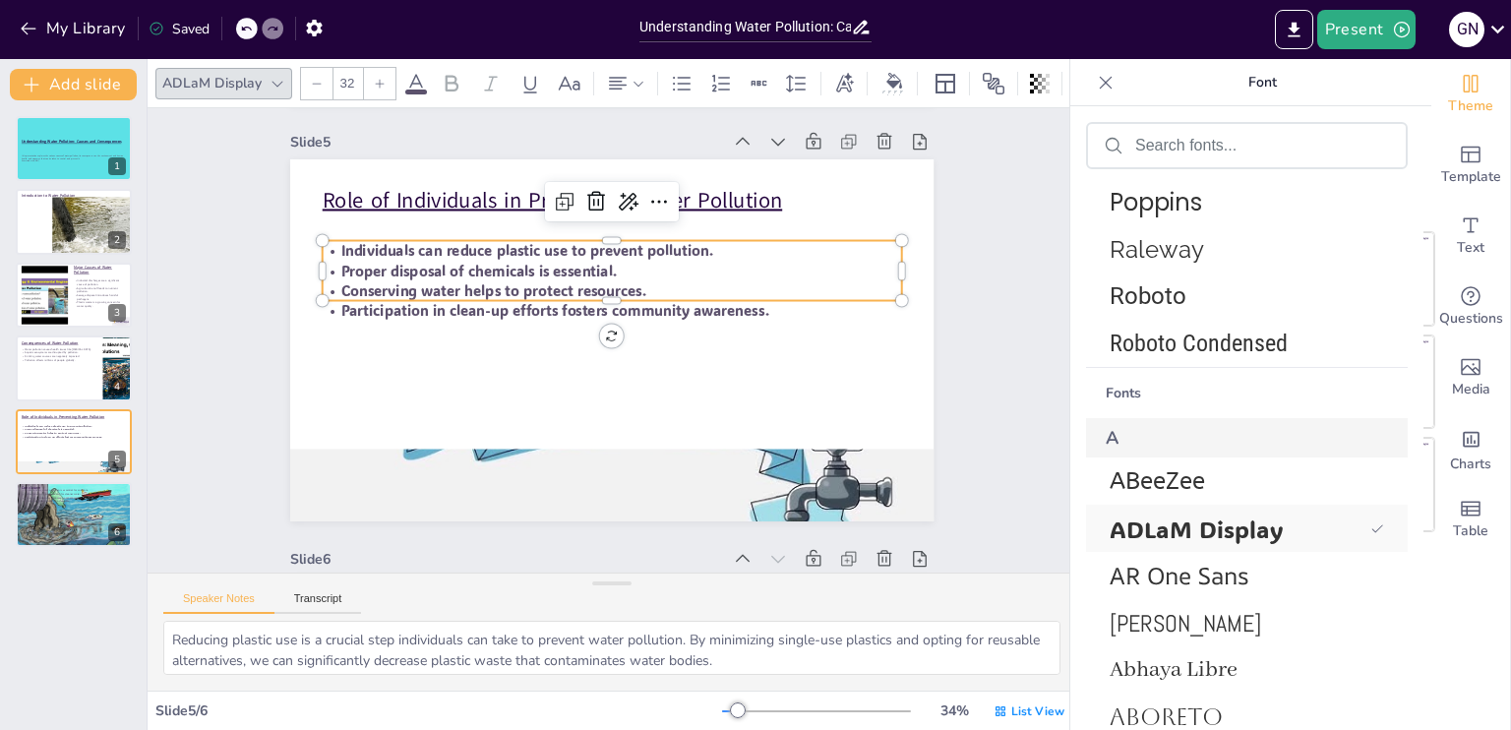
scroll to position [671, 0]
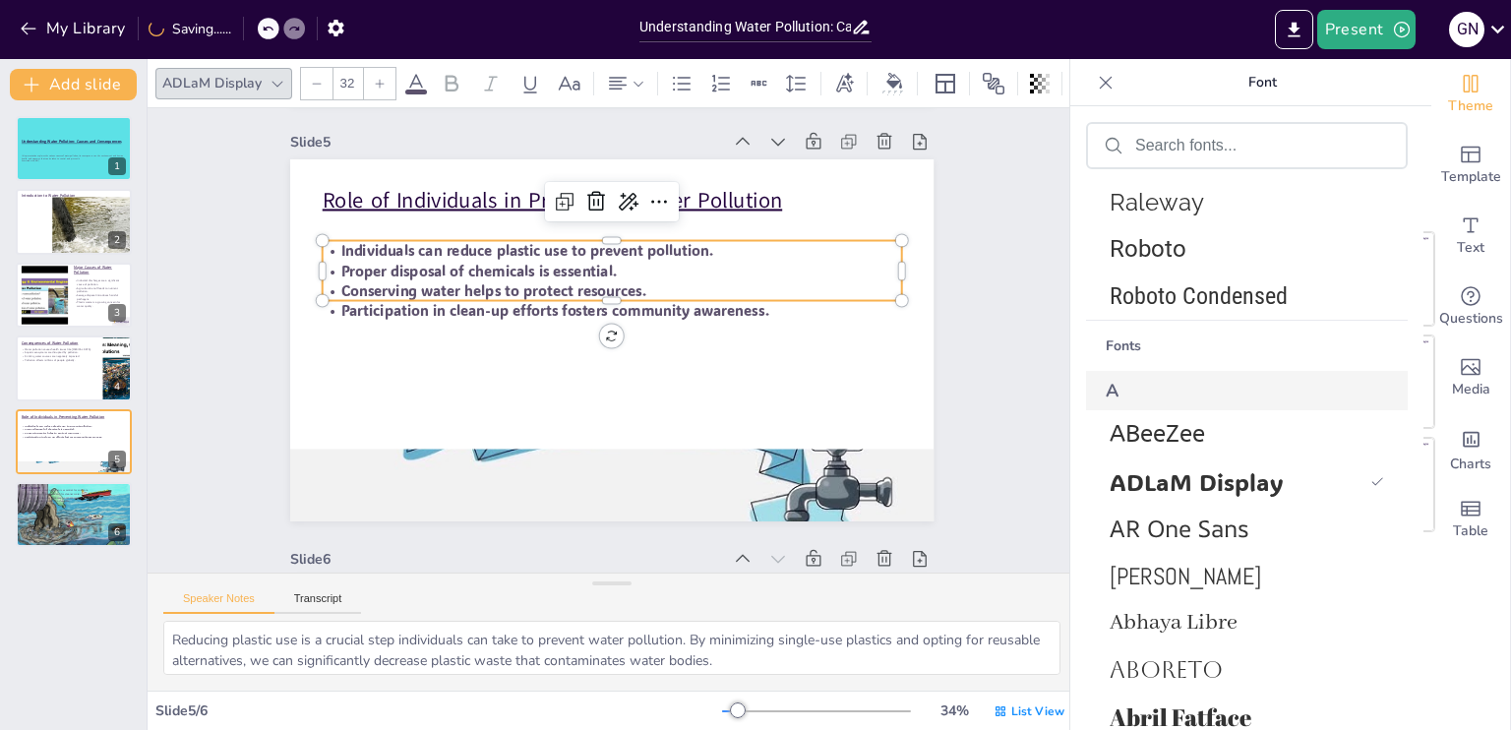
click at [346, 80] on input "32" at bounding box center [348, 83] width 28 height 31
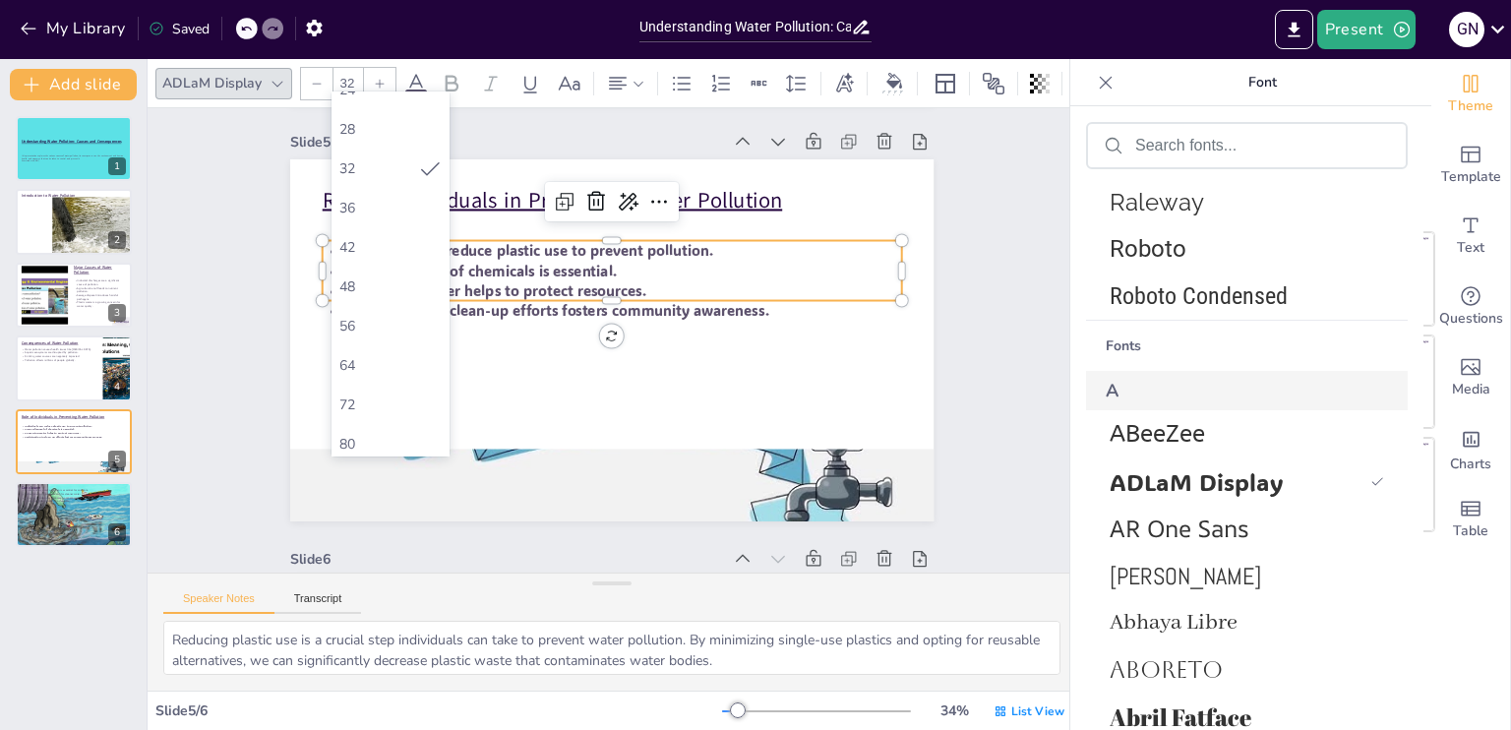
scroll to position [539, 0]
click at [366, 276] on div "88" at bounding box center [390, 281] width 102 height 19
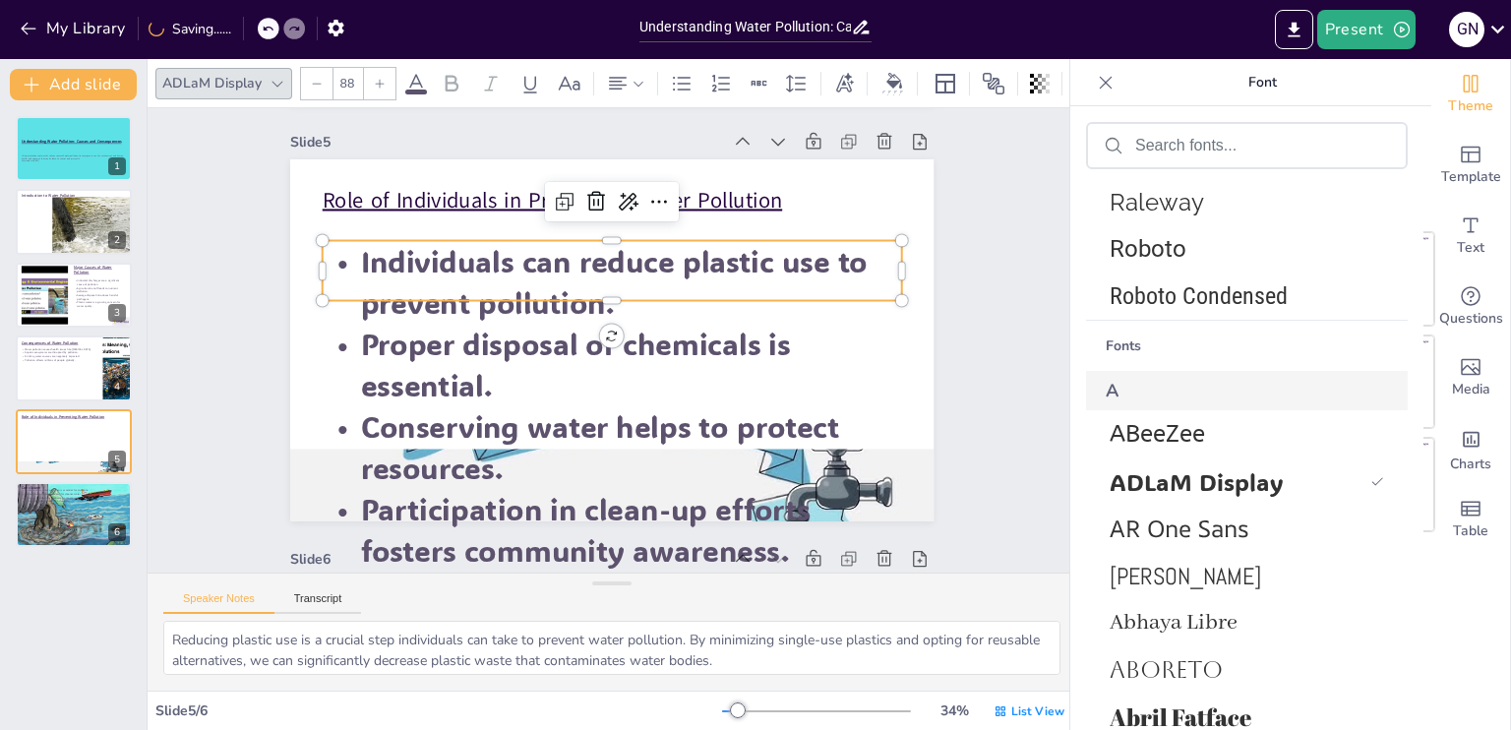
click at [347, 78] on input "88" at bounding box center [348, 83] width 28 height 31
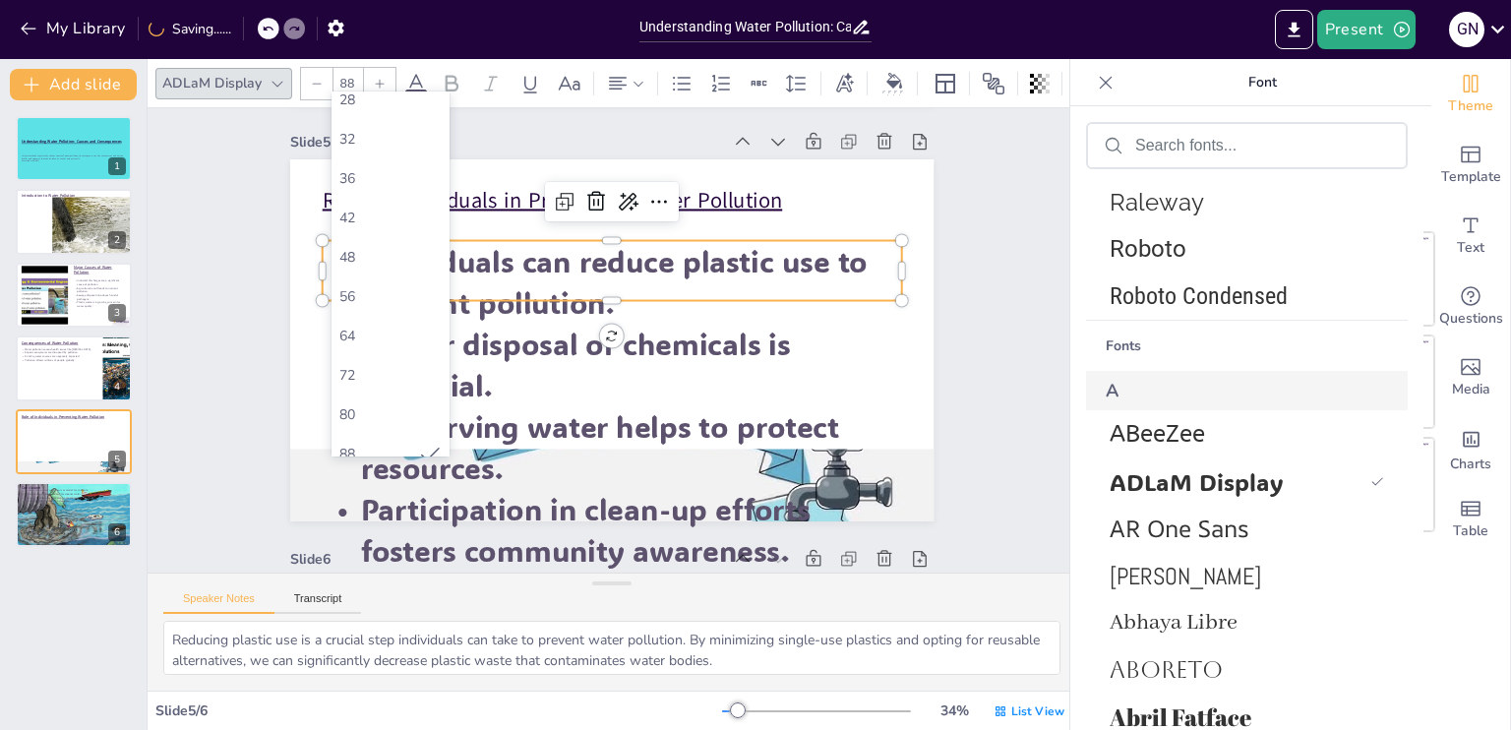
scroll to position [382, 0]
click at [348, 272] on div "56" at bounding box center [390, 281] width 102 height 19
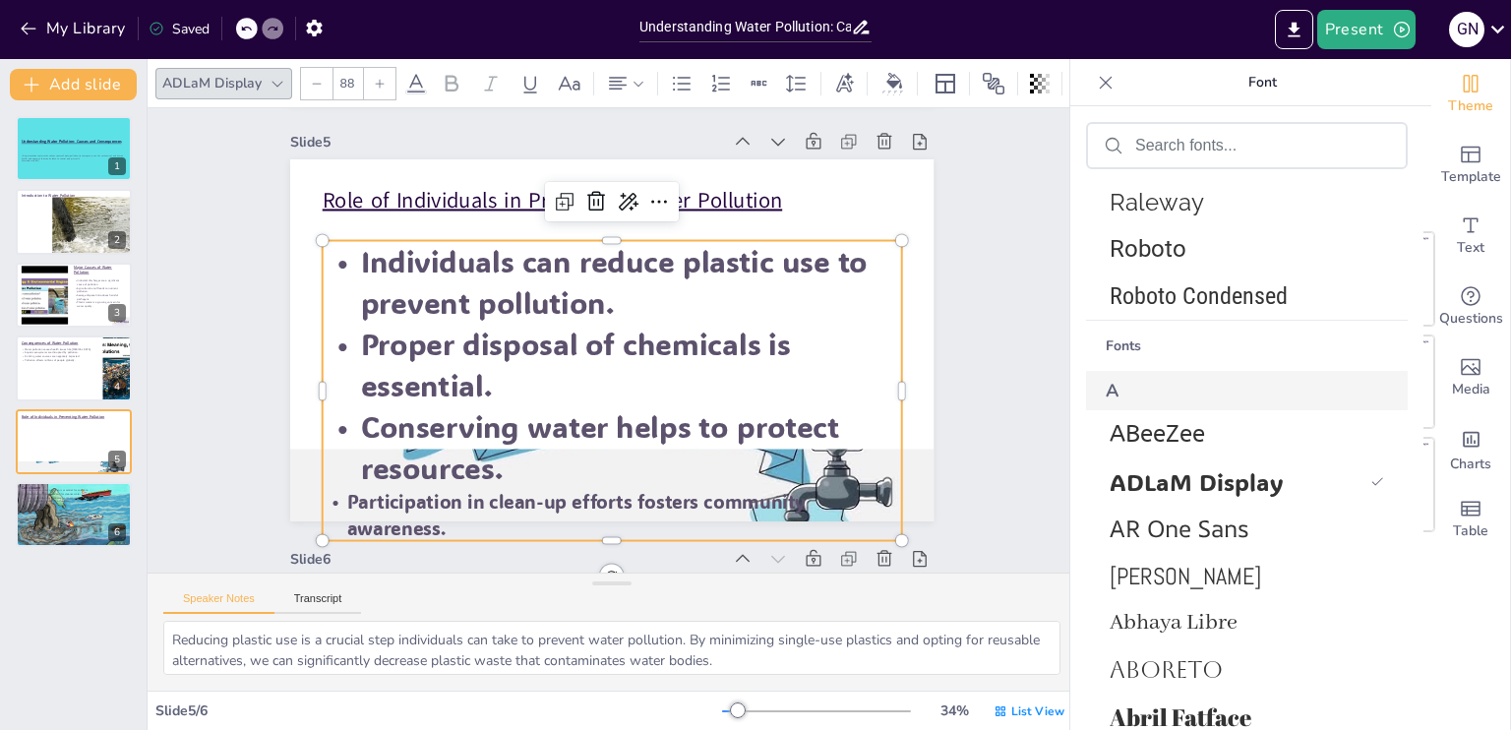
click at [512, 304] on p "Individuals can reduce plastic use to prevent pollution." at bounding box center [553, 341] width 83 height 580
click at [346, 79] on input "88" at bounding box center [348, 83] width 28 height 31
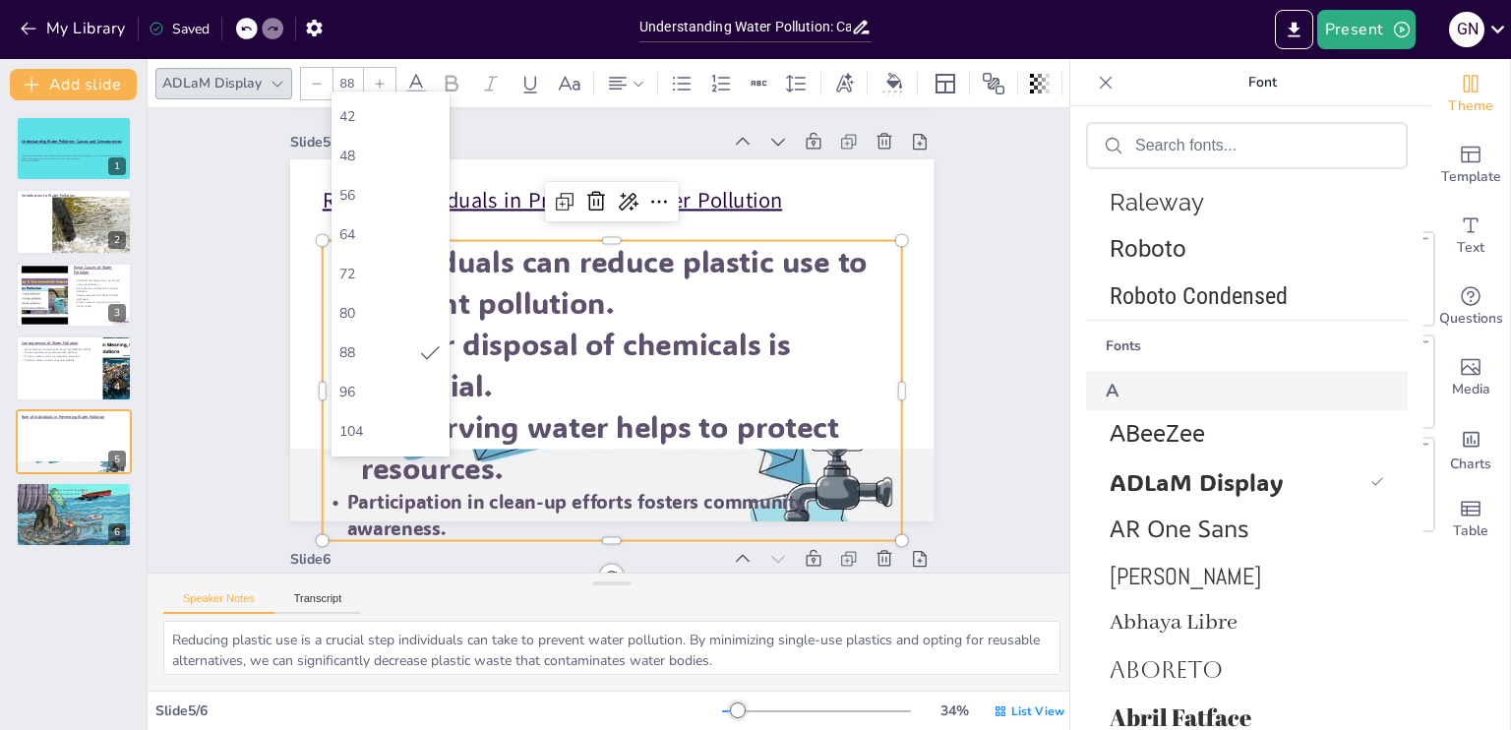
scroll to position [471, 0]
click at [358, 156] on div "48" at bounding box center [390, 152] width 102 height 19
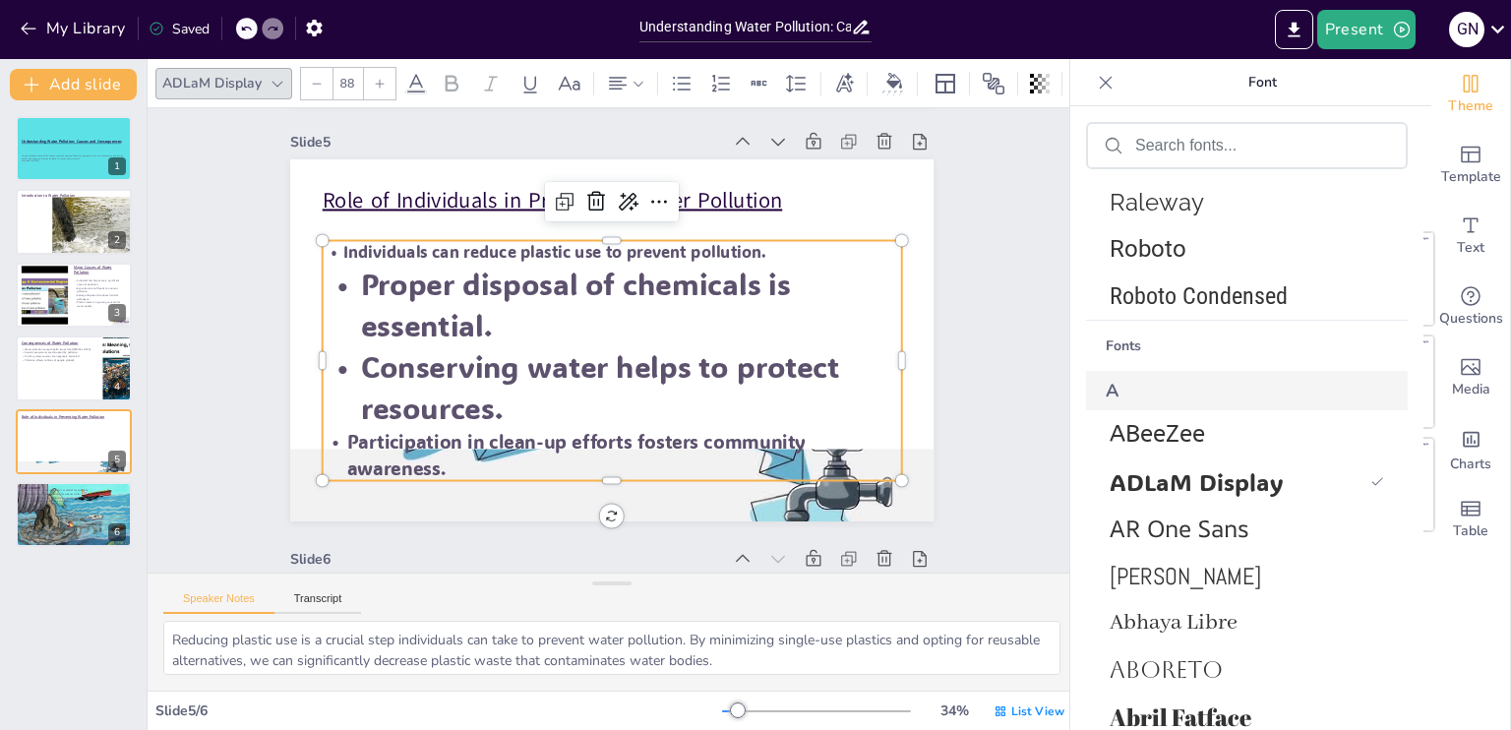
click at [401, 337] on p "Proper disposal of chemicals is essential." at bounding box center [604, 306] width 583 height 202
click at [346, 79] on input "88" at bounding box center [348, 83] width 28 height 31
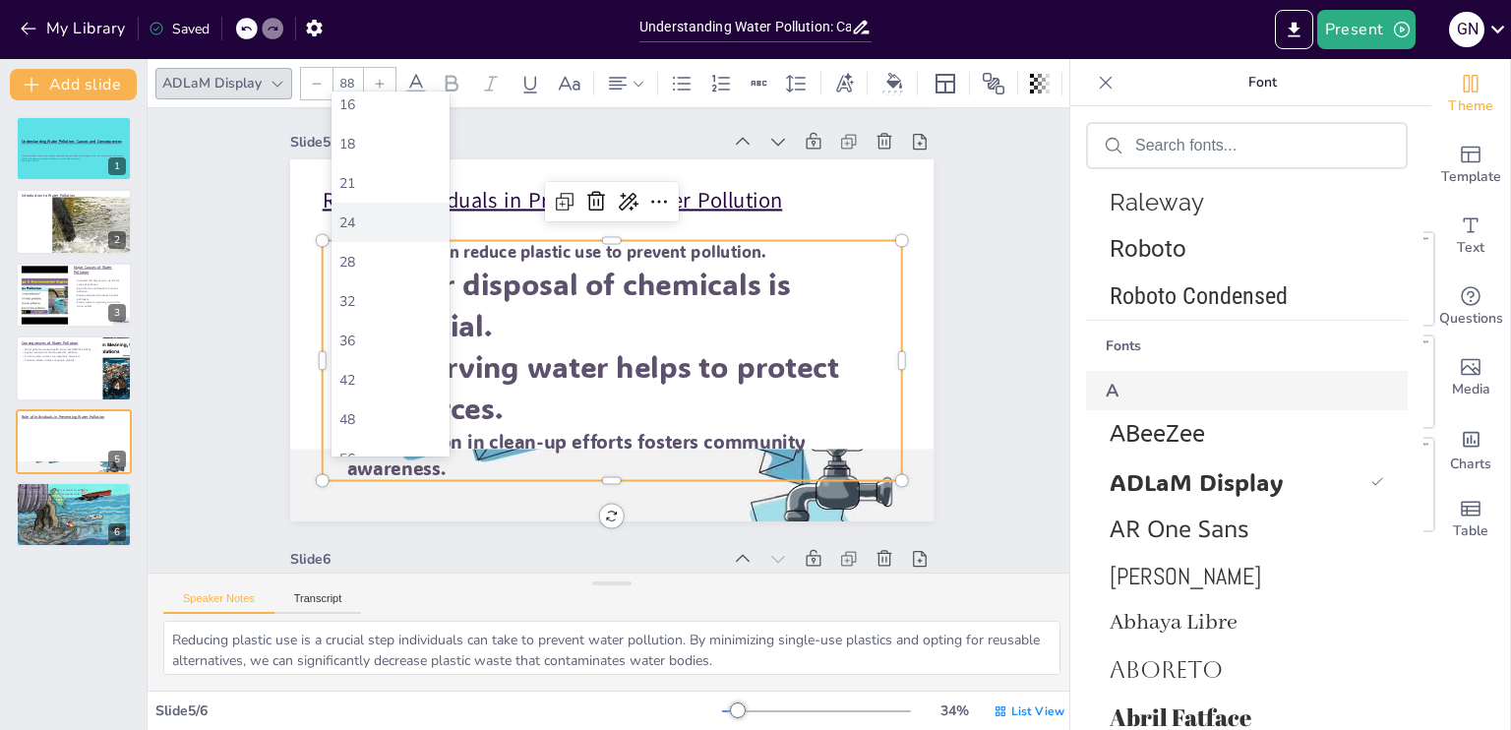
scroll to position [205, 0]
click at [399, 406] on div "48" at bounding box center [391, 417] width 118 height 39
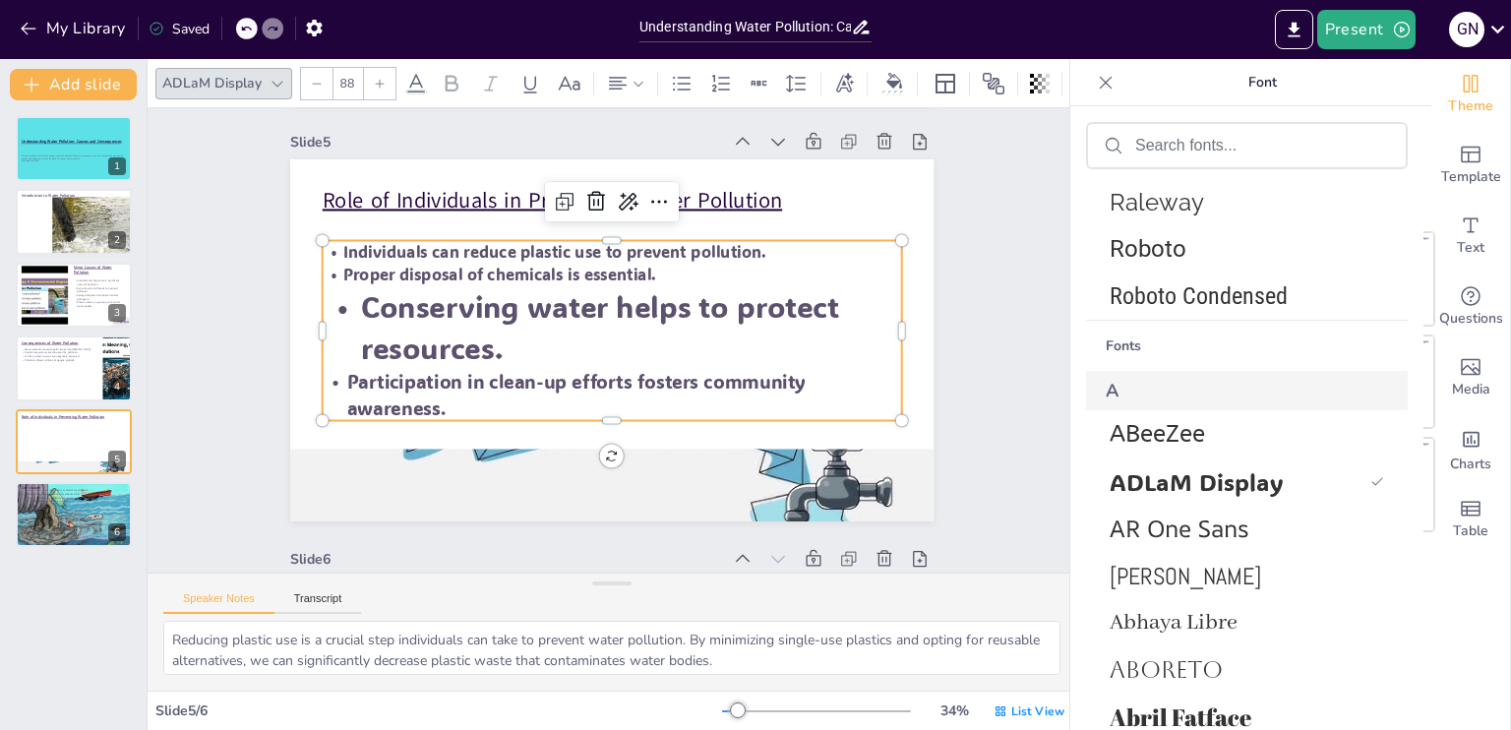
click at [443, 337] on p "Conserving water helps to protect resources." at bounding box center [623, 333] width 361 height 543
click at [496, 312] on p "Conserving water helps to protect resources." at bounding box center [625, 344] width 258 height 577
click at [557, 312] on p "Conserving water helps to protect resources." at bounding box center [598, 341] width 83 height 580
click at [346, 75] on input "88" at bounding box center [348, 83] width 28 height 31
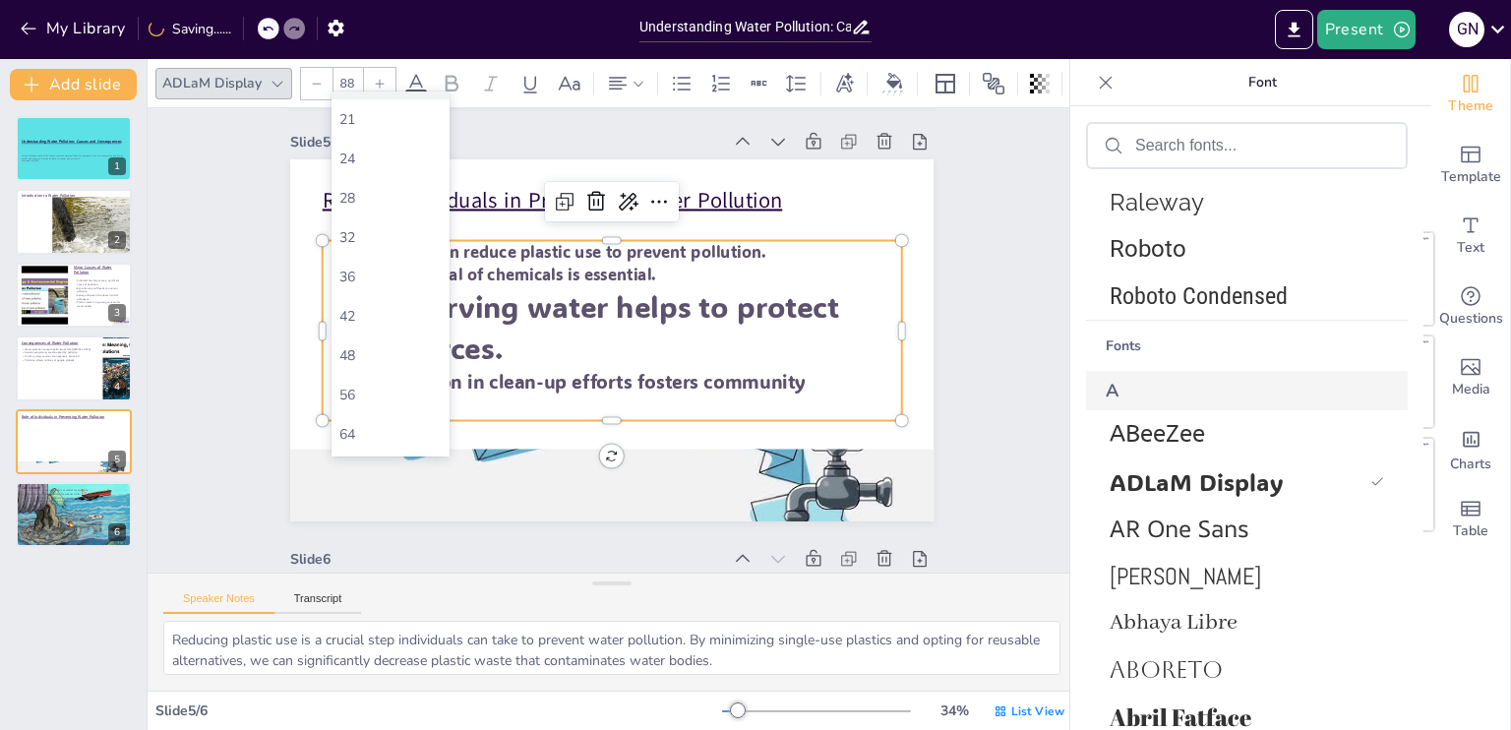
scroll to position [275, 0]
click at [364, 339] on div "48" at bounding box center [390, 347] width 102 height 19
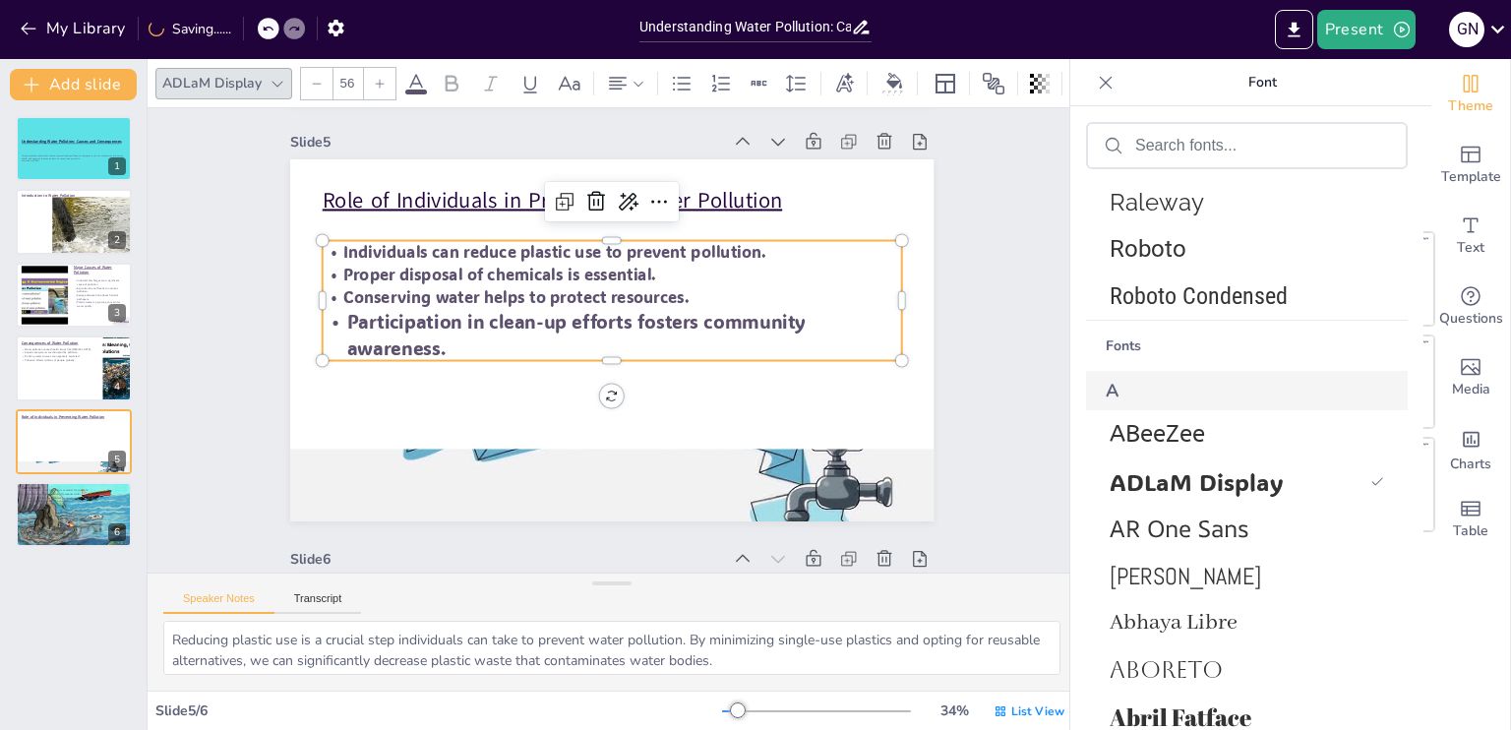
click at [383, 336] on p "Participation in clean-up efforts fosters community awareness." at bounding box center [615, 345] width 465 height 427
click at [450, 336] on p "Participation in clean-up efforts fosters community awareness." at bounding box center [617, 344] width 335 height 528
click at [343, 71] on input "56" at bounding box center [348, 83] width 28 height 31
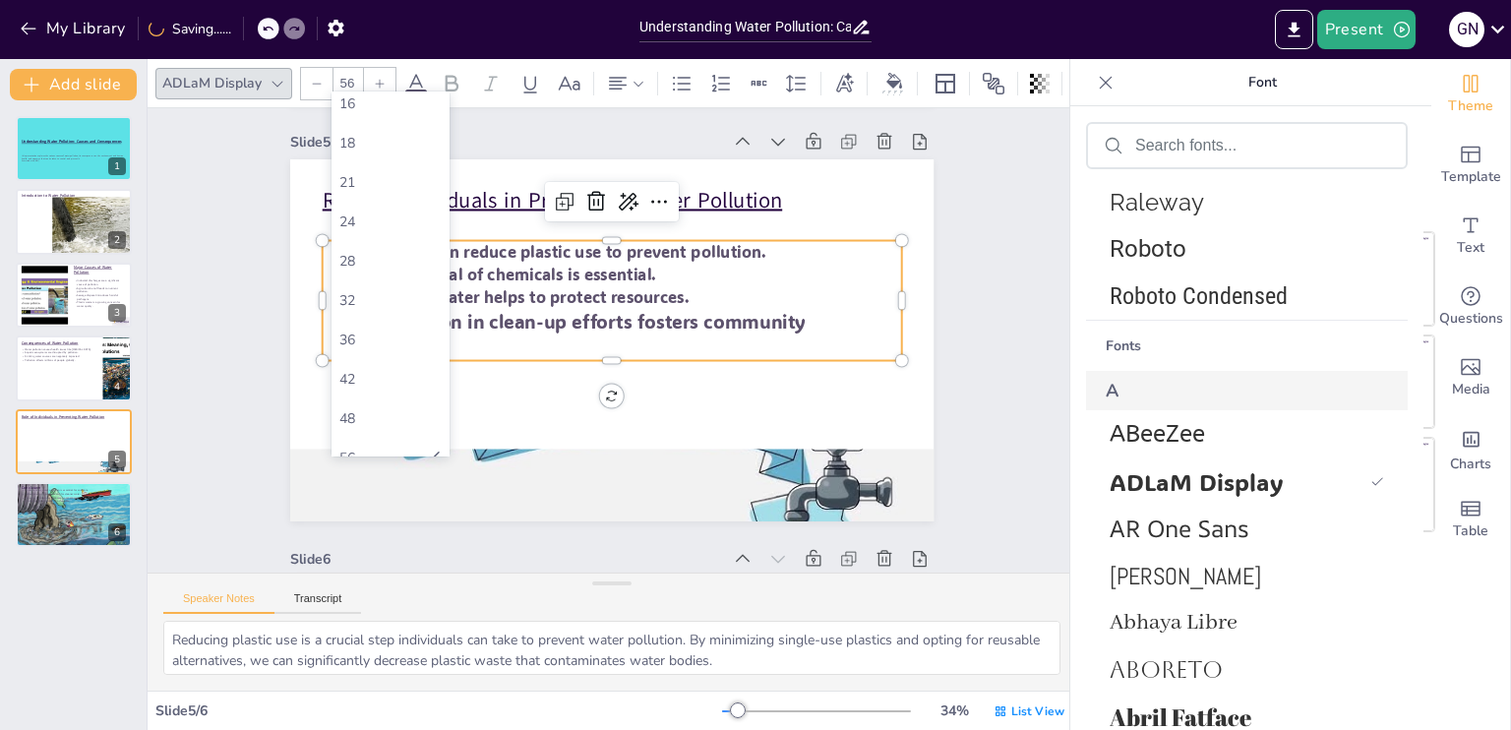
scroll to position [208, 0]
click at [410, 407] on div "48" at bounding box center [390, 415] width 102 height 19
type input "48"
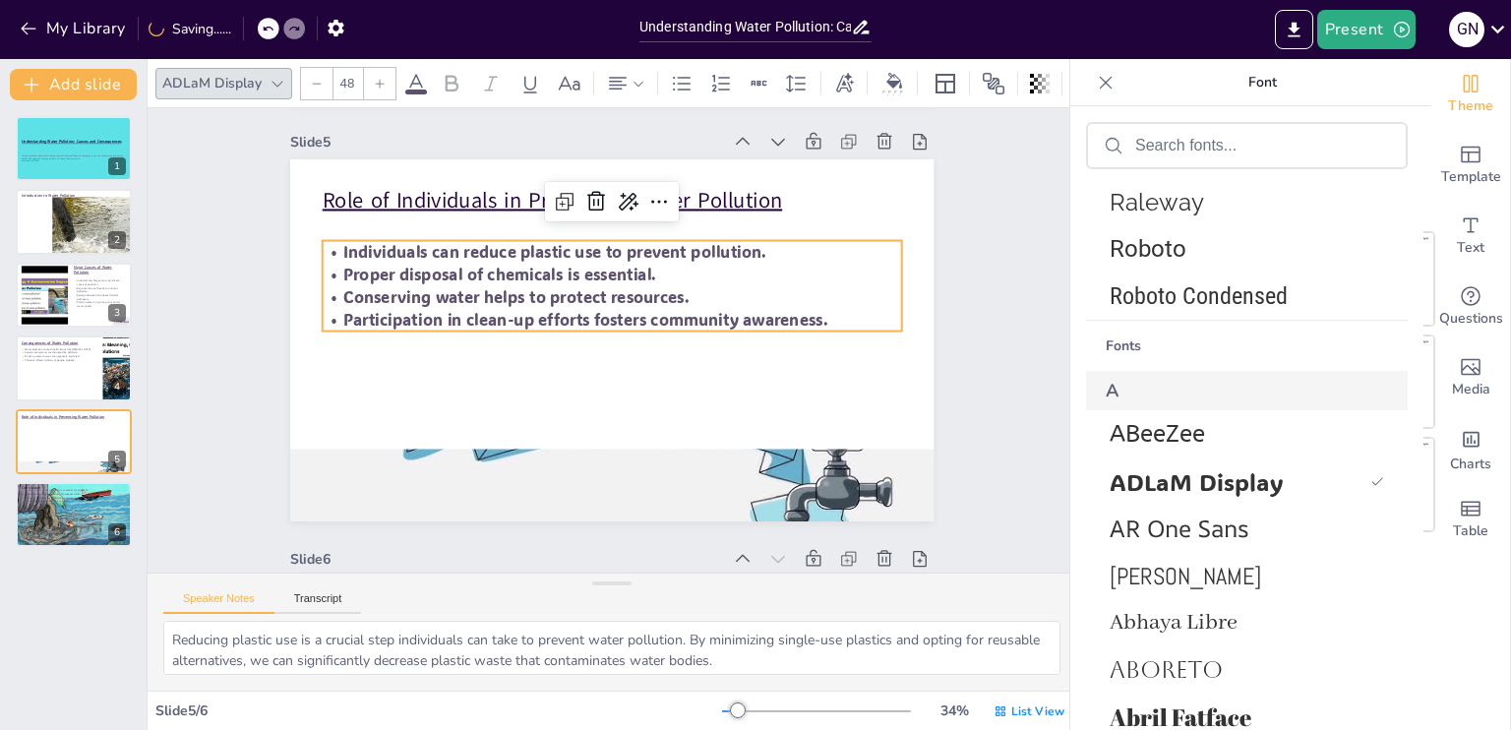
click at [240, 418] on div "Slide 1 Understanding Water Pollution: Causes and Consequences This presentatio…" at bounding box center [84, 725] width 2468 height 2082
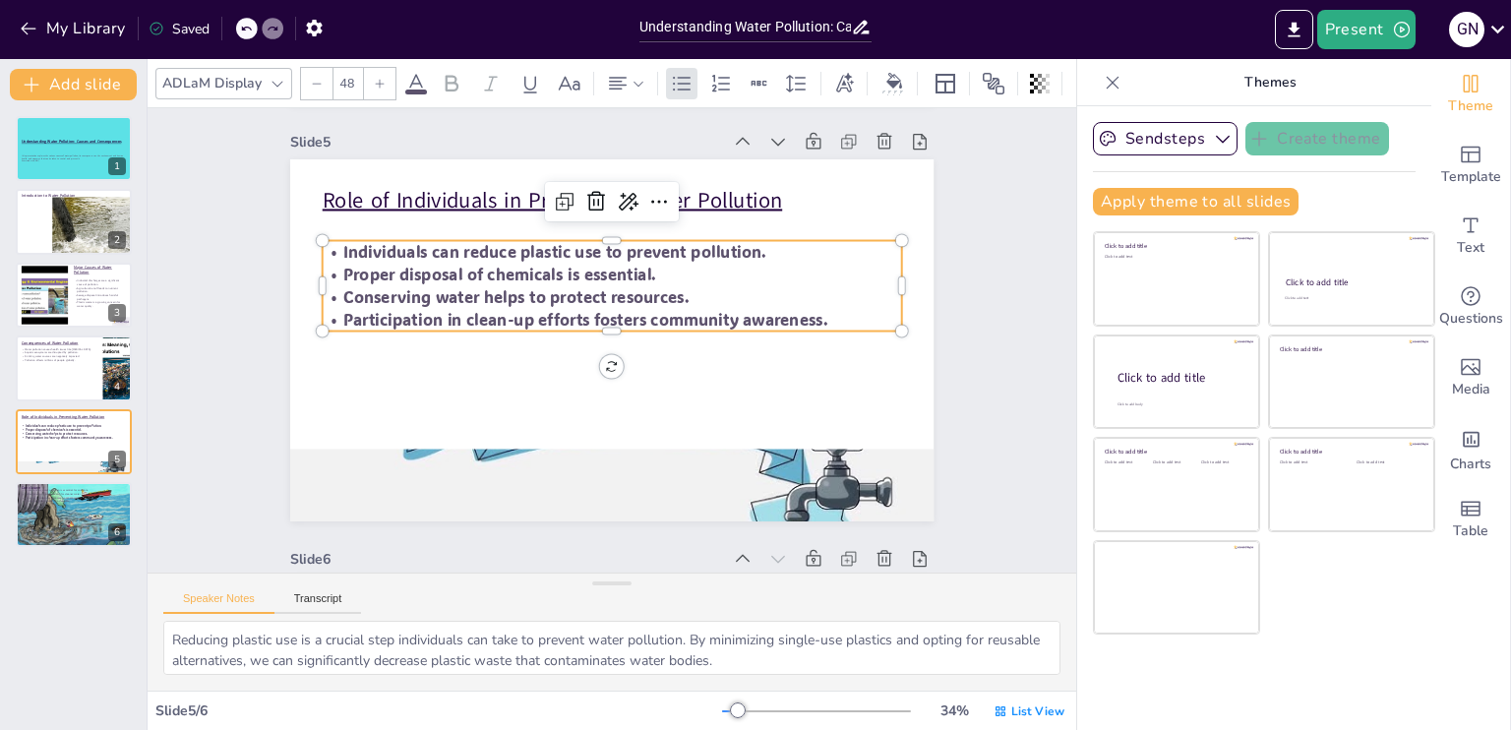
click at [374, 287] on p "Conserving water helps to protect resources." at bounding box center [625, 381] width 558 height 201
click at [281, 76] on icon at bounding box center [278, 84] width 16 height 16
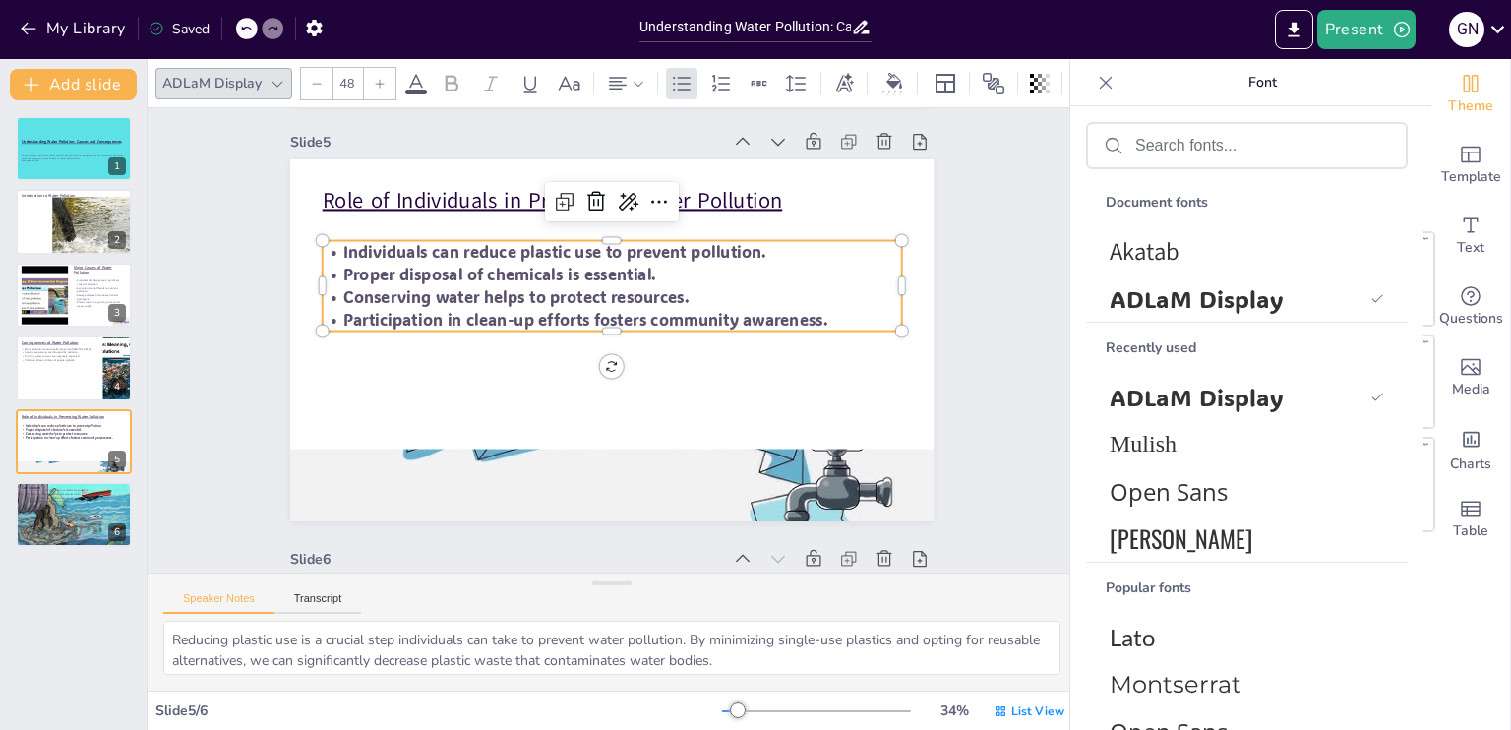
click at [270, 72] on div at bounding box center [278, 84] width 24 height 24
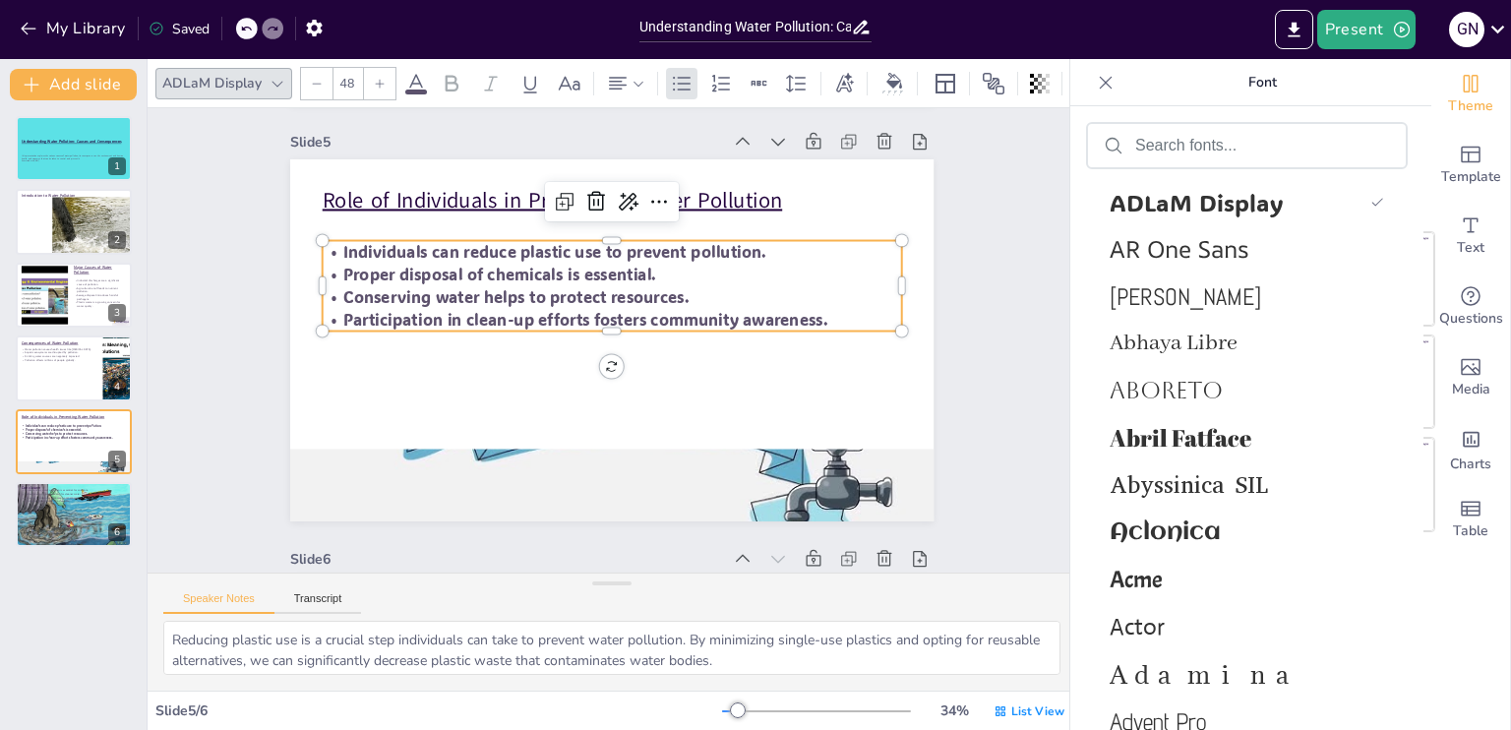
scroll to position [954, 0]
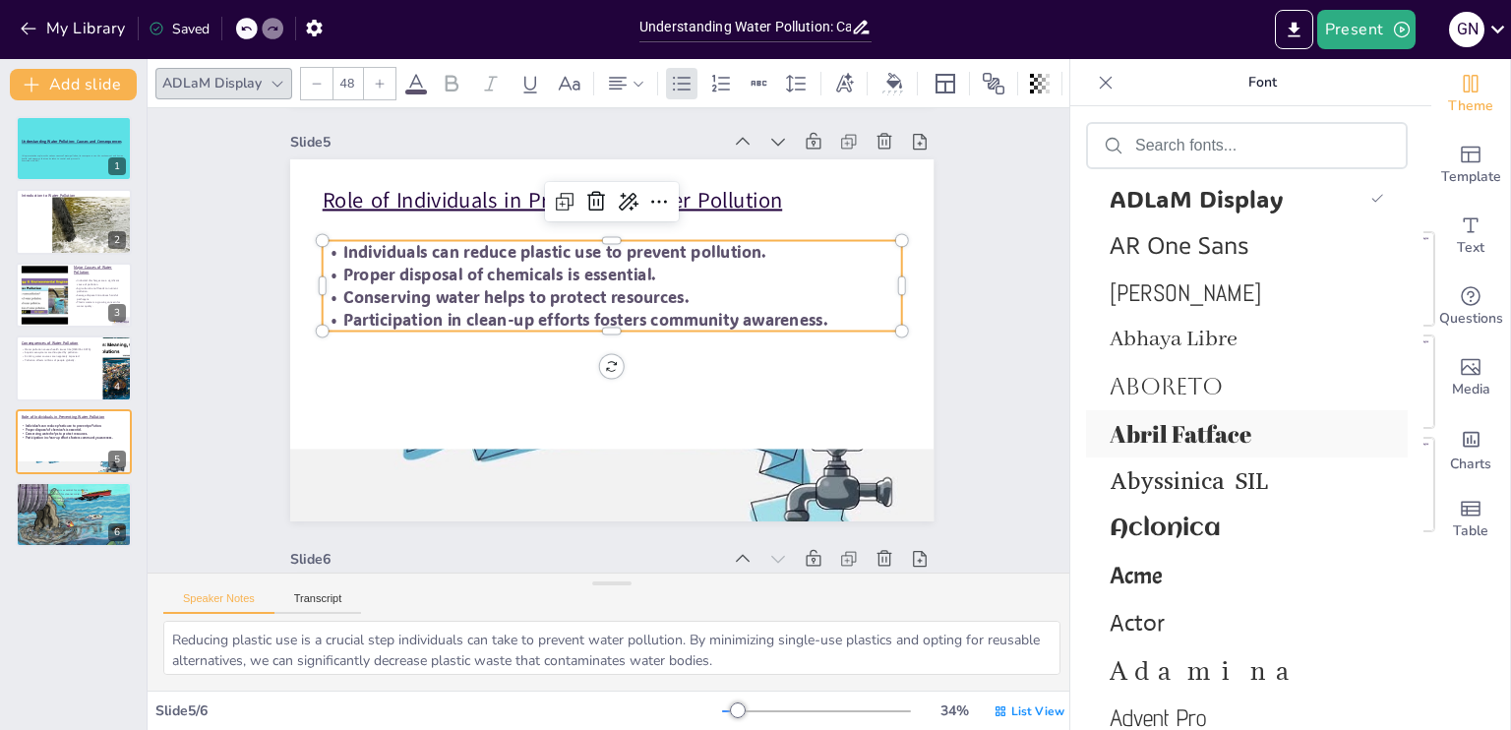
click at [1216, 436] on span "Abril Fatface" at bounding box center [1243, 433] width 267 height 31
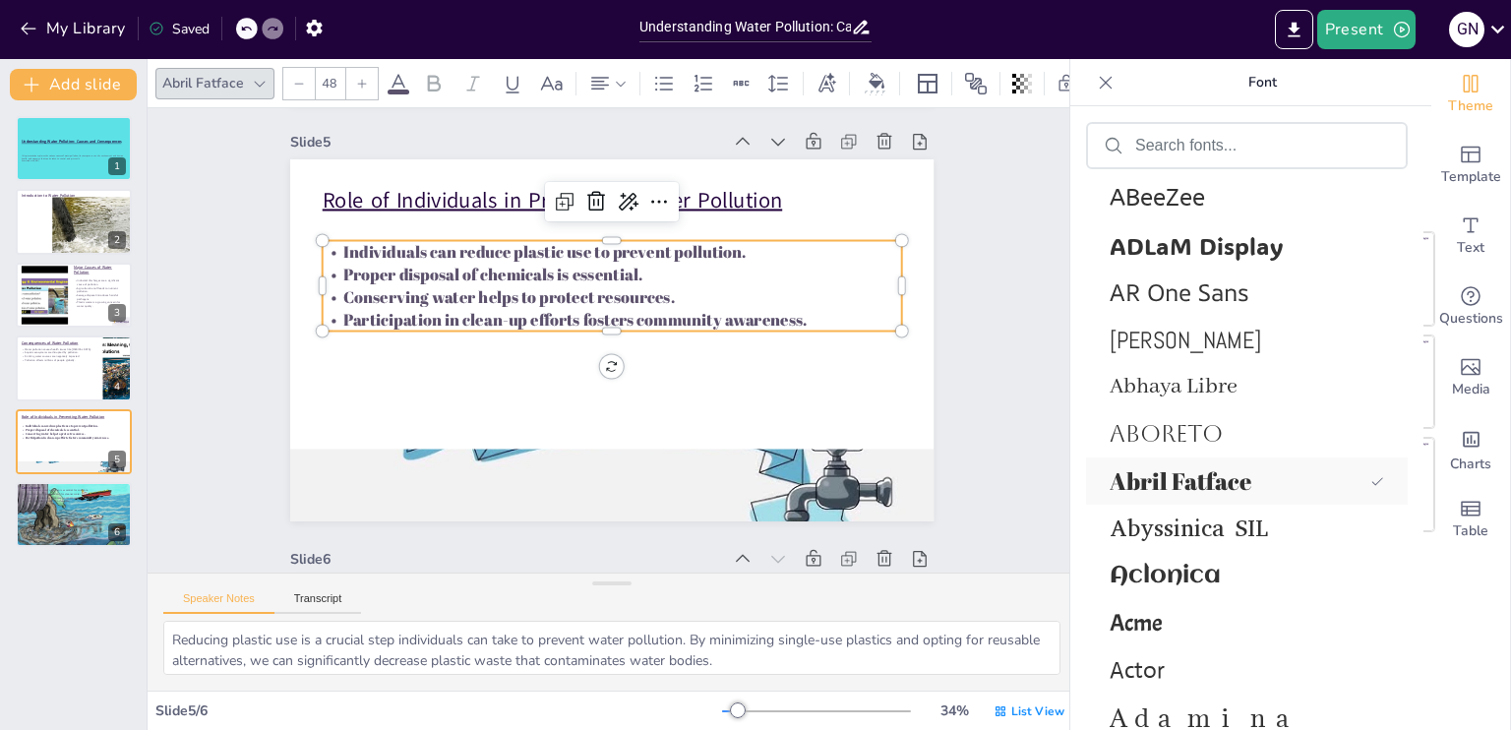
scroll to position [1002, 0]
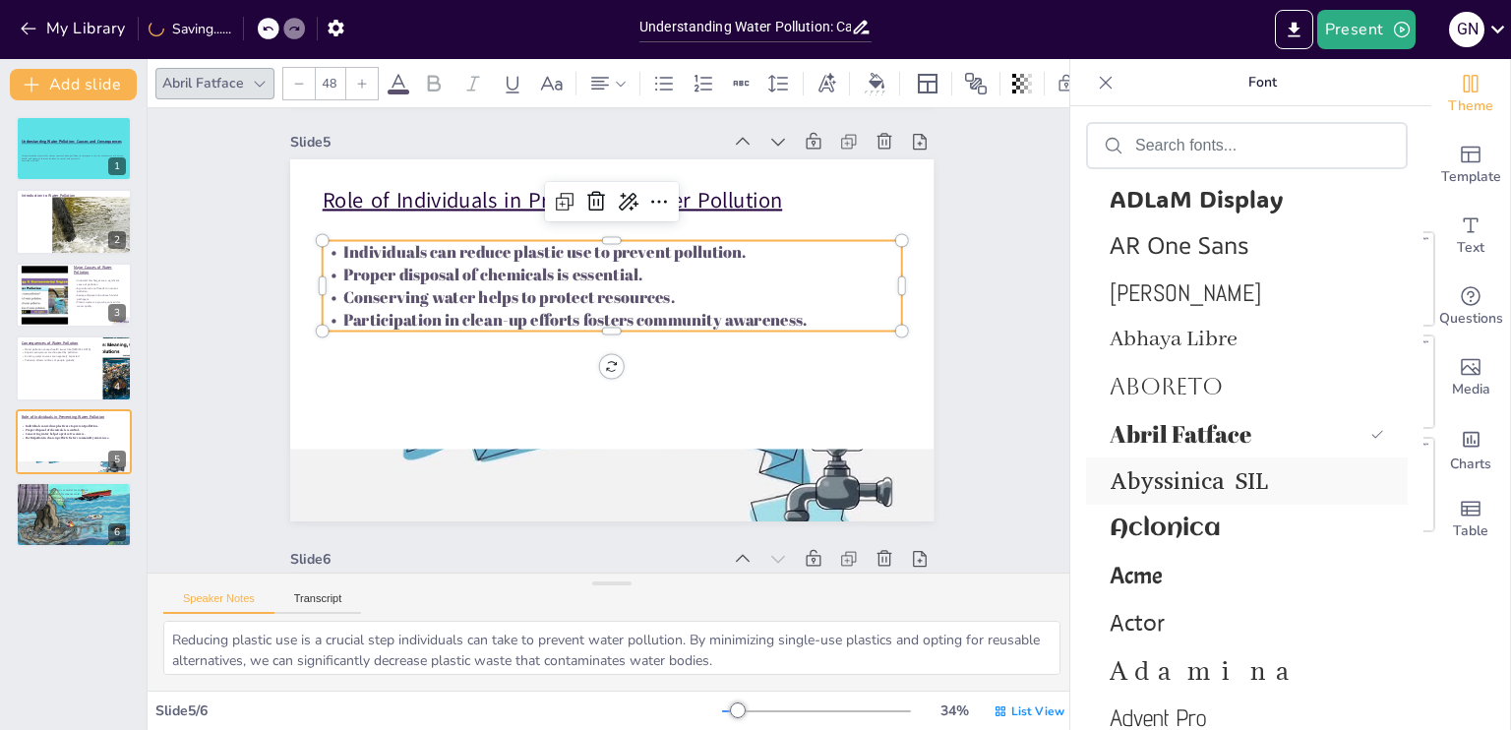
click at [1208, 486] on span "Abyssinica SIL" at bounding box center [1243, 480] width 267 height 31
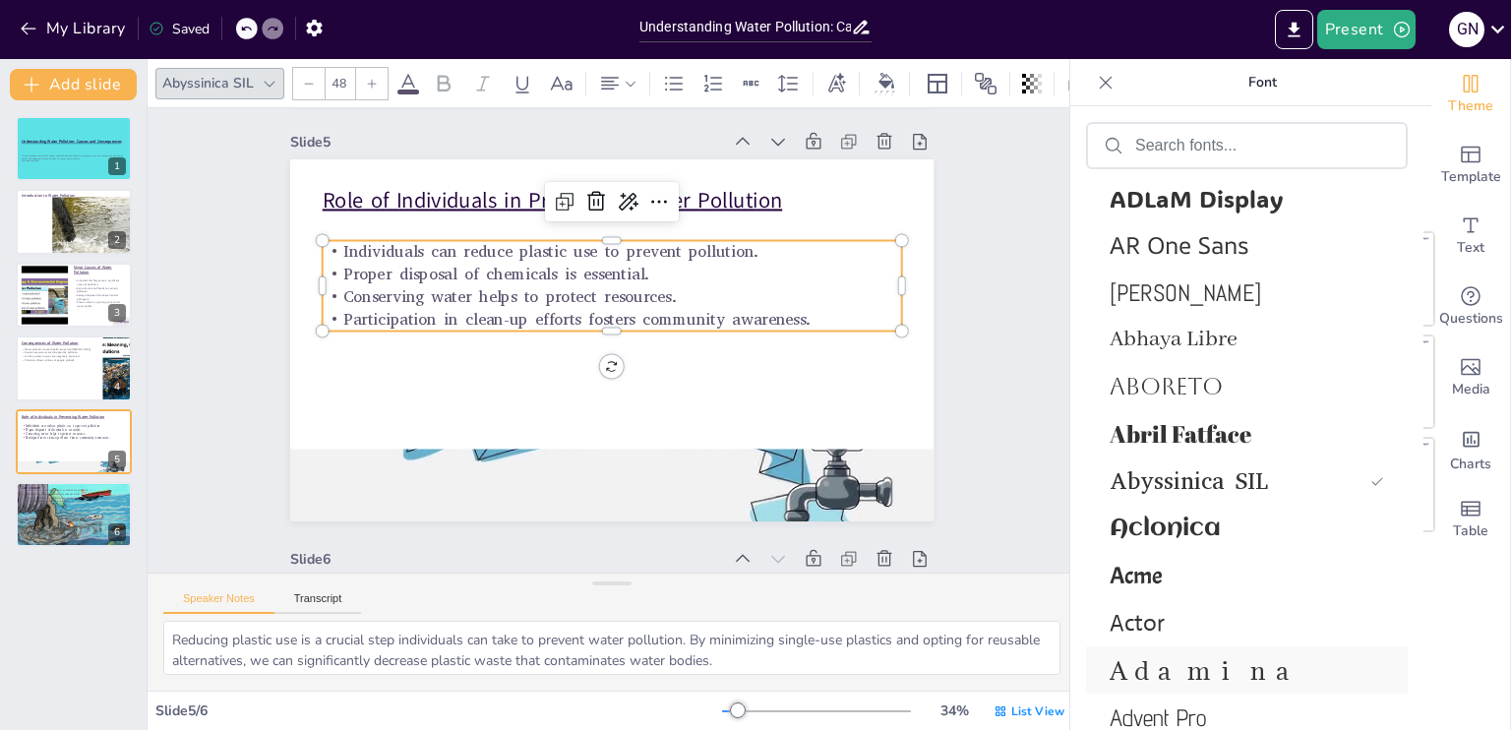
click at [1153, 662] on span "Adamina" at bounding box center [1243, 670] width 267 height 32
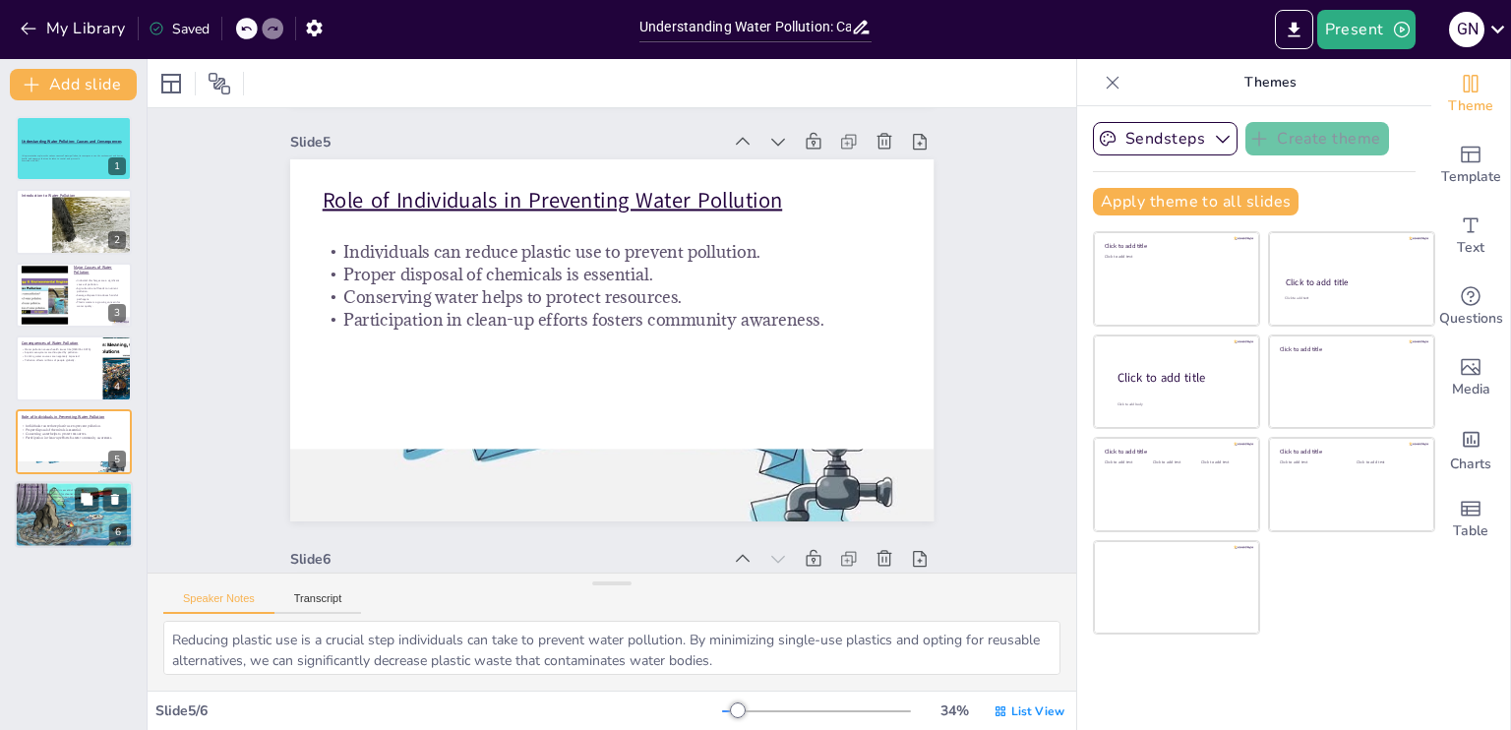
click at [59, 530] on div at bounding box center [74, 514] width 118 height 90
type textarea "Understanding the causes and consequences of water pollution is fundamental for…"
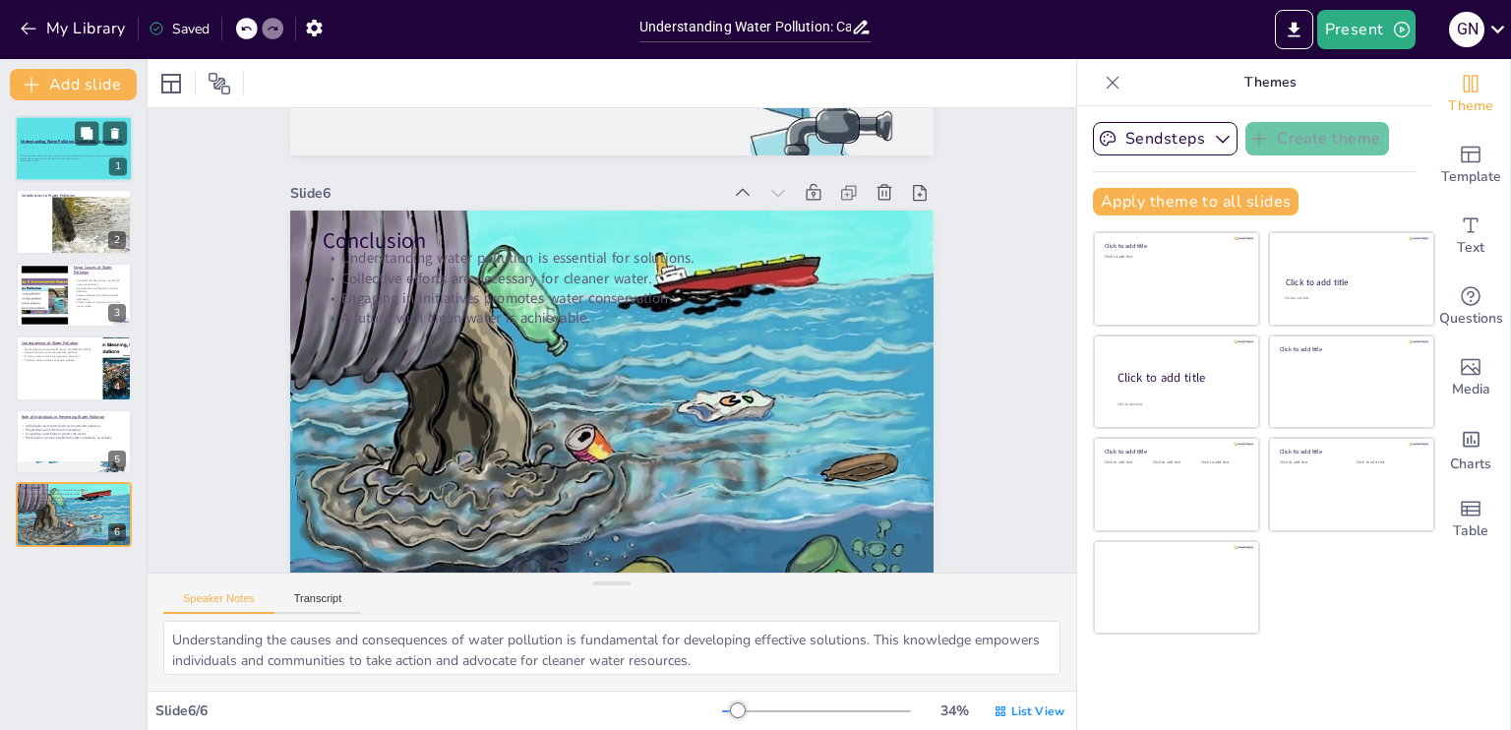
click at [55, 162] on p "Generated with [URL]" at bounding box center [74, 161] width 106 height 3
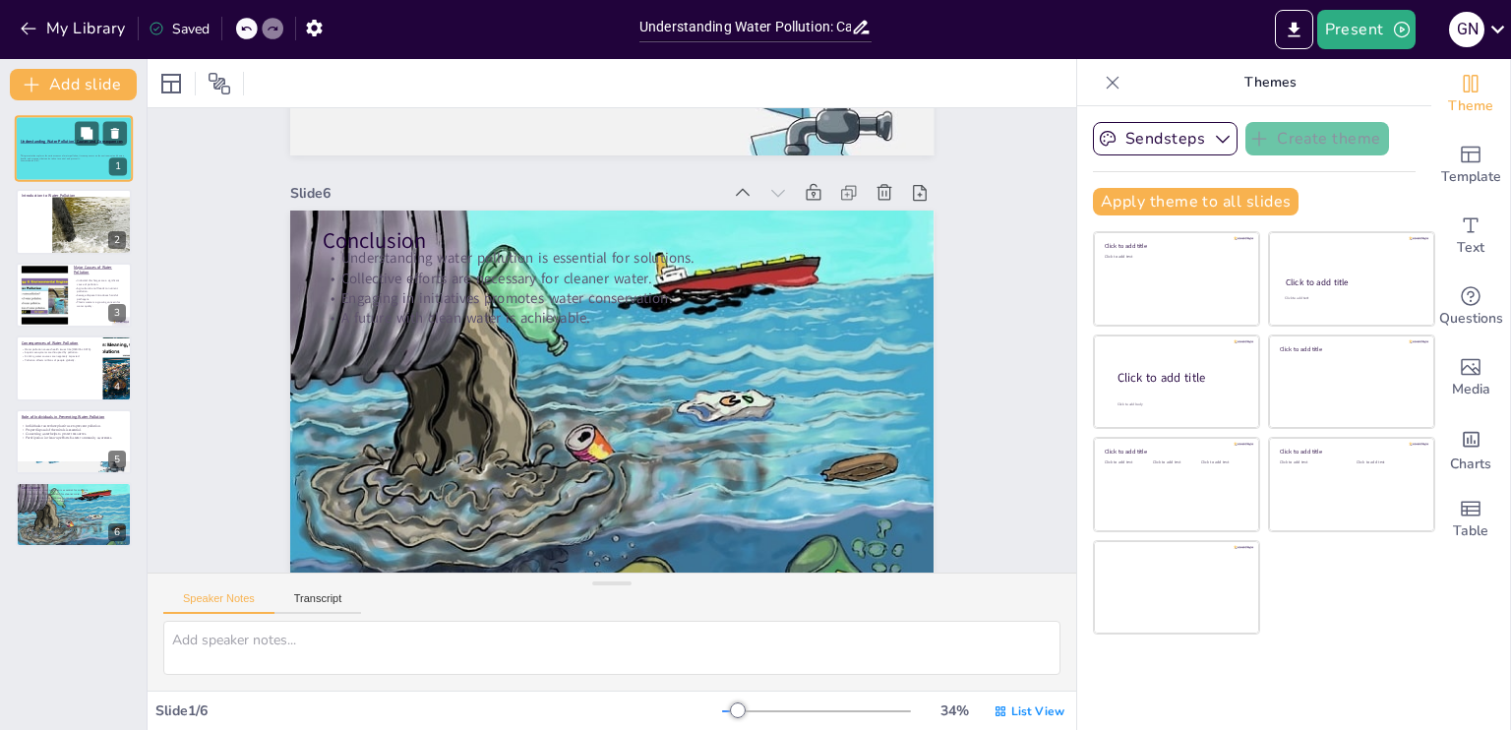
scroll to position [4, 0]
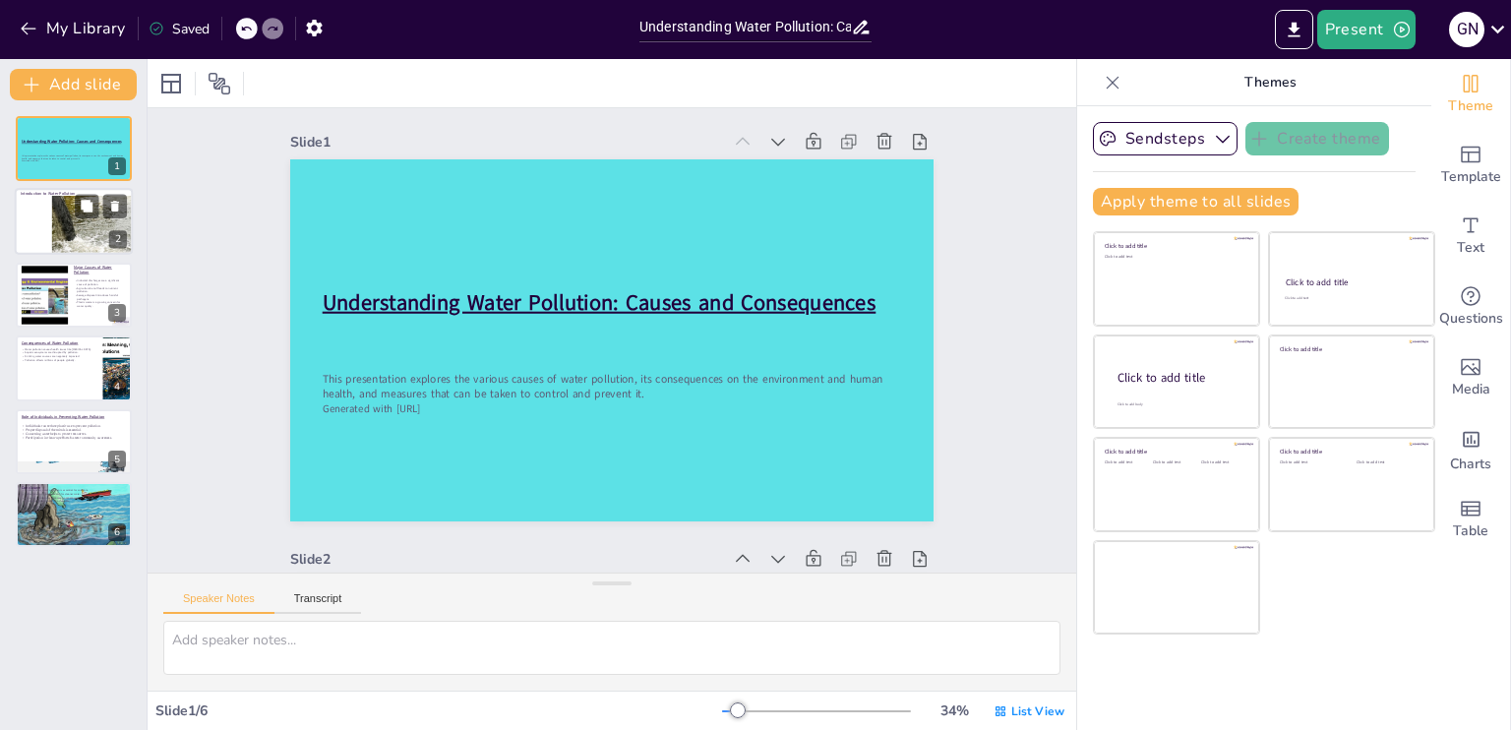
click at [65, 218] on div at bounding box center [69, 209] width 201 height 105
type textarea "Water pollution is defined as the introduction of harmful substances into water…"
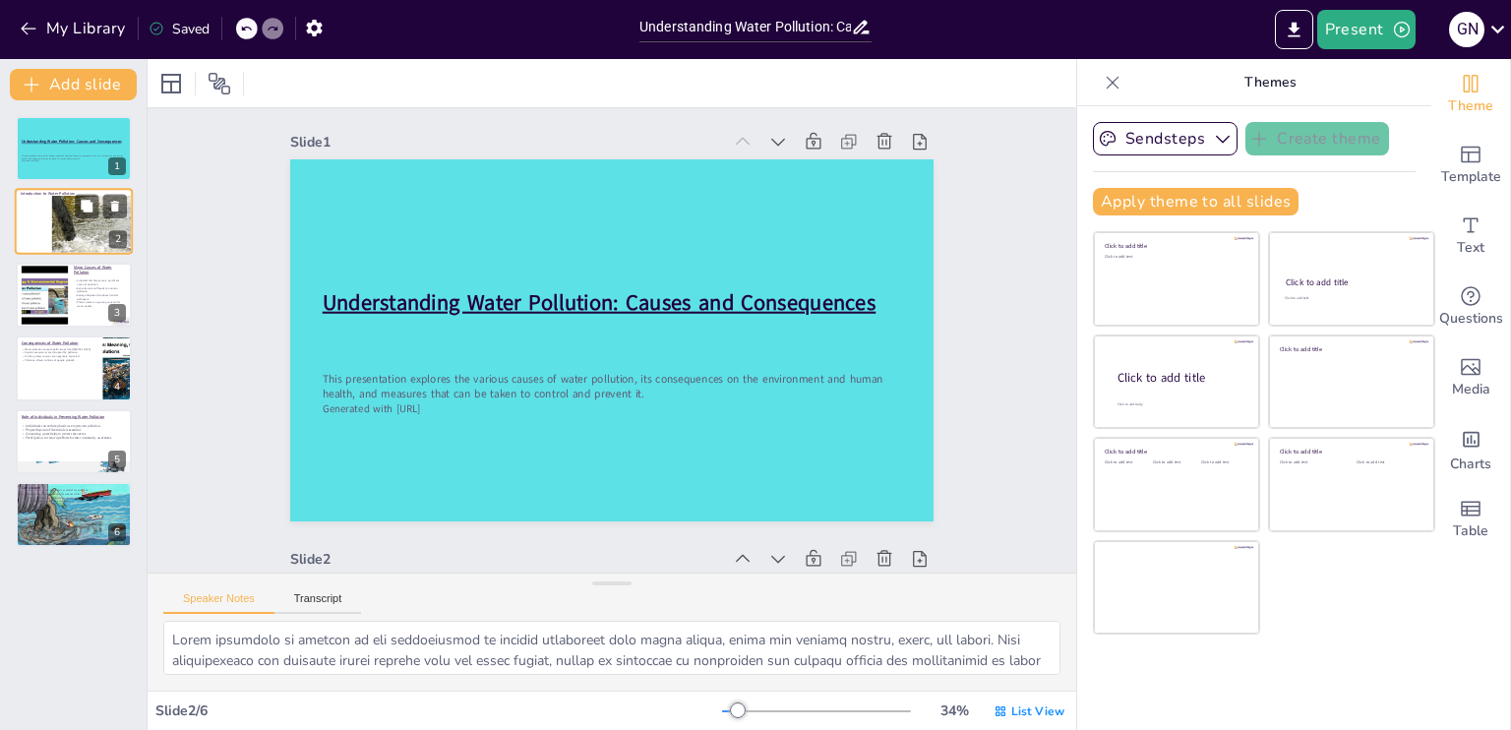
scroll to position [421, 0]
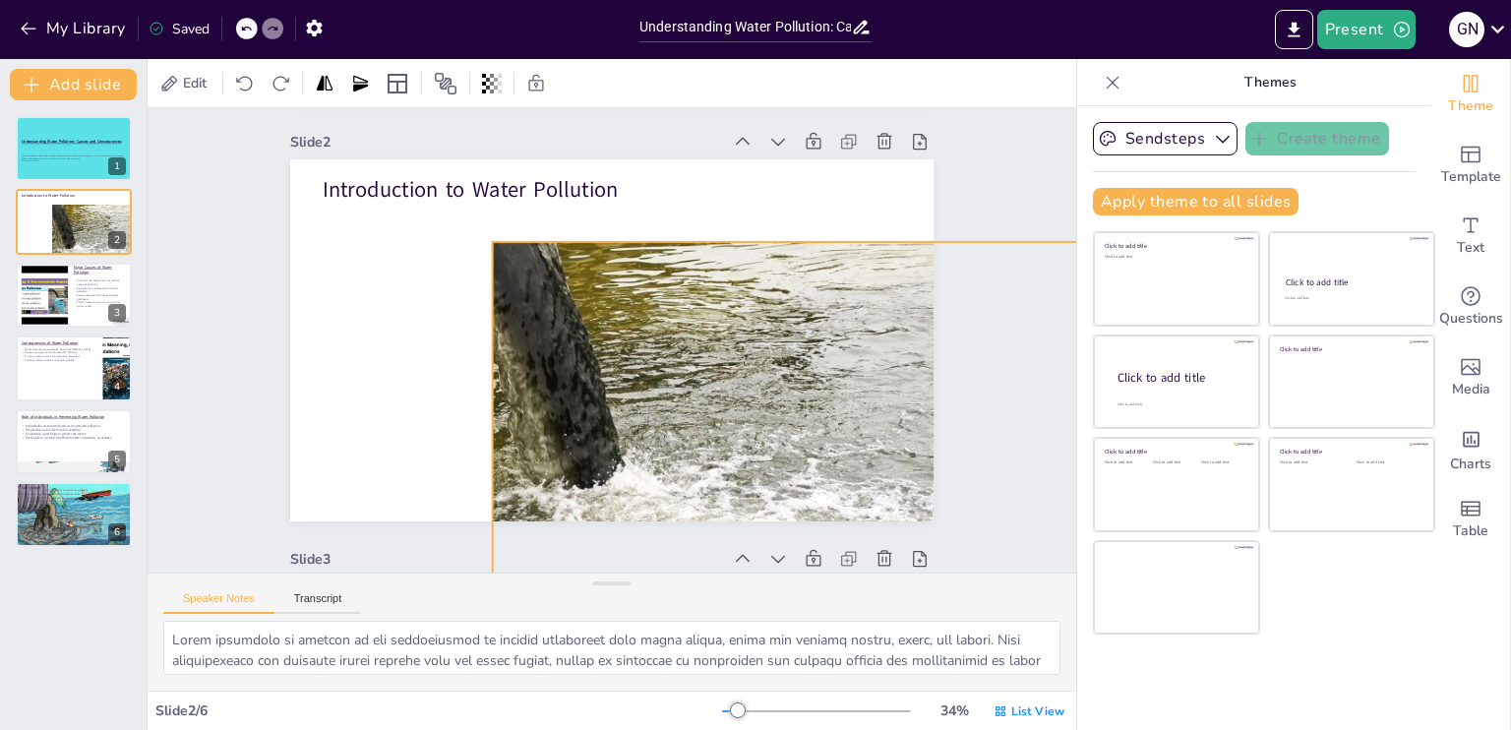
drag, startPoint x: 645, startPoint y: 387, endPoint x: 644, endPoint y: 427, distance: 40.4
click at [644, 427] on div at bounding box center [621, 311] width 1040 height 1230
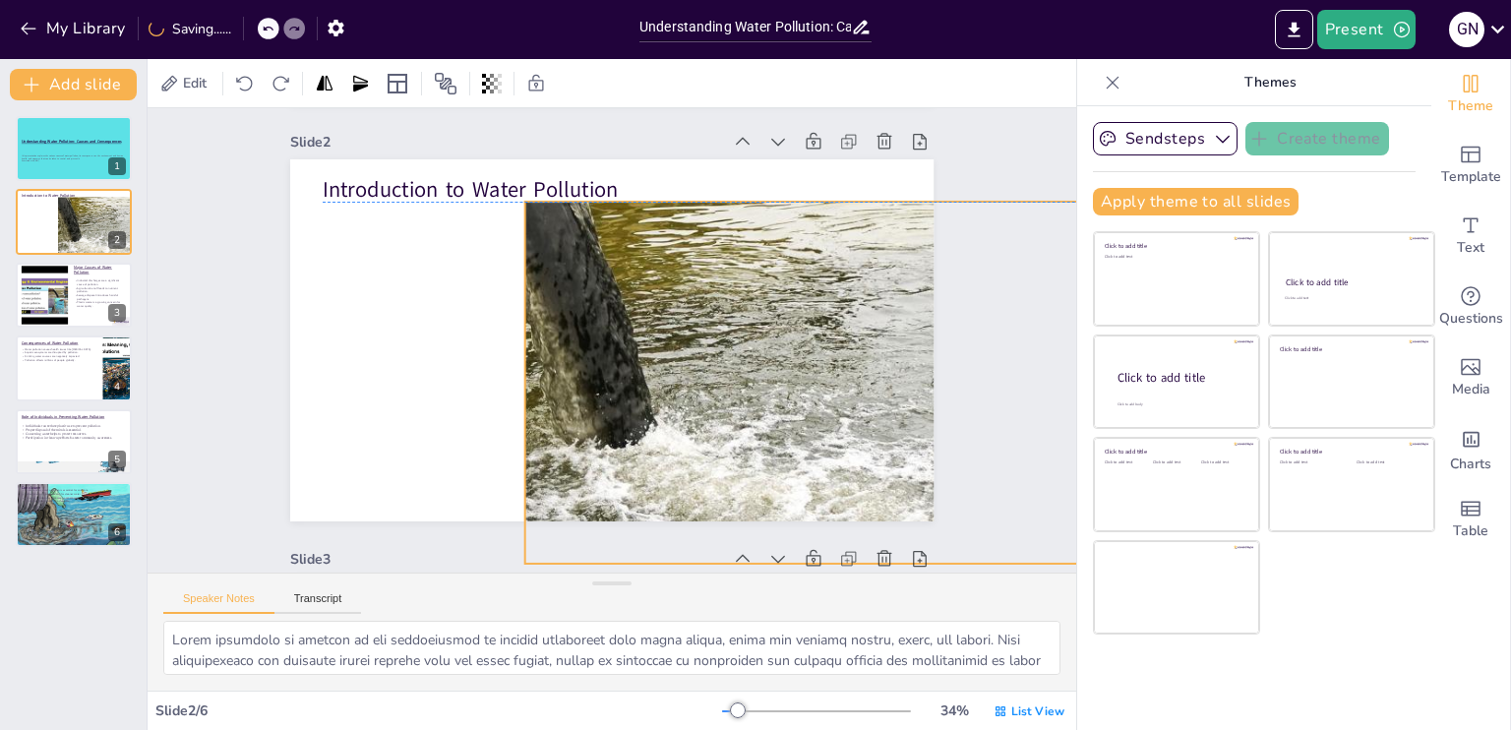
drag, startPoint x: 644, startPoint y: 427, endPoint x: 679, endPoint y: 394, distance: 48.0
click at [679, 394] on div at bounding box center [580, 397] width 1213 height 881
click at [679, 394] on div at bounding box center [650, 288] width 1228 height 966
click at [800, 501] on icon at bounding box center [809, 510] width 18 height 18
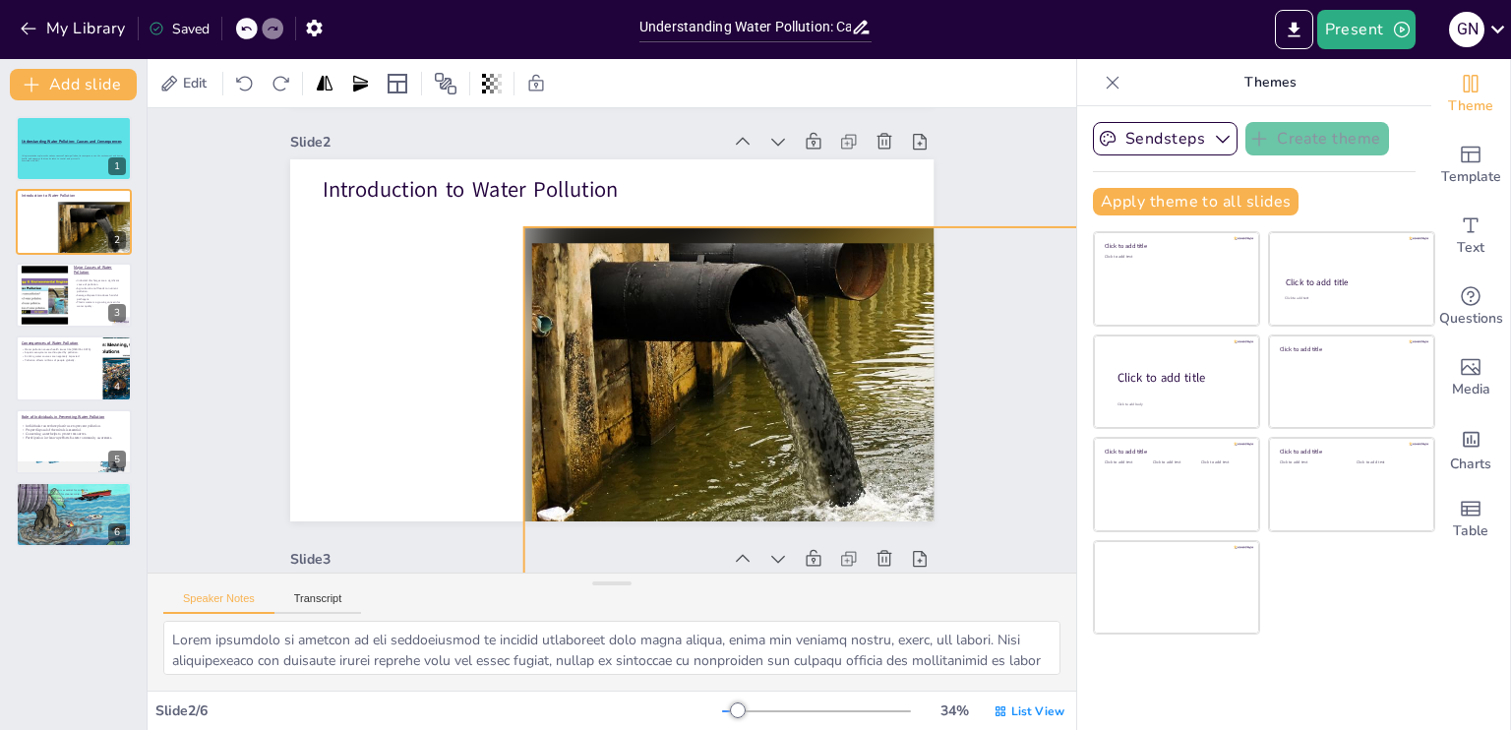
drag, startPoint x: 767, startPoint y: 295, endPoint x: 769, endPoint y: 309, distance: 13.9
click at [769, 309] on div at bounding box center [819, 211] width 700 height 721
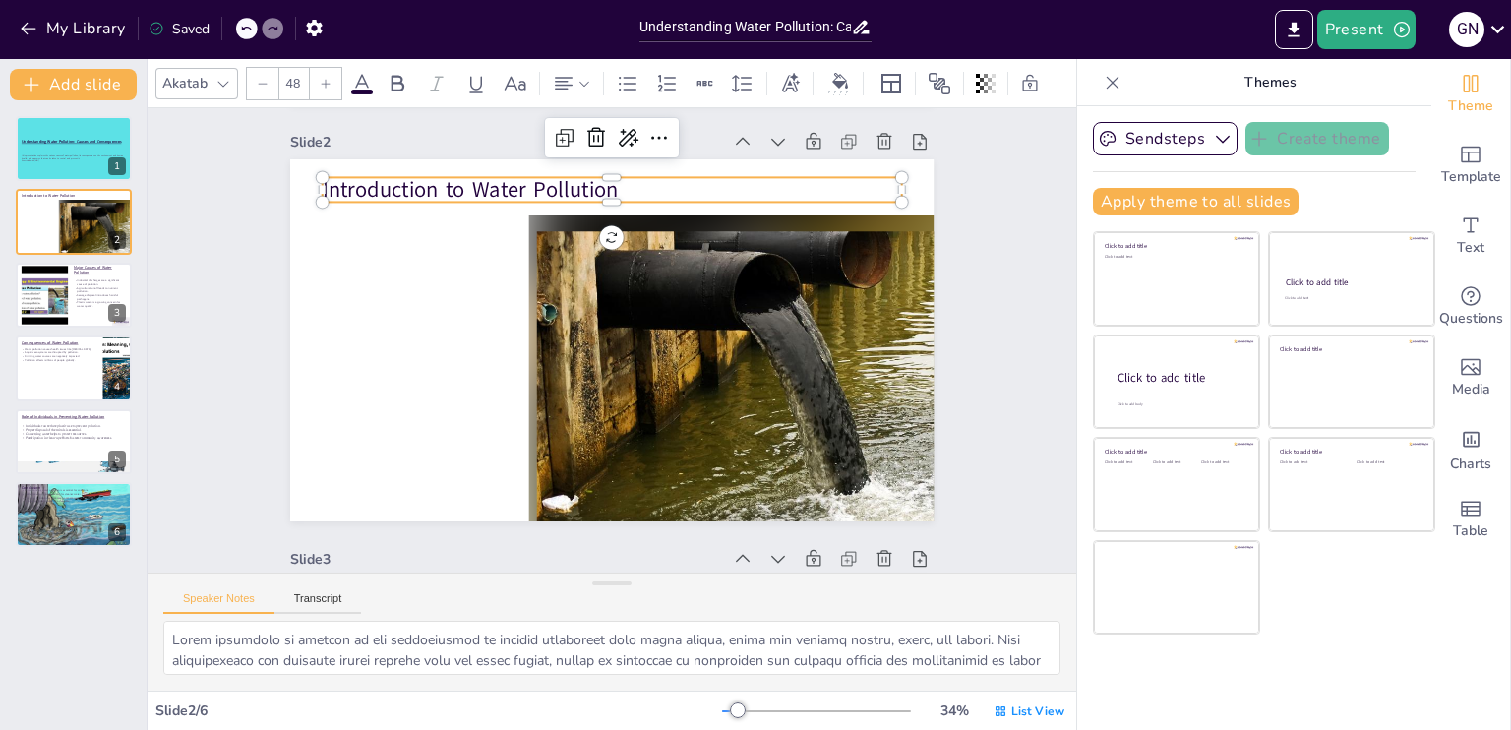
click at [373, 445] on p "Introduction to Water Pollution" at bounding box center [628, 490] width 580 height 91
click at [354, 74] on icon at bounding box center [362, 84] width 24 height 24
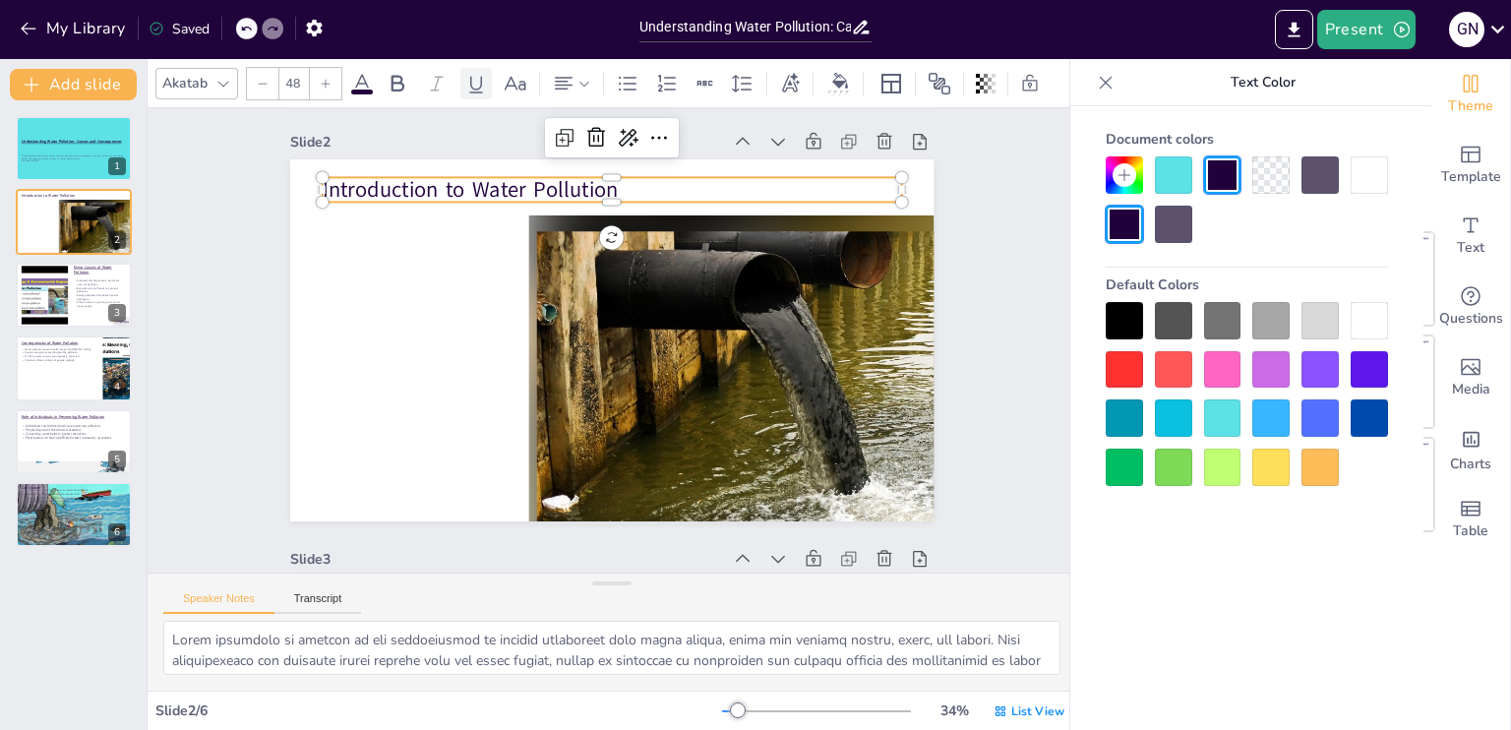
click at [468, 81] on icon at bounding box center [476, 84] width 24 height 24
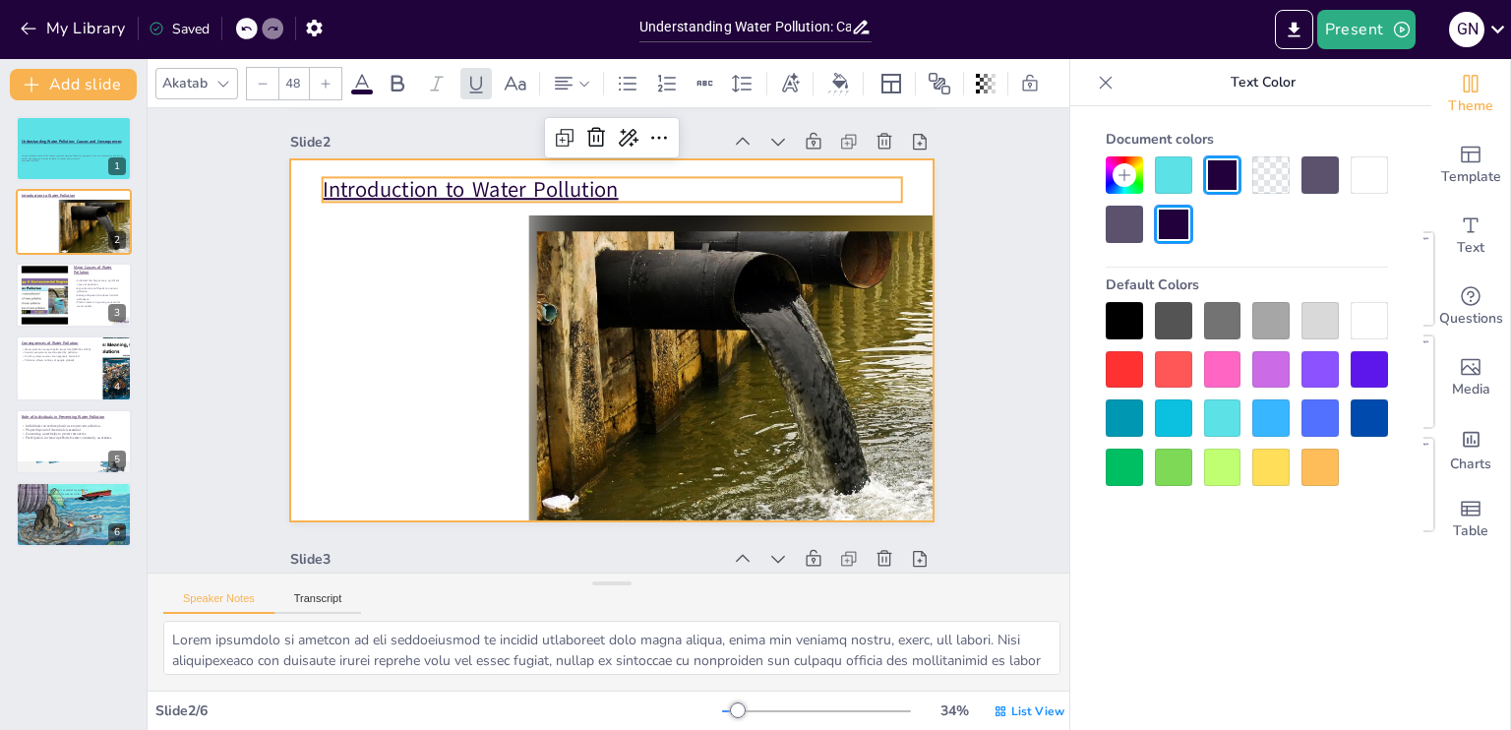
click at [394, 348] on div at bounding box center [612, 340] width 636 height 739
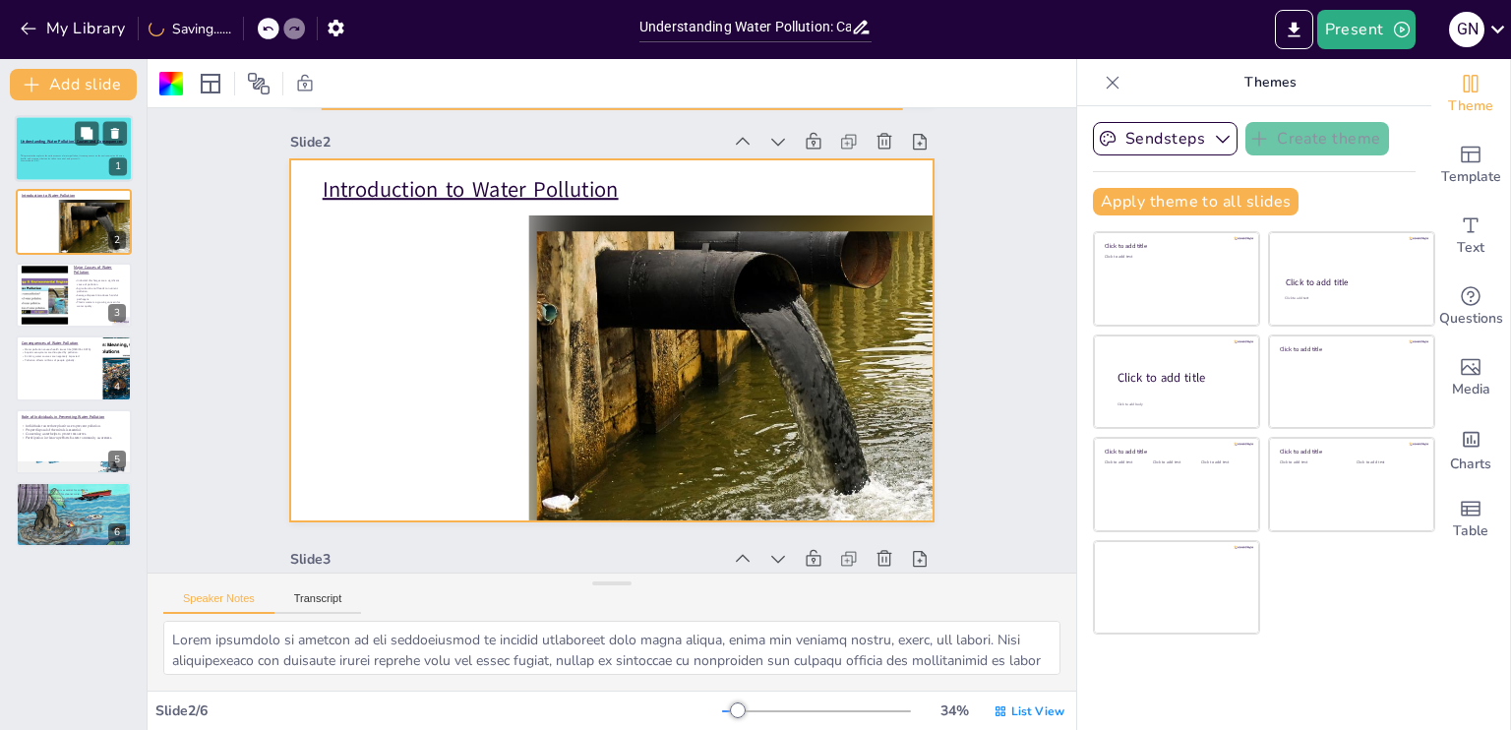
click at [64, 159] on p "This presentation explores the various causes of water pollution, its consequen…" at bounding box center [74, 157] width 106 height 6
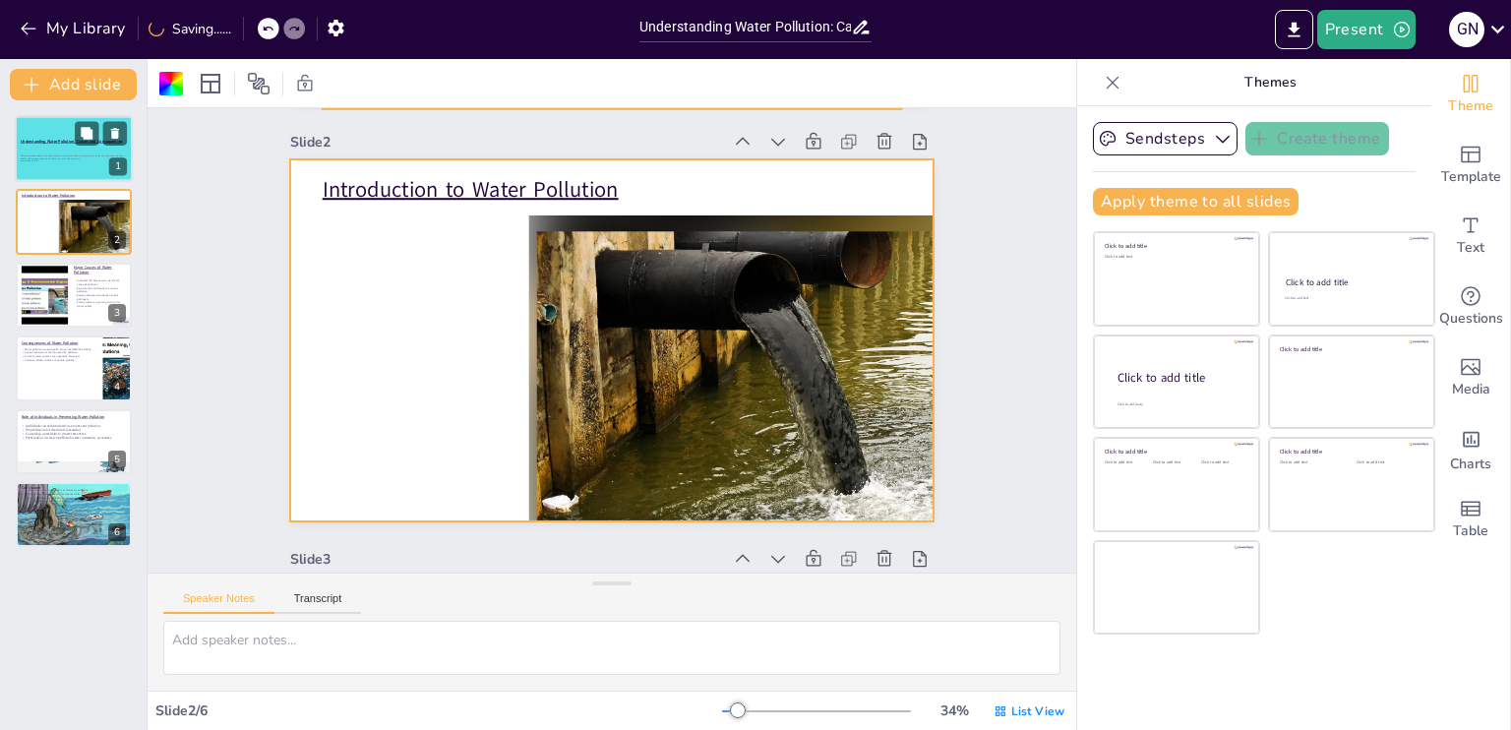
scroll to position [4, 0]
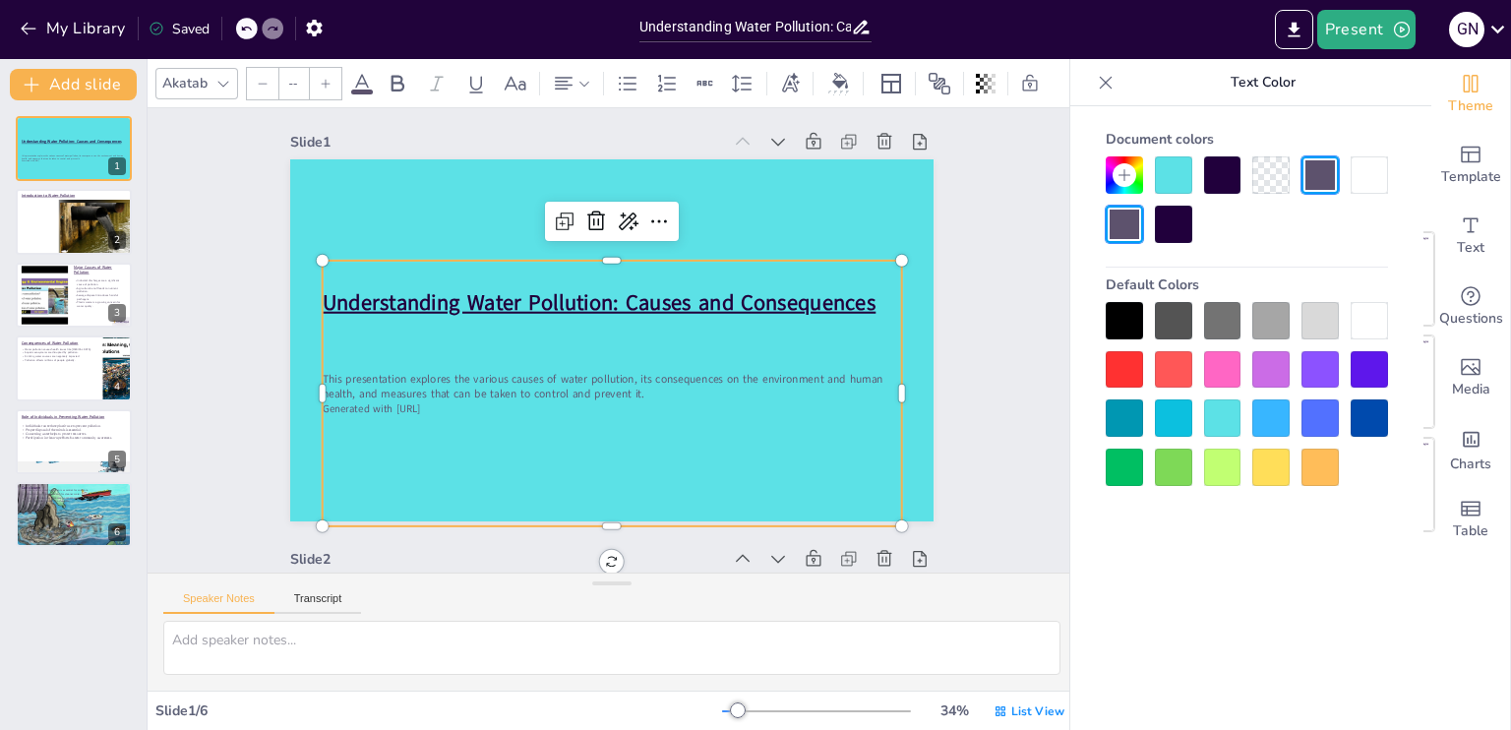
click at [413, 422] on div "This presentation explores the various causes of water pollution, its consequen…" at bounding box center [601, 288] width 622 height 381
click at [406, 398] on p "This presentation explores the various causes of water pollution, its consequen…" at bounding box center [631, 298] width 542 height 264
click at [406, 398] on p "This presentation explores the various causes of water pollution, its consequen…" at bounding box center [626, 297] width 561 height 209
click at [296, 74] on input "--" at bounding box center [293, 83] width 28 height 31
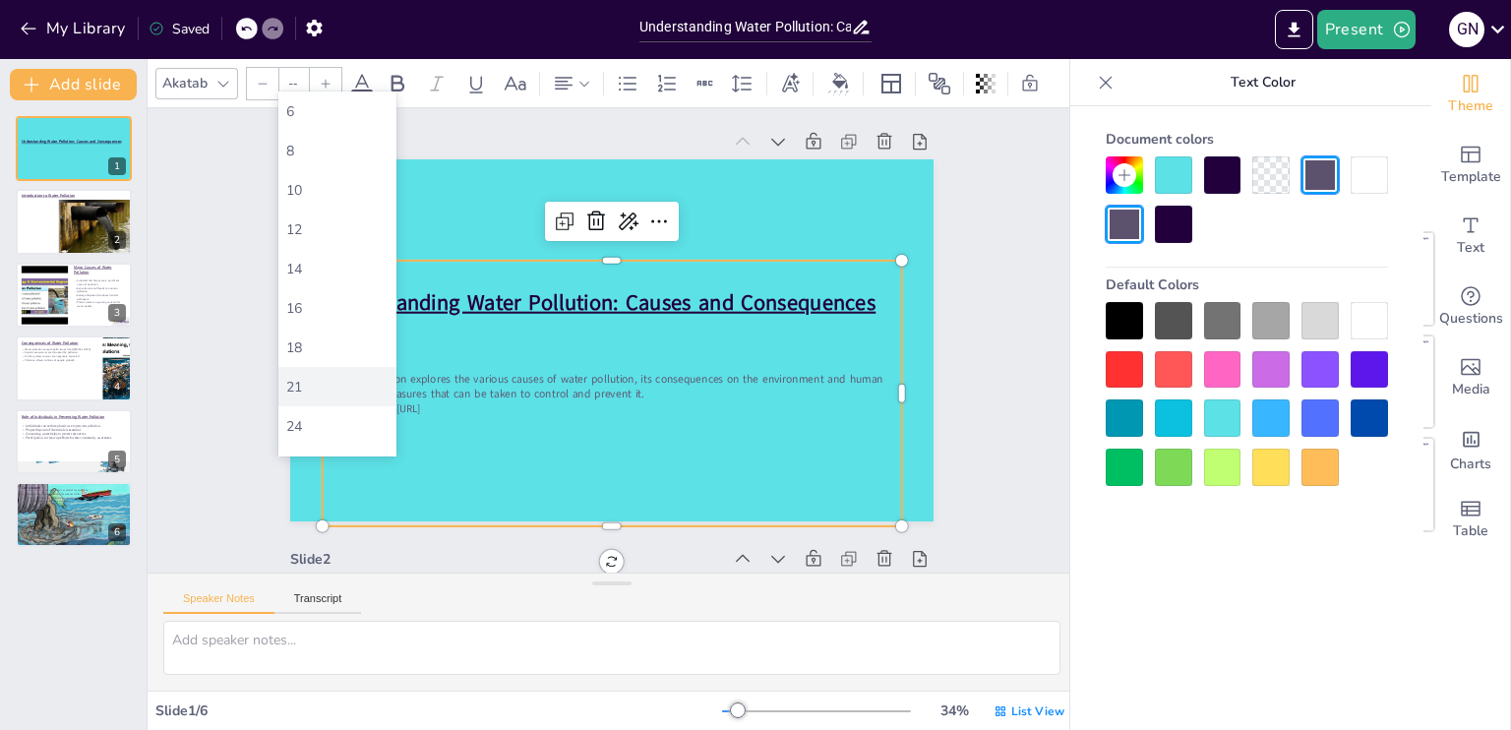
click at [342, 402] on div "21" at bounding box center [337, 386] width 118 height 39
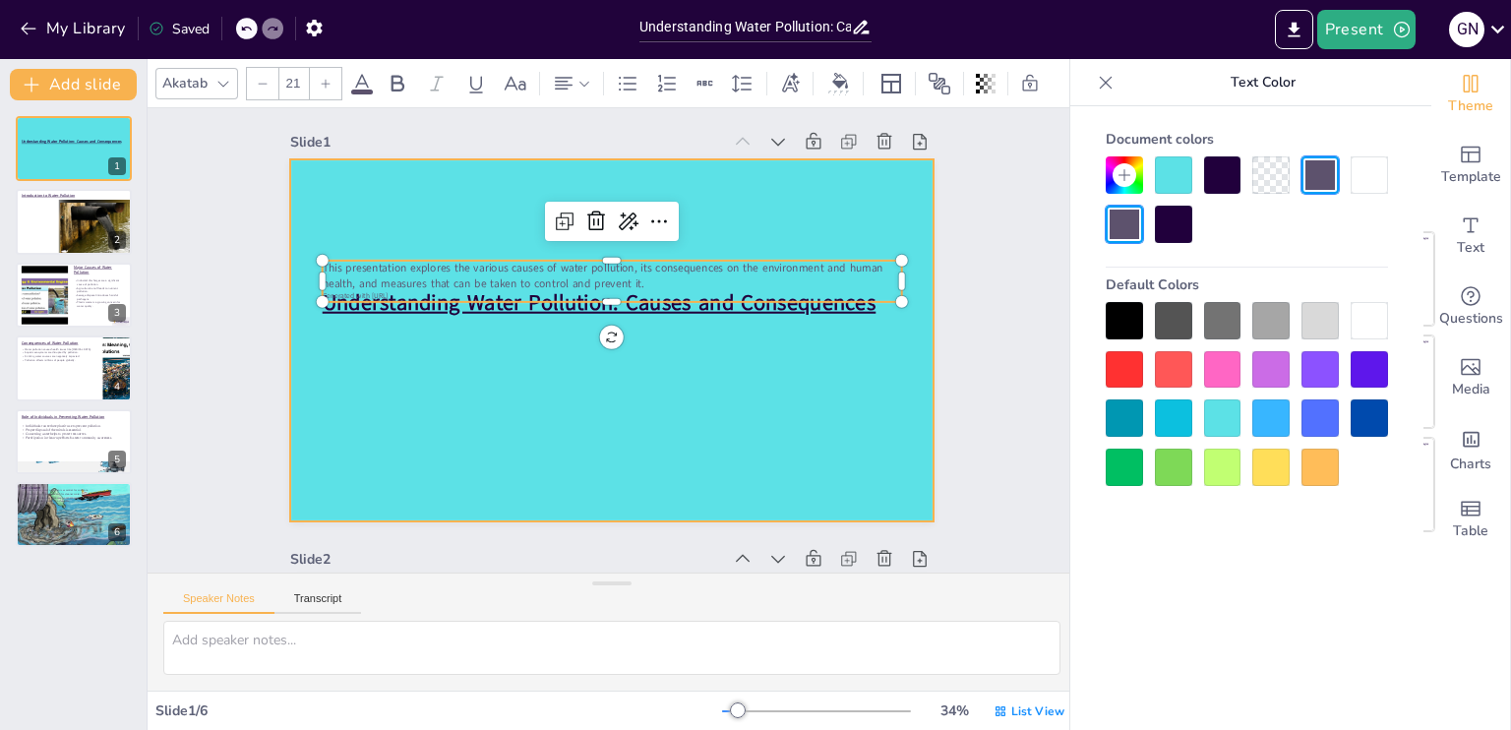
drag, startPoint x: 389, startPoint y: 292, endPoint x: 393, endPoint y: 360, distance: 68.0
click at [393, 360] on div "Understanding Water Pollution: Causes and Consequences This presentation explor…" at bounding box center [612, 339] width 592 height 735
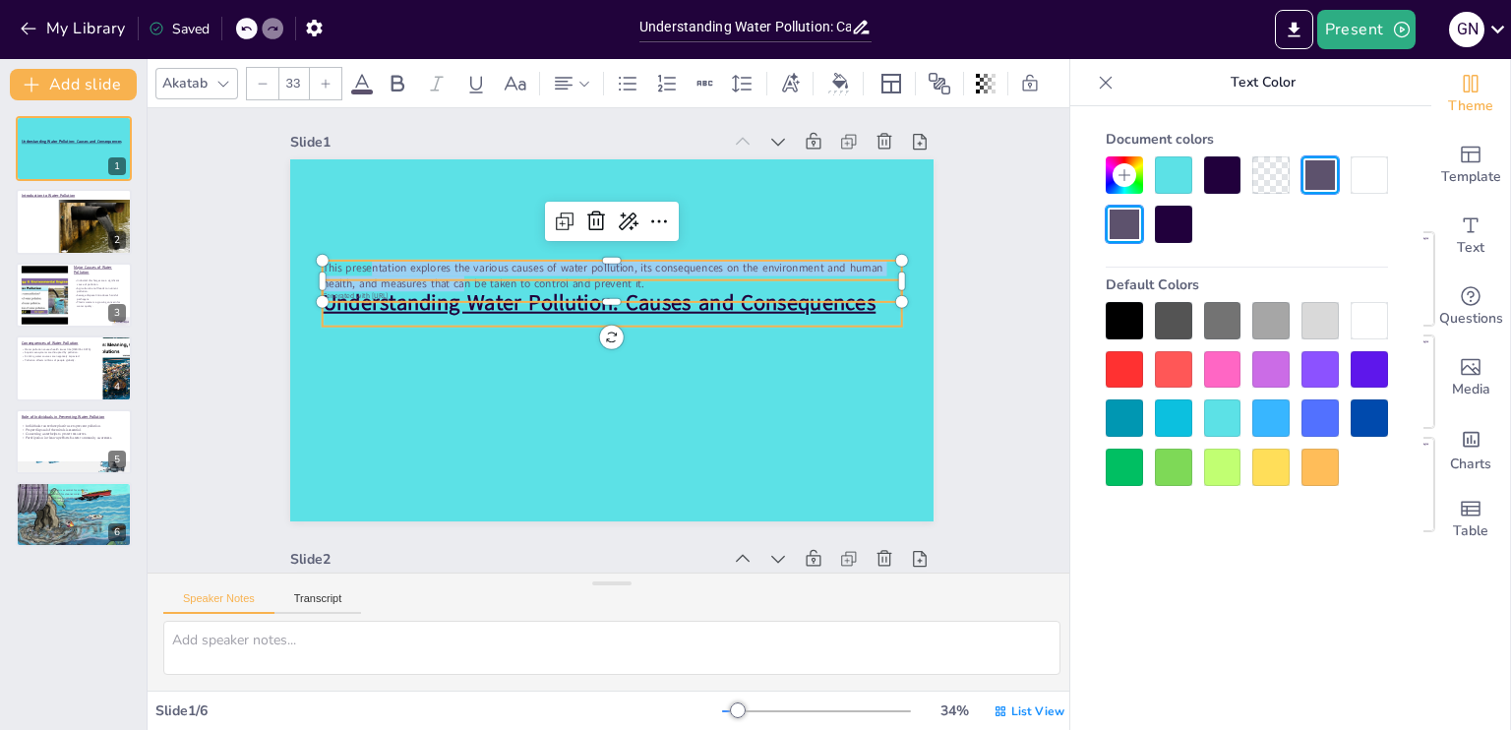
type input "--"
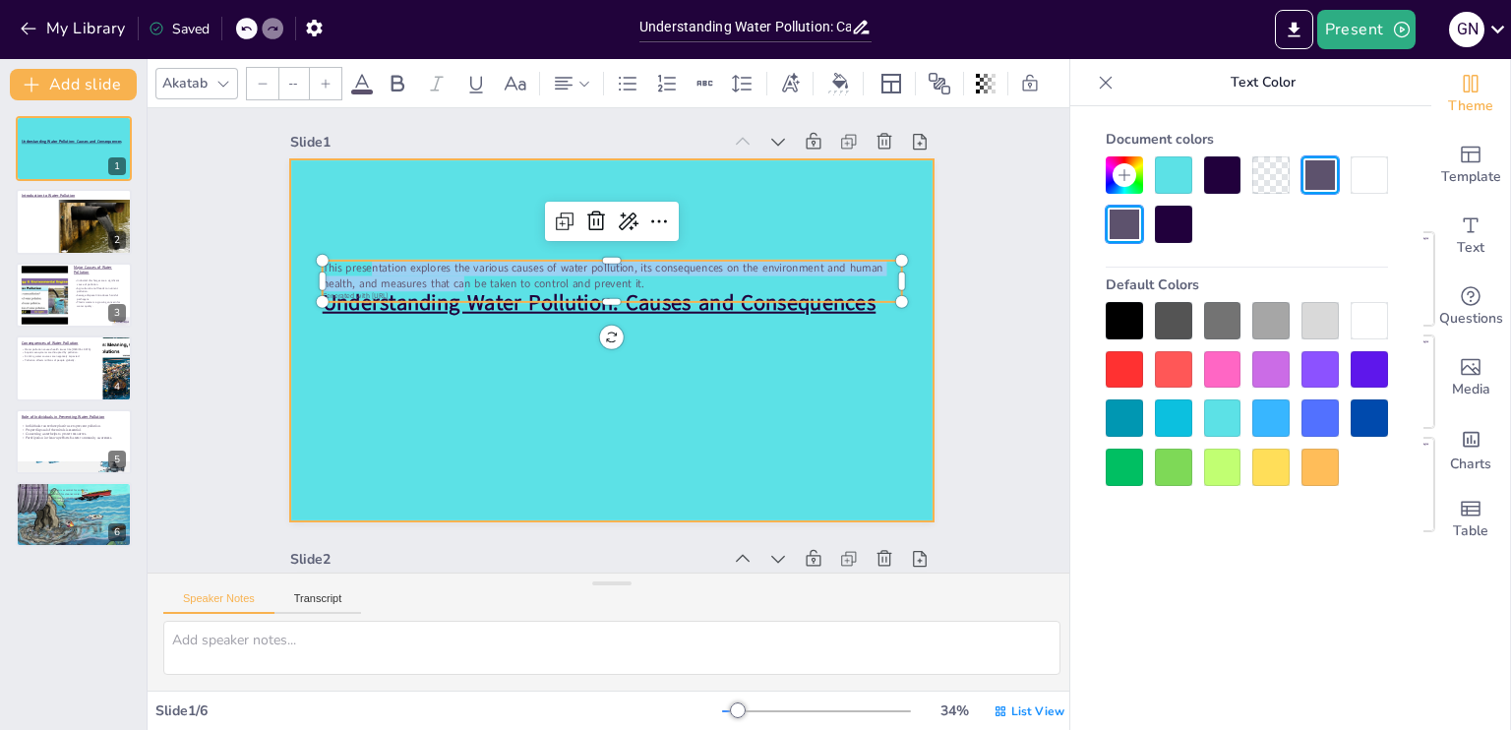
drag, startPoint x: 449, startPoint y: 280, endPoint x: 445, endPoint y: 336, distance: 56.2
click at [445, 336] on div "Understanding Water Pollution: Causes and Consequences This presentation explor…" at bounding box center [612, 339] width 592 height 735
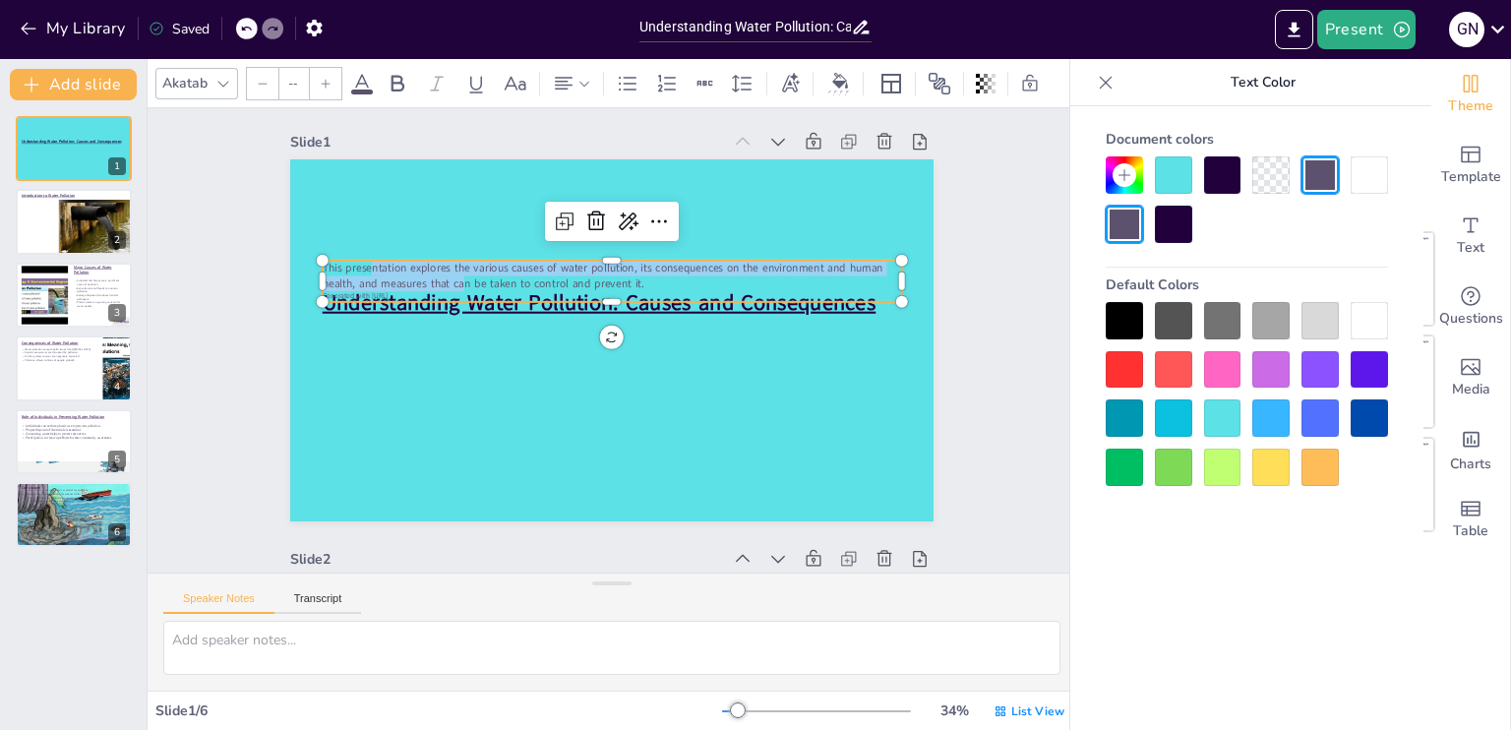
click at [243, 28] on icon at bounding box center [246, 29] width 10 height 5
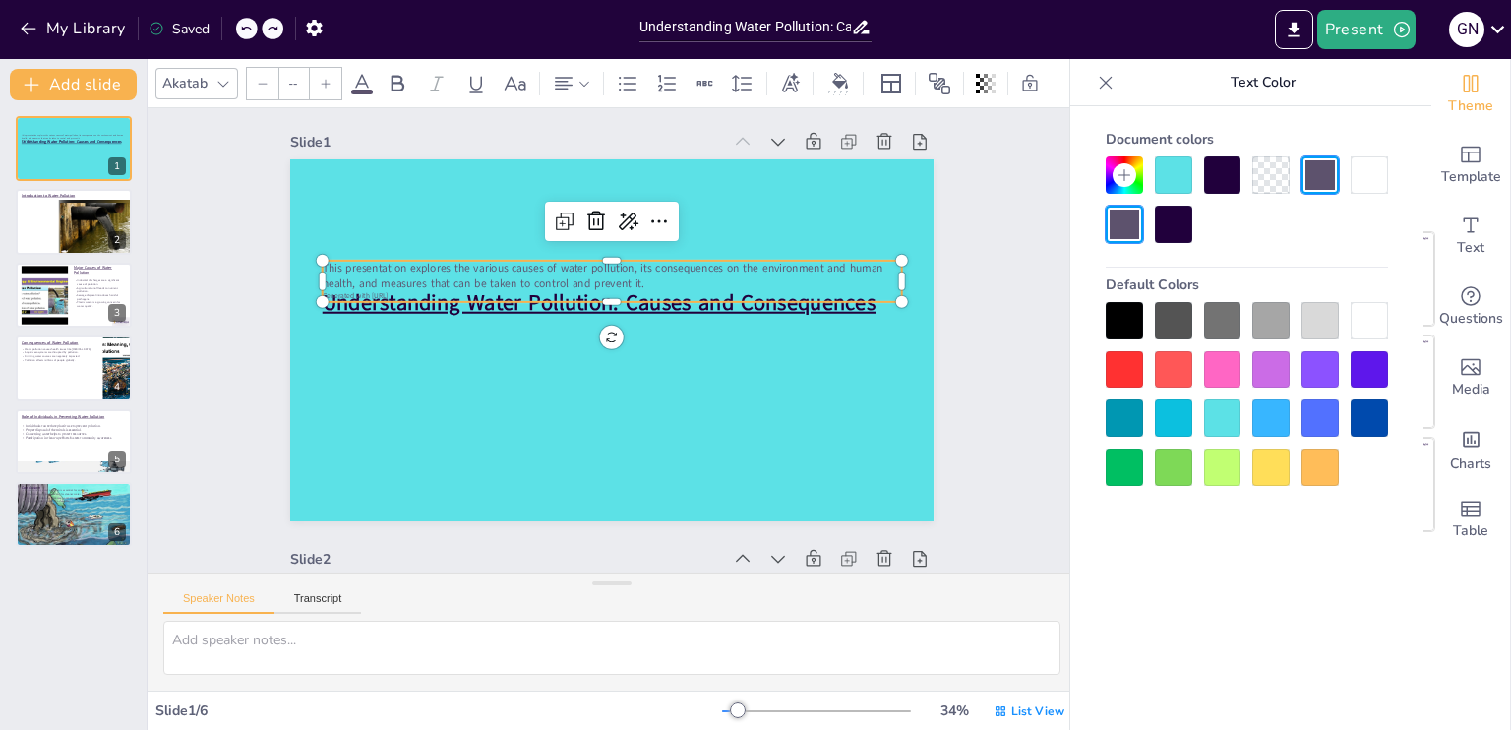
click at [243, 28] on icon at bounding box center [246, 29] width 10 height 5
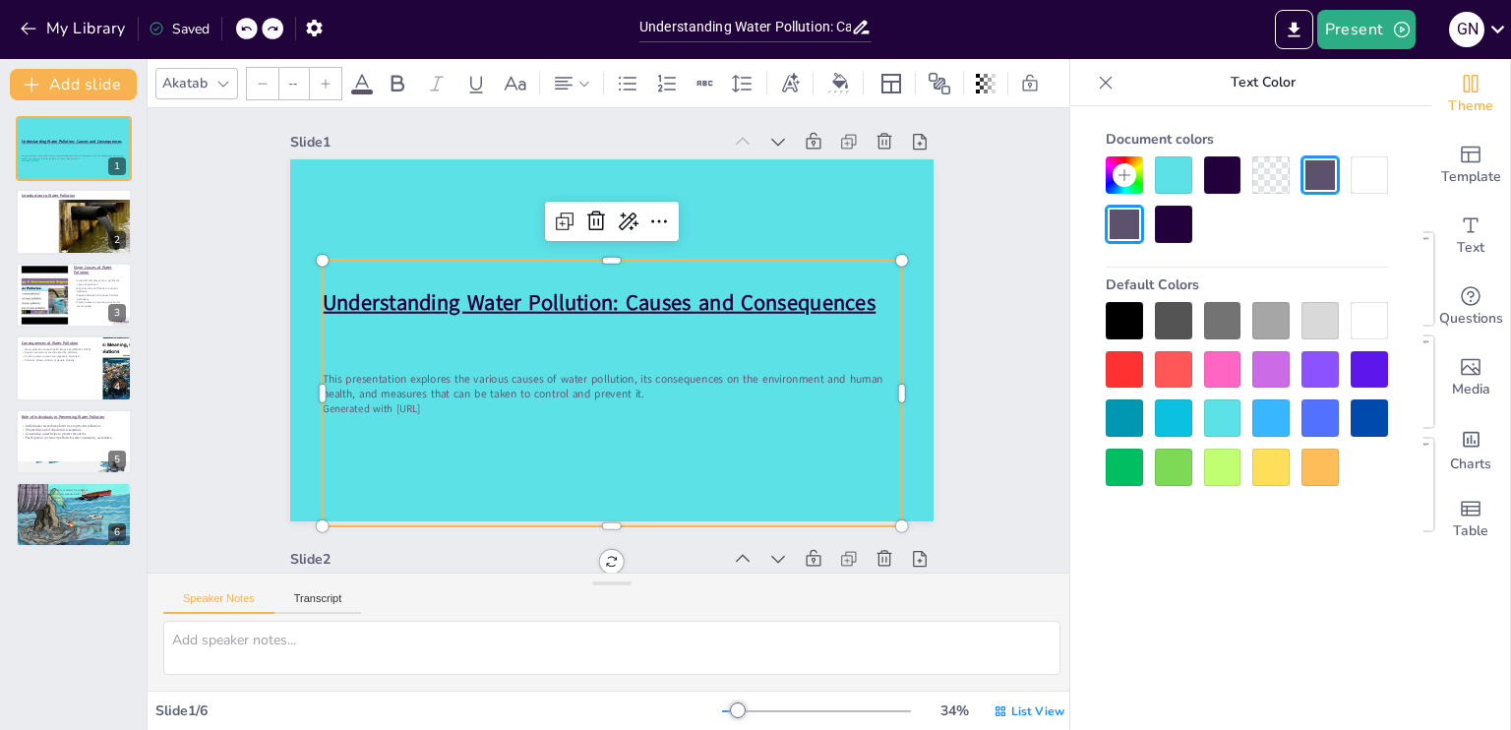
click at [243, 28] on icon at bounding box center [246, 29] width 10 height 5
type textarea "Water pollution is defined as the introduction of harmful substances into water…"
click at [466, 388] on p "This presentation explores the various causes of water pollution, its consequen…" at bounding box center [643, 374] width 452 height 410
click at [466, 388] on p "This presentation explores the various causes of water pollution, its consequen…" at bounding box center [578, 310] width 410 height 452
drag, startPoint x: 595, startPoint y: 261, endPoint x: 594, endPoint y: 307, distance: 46.3
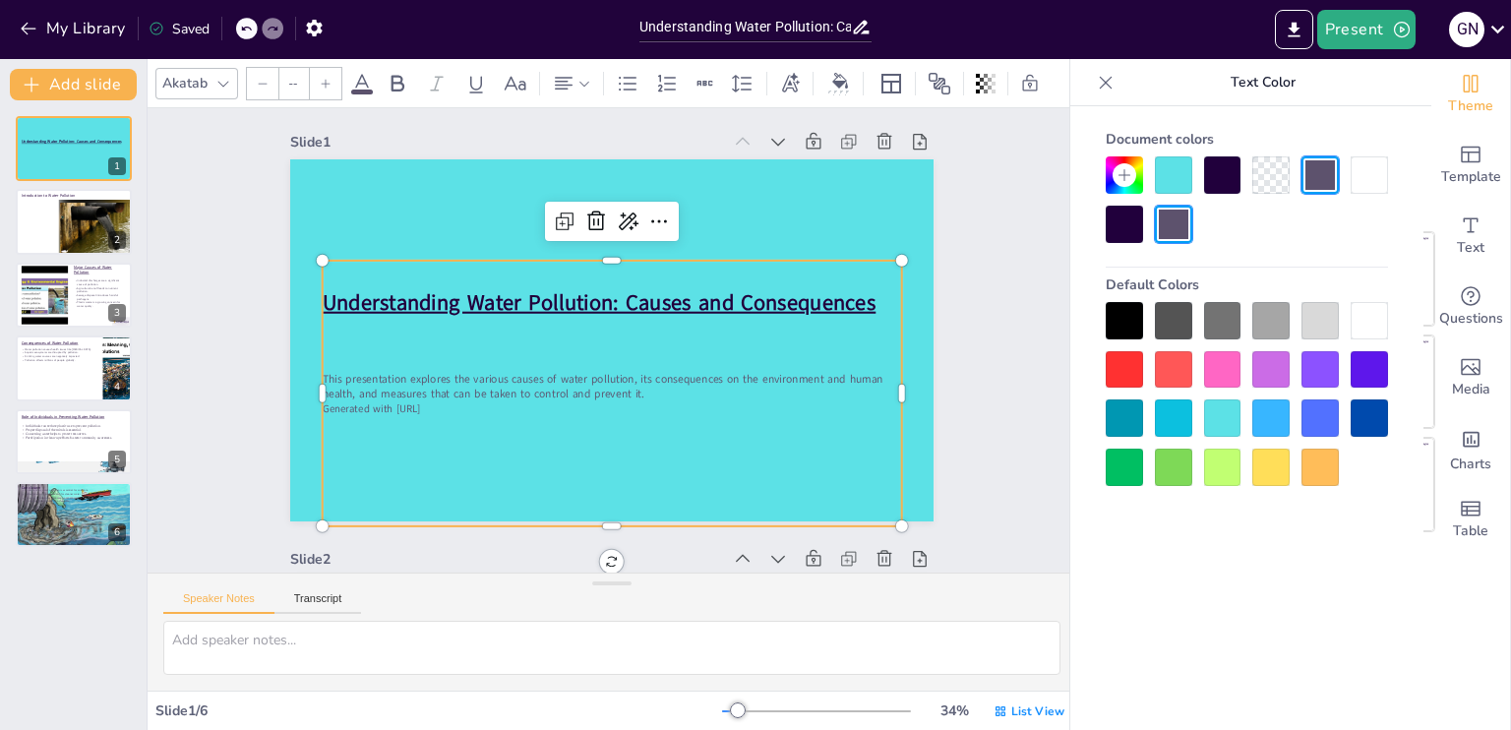
click at [594, 307] on div "This presentation explores the various causes of water pollution, its consequen…" at bounding box center [561, 357] width 432 height 634
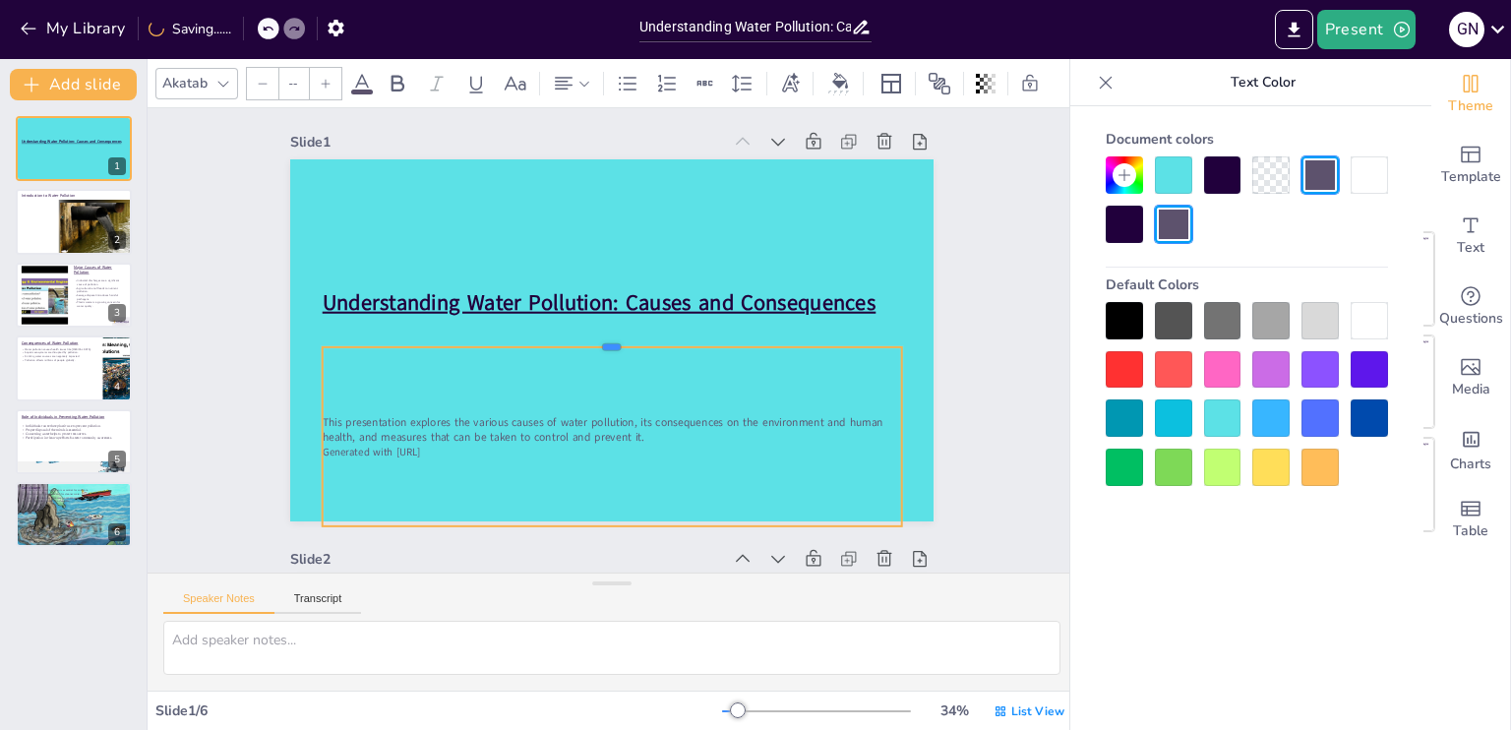
drag, startPoint x: 594, startPoint y: 257, endPoint x: 590, endPoint y: 343, distance: 86.7
click at [590, 343] on div at bounding box center [614, 340] width 76 height 578
drag, startPoint x: 550, startPoint y: 411, endPoint x: 441, endPoint y: 439, distance: 112.6
click at [441, 439] on span "This presentation explores the various causes of water pollution, its consequen…" at bounding box center [571, 263] width 462 height 354
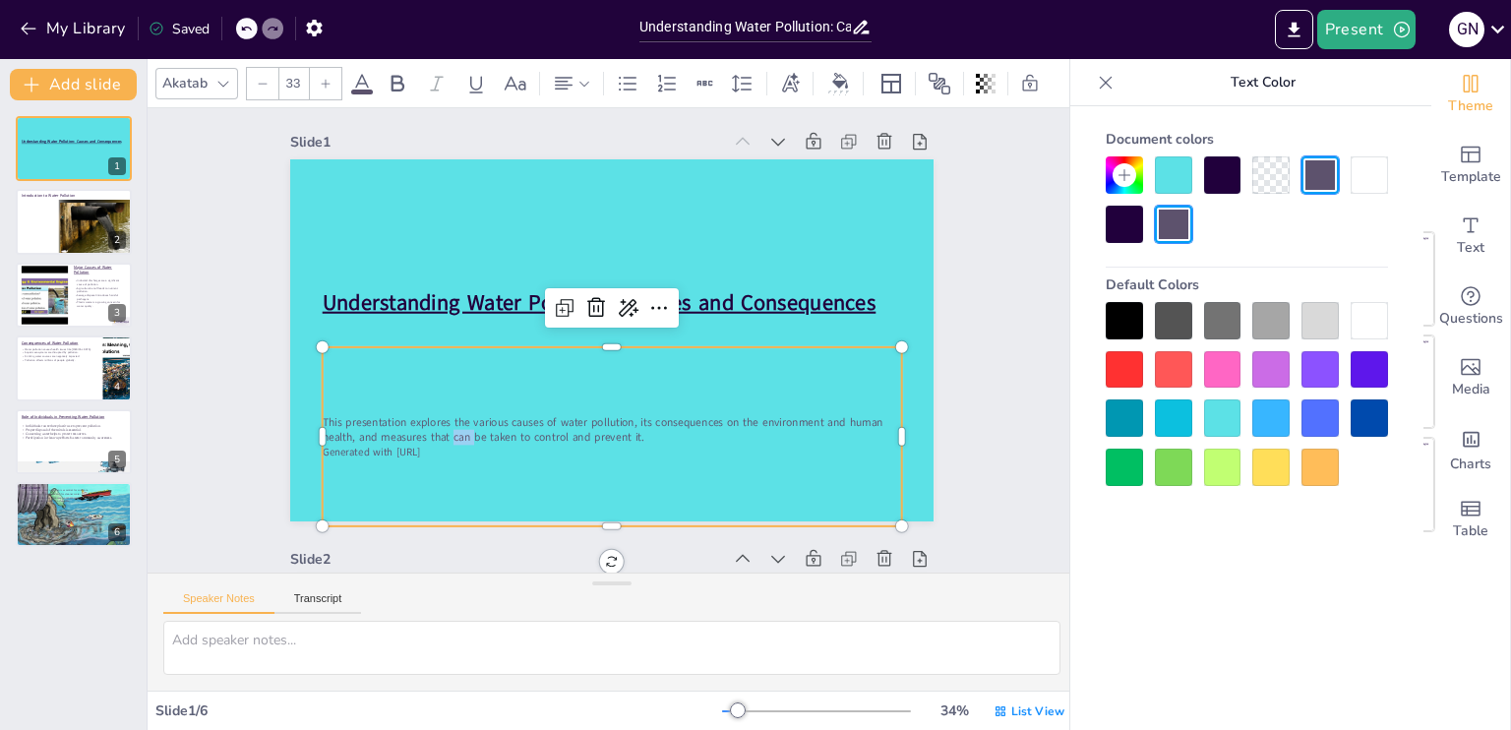
click at [508, 439] on span "This presentation explores the various causes of water pollution, its consequen…" at bounding box center [523, 331] width 31 height 561
click at [295, 68] on input "33" at bounding box center [293, 83] width 28 height 31
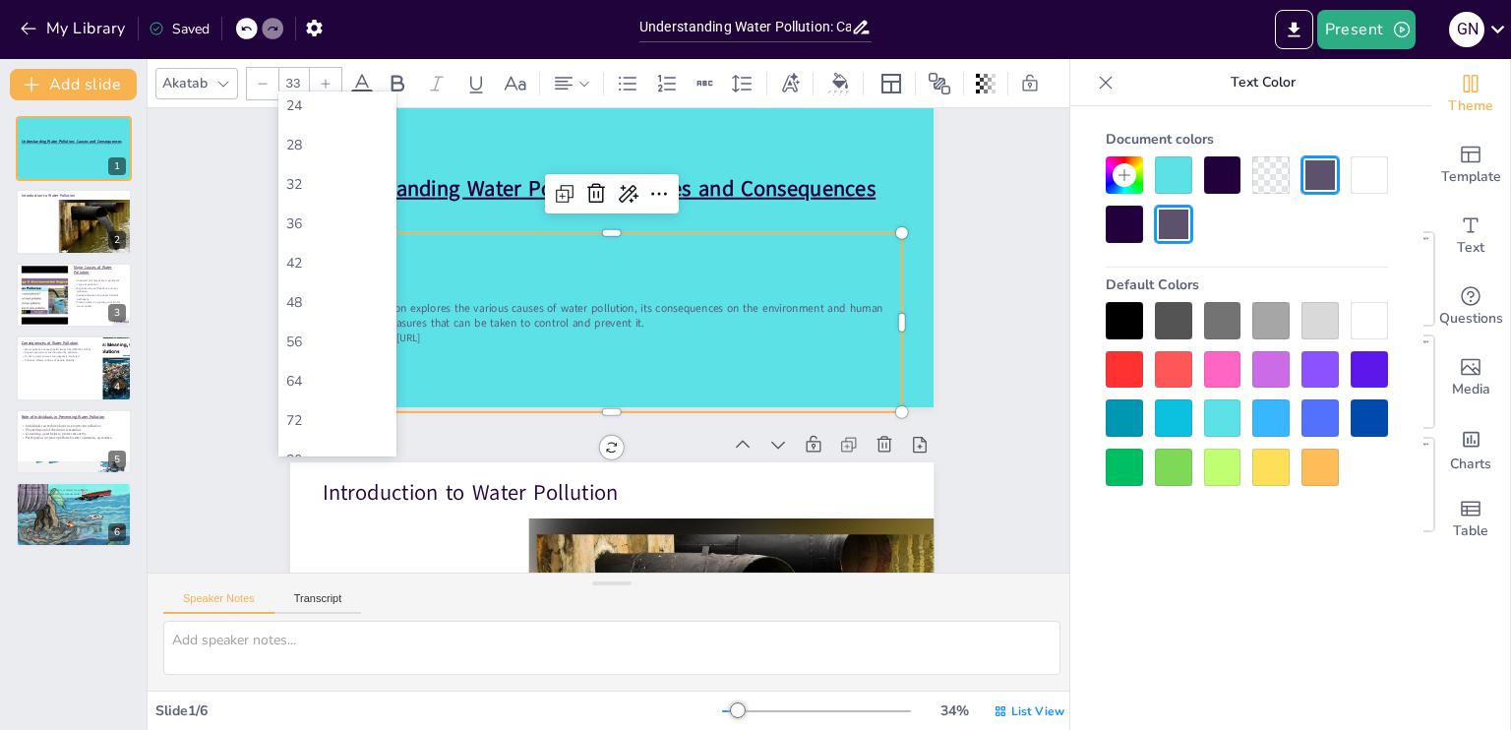
scroll to position [327, 0]
click at [365, 288] on div "48" at bounding box center [337, 296] width 102 height 19
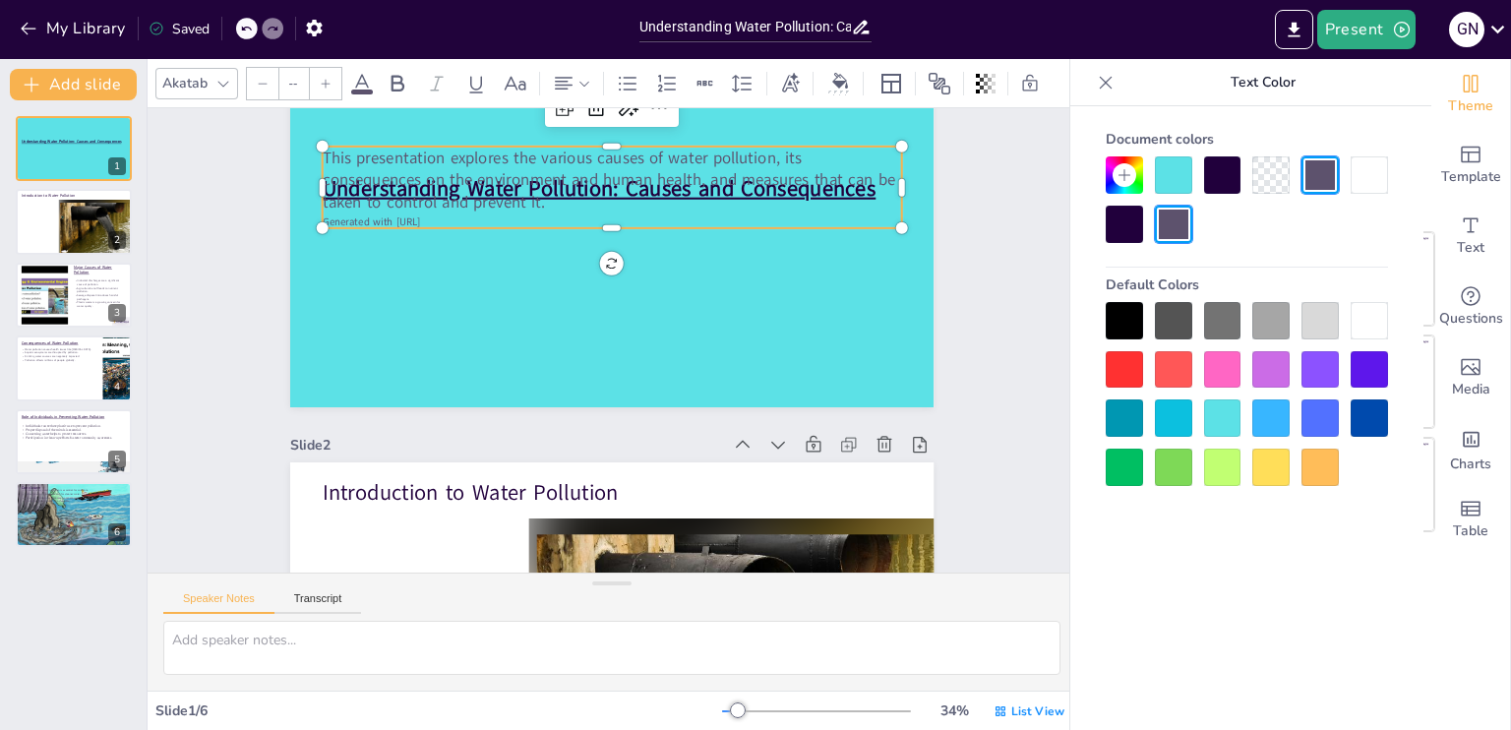
type input "31"
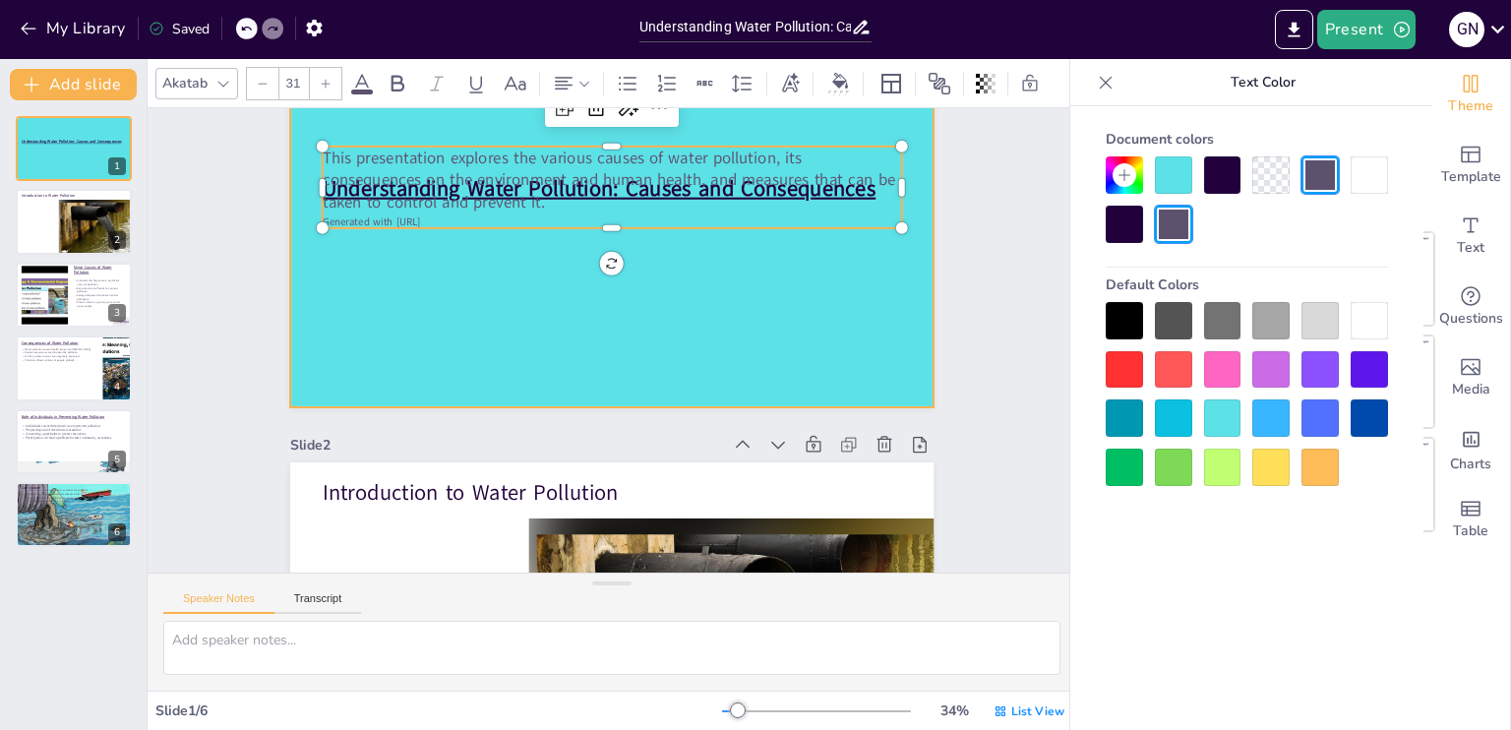
drag, startPoint x: 440, startPoint y: 221, endPoint x: 434, endPoint y: 275, distance: 54.4
click at [512, 275] on div "Understanding Water Pollution: Causes and Consequences This presentation explor…" at bounding box center [726, 328] width 428 height 678
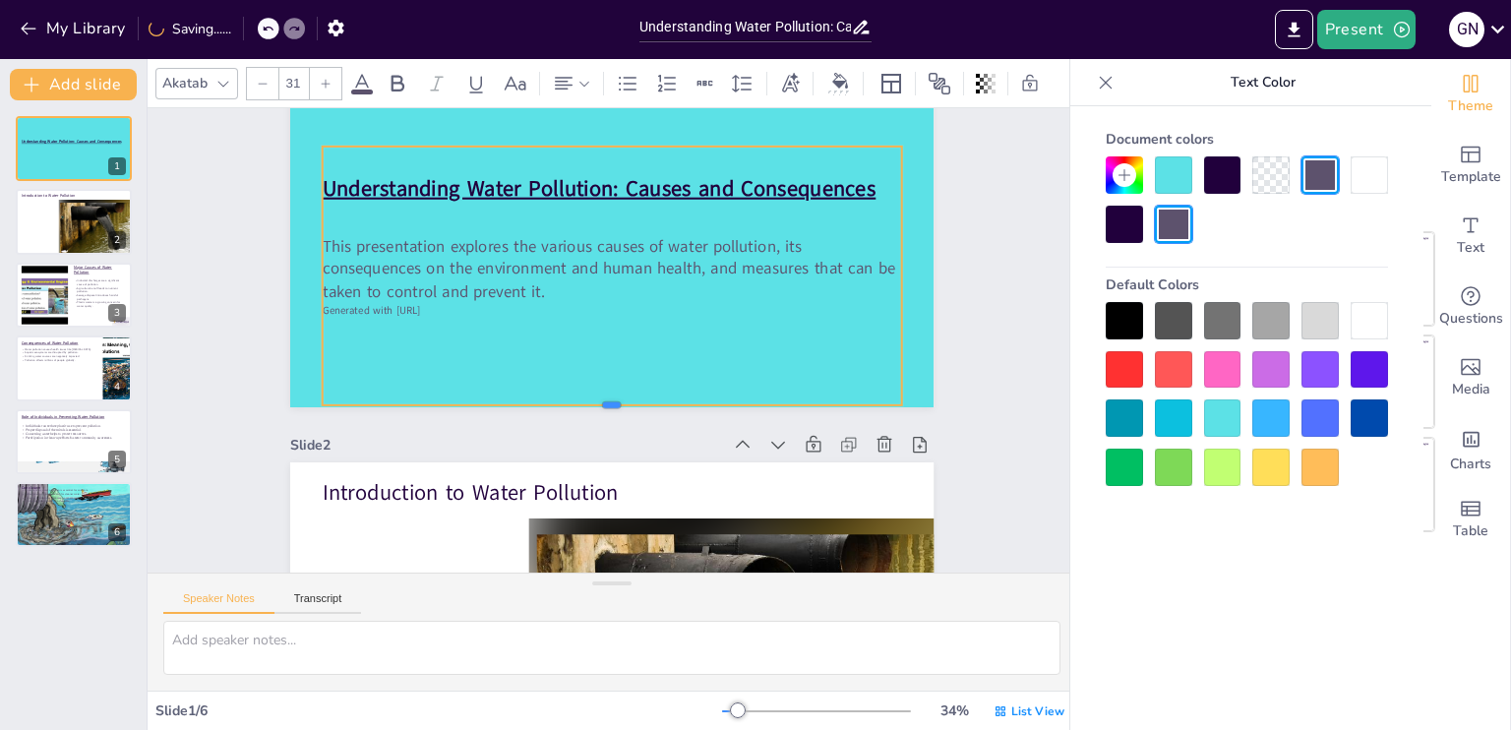
drag, startPoint x: 563, startPoint y: 229, endPoint x: 562, endPoint y: 416, distance: 186.9
click at [562, 416] on div at bounding box center [597, 412] width 570 height 136
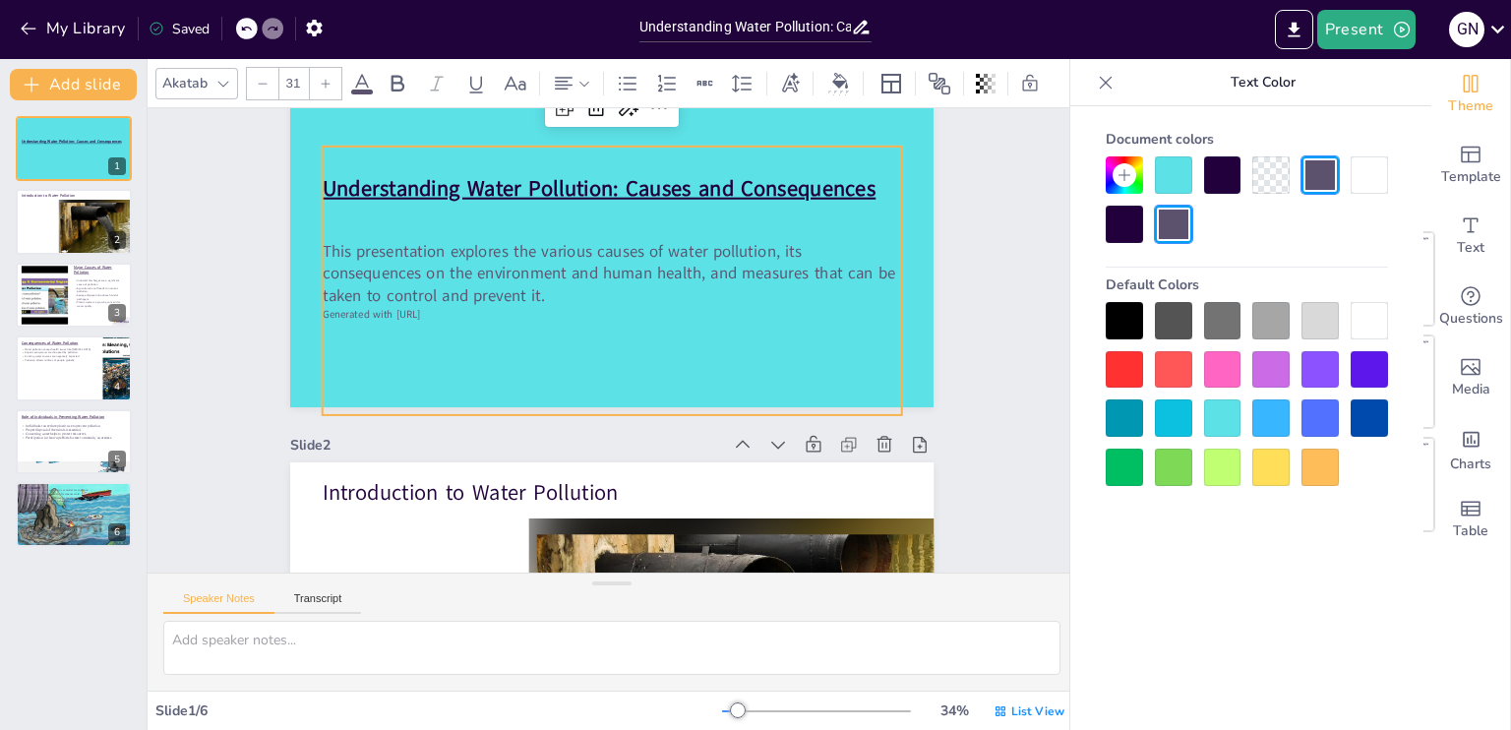
click at [578, 265] on span "This presentation explores the various causes of water pollution, its consequen…" at bounding box center [687, 354] width 219 height 559
click at [1212, 174] on div at bounding box center [1222, 174] width 37 height 37
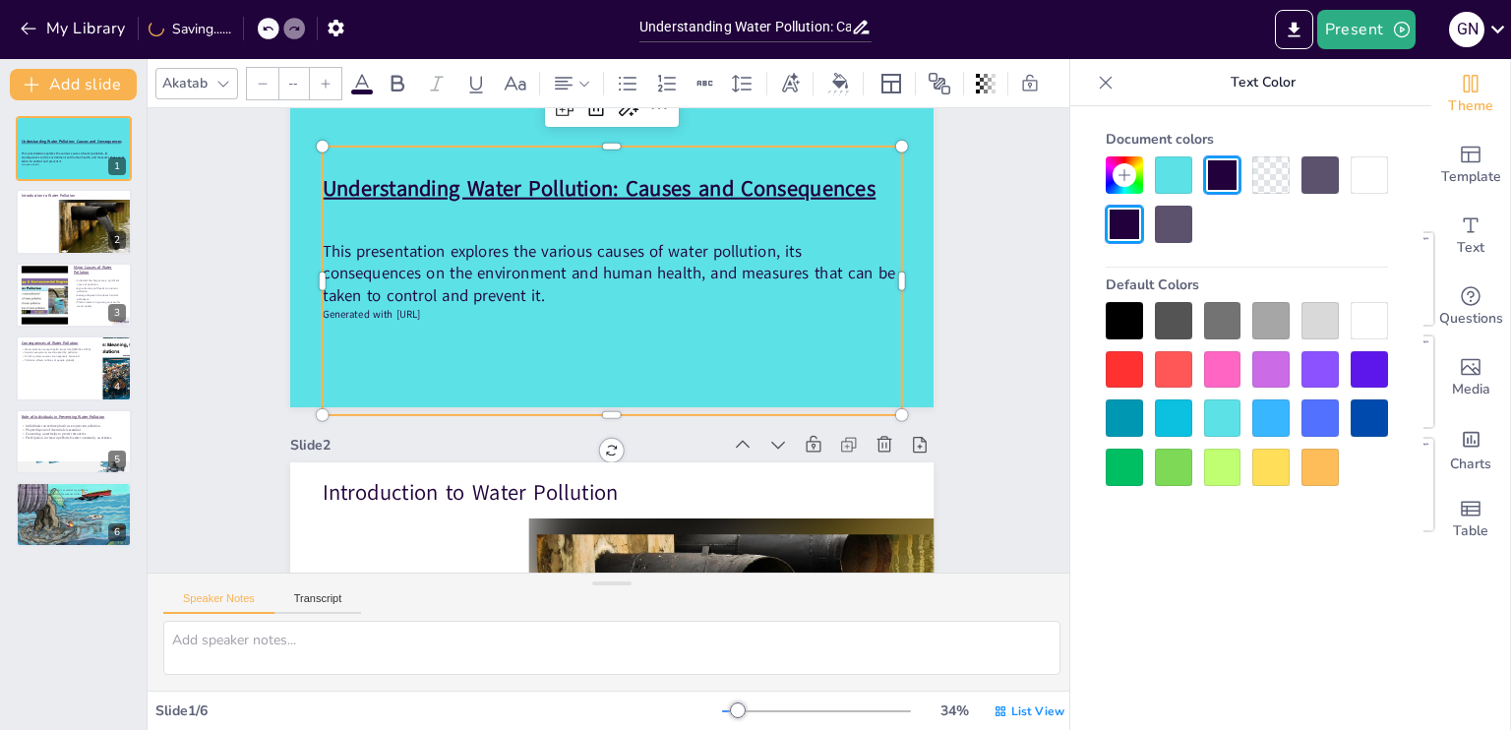
click at [747, 467] on span "Generated with [URL]" at bounding box center [791, 502] width 89 height 70
click at [437, 199] on span "Generated with [URL]" at bounding box center [450, 160] width 83 height 77
drag, startPoint x: 308, startPoint y: 316, endPoint x: 468, endPoint y: 320, distance: 160.4
click at [540, 320] on p "Generated with [URL]" at bounding box center [636, 333] width 193 height 556
click at [452, 320] on p "Generated with [URL]" at bounding box center [624, 318] width 509 height 302
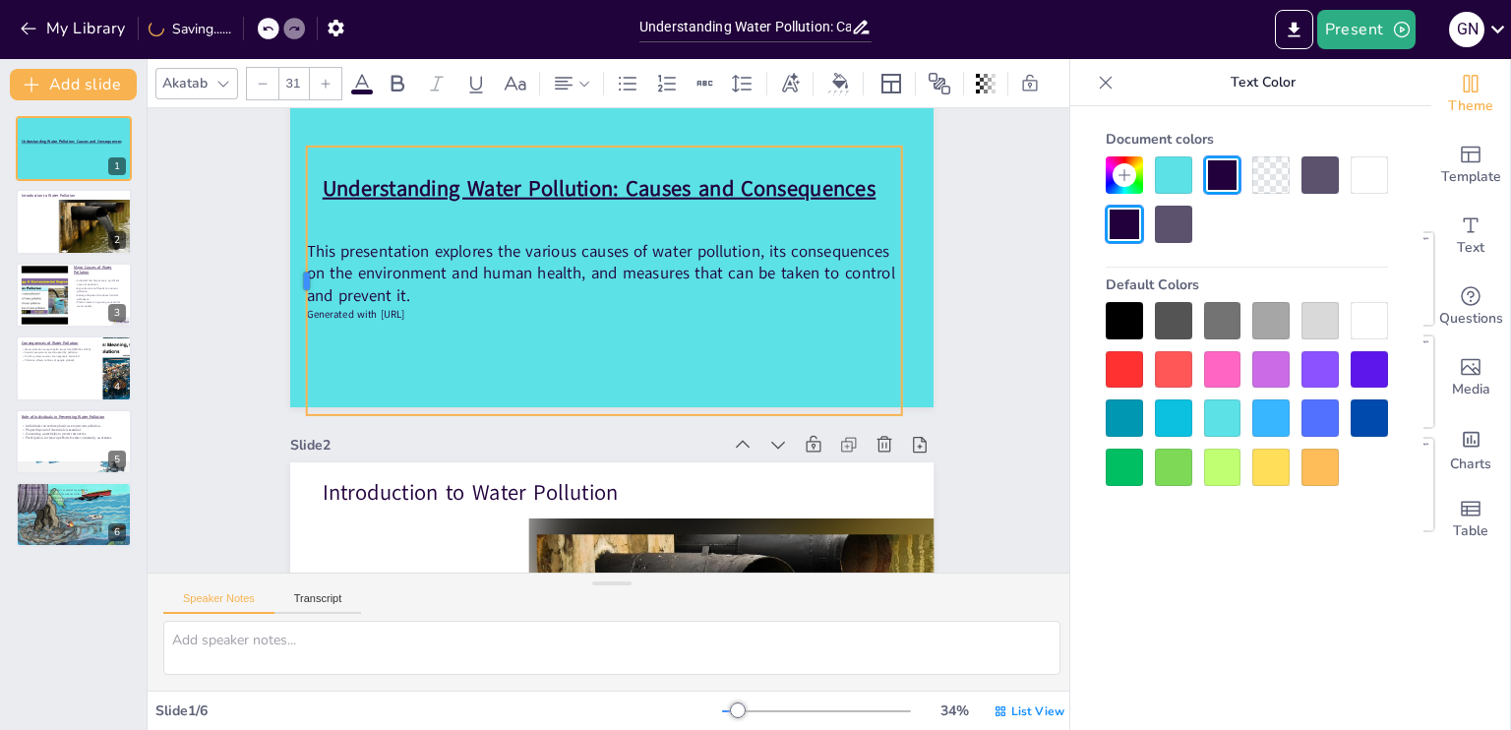
drag, startPoint x: 307, startPoint y: 316, endPoint x: 291, endPoint y: 304, distance: 19.7
click at [486, 624] on div at bounding box center [619, 660] width 267 height 72
drag, startPoint x: 298, startPoint y: 316, endPoint x: 461, endPoint y: 316, distance: 163.3
click at [598, 316] on p "Generated with [URL]" at bounding box center [636, 329] width 77 height 593
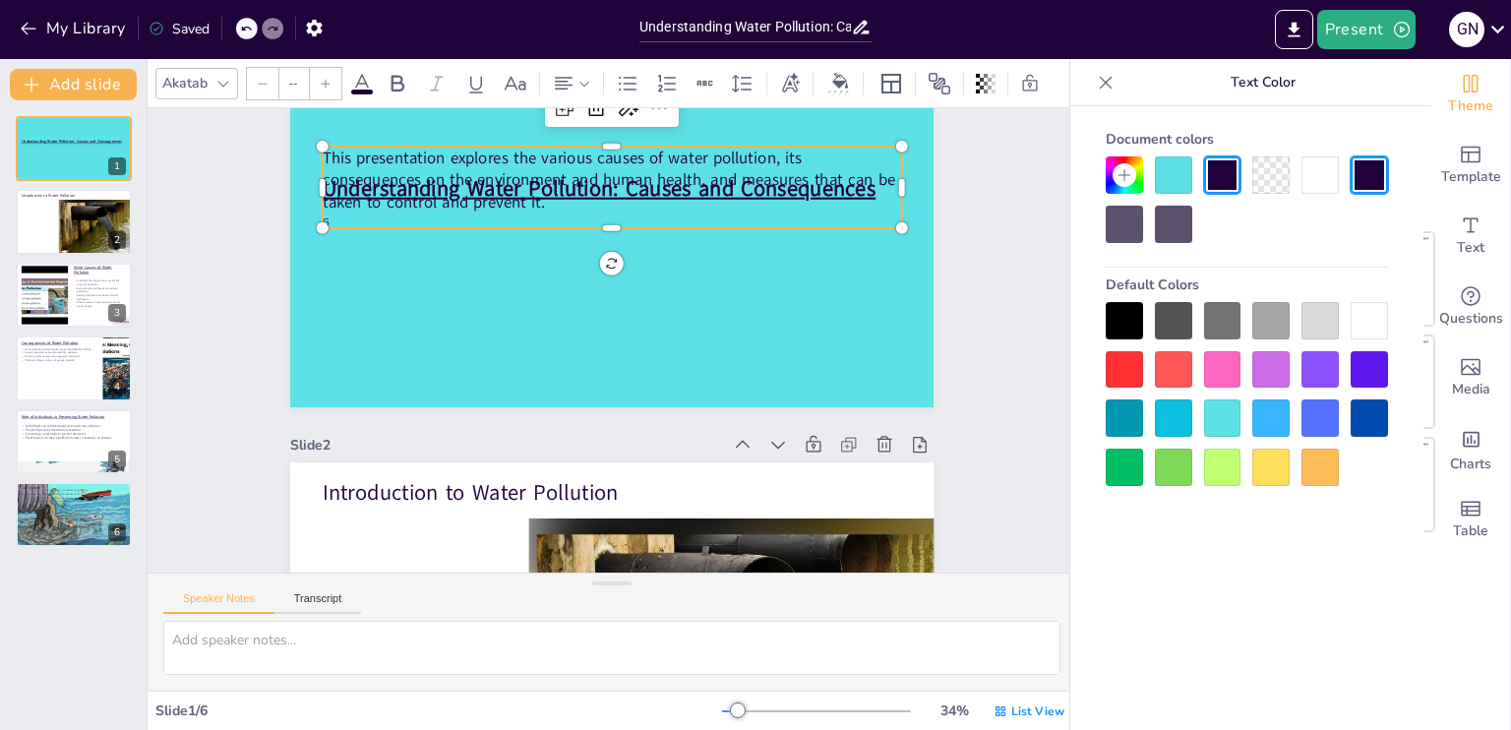
type input "31"
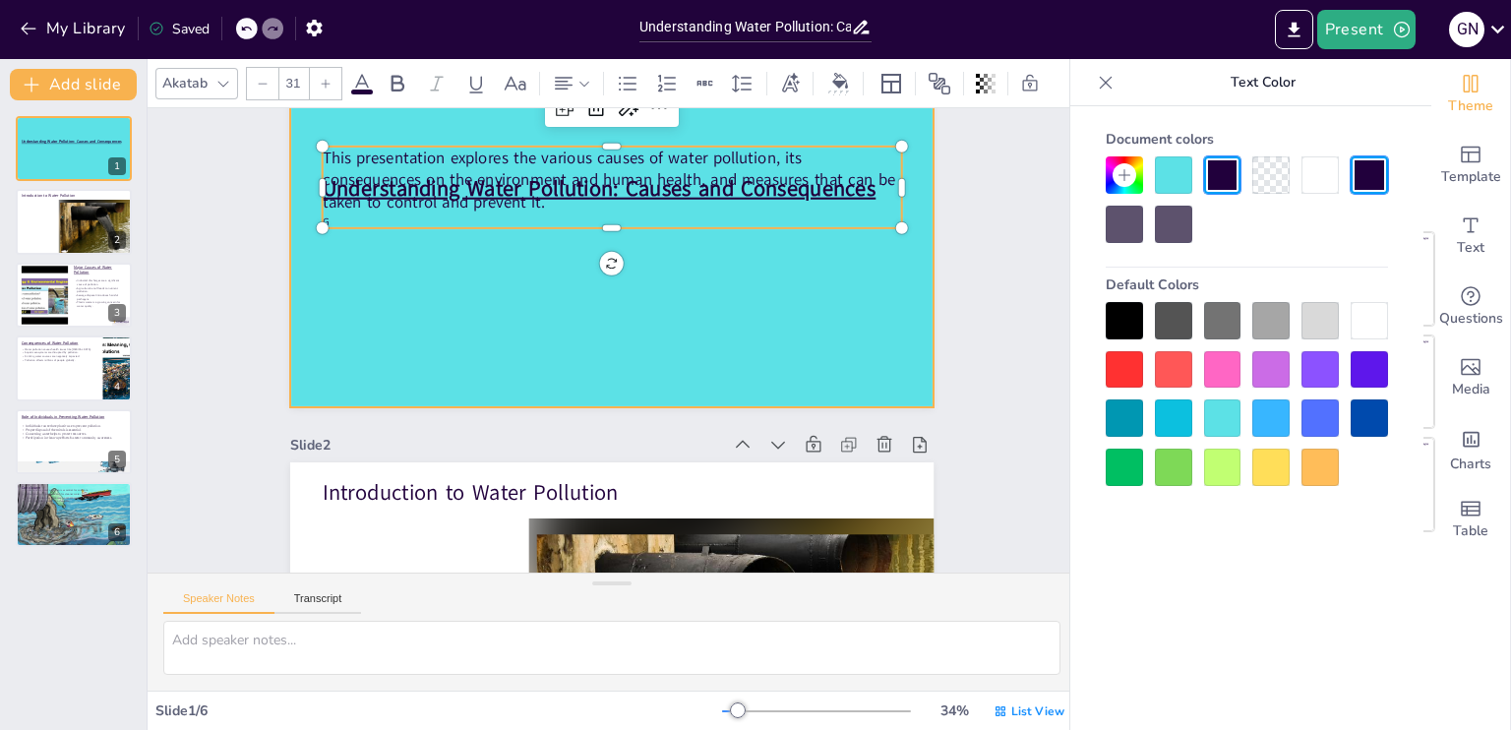
drag, startPoint x: 445, startPoint y: 217, endPoint x: 441, endPoint y: 300, distance: 82.7
click at [441, 300] on div "Understanding Water Pollution: Causes and Consequences This presentation explor…" at bounding box center [658, 236] width 735 height 592
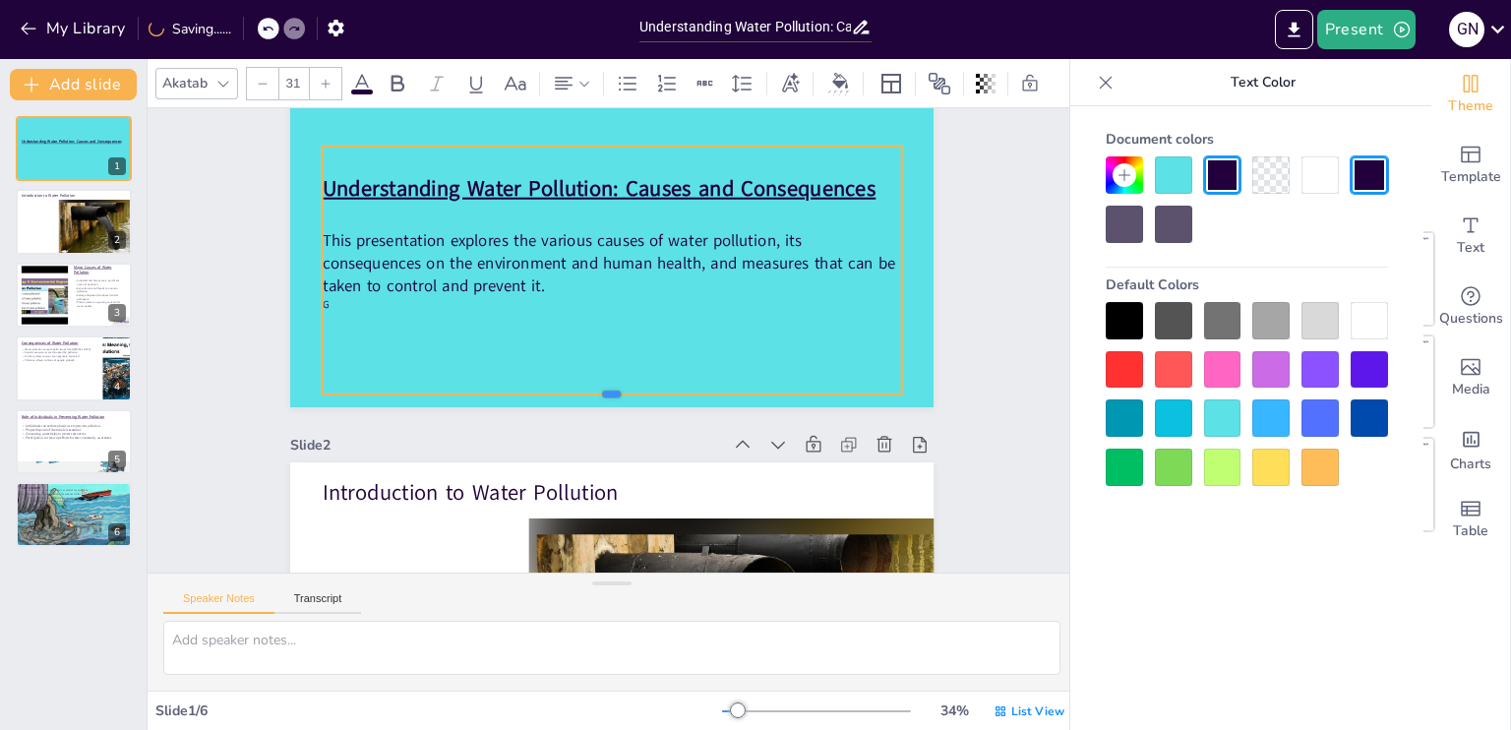
drag, startPoint x: 522, startPoint y: 228, endPoint x: 492, endPoint y: 395, distance: 169.1
click at [492, 378] on div at bounding box center [631, 281] width 556 height 194
click at [569, 624] on span "G" at bounding box center [576, 627] width 15 height 7
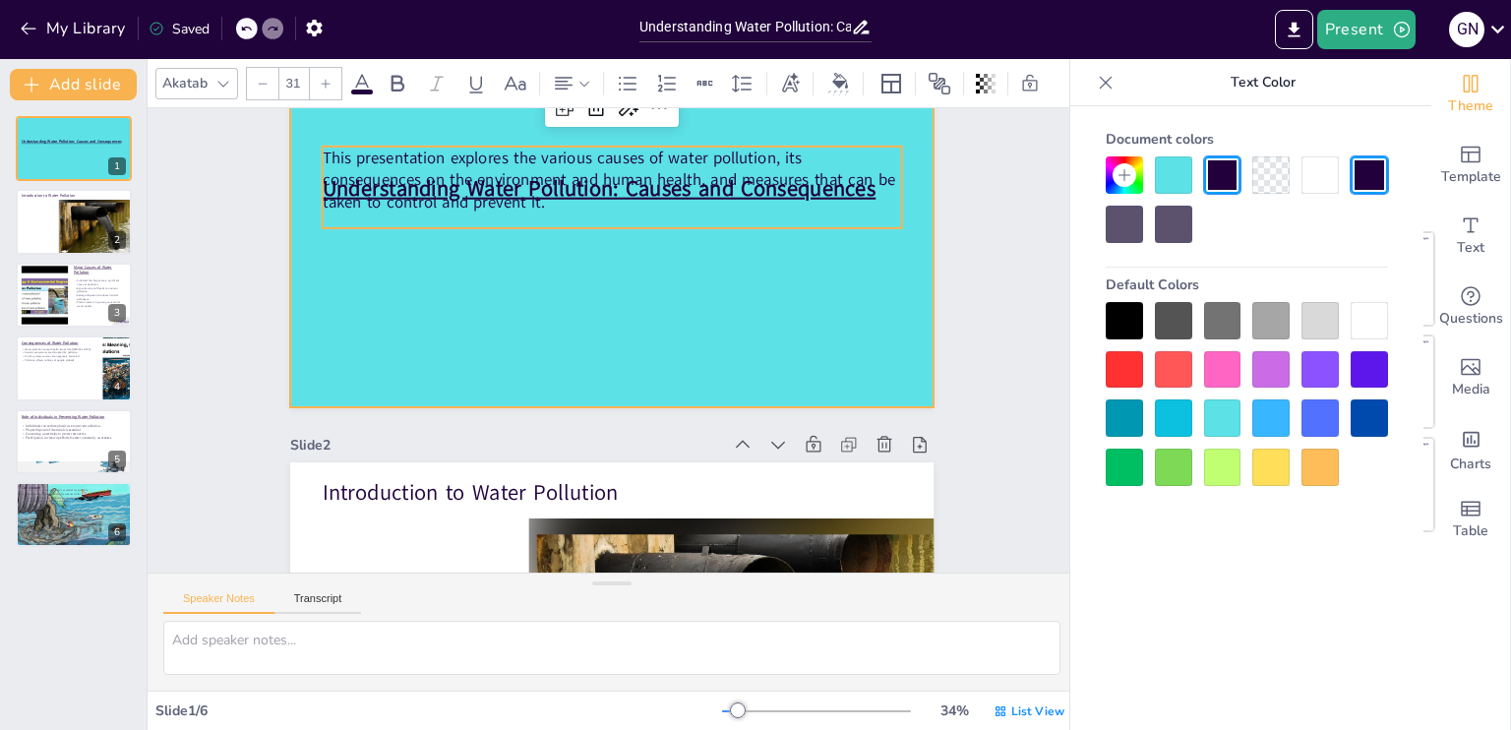
click at [414, 240] on div at bounding box center [657, 236] width 735 height 592
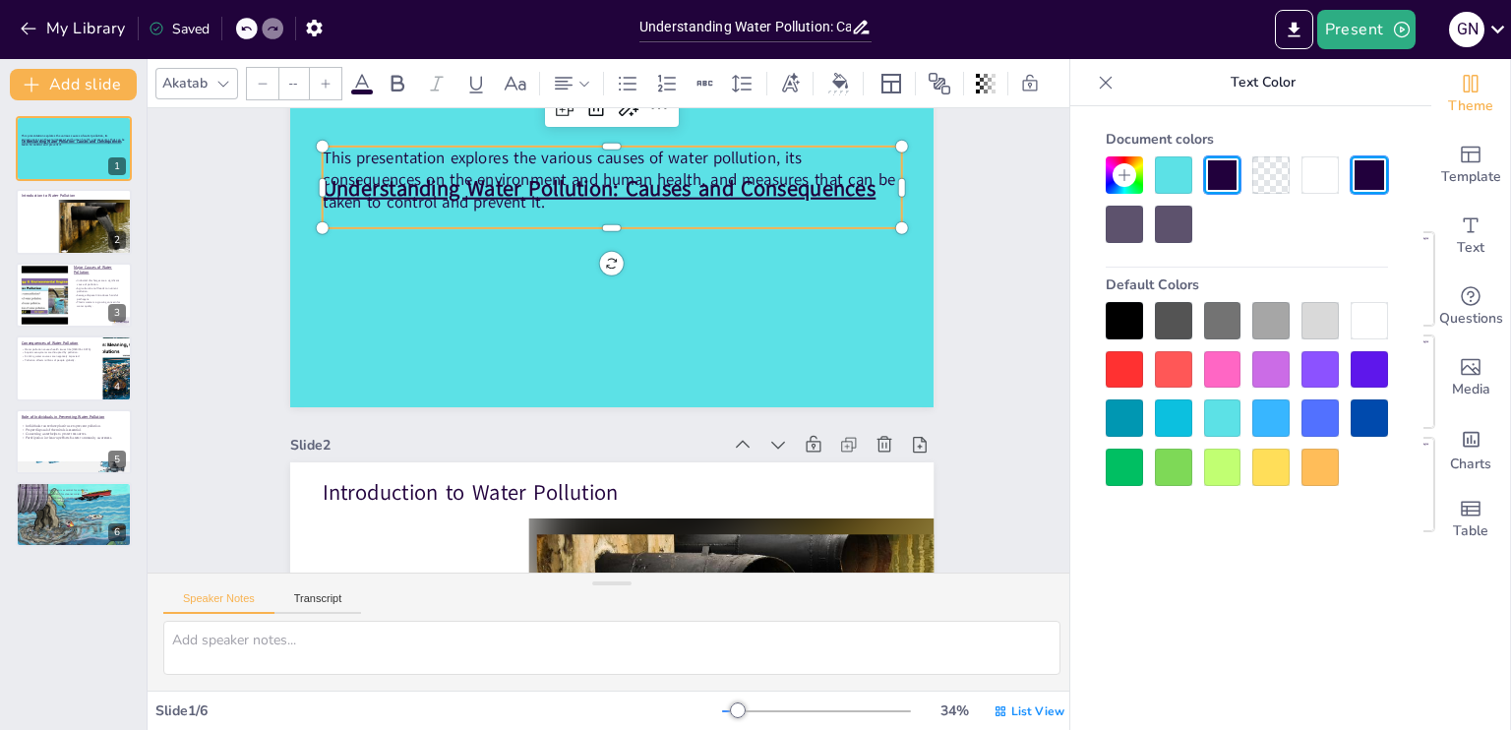
click at [463, 209] on span "This presentation explores the various causes of water pollution, its consequen…" at bounding box center [470, 256] width 373 height 490
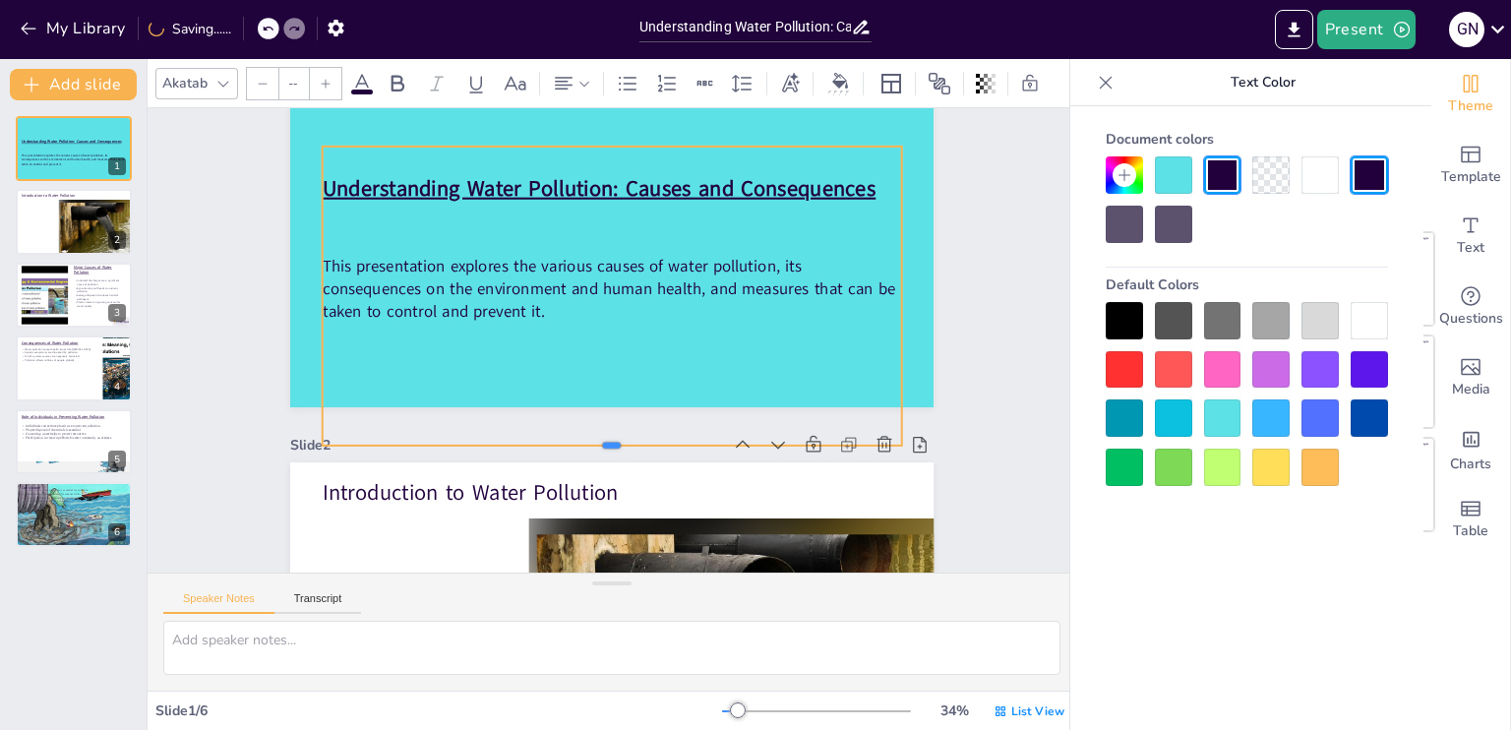
drag, startPoint x: 484, startPoint y: 233, endPoint x: 455, endPoint y: 446, distance: 214.6
click at [455, 446] on div at bounding box center [565, 444] width 535 height 250
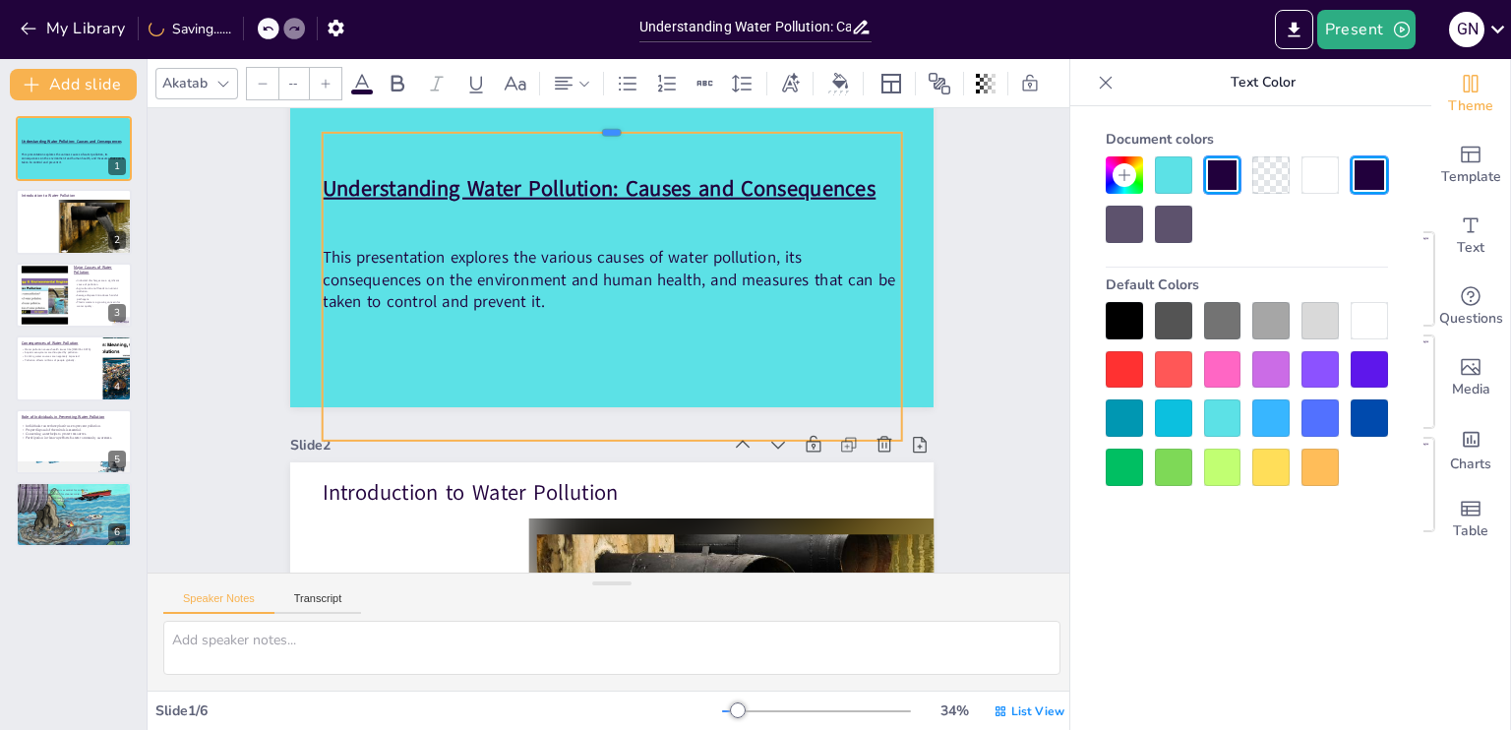
drag, startPoint x: 429, startPoint y: 142, endPoint x: 429, endPoint y: 128, distance: 13.8
click at [500, 128] on div at bounding box center [739, 165] width 478 height 353
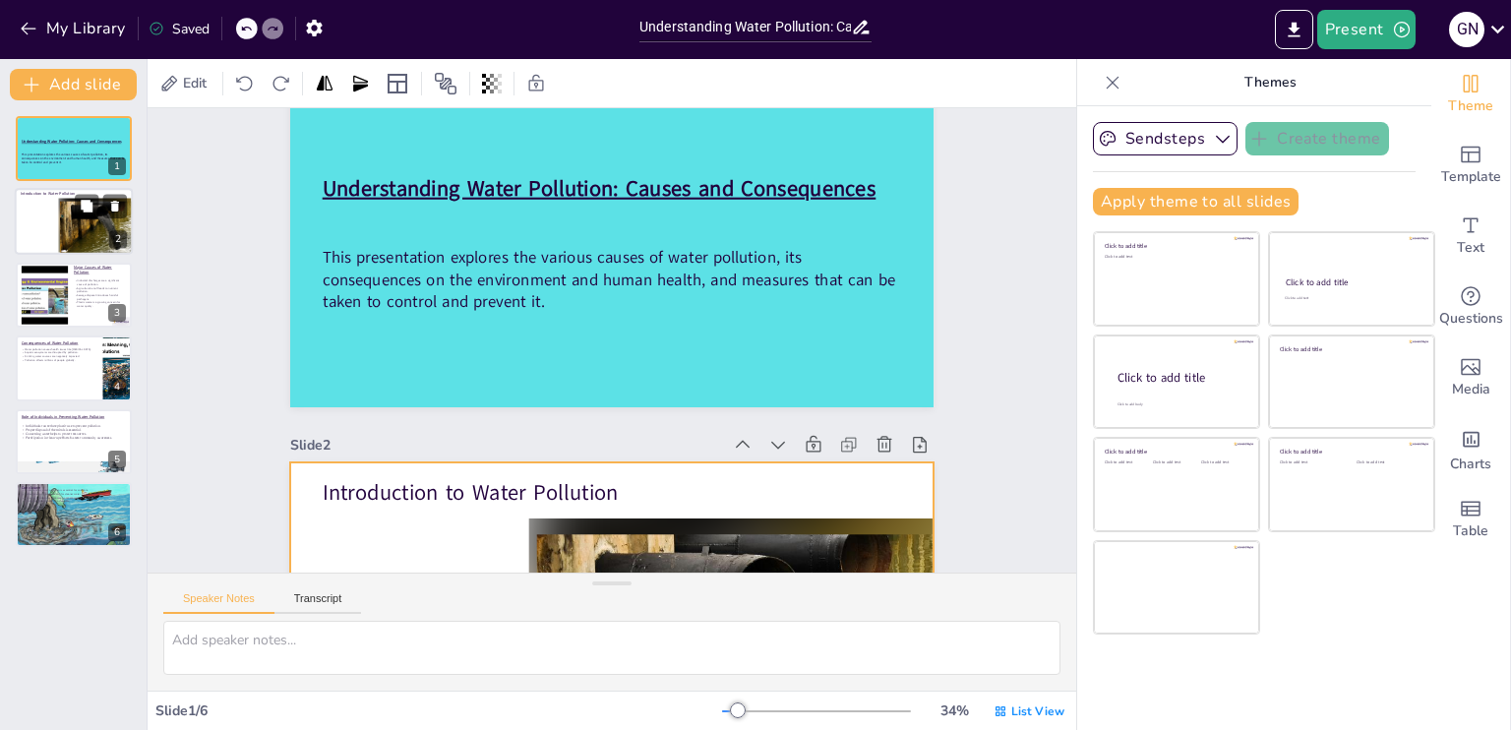
click at [37, 226] on div at bounding box center [74, 222] width 118 height 67
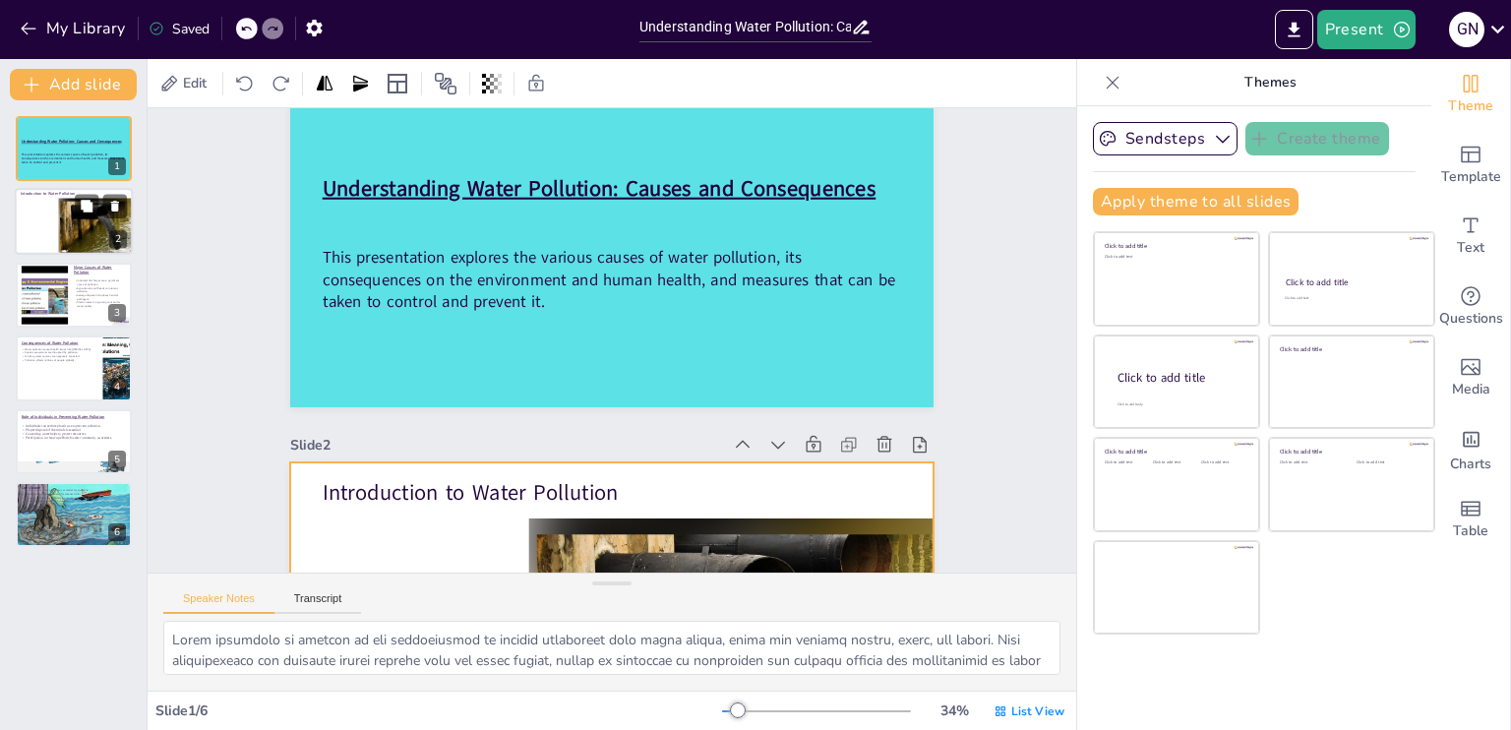
scroll to position [421, 0]
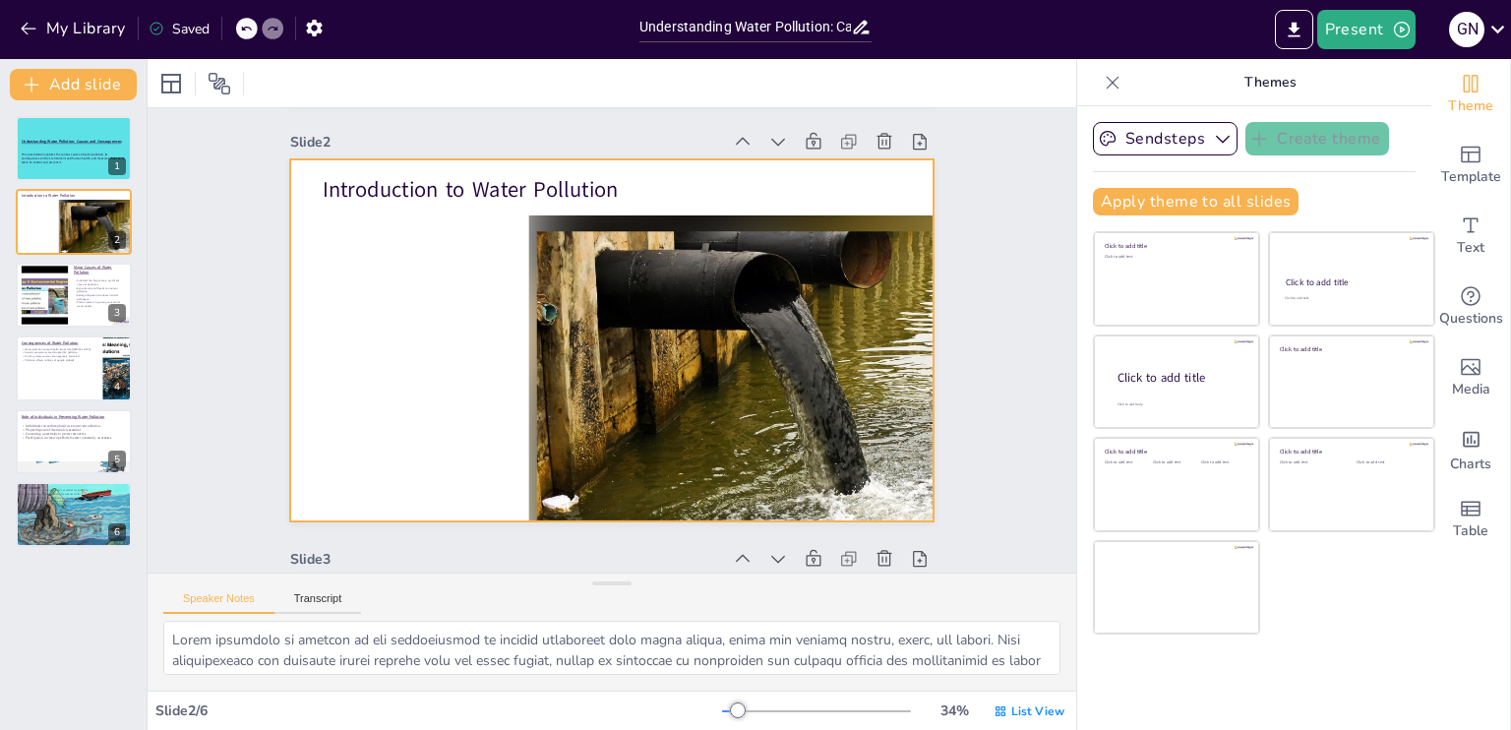
click at [358, 308] on div at bounding box center [611, 340] width 671 height 734
click at [178, 94] on div at bounding box center [171, 84] width 24 height 24
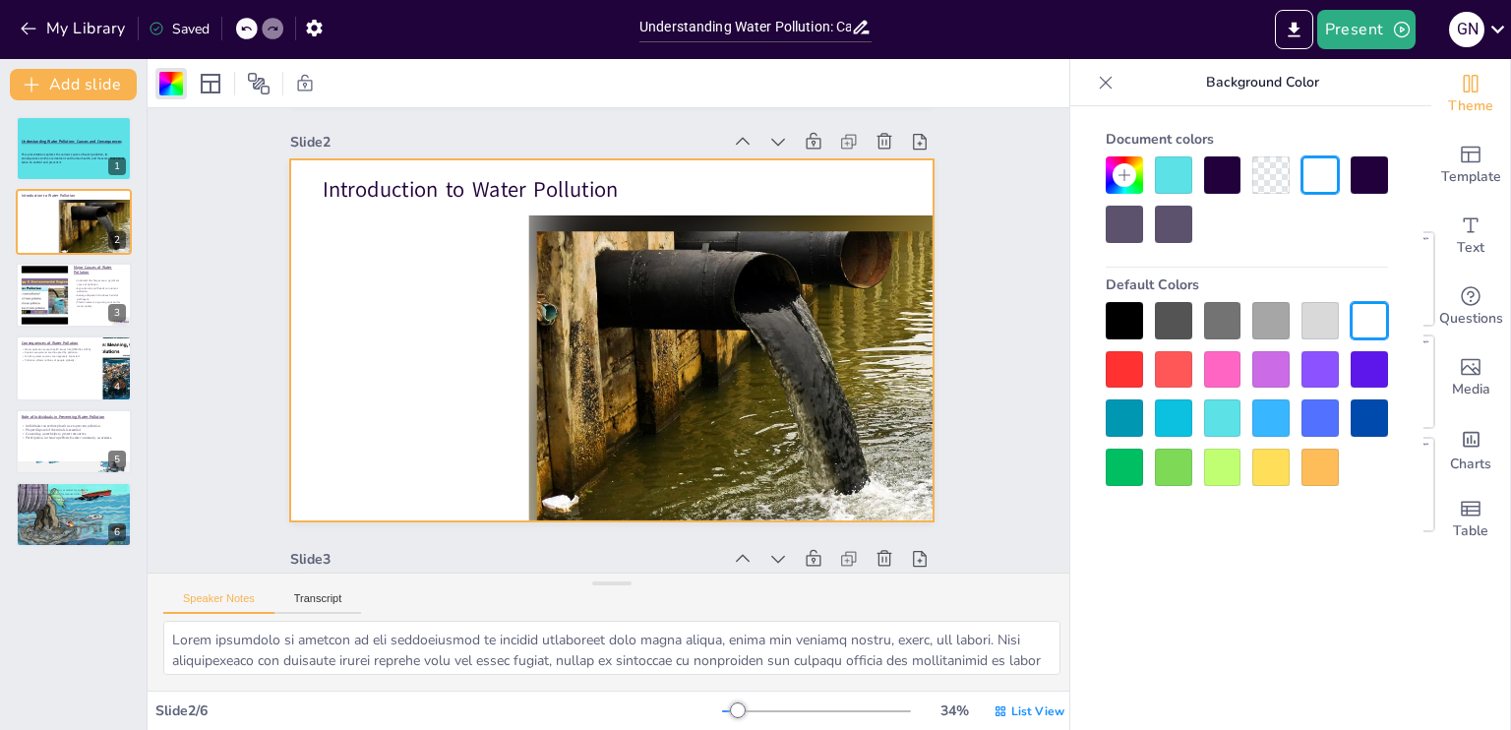
click at [1208, 419] on div at bounding box center [1222, 417] width 37 height 37
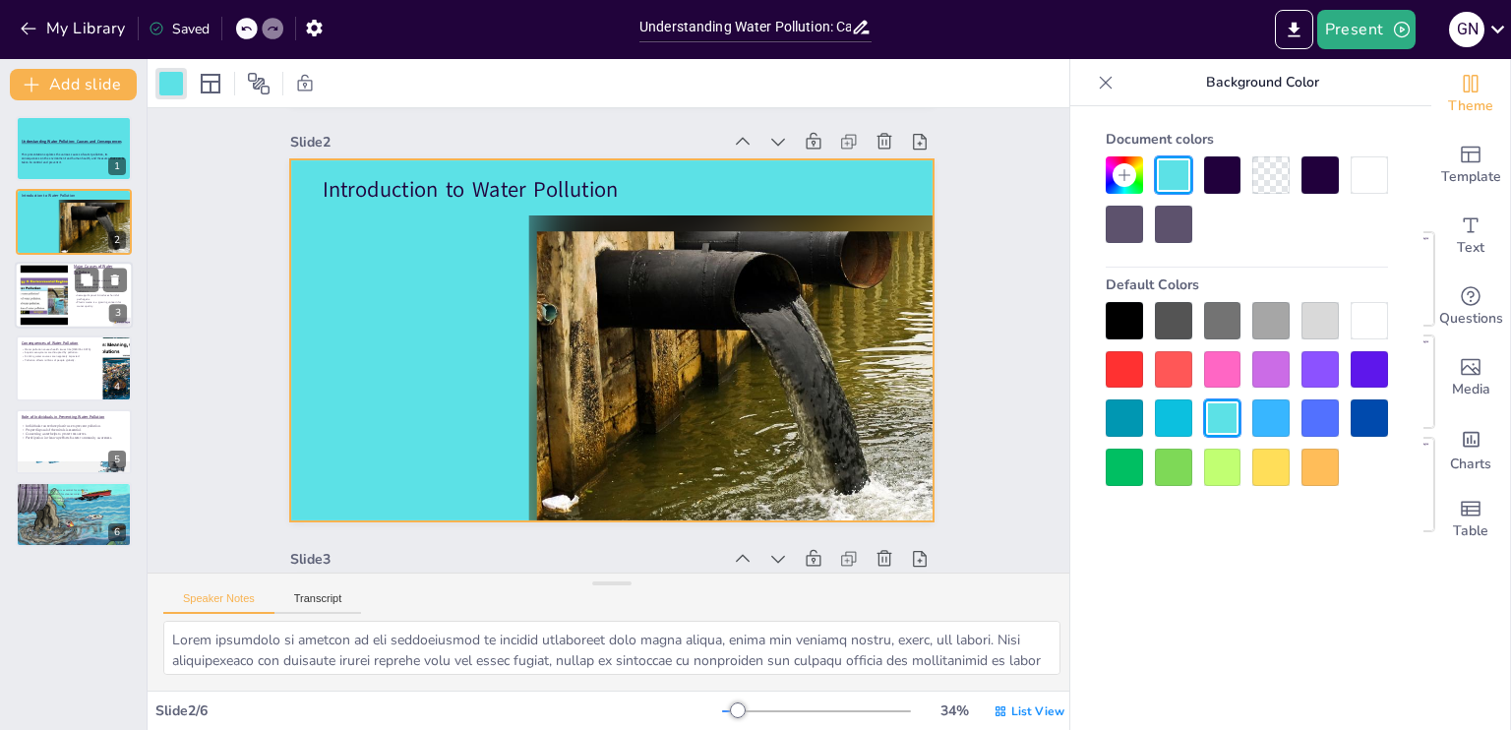
click at [67, 304] on div at bounding box center [44, 295] width 80 height 60
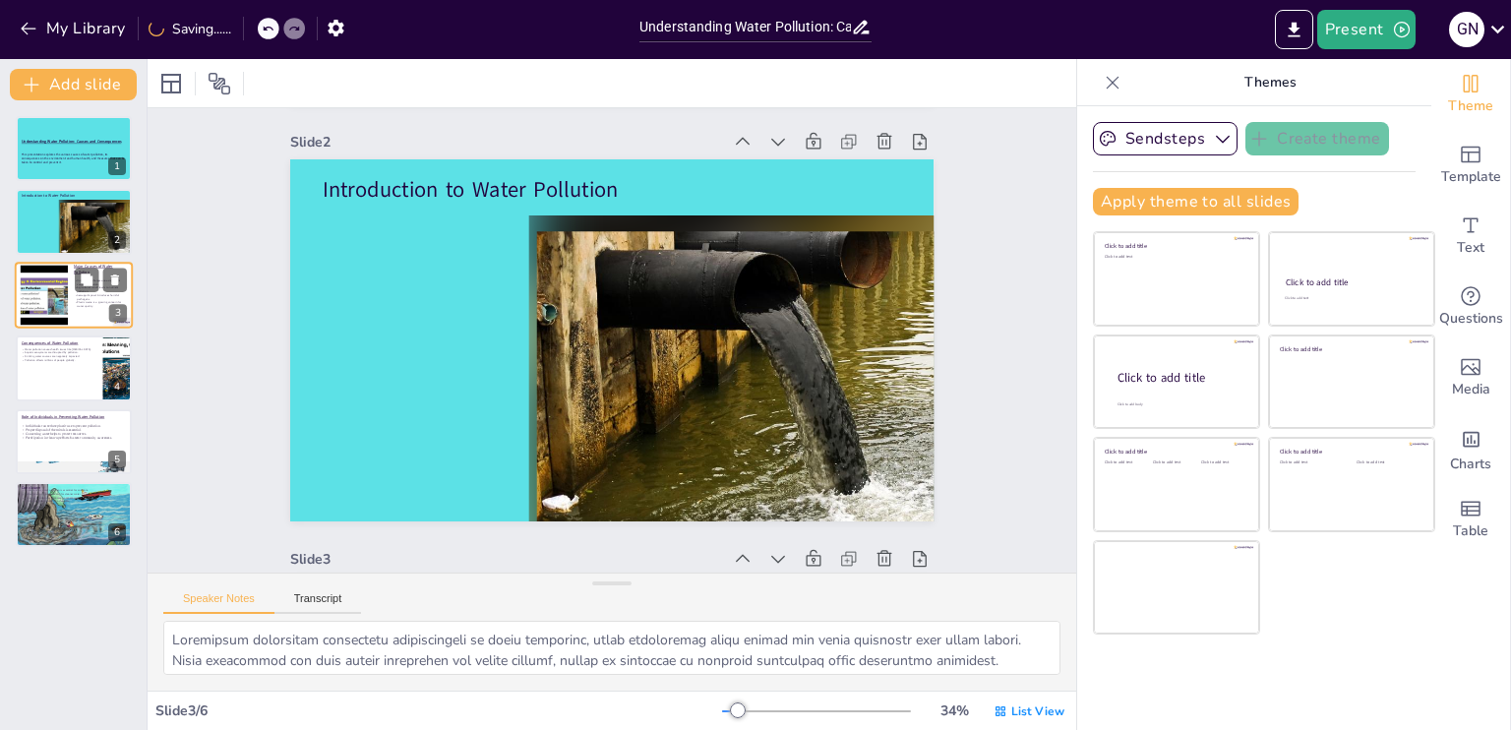
scroll to position [838, 0]
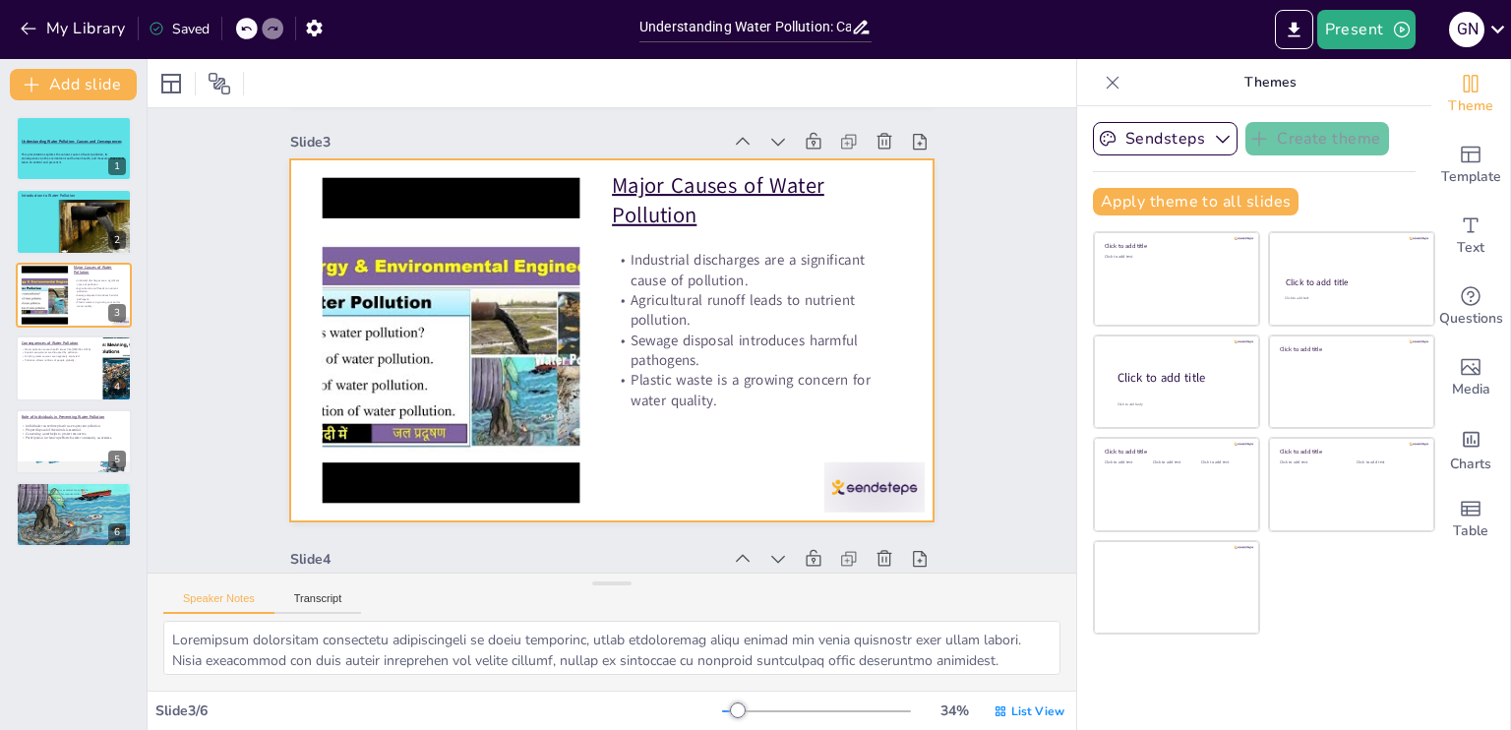
click at [340, 222] on div at bounding box center [611, 340] width 543 height 724
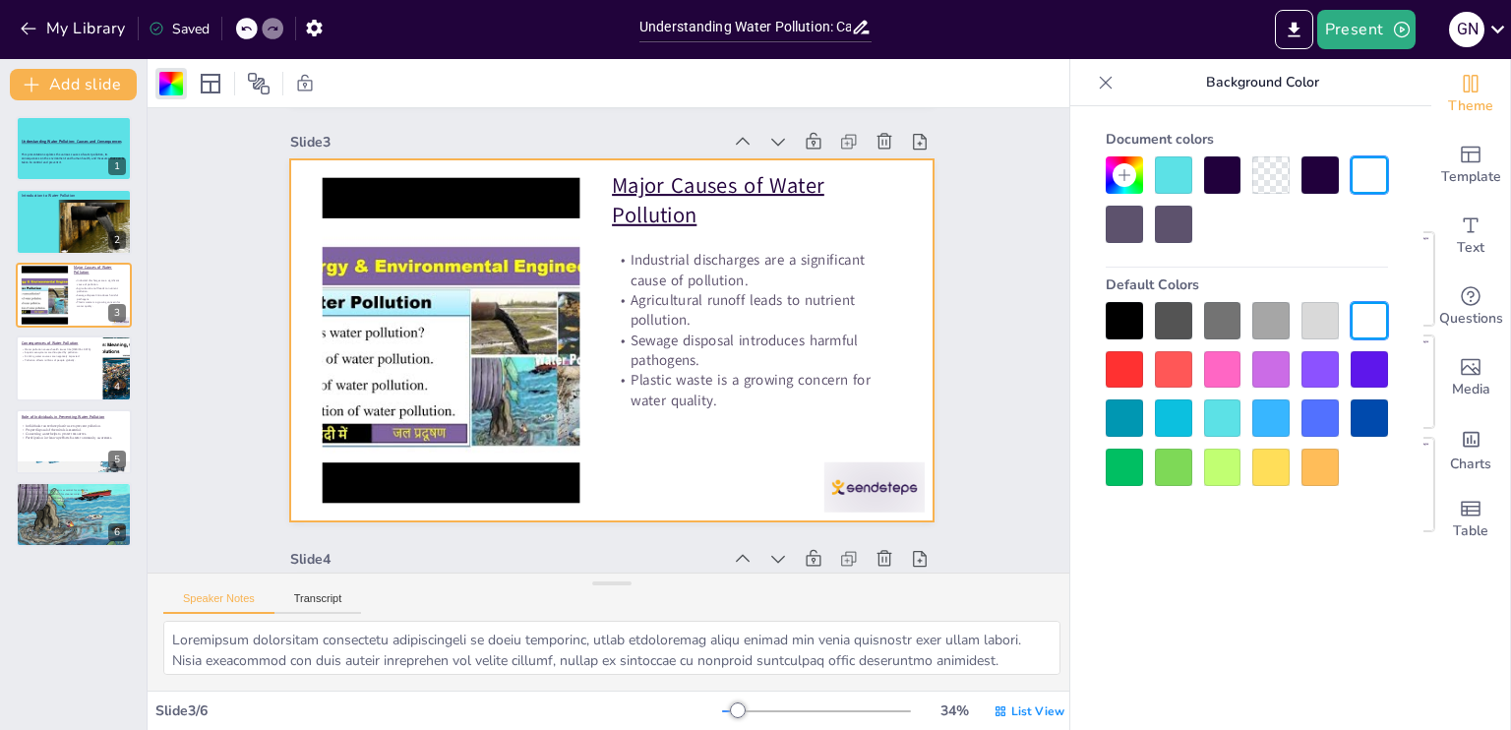
click at [1232, 412] on div at bounding box center [1222, 417] width 37 height 37
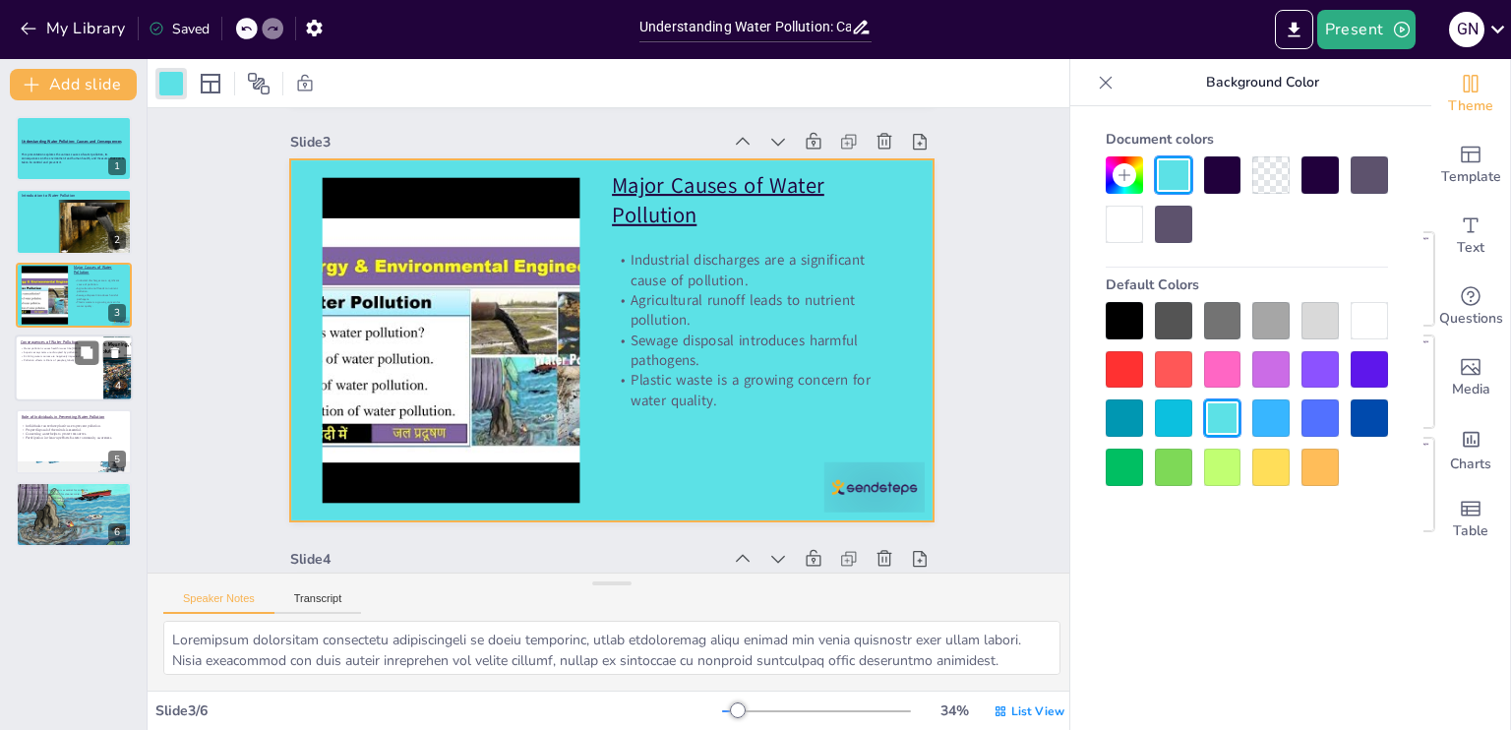
click at [68, 359] on p "Pollution affects millions of people globally." at bounding box center [59, 360] width 77 height 4
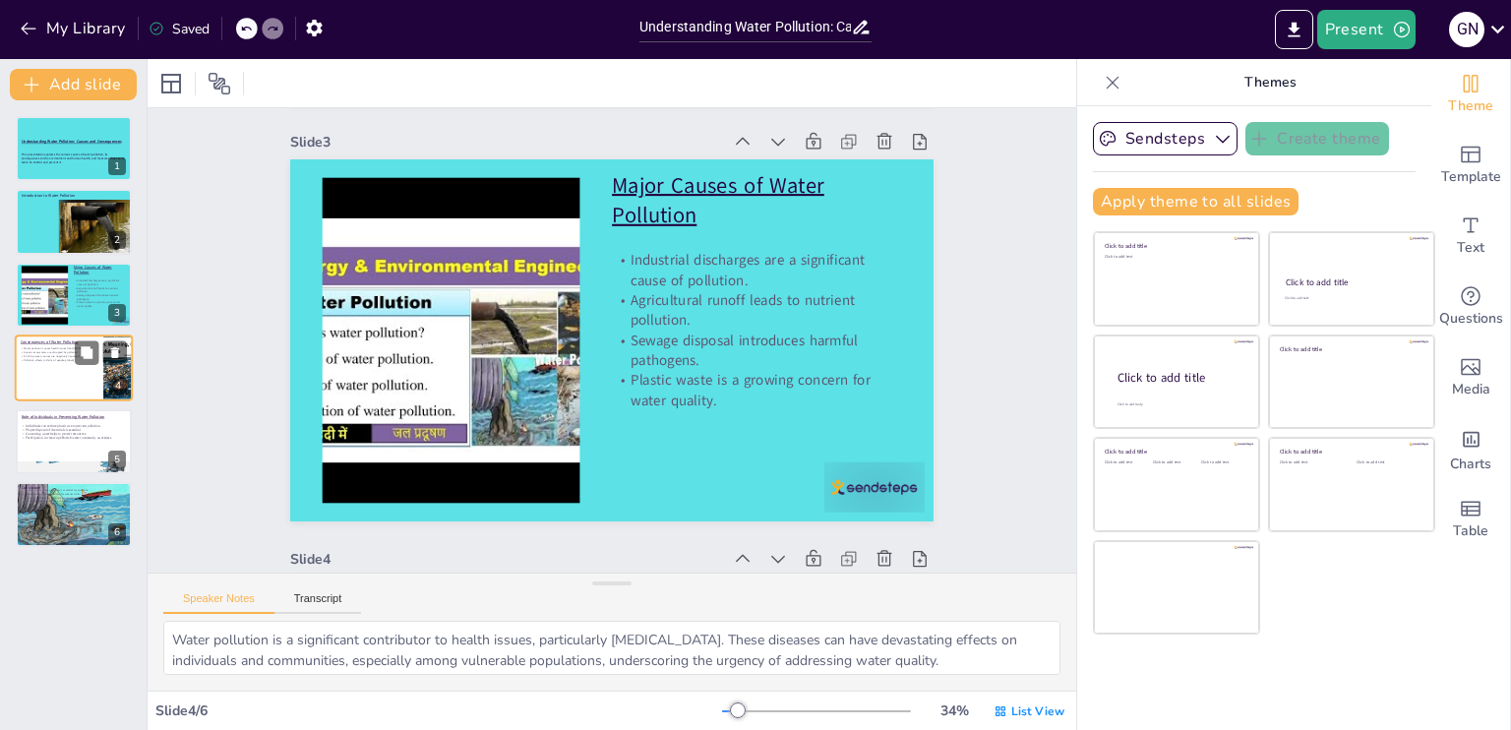
scroll to position [1255, 0]
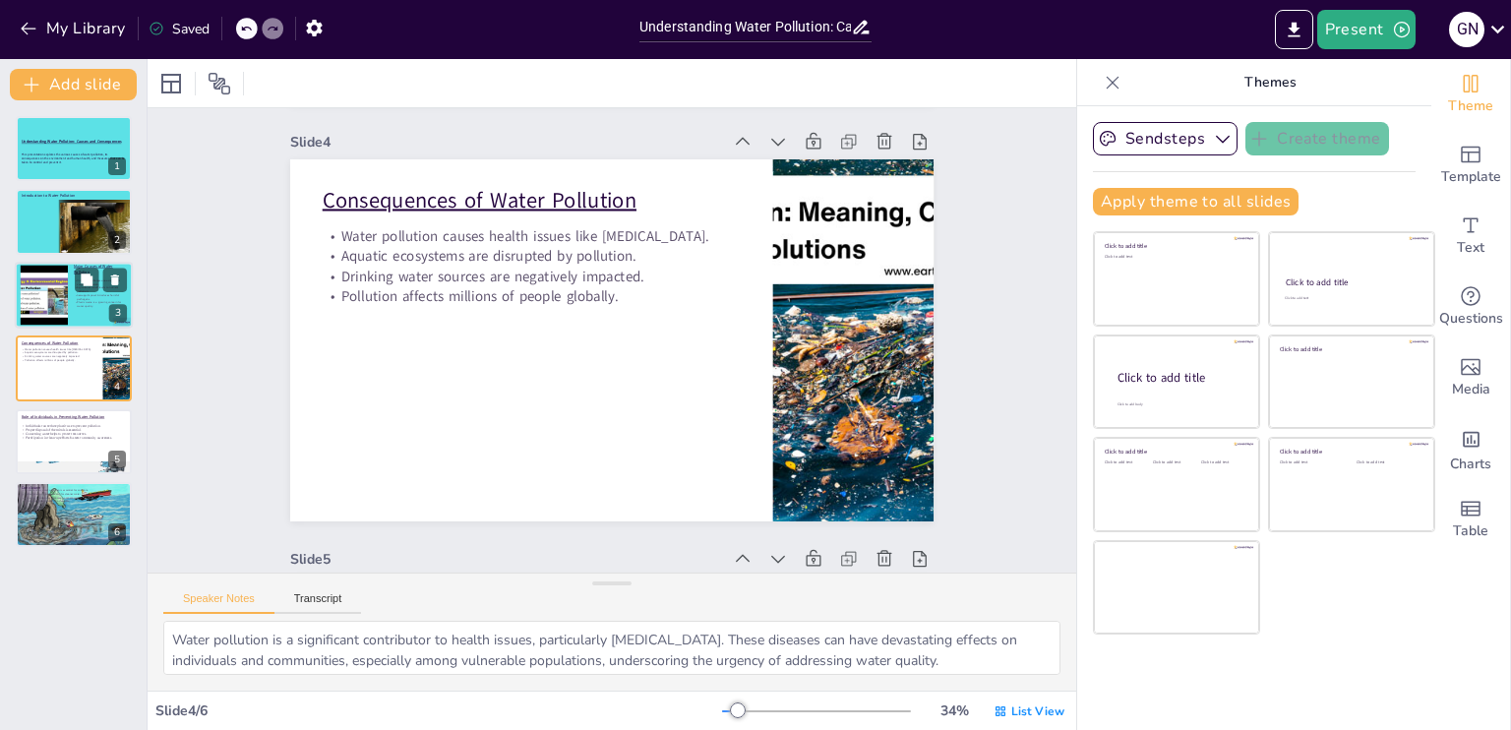
click at [85, 301] on p "Plastic waste is a growing concern for water quality." at bounding box center [100, 304] width 53 height 7
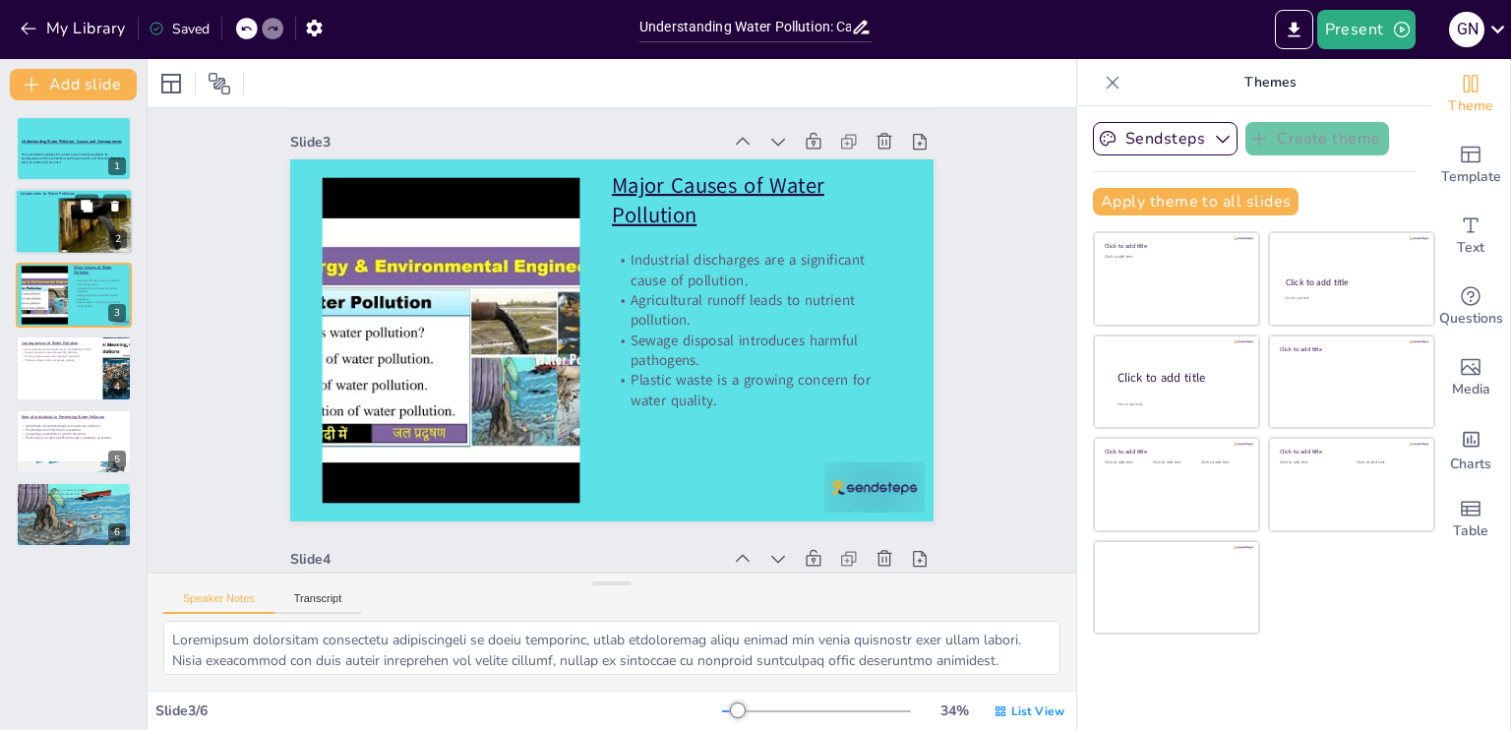
click at [54, 233] on div at bounding box center [74, 222] width 118 height 67
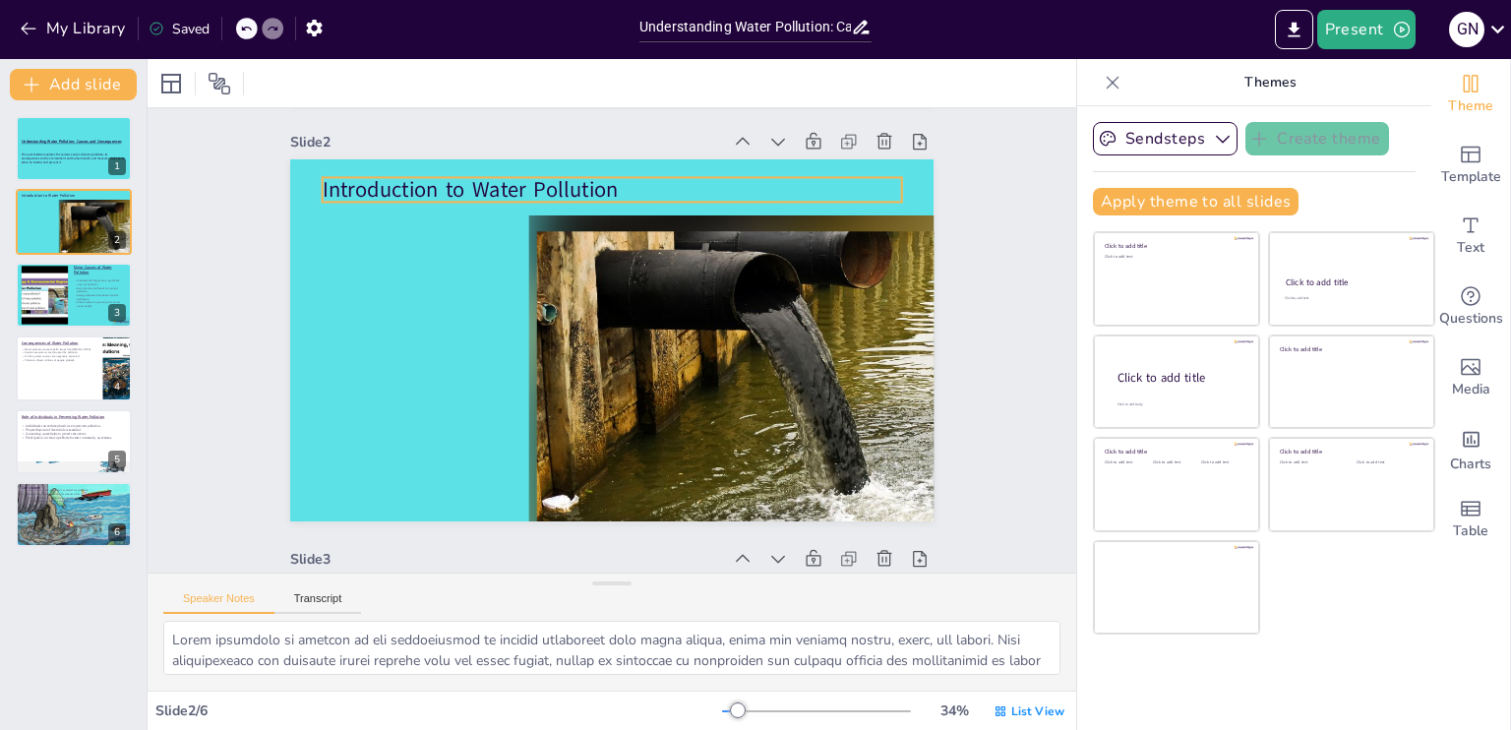
click at [685, 184] on p "Introduction to Water Pollution" at bounding box center [760, 309] width 150 height 573
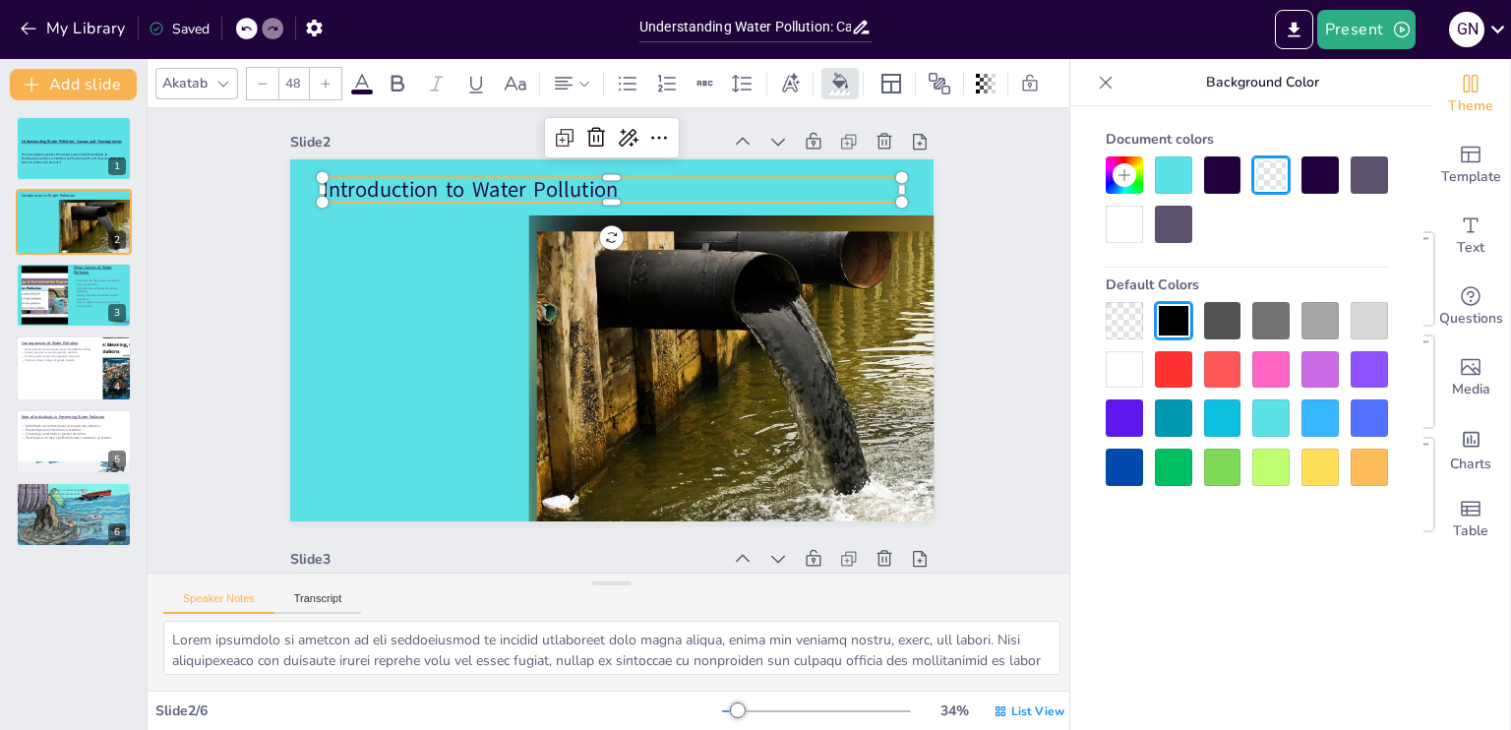
click at [716, 184] on p "Introduction to Water Pollution" at bounding box center [761, 357] width 91 height 580
click at [472, 78] on icon at bounding box center [476, 84] width 24 height 24
click at [476, 72] on icon at bounding box center [476, 84] width 24 height 24
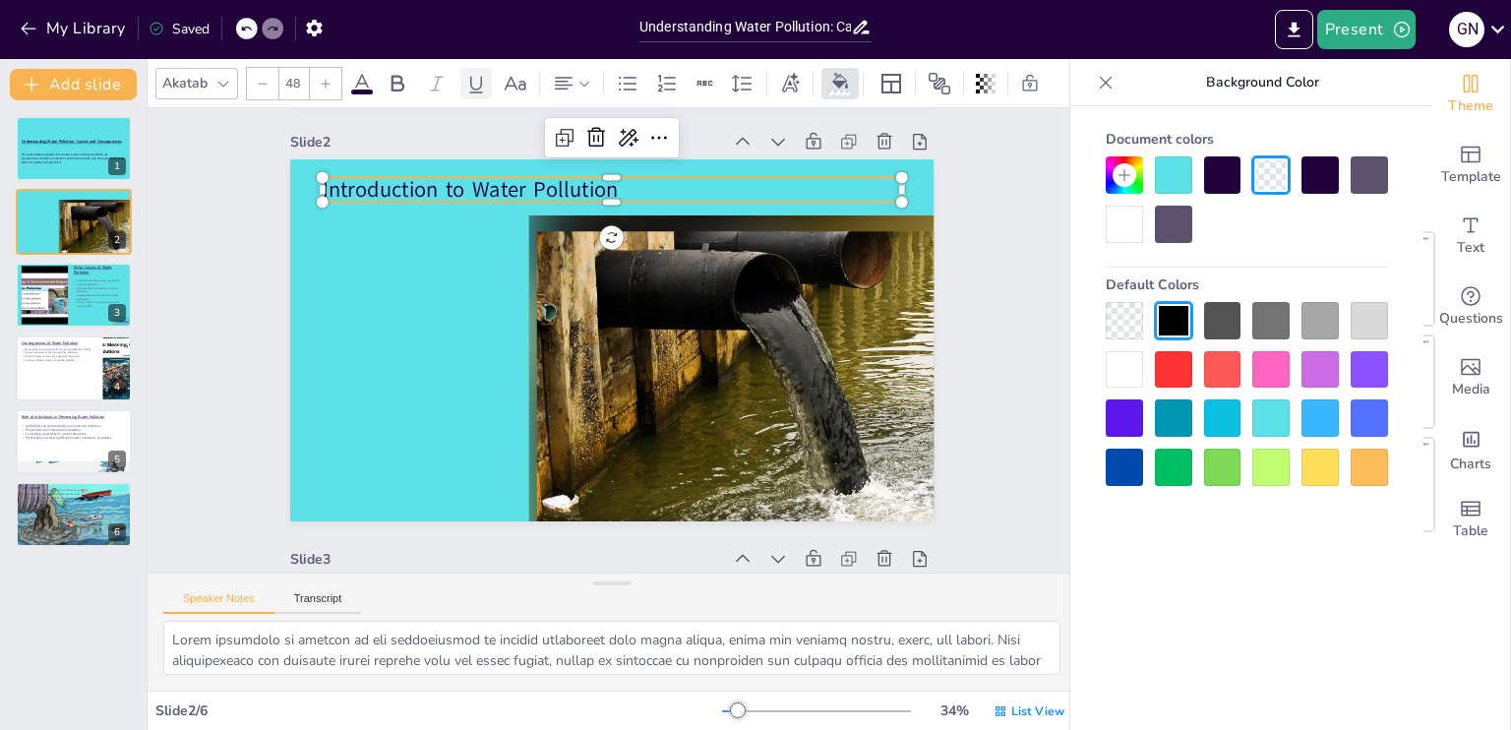
click at [476, 72] on icon at bounding box center [476, 84] width 24 height 24
click at [484, 143] on div "Slide 2" at bounding box center [393, 286] width 302 height 333
drag, startPoint x: 314, startPoint y: 188, endPoint x: 618, endPoint y: 181, distance: 304.1
click at [618, 181] on p "Introduction to Water Pollution" at bounding box center [734, 252] width 365 height 486
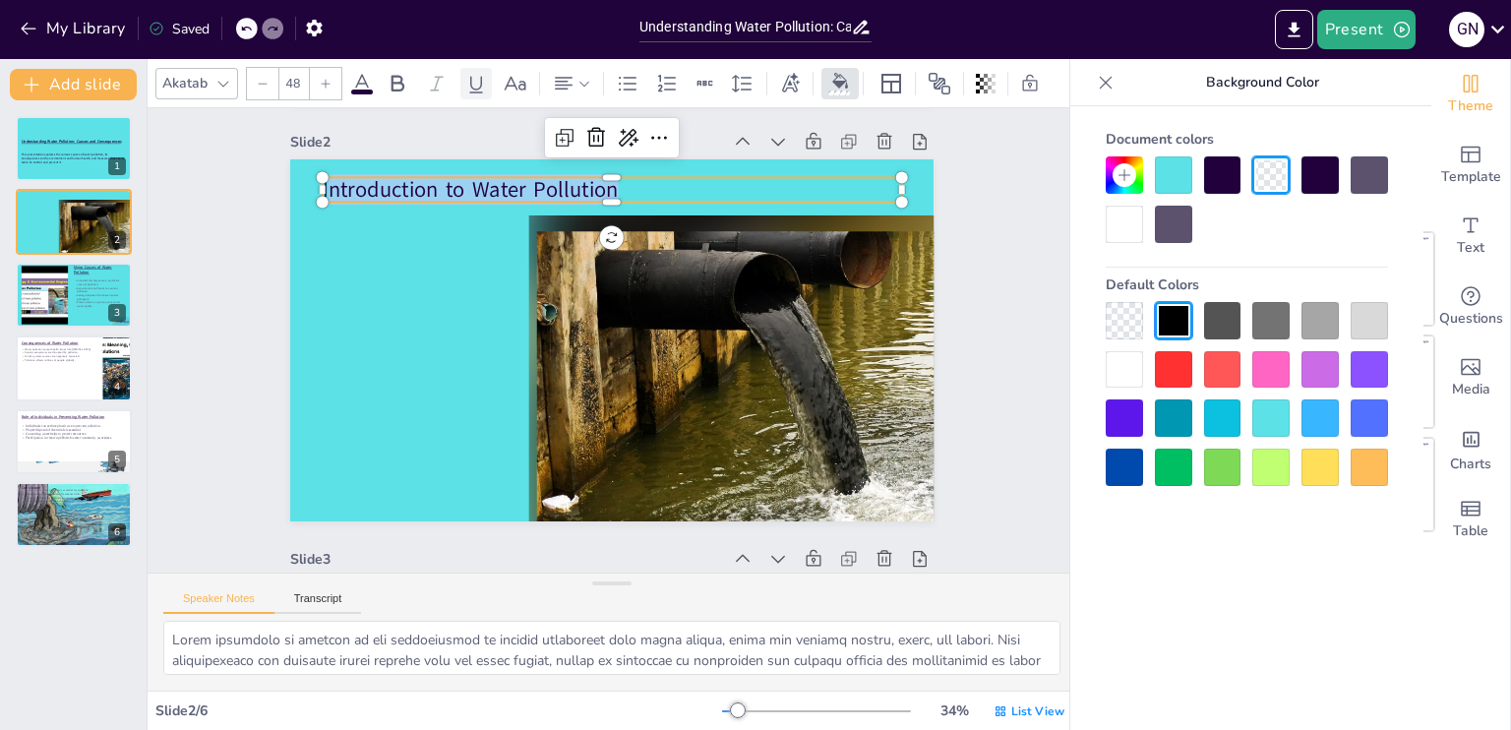
click at [478, 72] on icon at bounding box center [476, 84] width 24 height 24
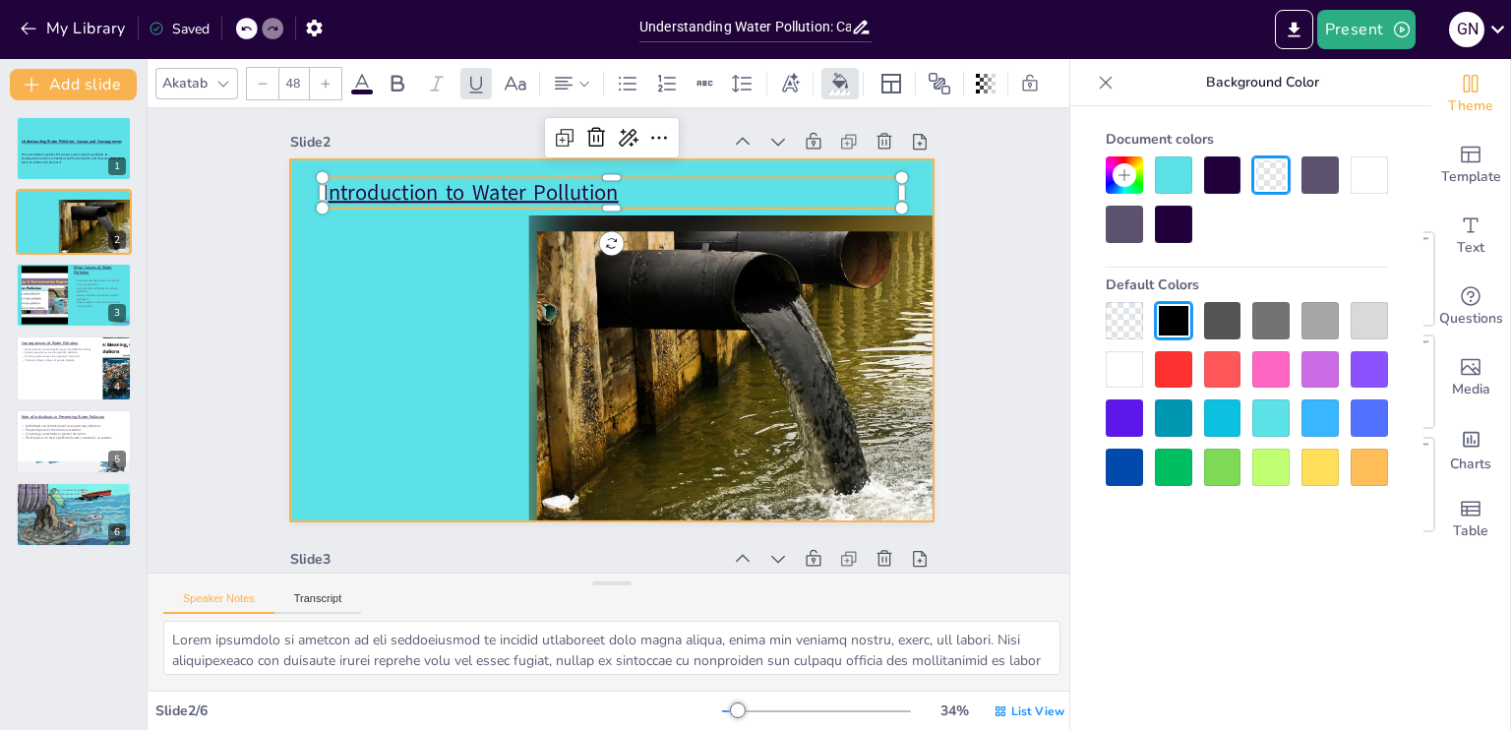
click at [349, 299] on div at bounding box center [612, 341] width 739 height 636
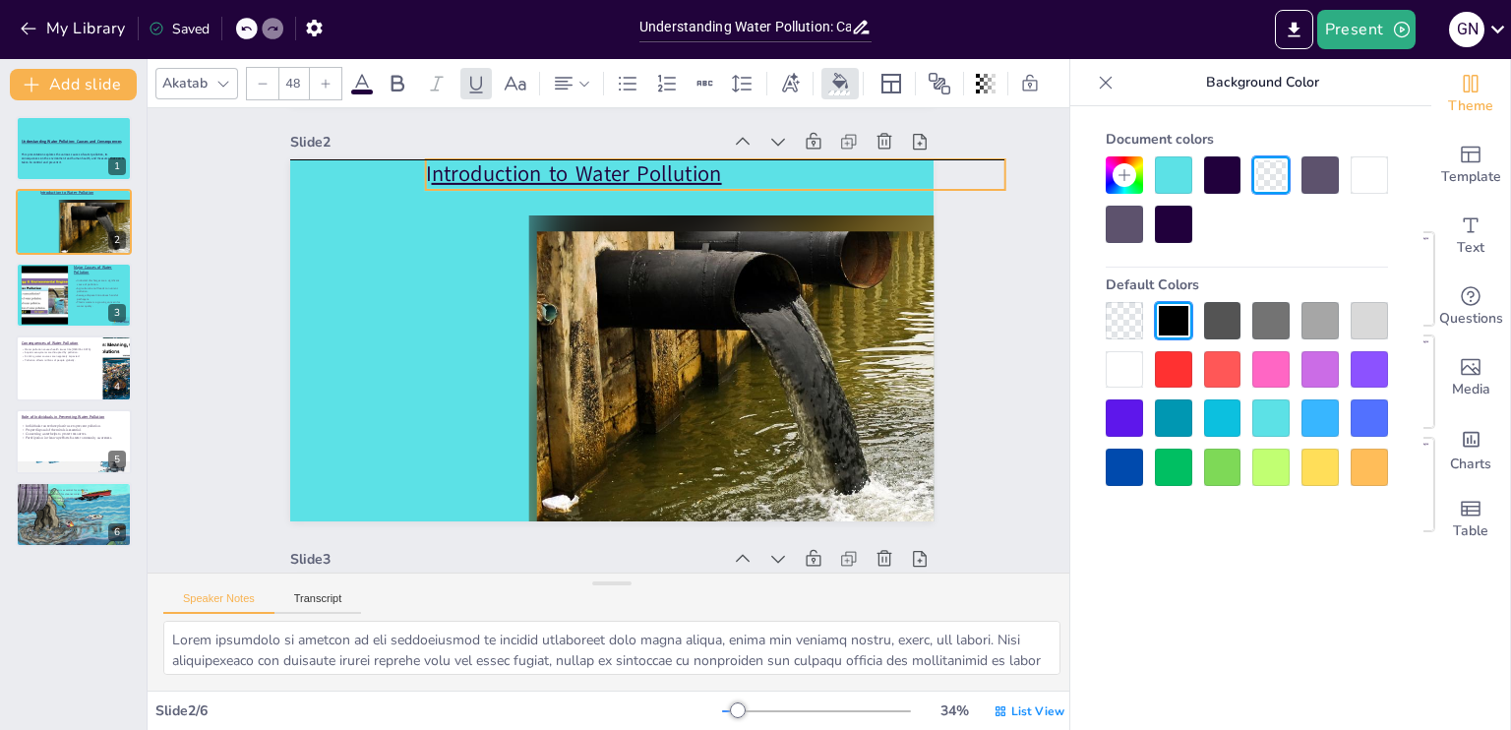
drag, startPoint x: 417, startPoint y: 195, endPoint x: 534, endPoint y: 178, distance: 118.3
click at [722, 178] on span "ntroduction to Water Pollution" at bounding box center [766, 271] width 89 height 290
click at [602, 364] on span "ntroduction to Water Pollution" at bounding box center [728, 461] width 252 height 195
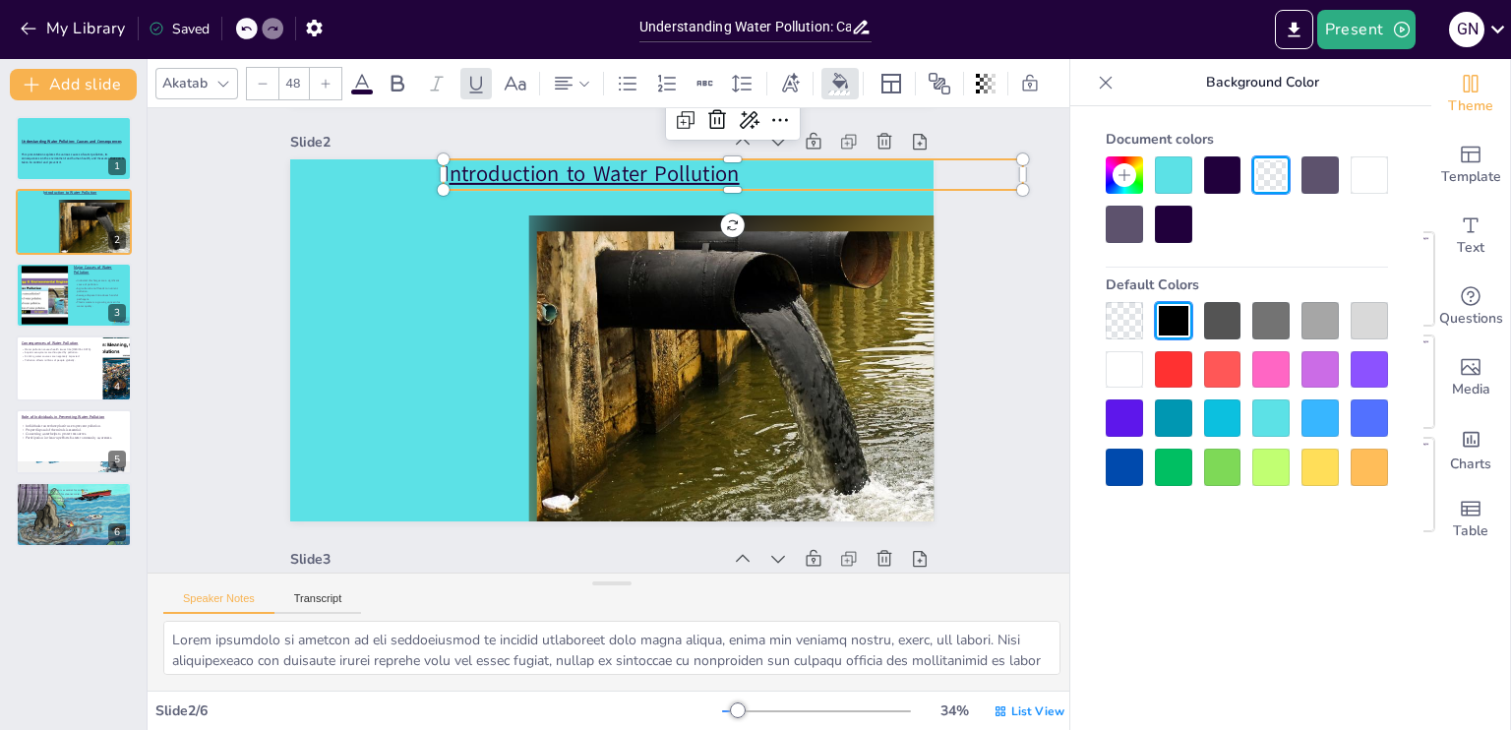
click at [543, 178] on span "ntroduction to Water Pollution" at bounding box center [662, 181] width 277 height 145
click at [705, 178] on span "ntroduction to Water Pollution" at bounding box center [763, 272] width 117 height 285
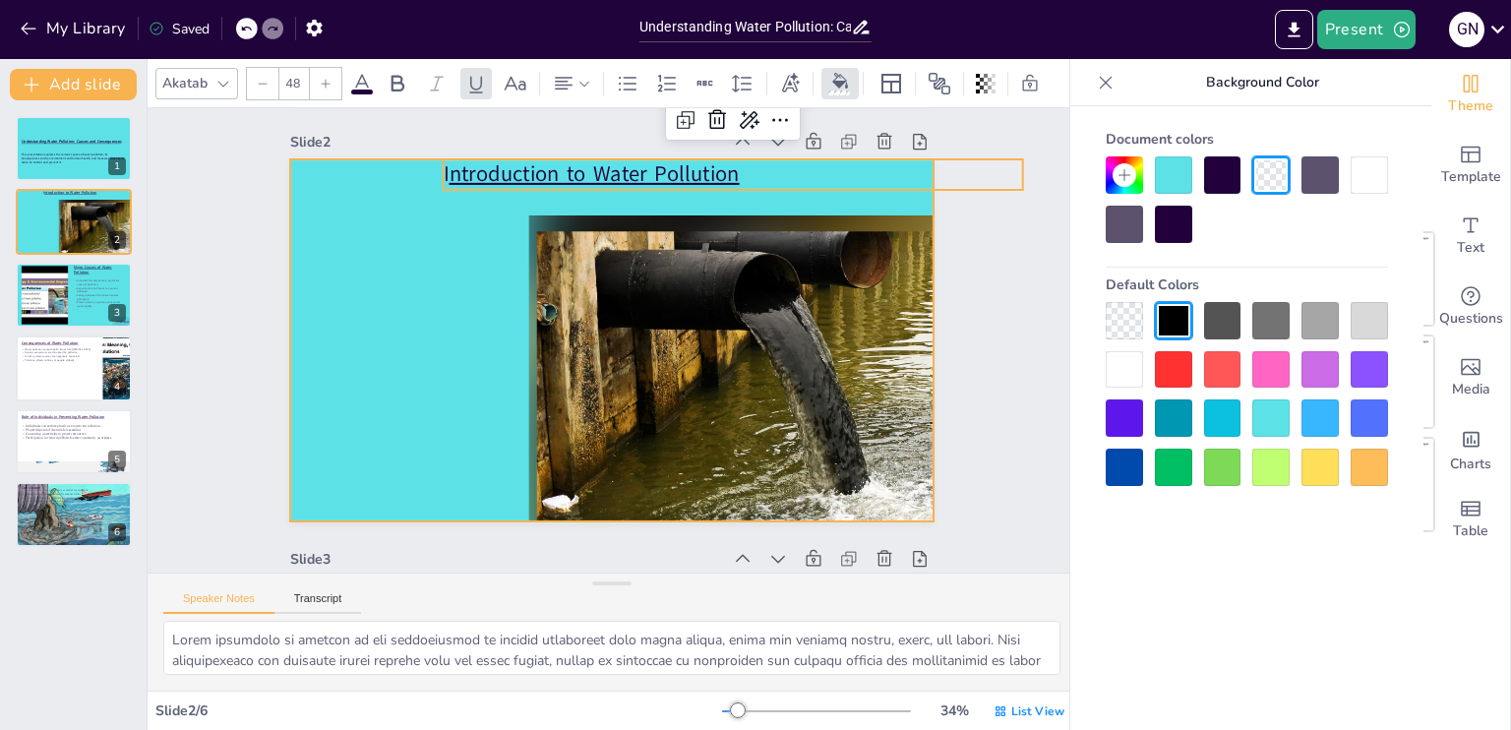
click at [497, 237] on div at bounding box center [611, 340] width 543 height 724
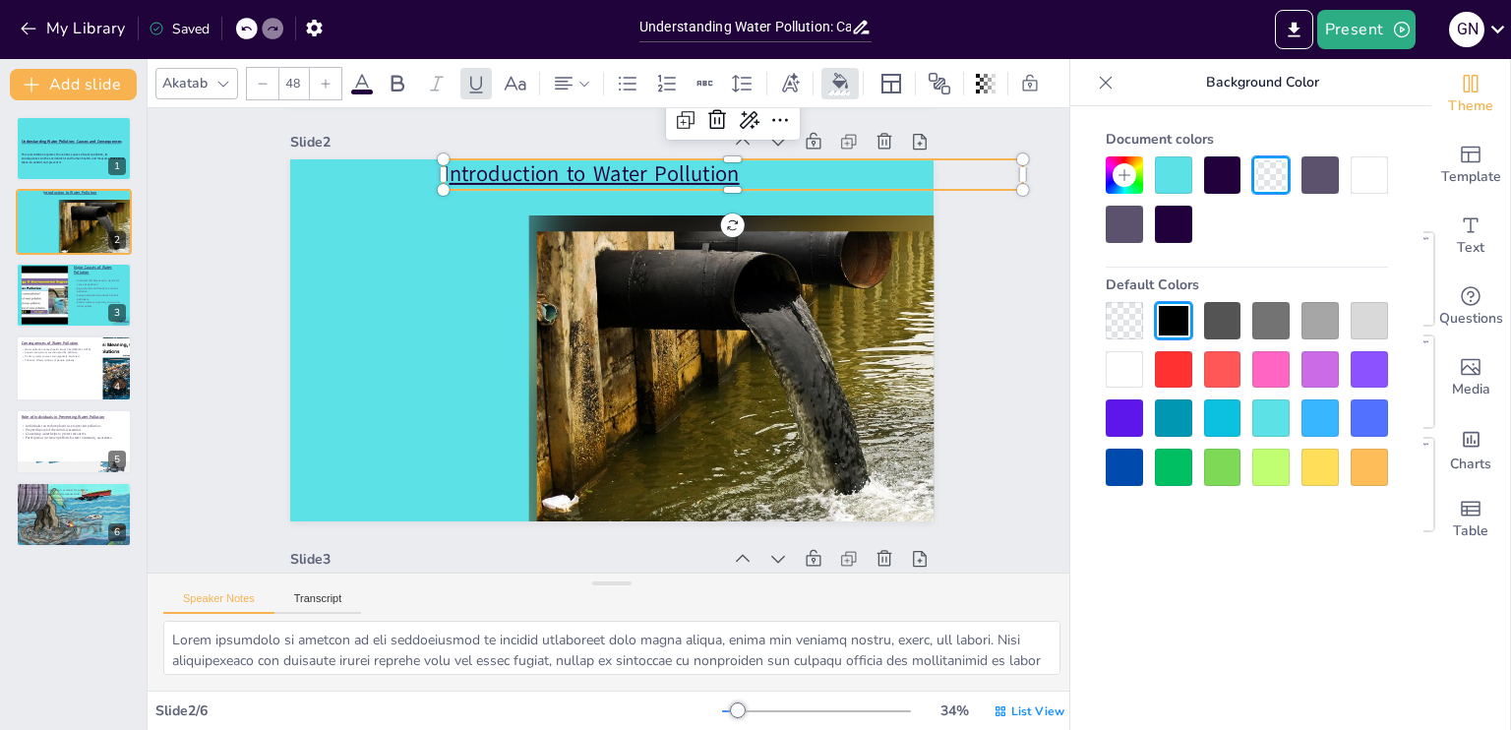
click at [750, 194] on span "ntroduction to Water Pollution" at bounding box center [779, 340] width 59 height 292
click at [579, 77] on icon at bounding box center [585, 84] width 14 height 14
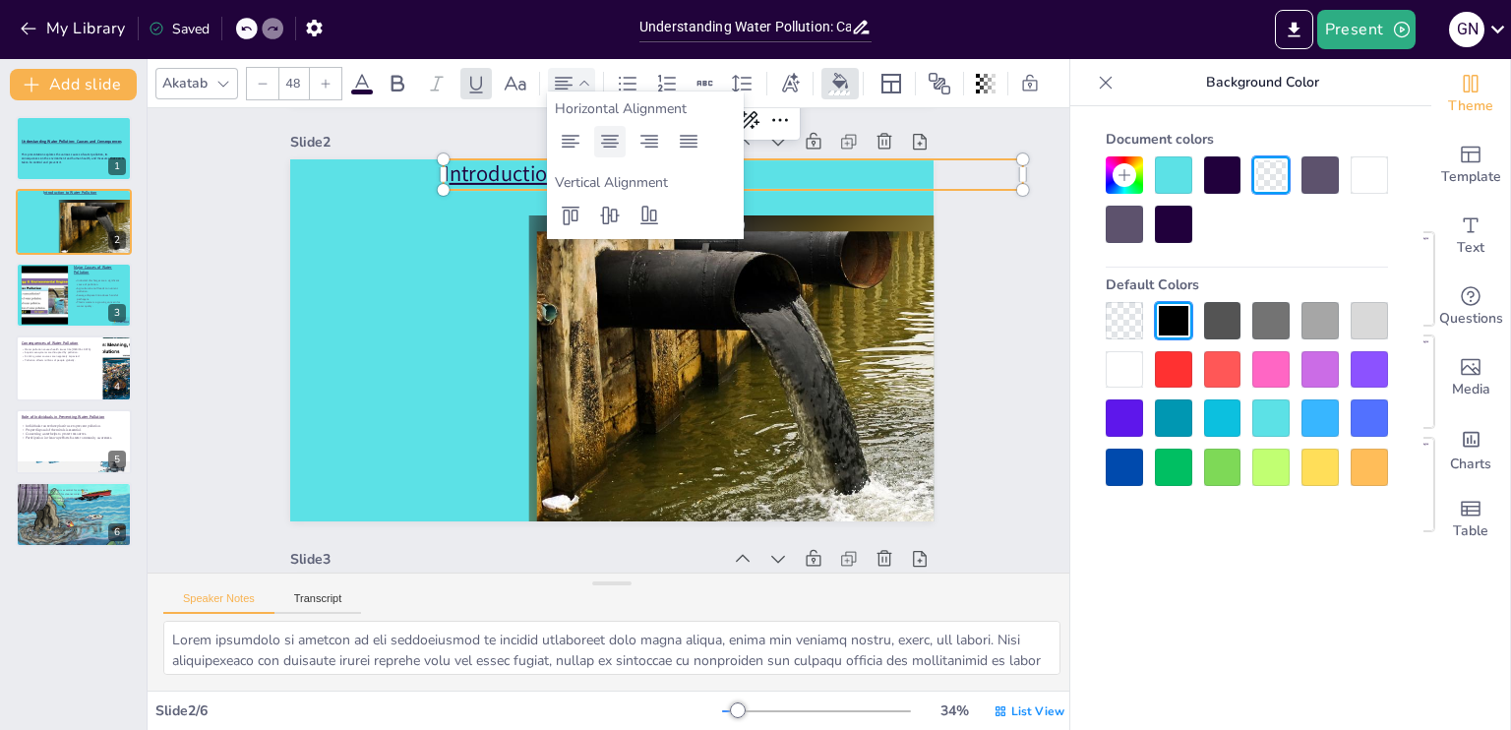
click at [610, 142] on icon at bounding box center [610, 142] width 24 height 24
click at [643, 136] on icon at bounding box center [650, 141] width 18 height 13
click at [682, 136] on icon at bounding box center [689, 141] width 18 height 13
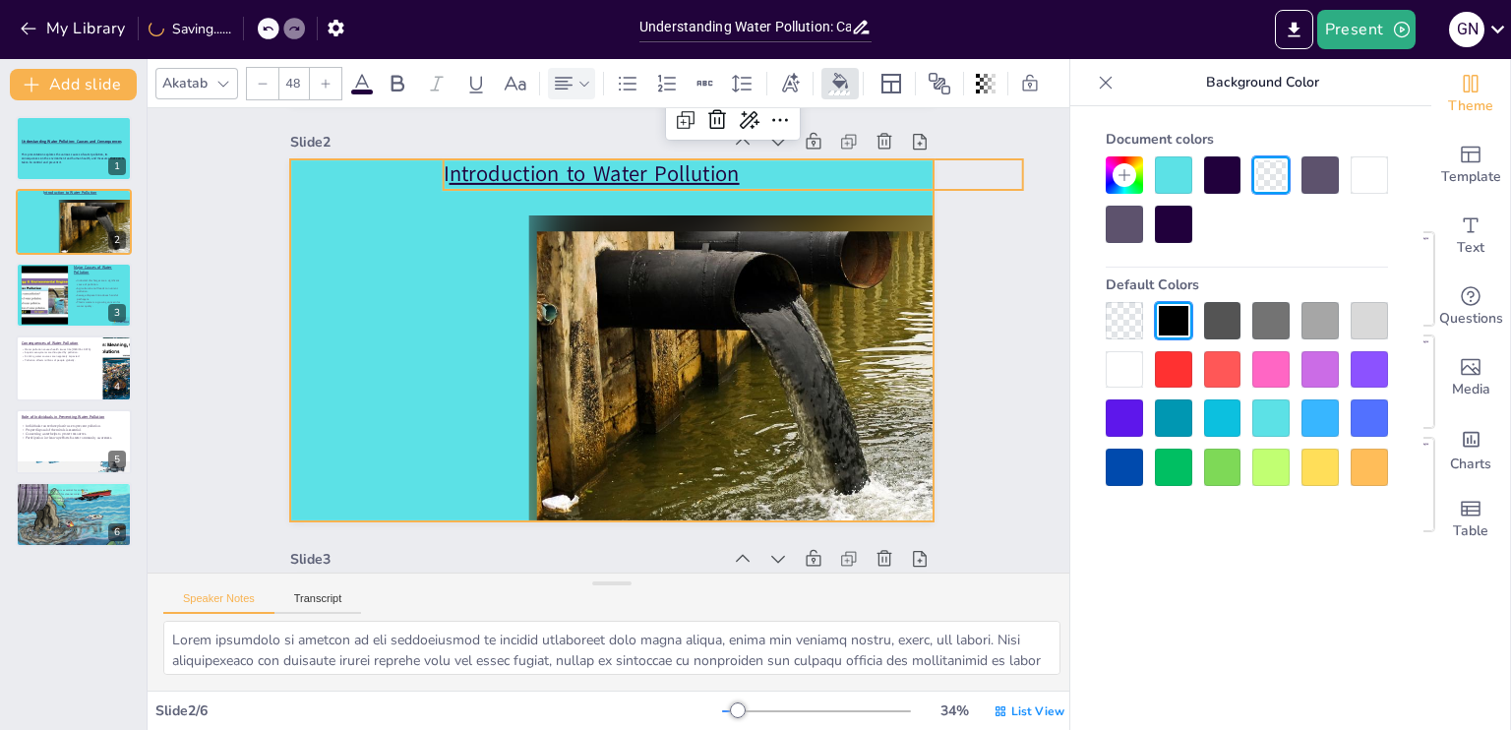
click at [437, 279] on div at bounding box center [611, 340] width 671 height 734
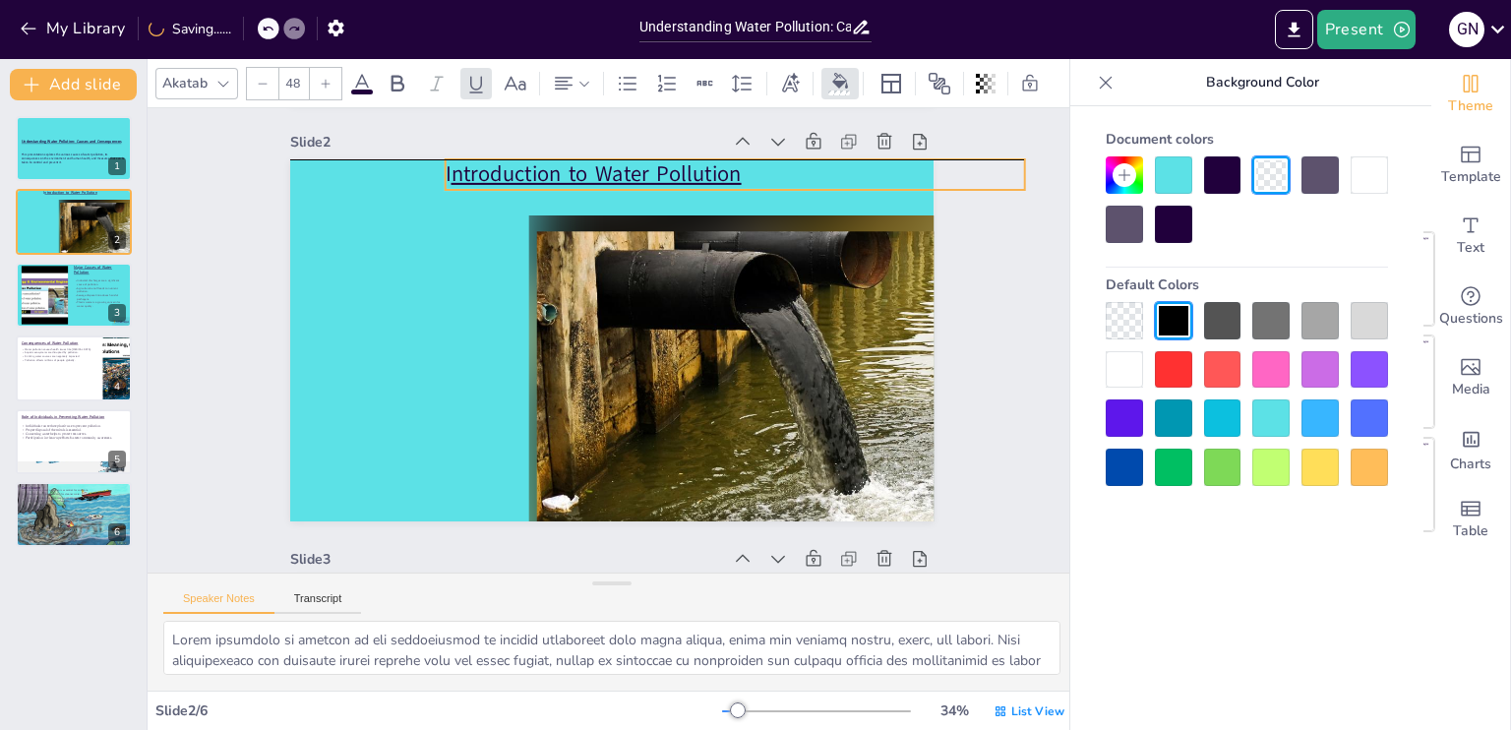
click at [508, 168] on span "ntroduction to Water Pollution" at bounding box center [449, 303] width 117 height 285
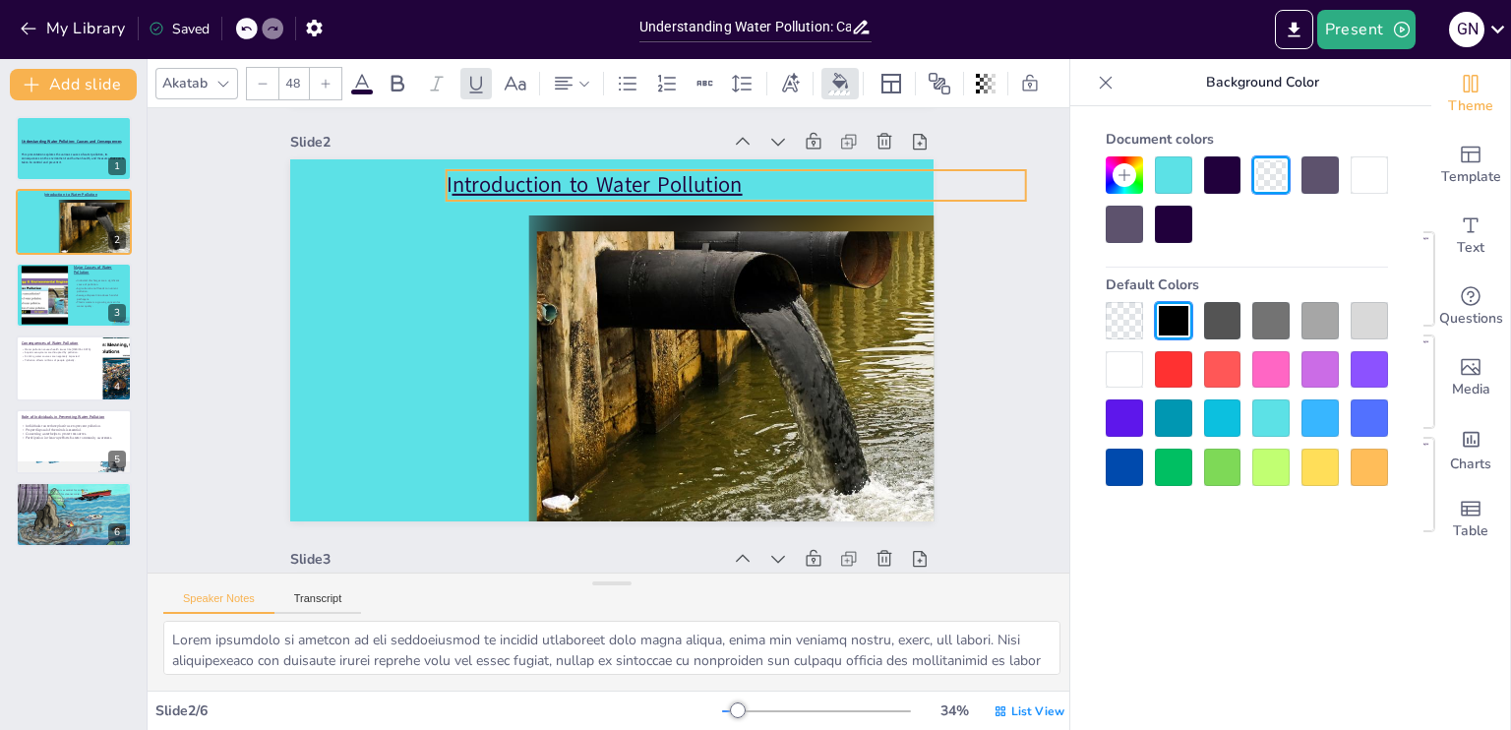
drag, startPoint x: 574, startPoint y: 179, endPoint x: 575, endPoint y: 190, distance: 10.9
click at [705, 232] on span "ntroduction to Water Pollution" at bounding box center [763, 374] width 117 height 285
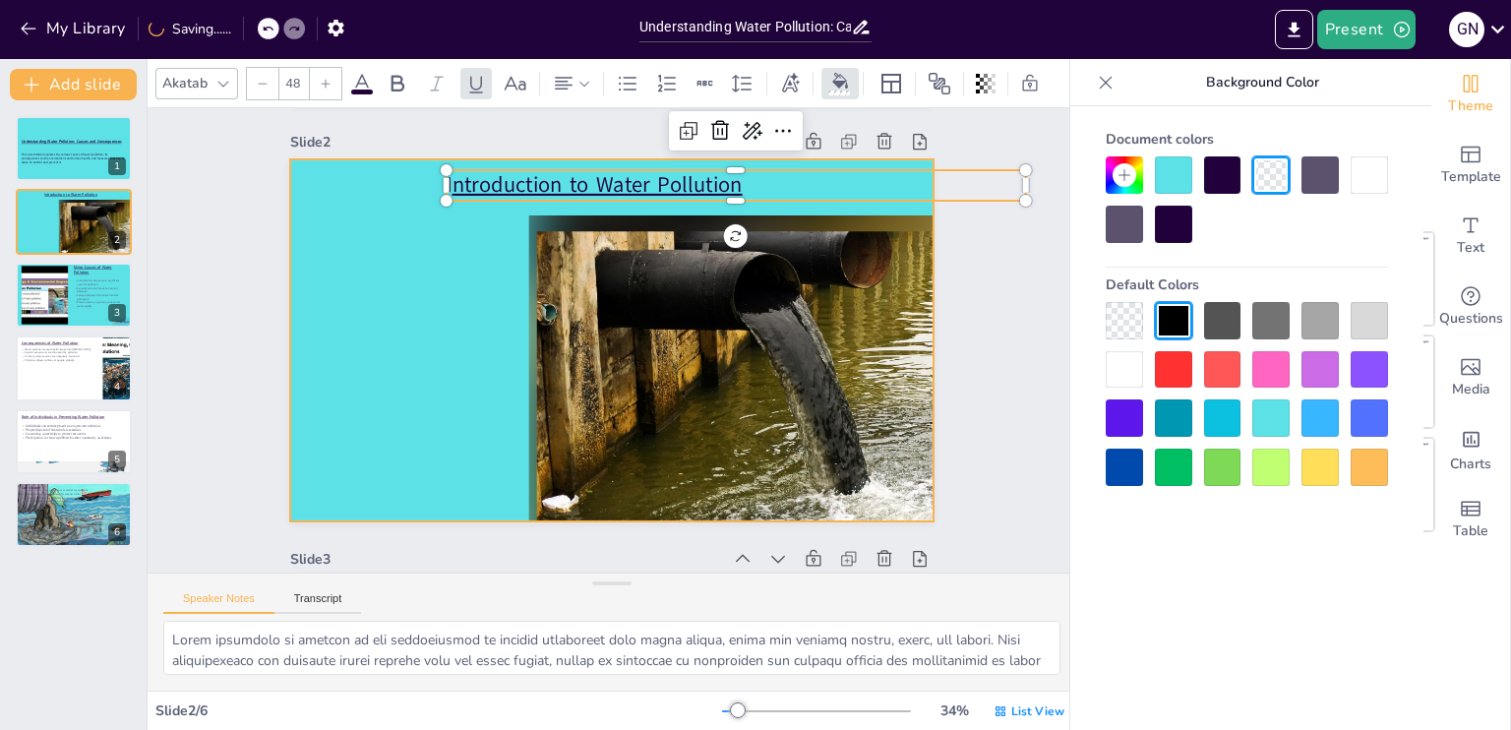
click at [379, 267] on div at bounding box center [612, 341] width 739 height 636
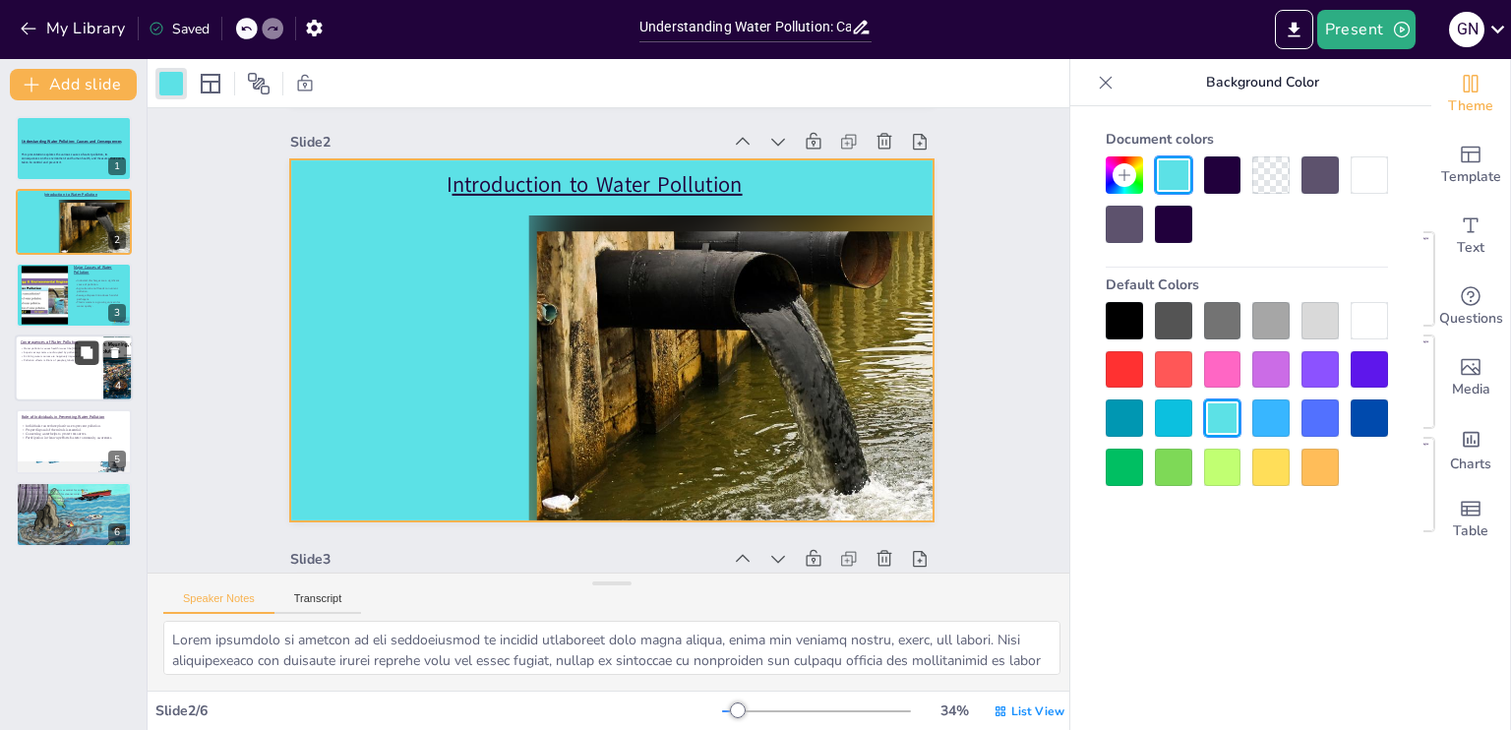
click at [80, 356] on icon at bounding box center [87, 353] width 14 height 14
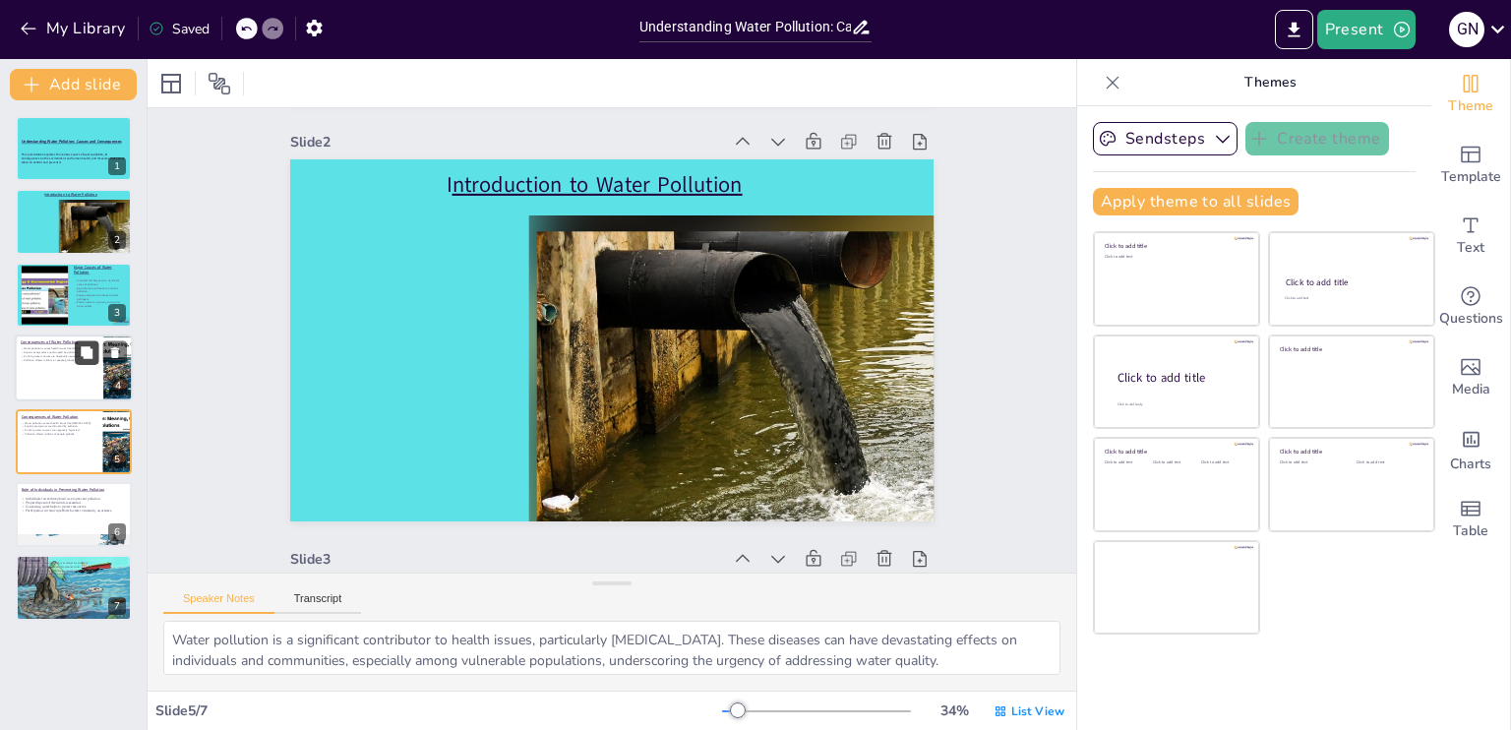
scroll to position [1673, 0]
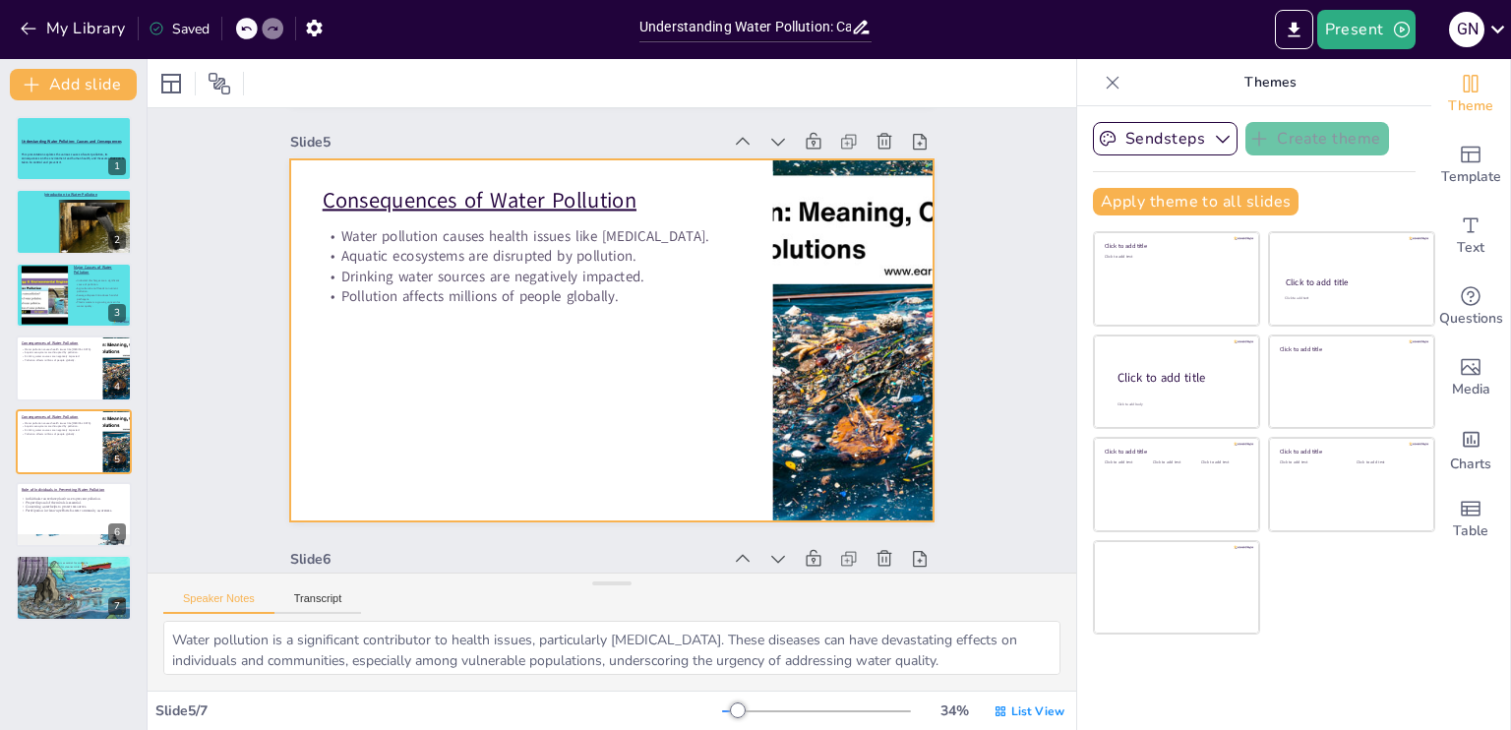
click at [401, 340] on div at bounding box center [611, 340] width 671 height 734
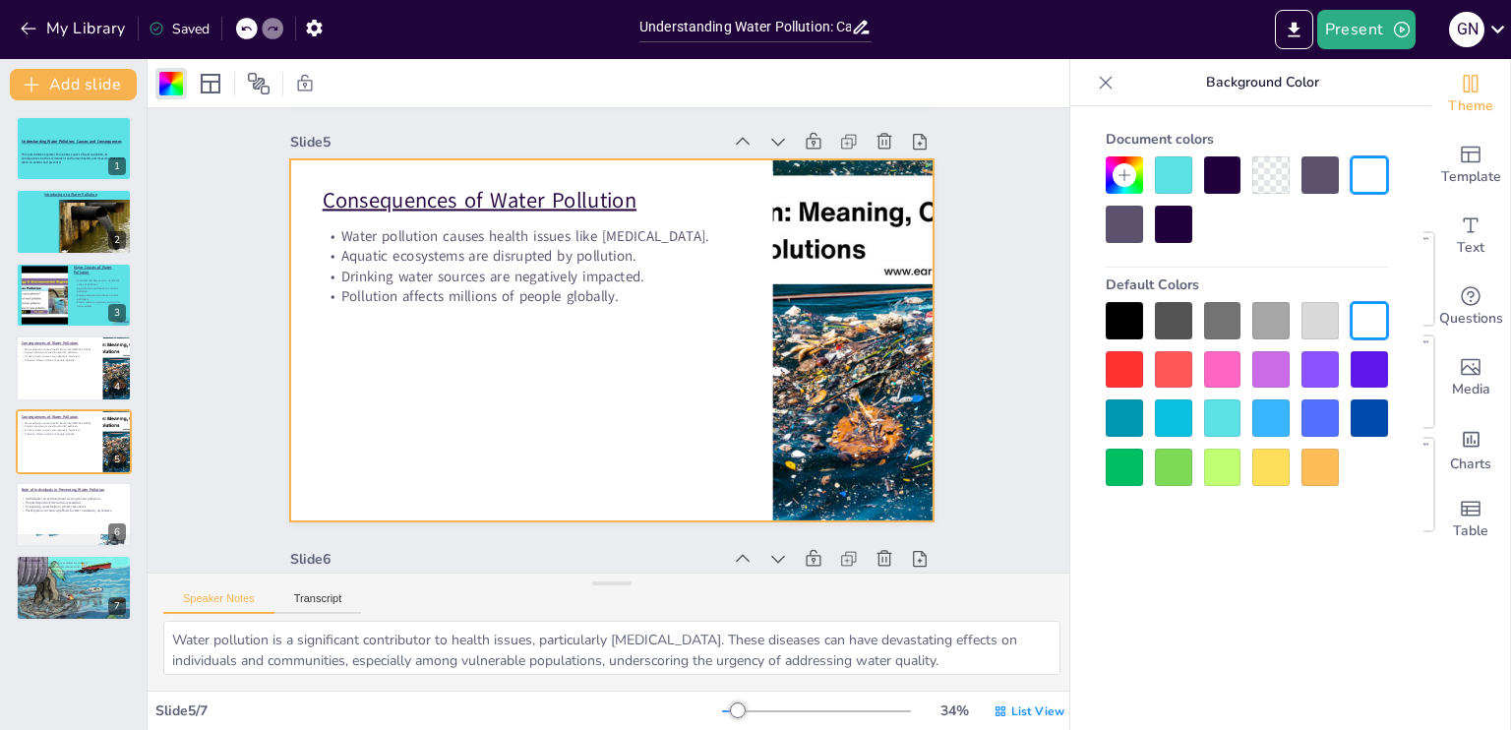
click at [1235, 418] on div at bounding box center [1222, 417] width 37 height 37
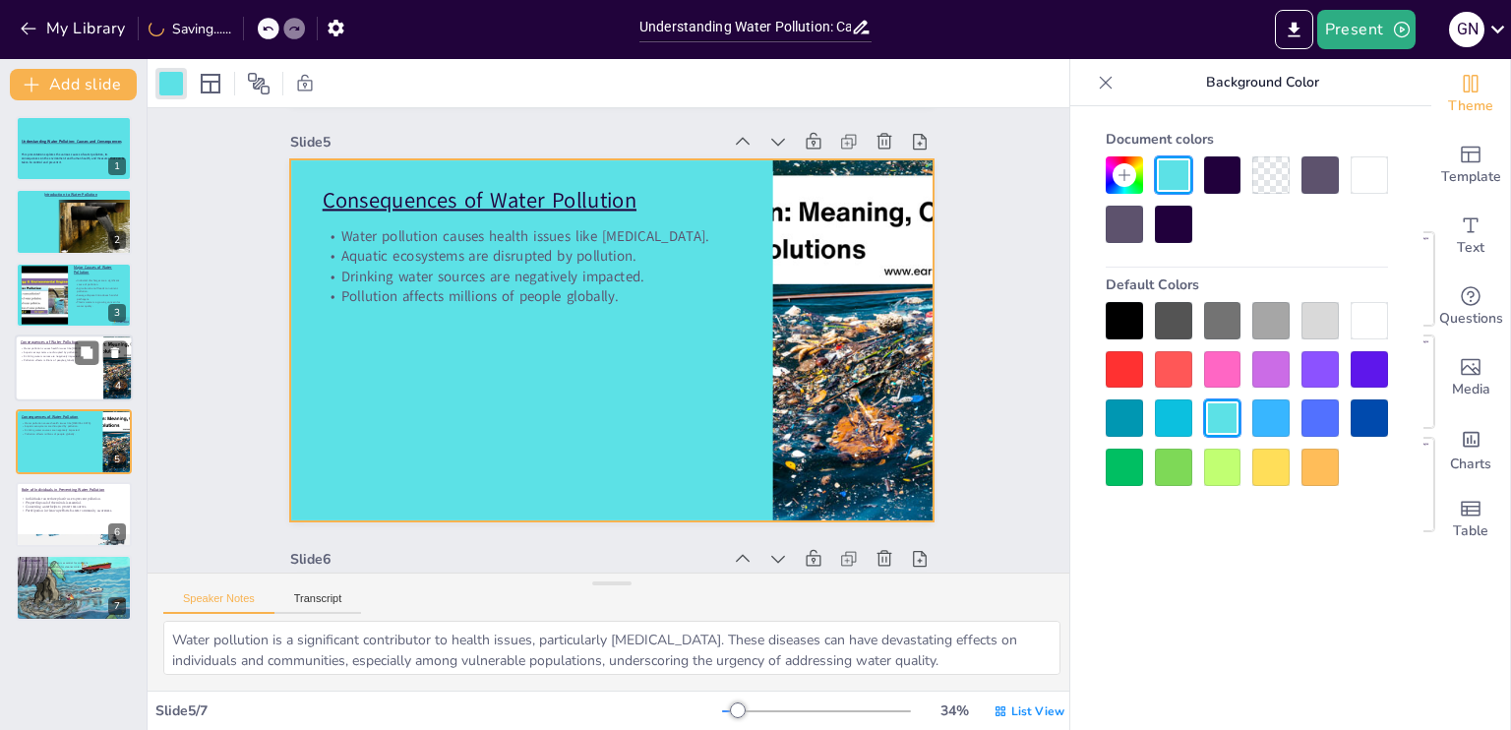
click at [61, 383] on div at bounding box center [74, 368] width 118 height 67
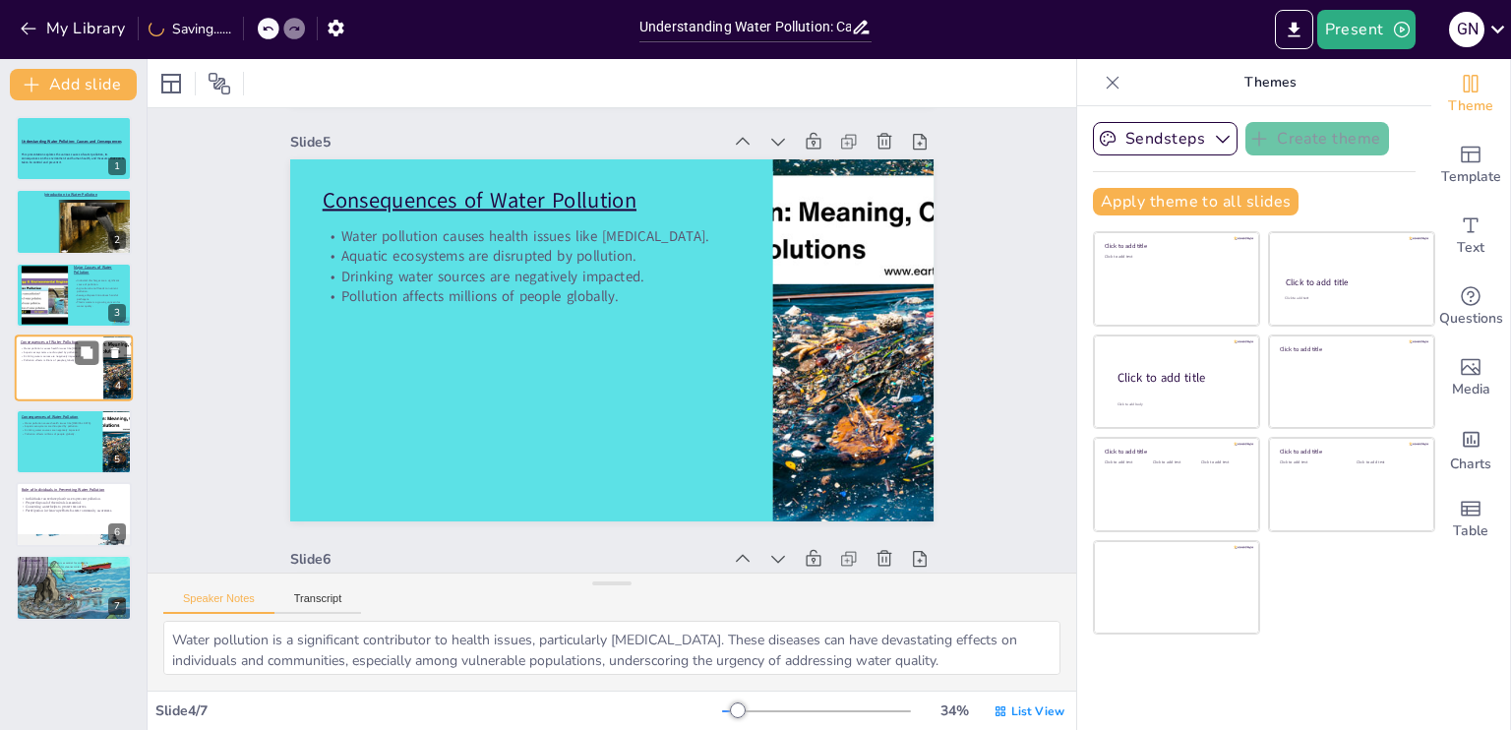
scroll to position [1255, 0]
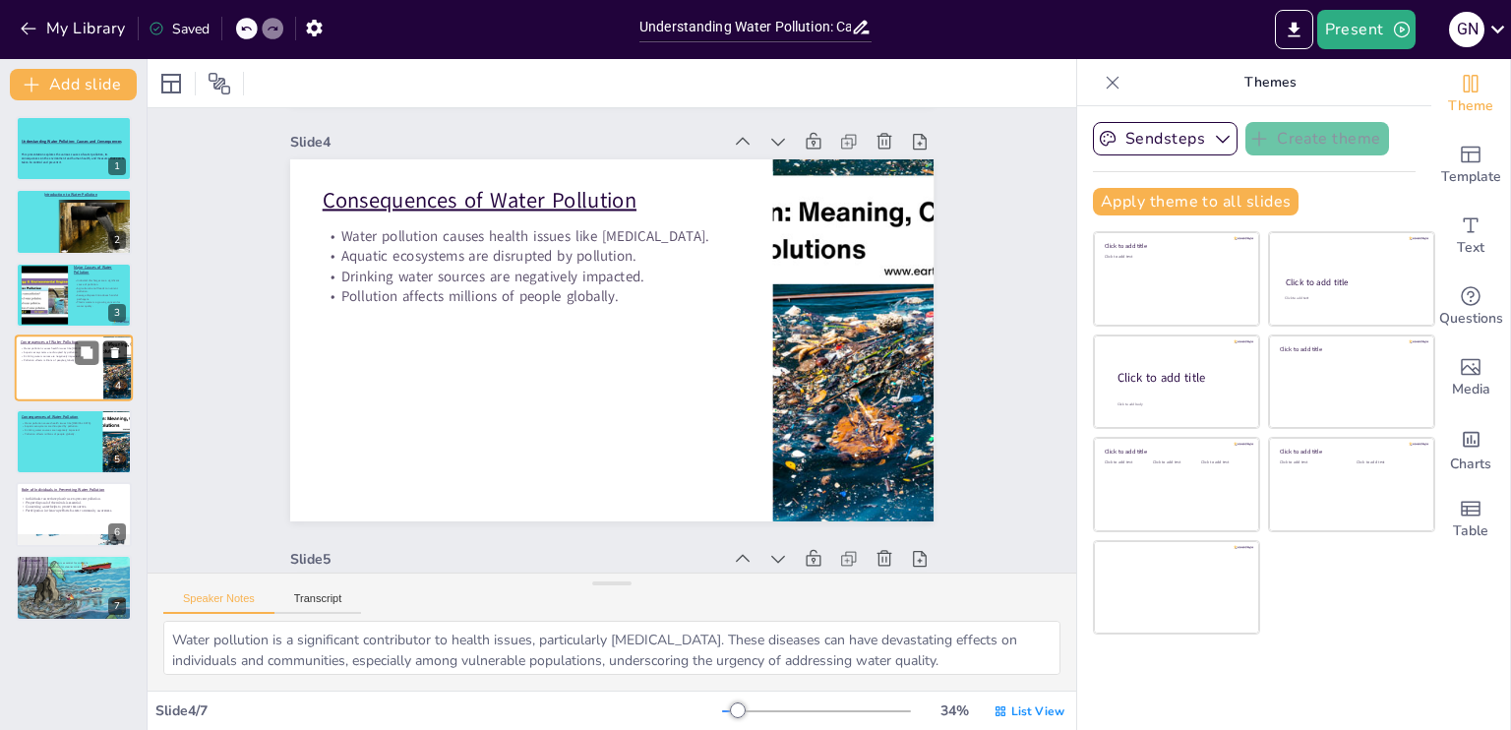
click at [112, 348] on icon at bounding box center [115, 353] width 14 height 14
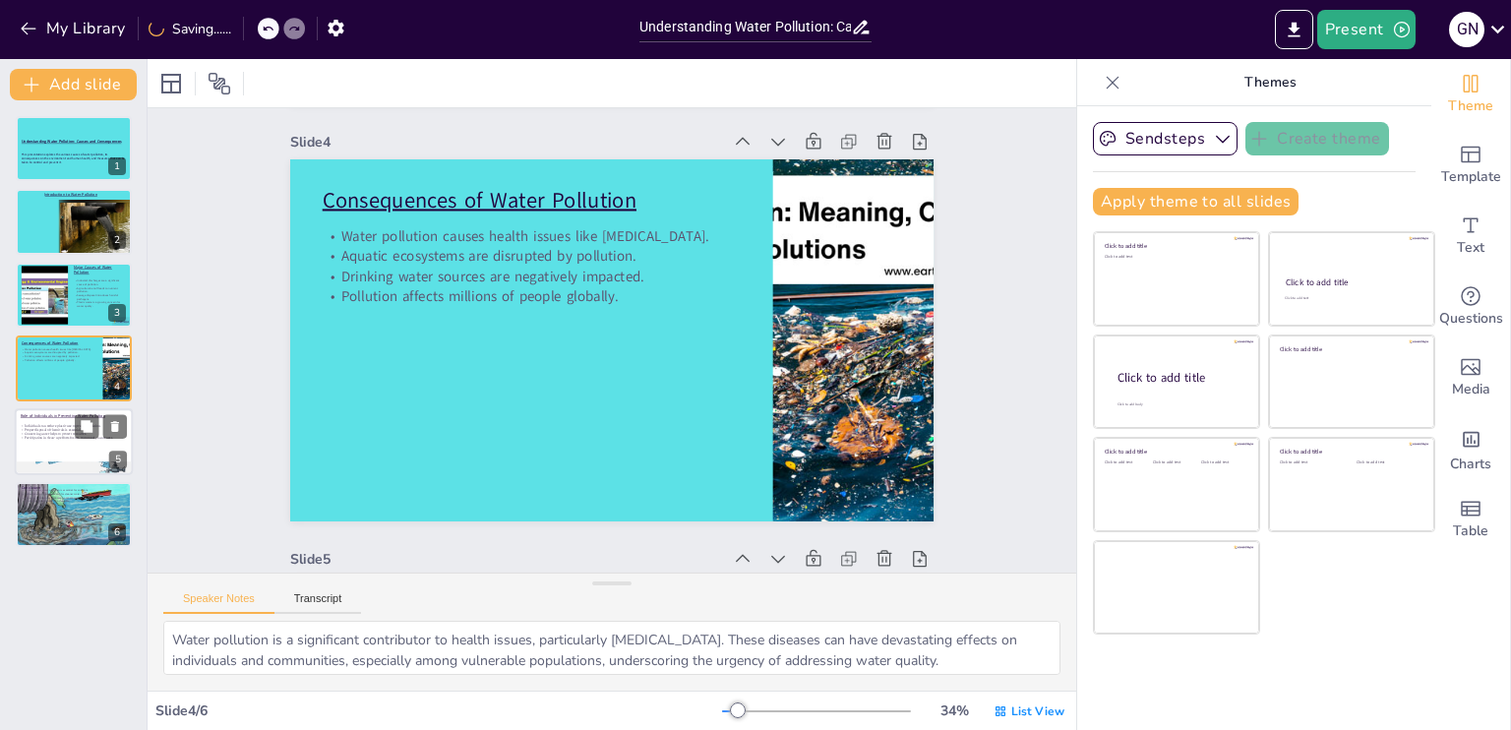
click at [36, 442] on div at bounding box center [74, 441] width 118 height 67
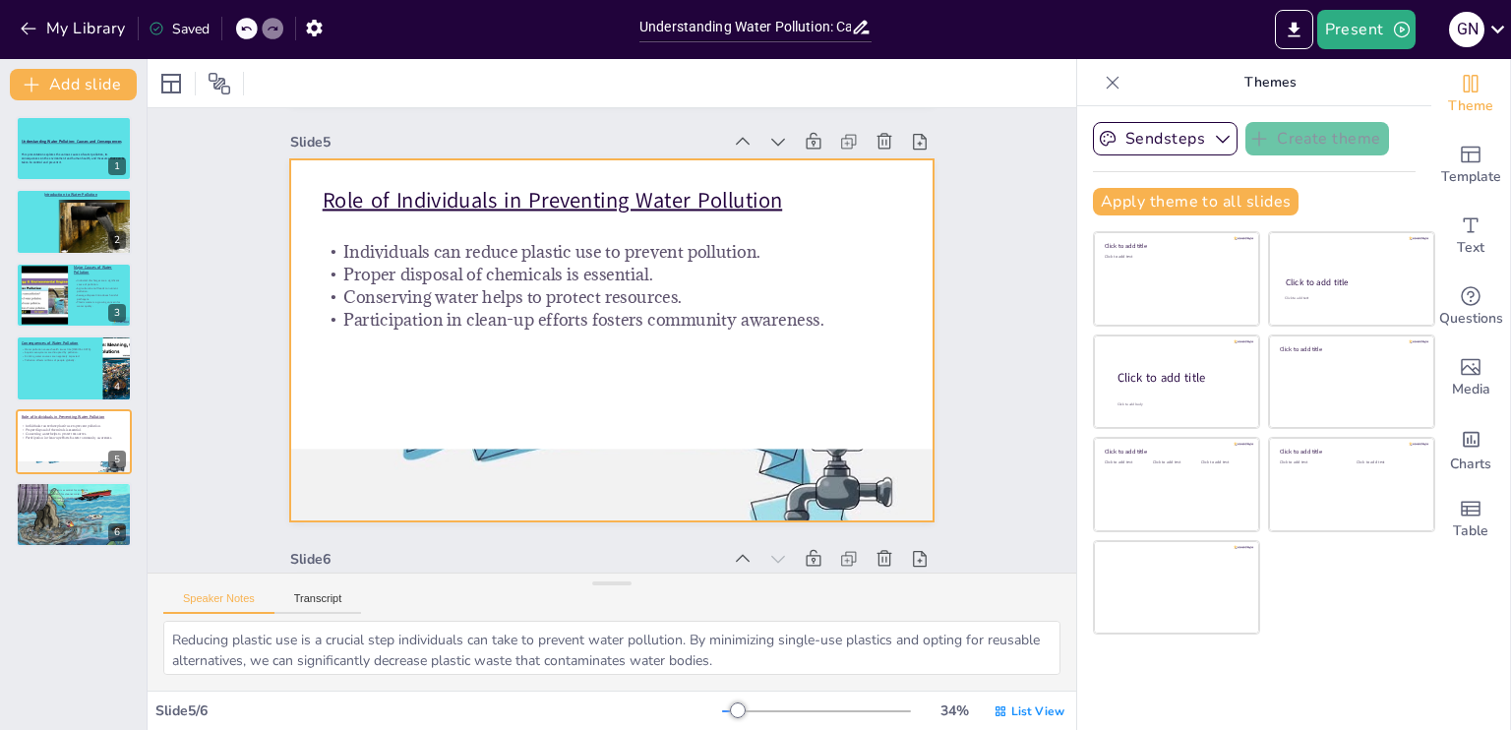
click at [864, 367] on div at bounding box center [611, 340] width 735 height 592
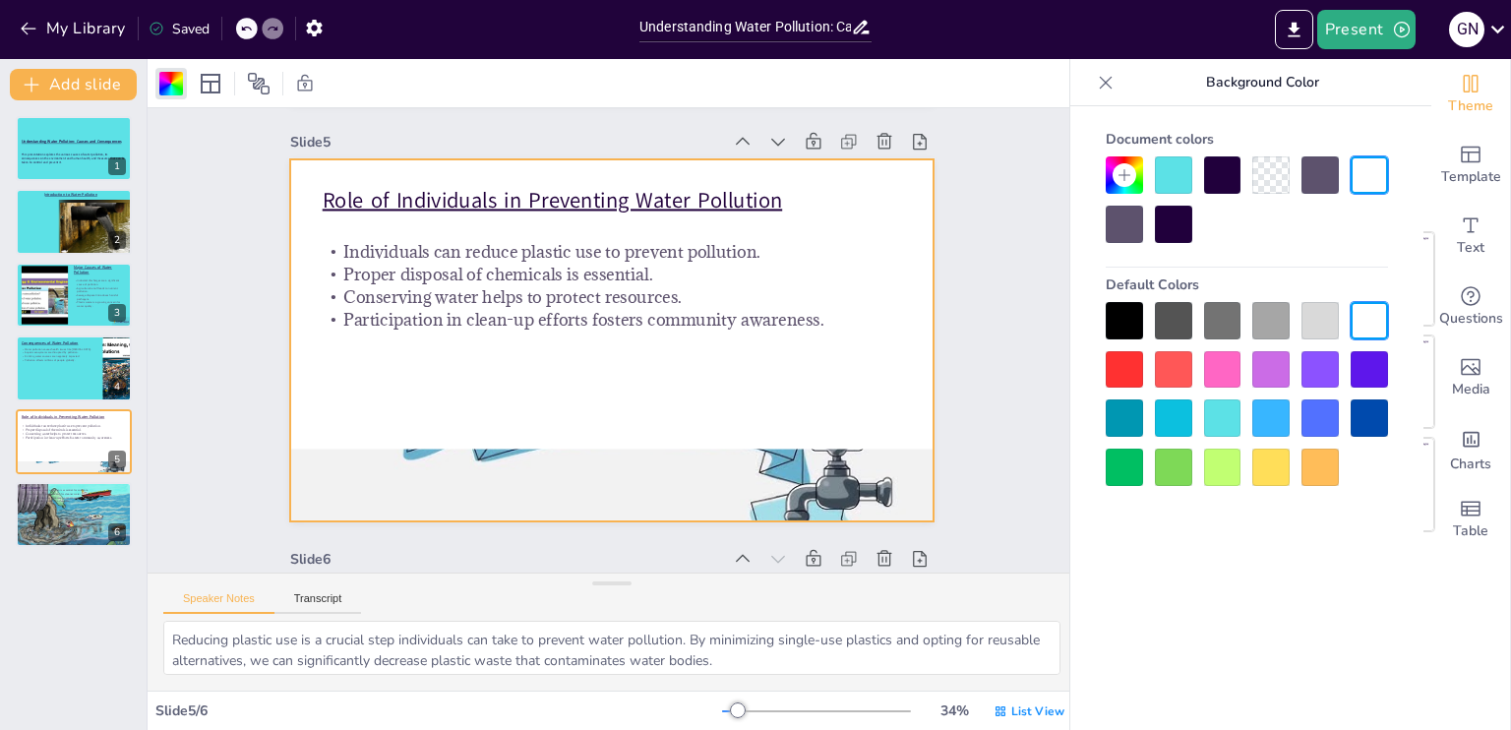
click at [1220, 418] on div at bounding box center [1222, 417] width 37 height 37
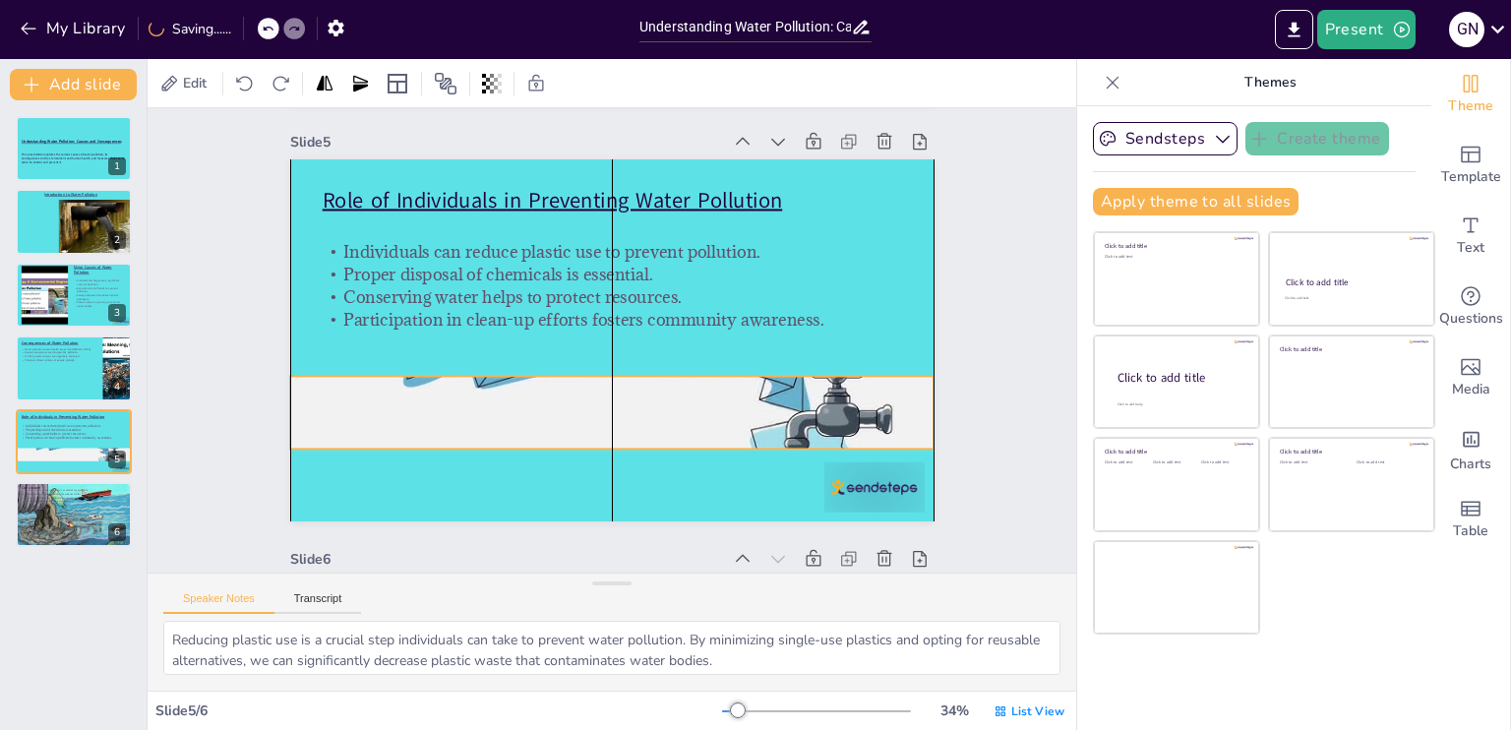
drag, startPoint x: 846, startPoint y: 468, endPoint x: 845, endPoint y: 396, distance: 72.8
click at [845, 396] on div at bounding box center [582, 406] width 735 height 592
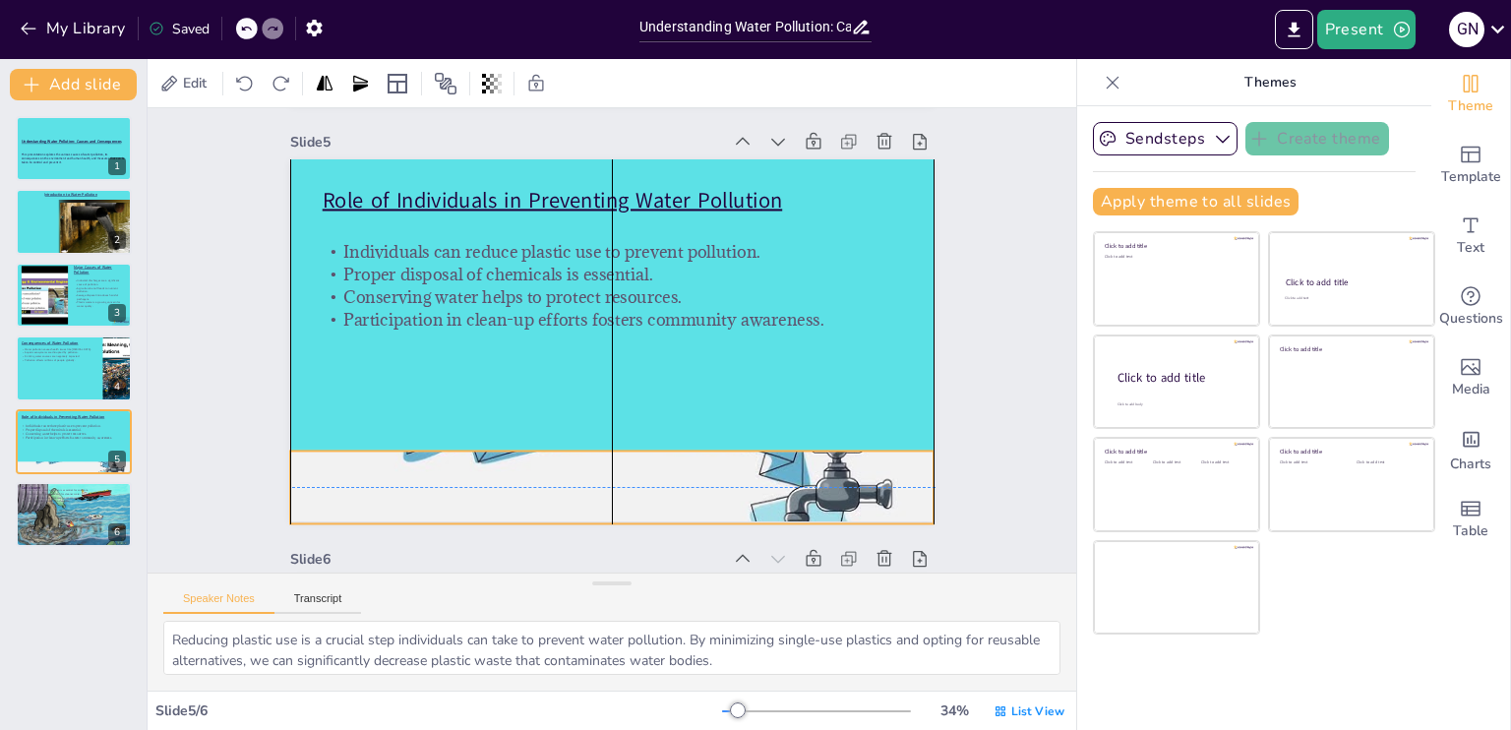
drag, startPoint x: 845, startPoint y: 394, endPoint x: 847, endPoint y: 469, distance: 75.8
click at [847, 469] on div at bounding box center [525, 459] width 734 height 671
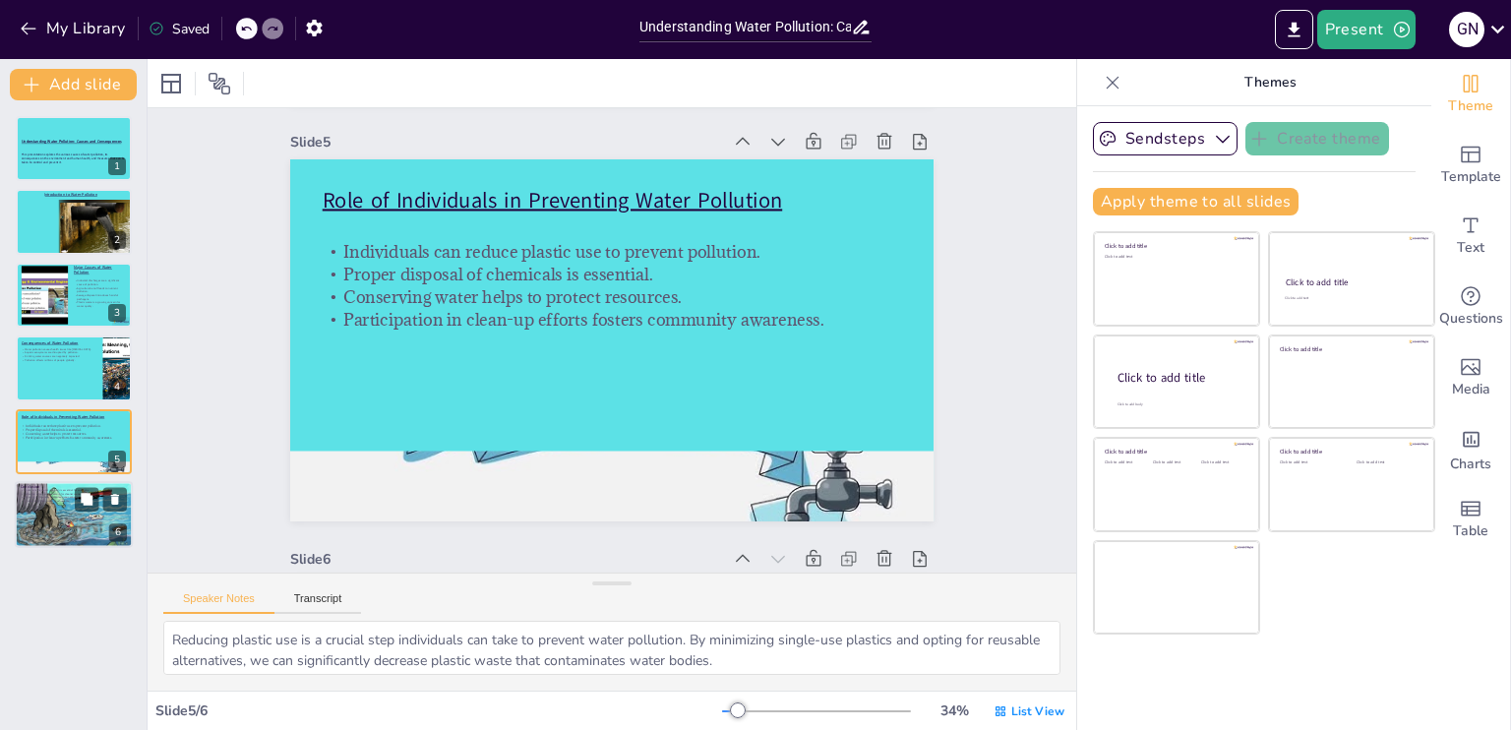
click at [42, 528] on div at bounding box center [74, 514] width 118 height 90
type textarea "Understanding the causes and consequences of water pollution is fundamental for…"
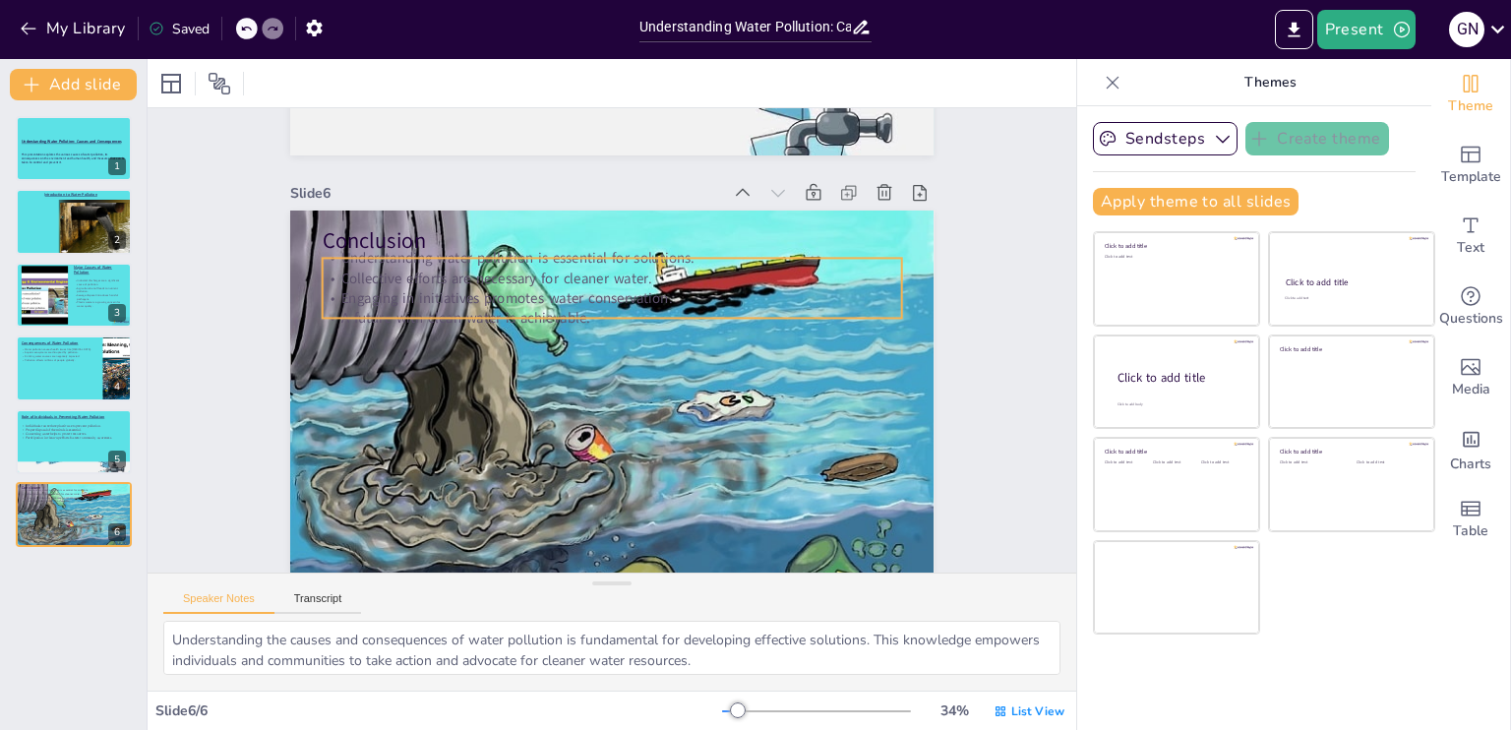
scroll to position [2053, 0]
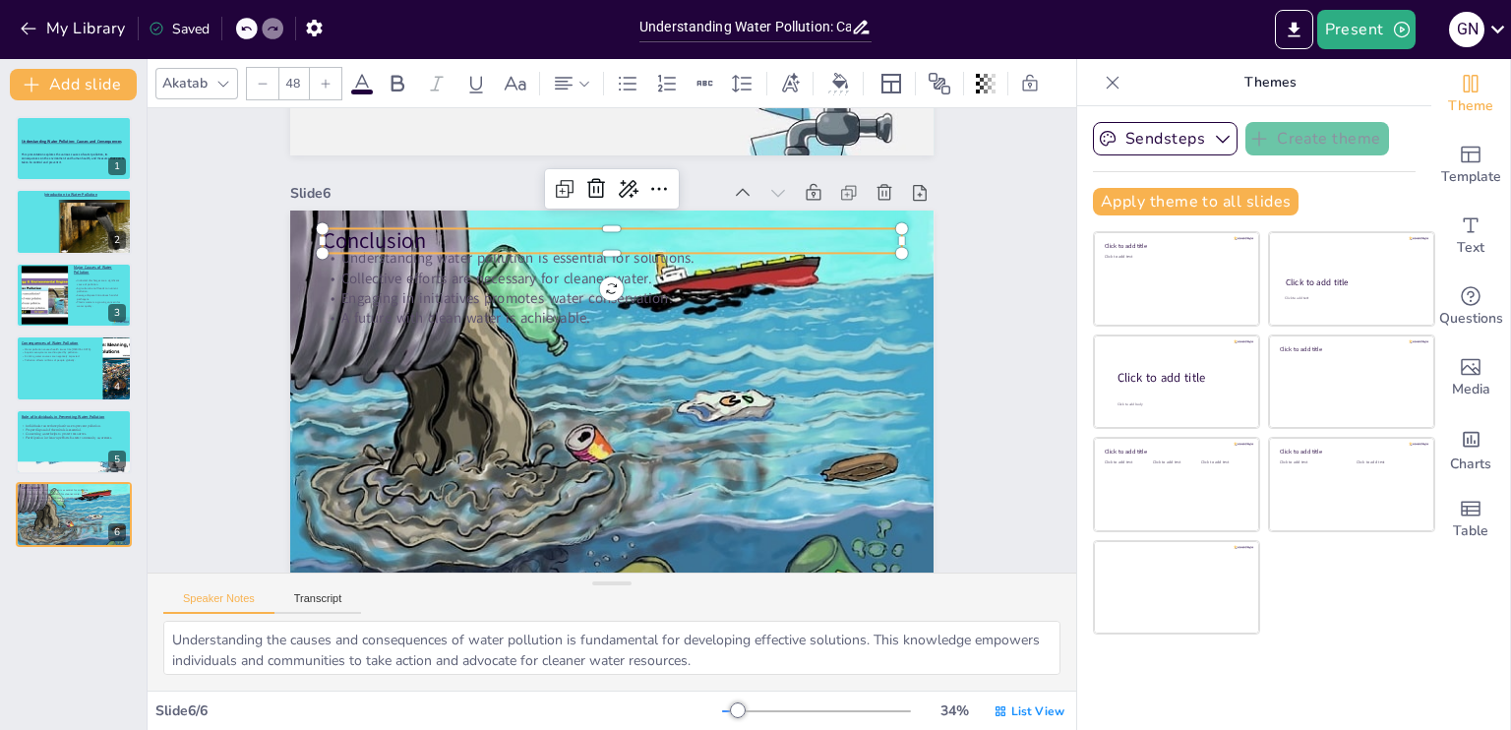
click at [540, 220] on p "Conclusion" at bounding box center [698, 290] width 316 height 517
click at [472, 72] on icon at bounding box center [476, 84] width 24 height 24
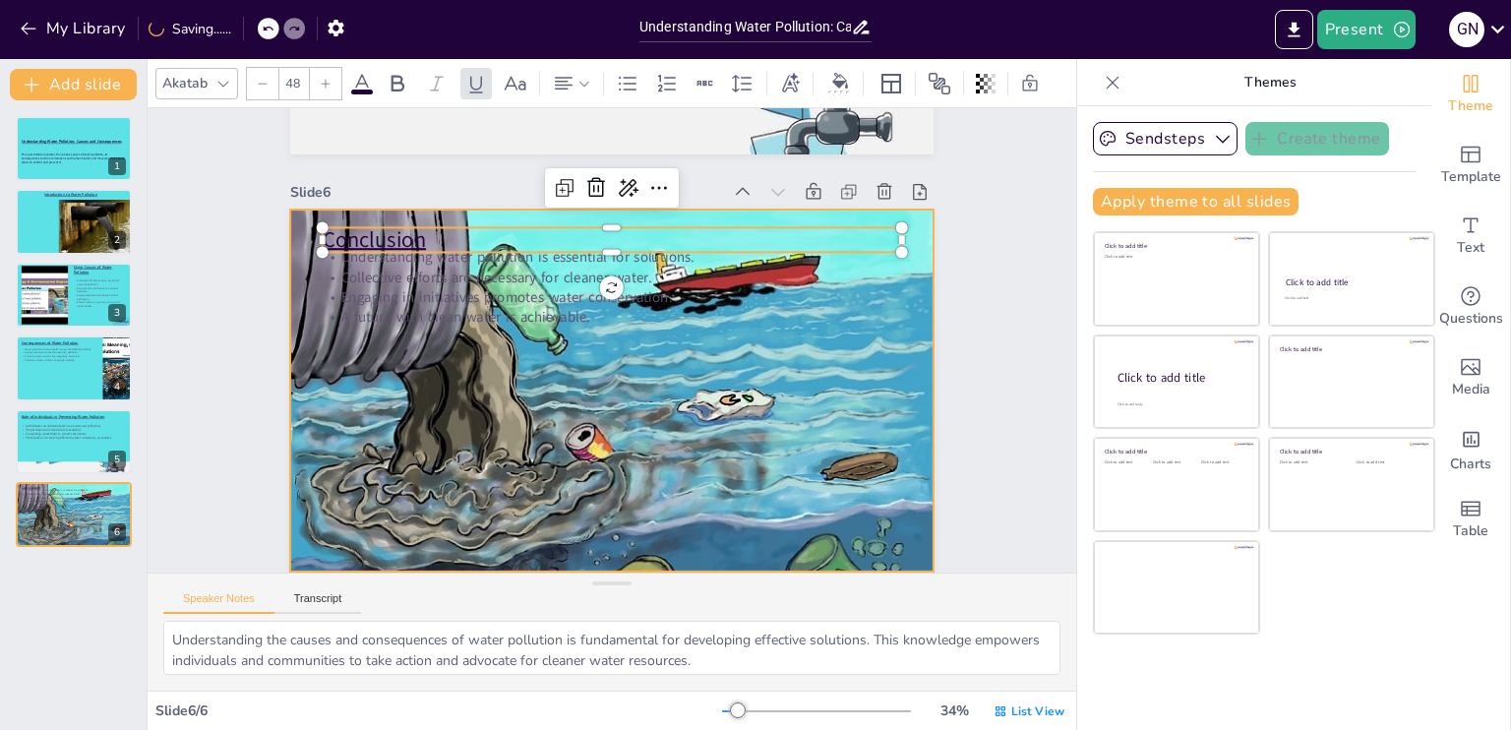
scroll to position [2054, 0]
